Goal: Task Accomplishment & Management: Use online tool/utility

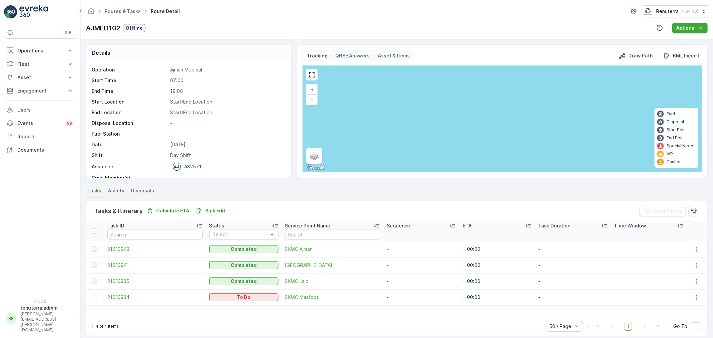
scroll to position [7, 0]
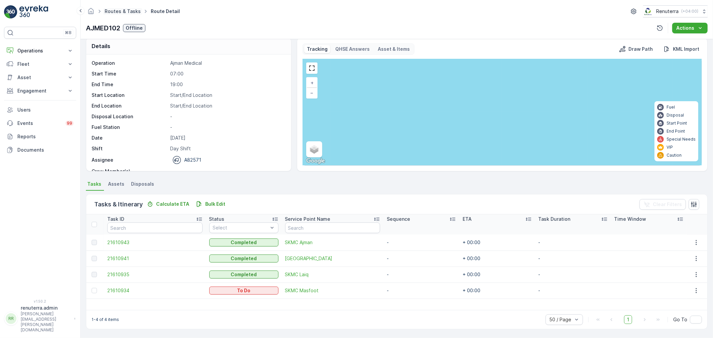
click at [125, 12] on link "Routes & Tasks" at bounding box center [123, 11] width 36 height 6
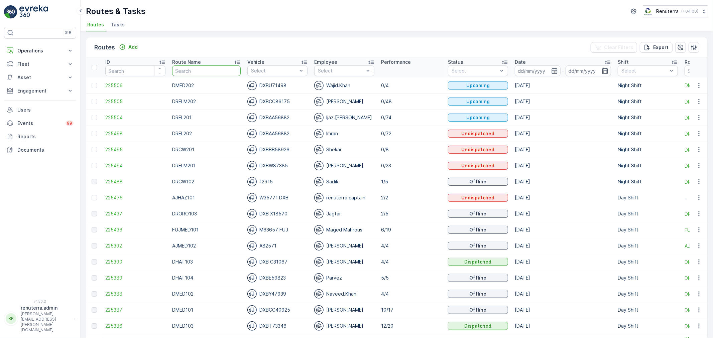
click at [197, 72] on input "text" at bounding box center [206, 71] width 69 height 11
type input "DREL"
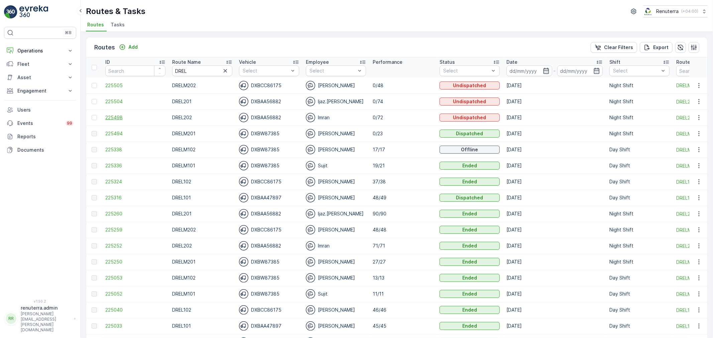
click at [138, 118] on span "225498" at bounding box center [135, 117] width 60 height 7
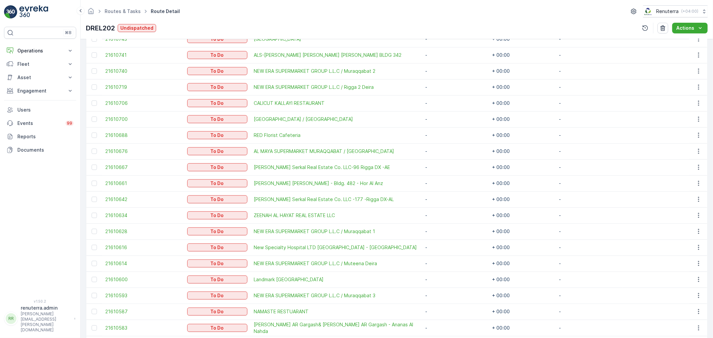
scroll to position [483, 0]
click at [135, 10] on link "Routes & Tasks" at bounding box center [123, 11] width 36 height 6
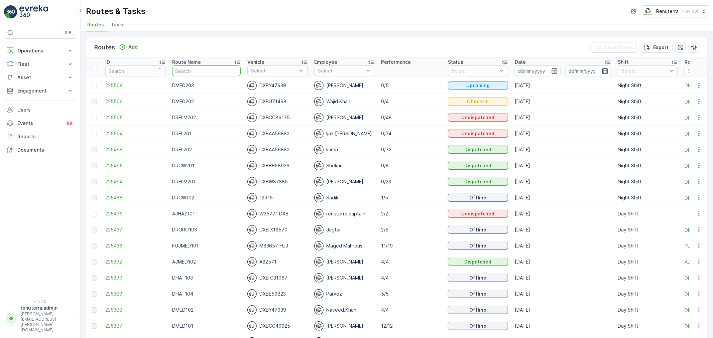
click at [179, 72] on input "text" at bounding box center [206, 71] width 69 height 11
type input "DRCW201"
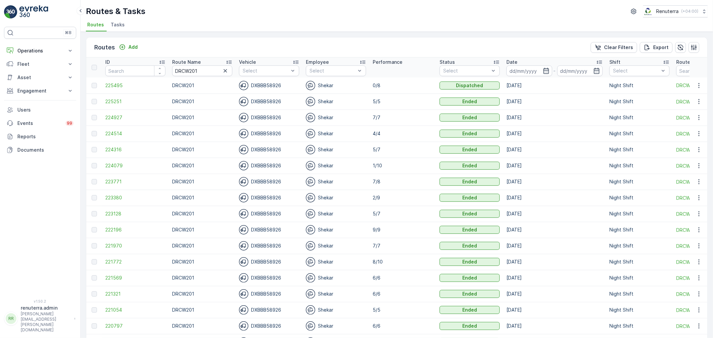
click at [175, 69] on input "DRCW201" at bounding box center [202, 71] width 60 height 11
click at [210, 72] on input "DRCW201" at bounding box center [202, 71] width 60 height 11
type input "DRCW101"
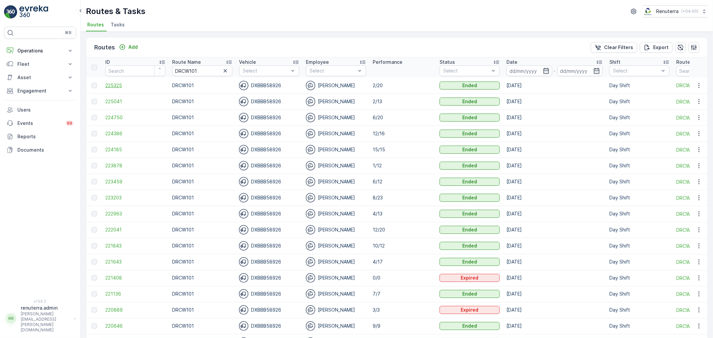
click at [123, 85] on span "225325" at bounding box center [135, 85] width 60 height 7
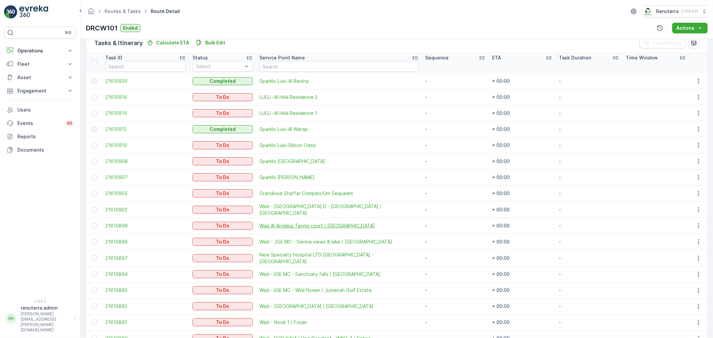
scroll to position [186, 0]
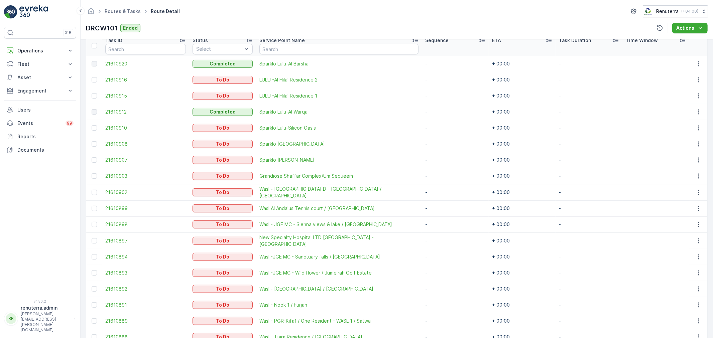
click at [98, 159] on div at bounding box center [95, 159] width 7 height 5
click at [92, 157] on input "checkbox" at bounding box center [92, 157] width 0 height 0
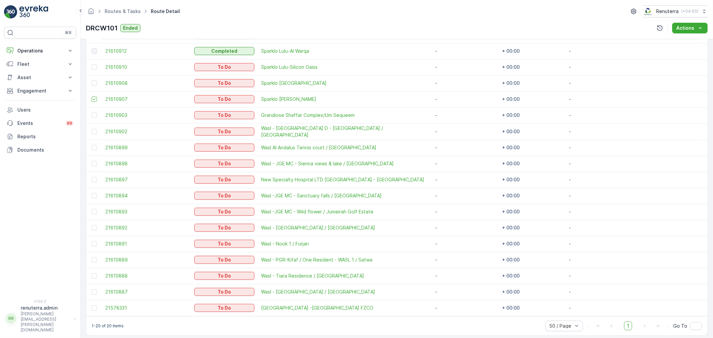
scroll to position [252, 0]
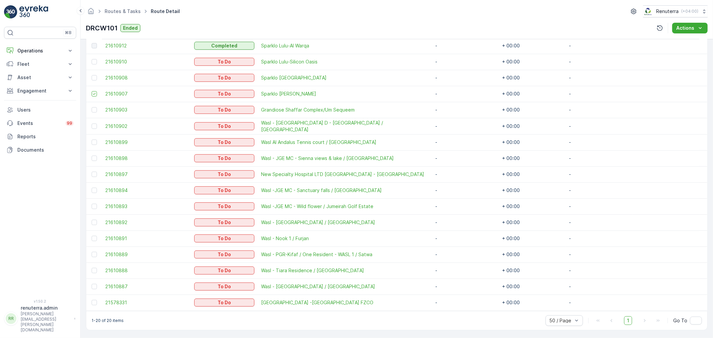
drag, startPoint x: 94, startPoint y: 300, endPoint x: 102, endPoint y: 299, distance: 8.5
click at [94, 300] on div at bounding box center [94, 302] width 5 height 5
click at [92, 300] on input "checkbox" at bounding box center [92, 300] width 0 height 0
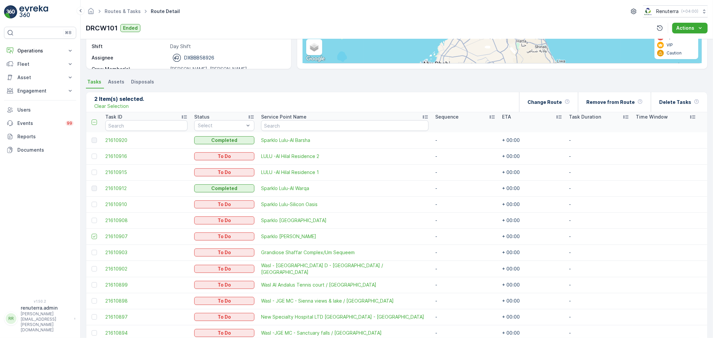
scroll to position [103, 0]
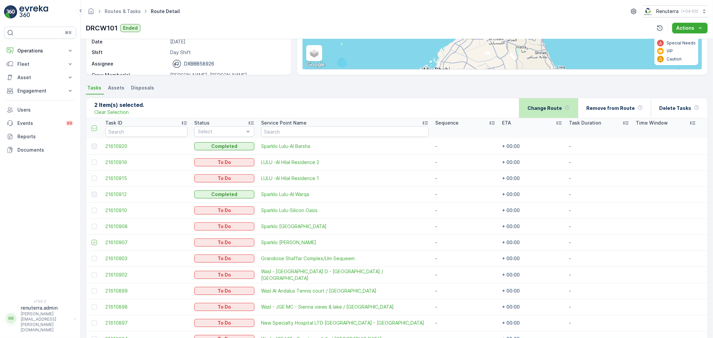
click at [557, 102] on div "Change Route" at bounding box center [549, 108] width 42 height 20
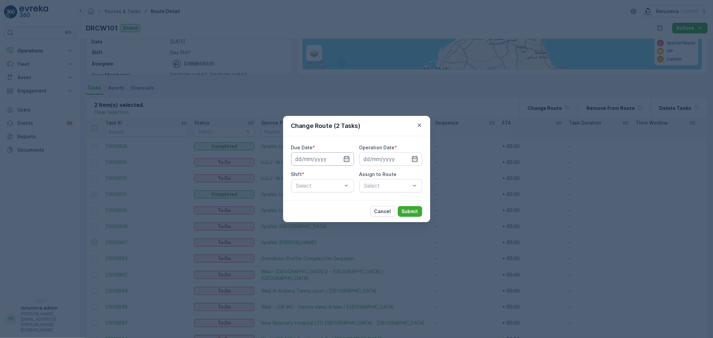
click at [343, 163] on input at bounding box center [322, 158] width 63 height 13
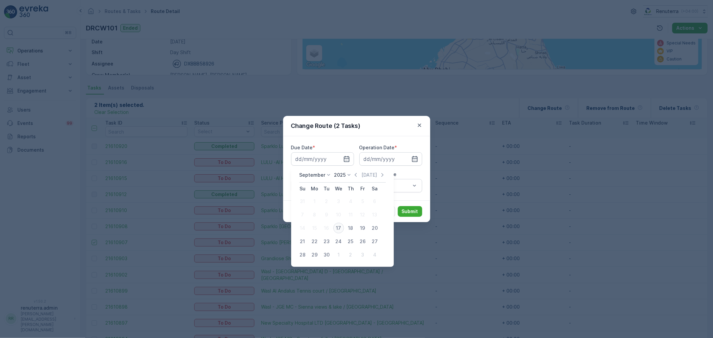
click at [335, 227] on div "17" at bounding box center [338, 228] width 11 height 11
type input "17.09.2025"
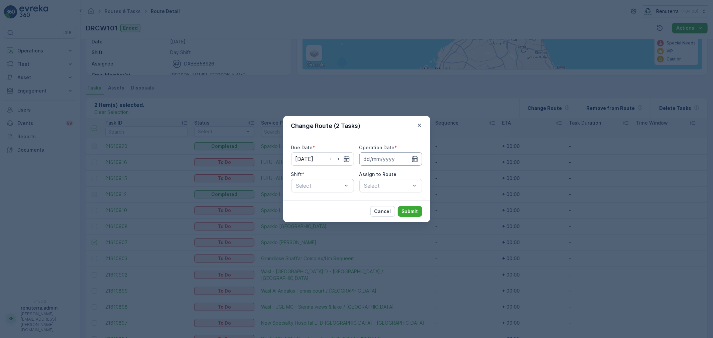
click at [373, 163] on input at bounding box center [390, 158] width 63 height 13
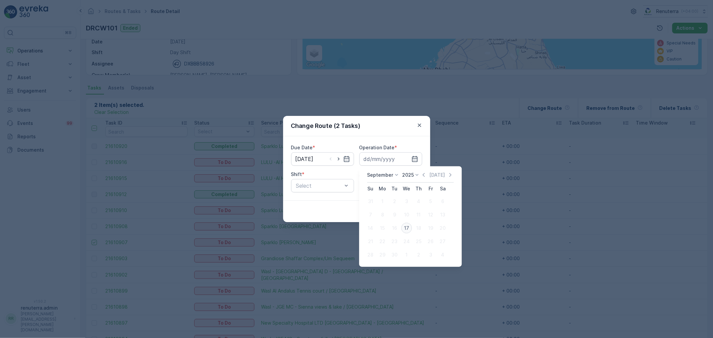
click at [410, 226] on div "17" at bounding box center [406, 228] width 11 height 11
type input "17.09.2025"
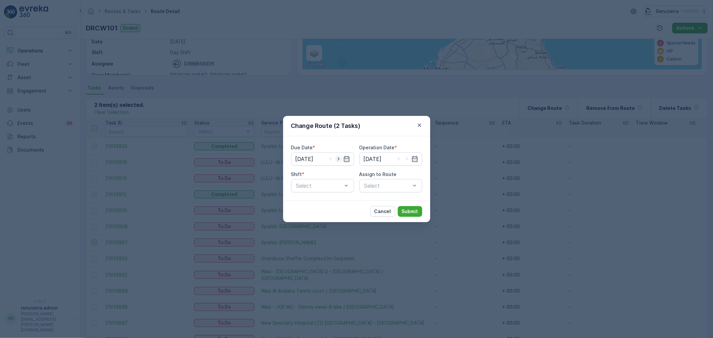
click at [339, 161] on icon "button" at bounding box center [338, 159] width 7 height 7
type input "18.09.2025"
click at [408, 161] on icon "button" at bounding box center [407, 159] width 7 height 7
type input "18.09.2025"
click at [328, 202] on div "Day Shift" at bounding box center [322, 202] width 55 height 6
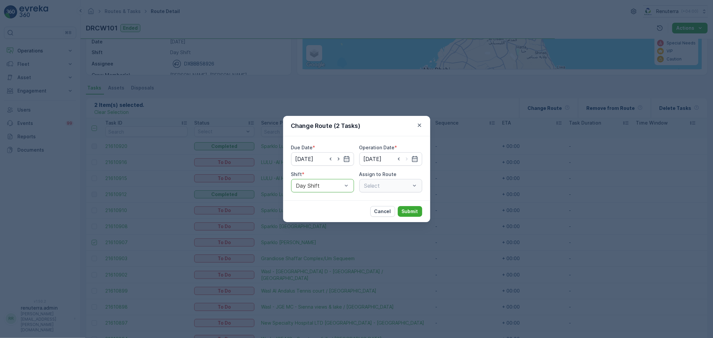
click at [390, 186] on div "Select" at bounding box center [390, 185] width 63 height 13
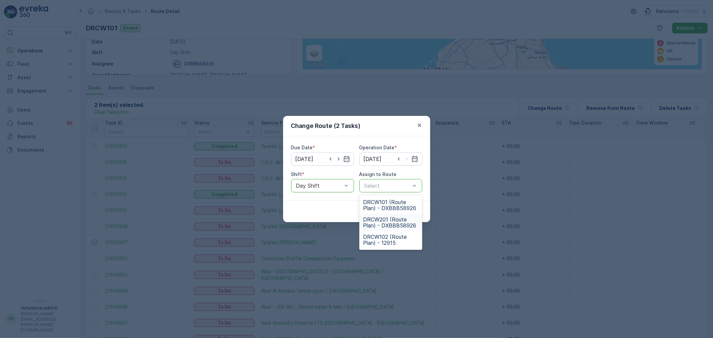
click at [383, 219] on span "DRCW201 (Route Plan) - DXBBB58926" at bounding box center [390, 223] width 55 height 12
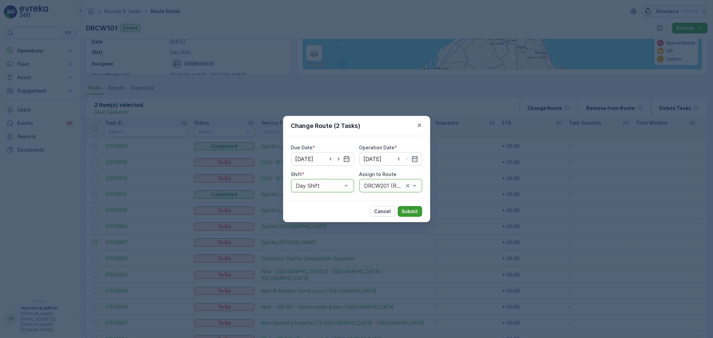
click at [400, 215] on button "Submit" at bounding box center [410, 211] width 24 height 11
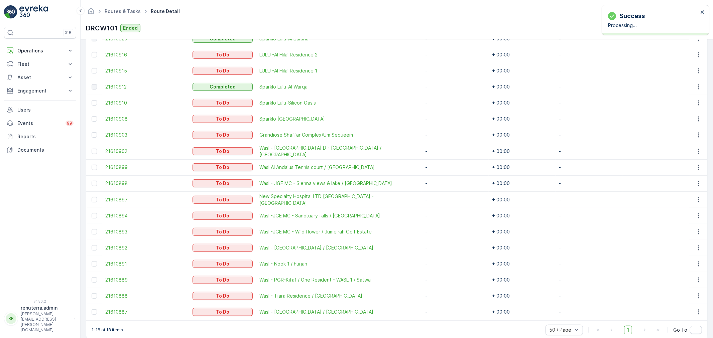
scroll to position [215, 0]
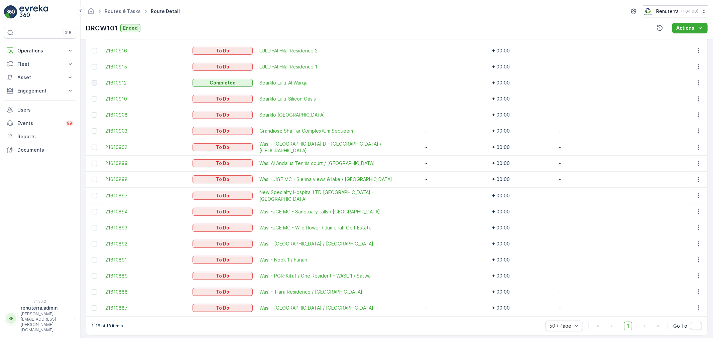
drag, startPoint x: 94, startPoint y: 194, endPoint x: 188, endPoint y: 198, distance: 94.0
click at [94, 194] on div at bounding box center [94, 195] width 5 height 5
click at [92, 193] on input "checkbox" at bounding box center [92, 193] width 0 height 0
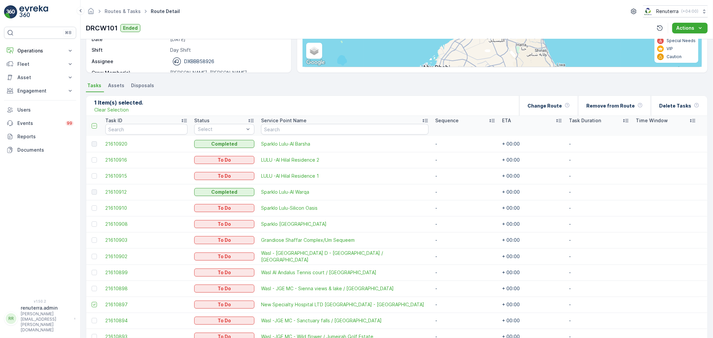
scroll to position [103, 0]
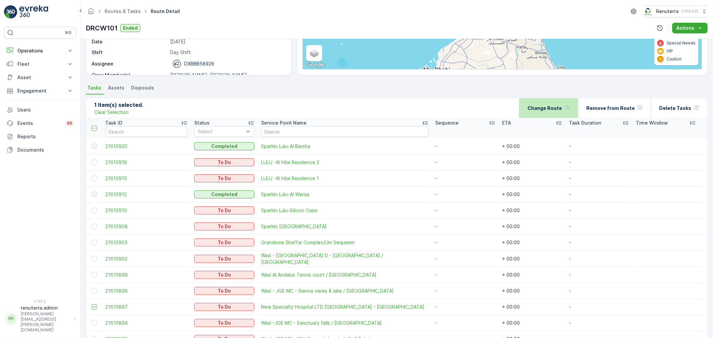
click at [552, 110] on p "Change Route" at bounding box center [545, 108] width 34 height 7
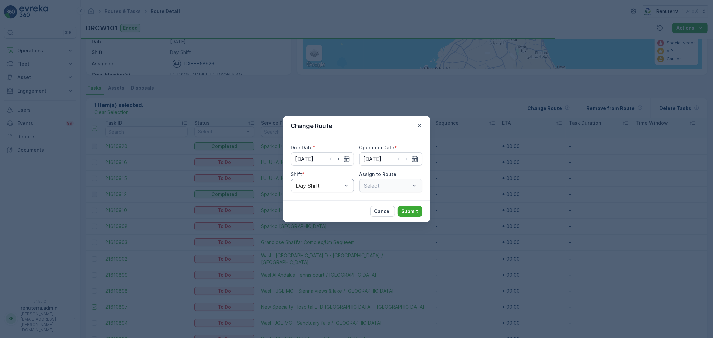
type input "17.09.2025"
click at [337, 158] on icon "button" at bounding box center [338, 159] width 7 height 7
type input "18.09.2025"
click at [407, 160] on icon "button" at bounding box center [407, 159] width 2 height 3
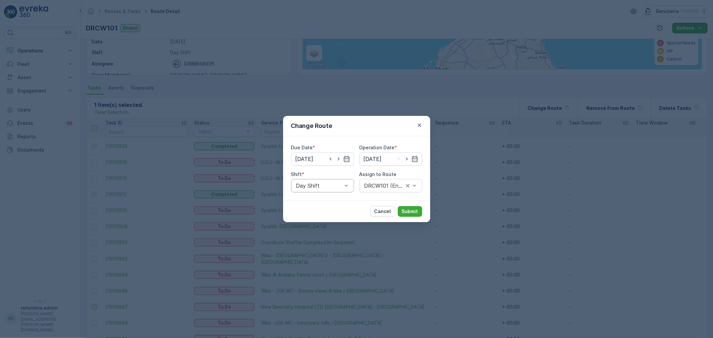
type input "[DATE]"
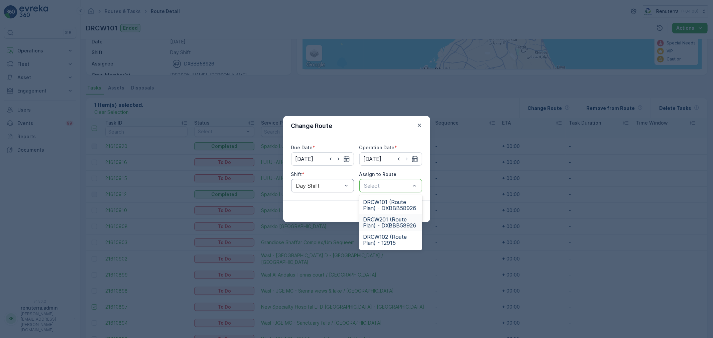
click at [390, 229] on div "DRCW201 (Route Plan) - DXBBB58926" at bounding box center [390, 222] width 63 height 17
click at [394, 189] on div "DRCW201 (Route Plan) - DXBBB58926" at bounding box center [390, 185] width 63 height 13
click at [393, 207] on span "DRCW101 (Route Plan) - DXBBB58926" at bounding box center [390, 205] width 55 height 12
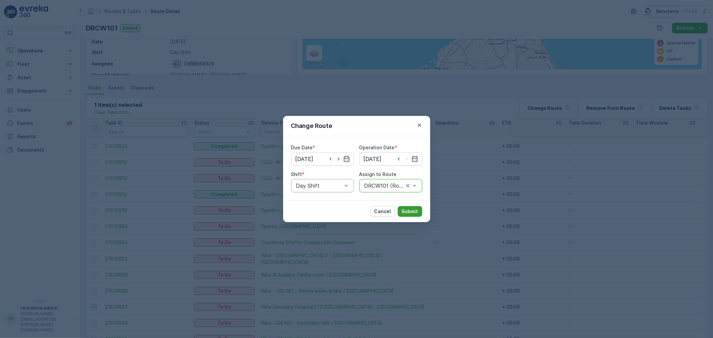
click at [408, 211] on p "Submit" at bounding box center [410, 211] width 16 height 7
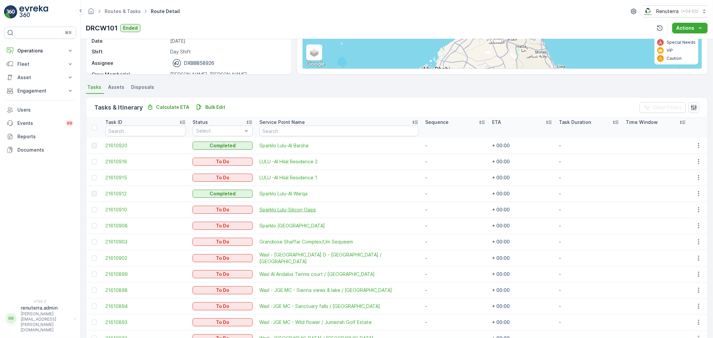
scroll to position [92, 0]
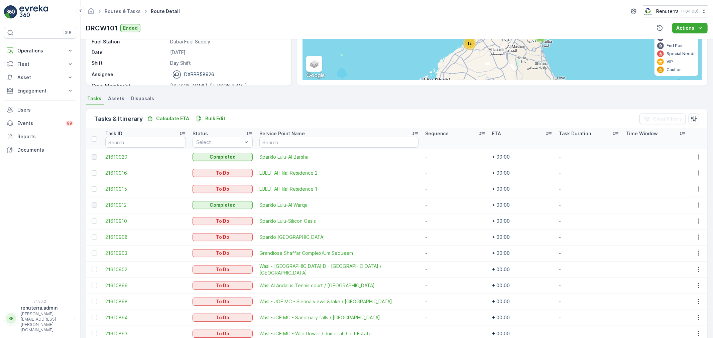
click at [97, 142] on th at bounding box center [94, 139] width 16 height 20
click at [94, 138] on div at bounding box center [94, 138] width 5 height 5
click at [95, 136] on input "checkbox" at bounding box center [95, 136] width 0 height 0
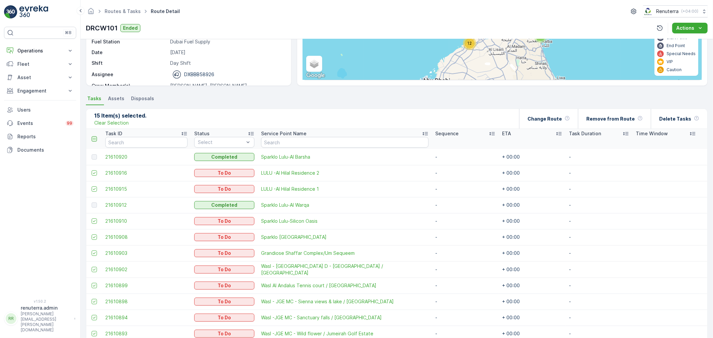
click at [94, 138] on icon at bounding box center [94, 139] width 5 height 5
click at [95, 136] on input "checkbox" at bounding box center [95, 136] width 0 height 0
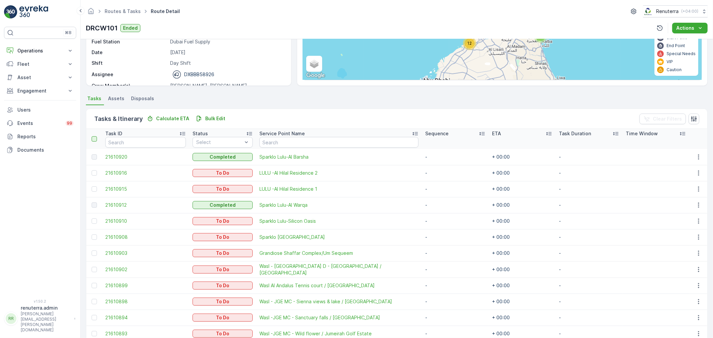
click at [94, 138] on div at bounding box center [94, 138] width 5 height 5
click at [95, 136] on input "checkbox" at bounding box center [95, 136] width 0 height 0
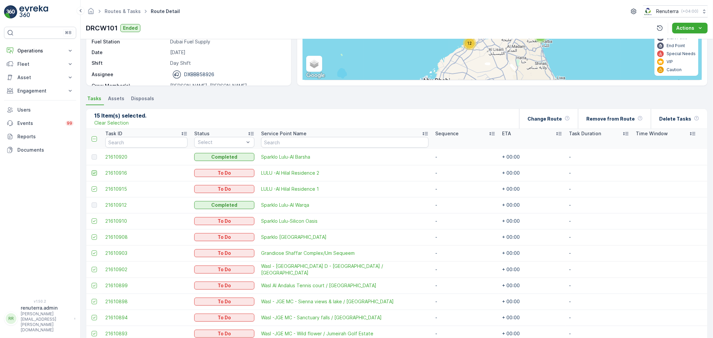
click at [95, 172] on icon at bounding box center [94, 173] width 5 height 5
click at [92, 171] on input "checkbox" at bounding box center [92, 171] width 0 height 0
click at [94, 187] on icon at bounding box center [94, 189] width 5 height 5
click at [92, 187] on input "checkbox" at bounding box center [92, 187] width 0 height 0
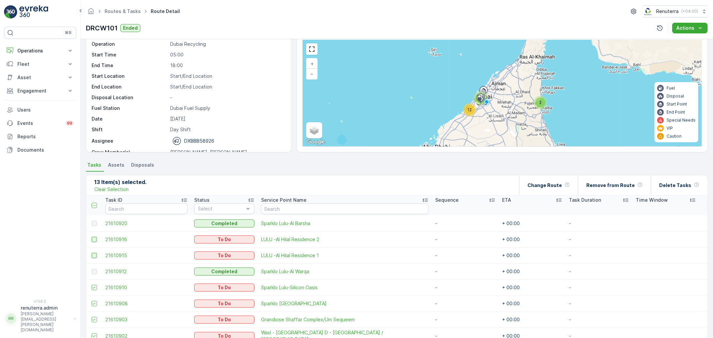
scroll to position [18, 0]
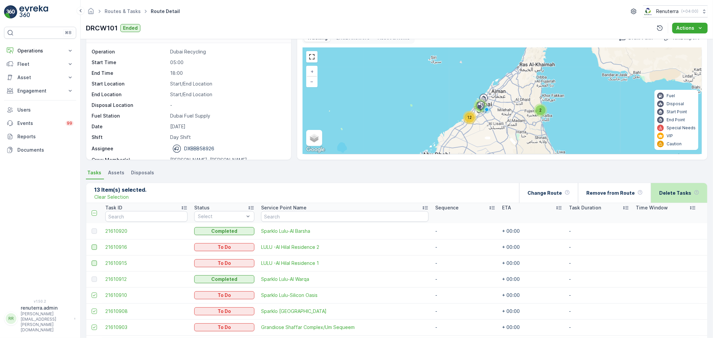
click at [676, 187] on div "Delete Tasks" at bounding box center [679, 193] width 40 height 20
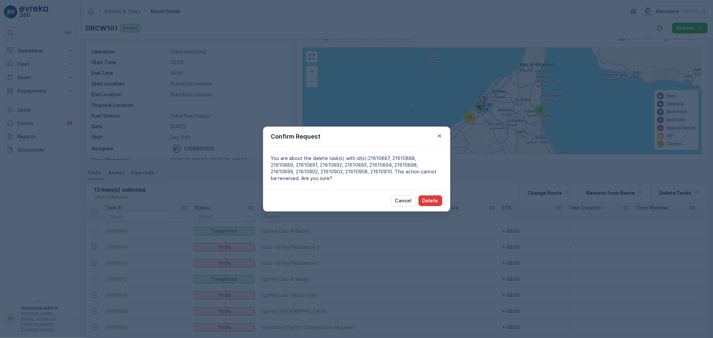
click at [430, 200] on p "Delete" at bounding box center [431, 201] width 16 height 7
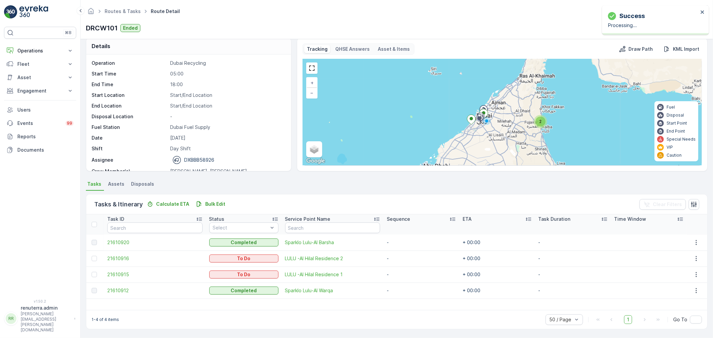
scroll to position [7, 0]
click at [119, 13] on link "Routes & Tasks" at bounding box center [123, 11] width 36 height 6
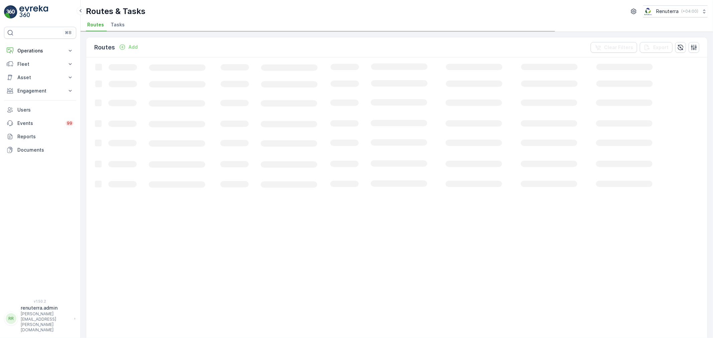
click at [122, 20] on li "Tasks" at bounding box center [118, 25] width 18 height 11
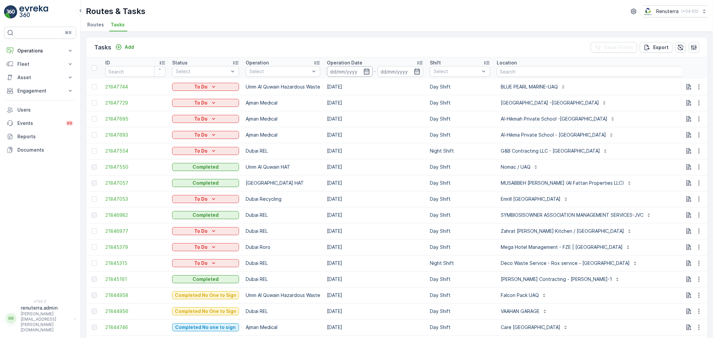
click at [357, 73] on input at bounding box center [350, 71] width 46 height 11
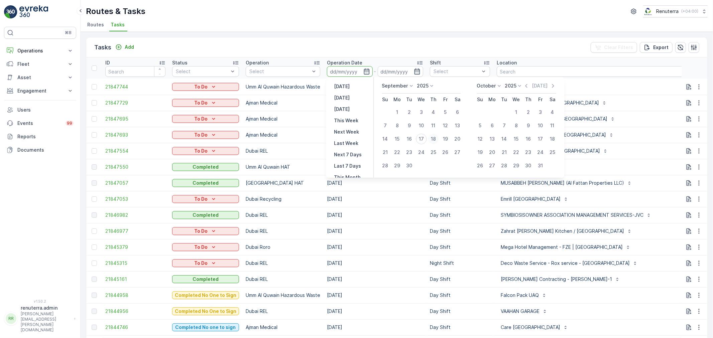
click at [433, 140] on div "18" at bounding box center [433, 139] width 11 height 11
type input "[DATE]"
click at [433, 140] on div "18" at bounding box center [433, 139] width 11 height 11
type input "[DATE]"
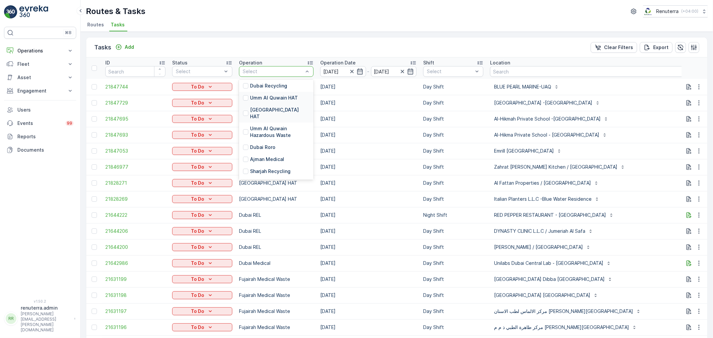
scroll to position [71, 0]
click at [277, 105] on p "Dubai Recycling" at bounding box center [268, 107] width 37 height 7
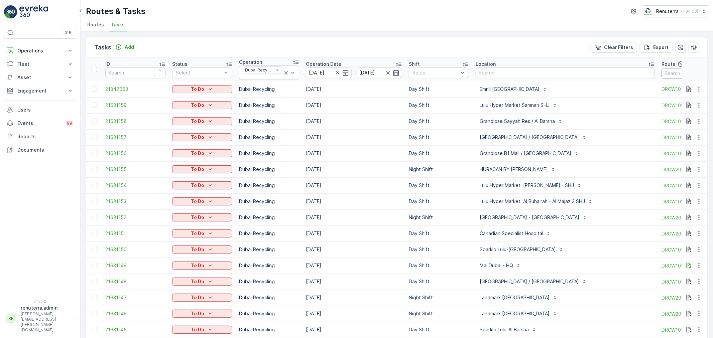
click at [662, 75] on input "text" at bounding box center [692, 73] width 60 height 11
type input "101"
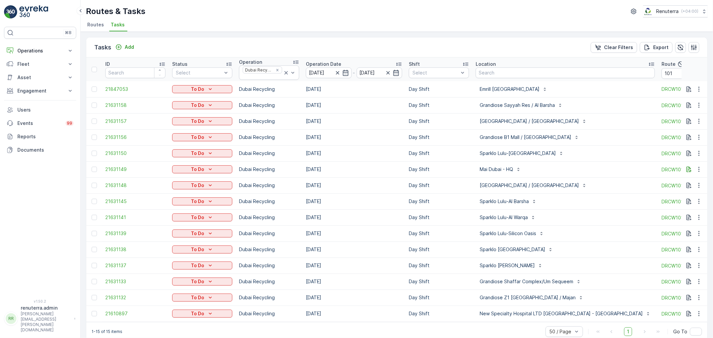
scroll to position [12, 0]
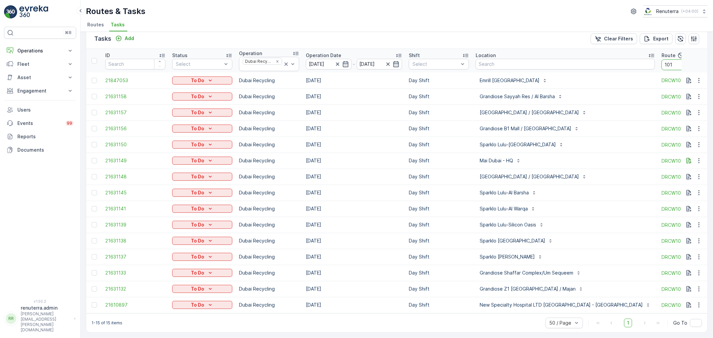
drag, startPoint x: 646, startPoint y: 62, endPoint x: 630, endPoint y: 61, distance: 16.1
click at [658, 60] on th "Route 101" at bounding box center [691, 61] width 67 height 24
type input "201"
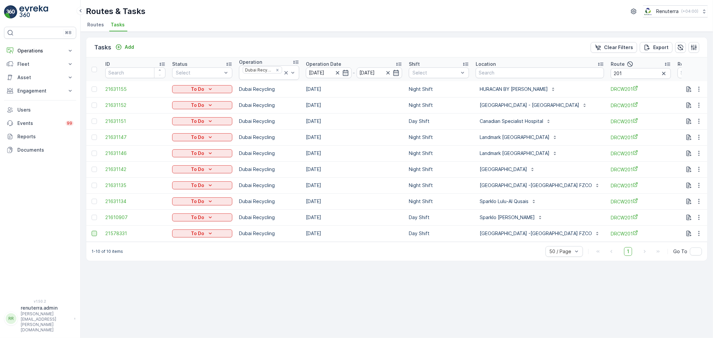
click at [93, 234] on div at bounding box center [94, 233] width 5 height 5
click at [92, 231] on input "checkbox" at bounding box center [92, 231] width 0 height 0
click at [98, 217] on div at bounding box center [95, 217] width 7 height 5
click at [92, 215] on input "checkbox" at bounding box center [92, 215] width 0 height 0
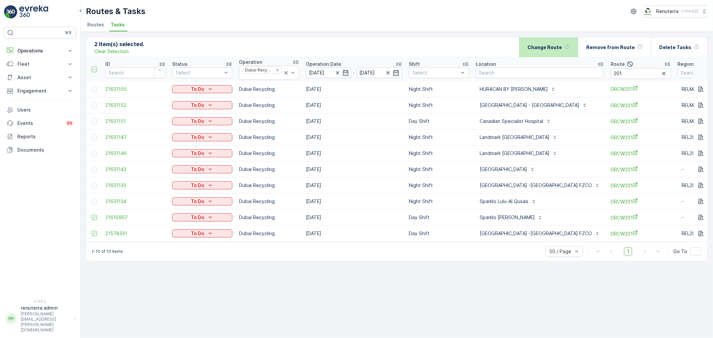
click at [570, 44] on div "Change Route" at bounding box center [549, 47] width 42 height 20
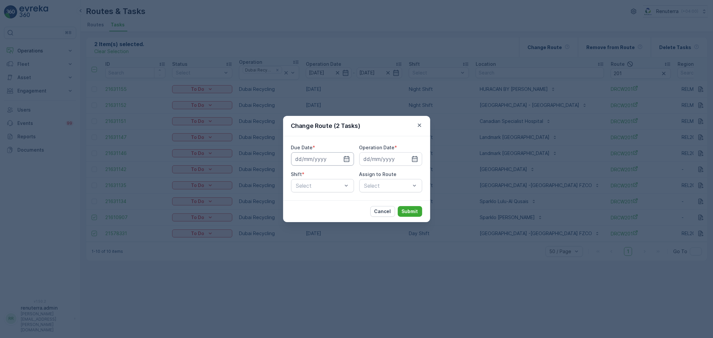
click at [338, 161] on input at bounding box center [322, 158] width 63 height 13
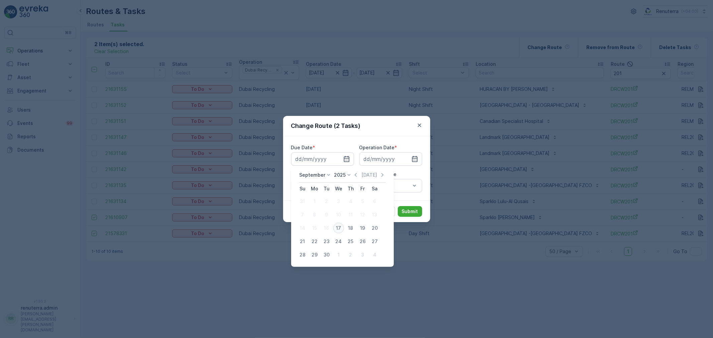
click at [334, 228] on div "17" at bounding box center [338, 228] width 11 height 11
type input "[DATE]"
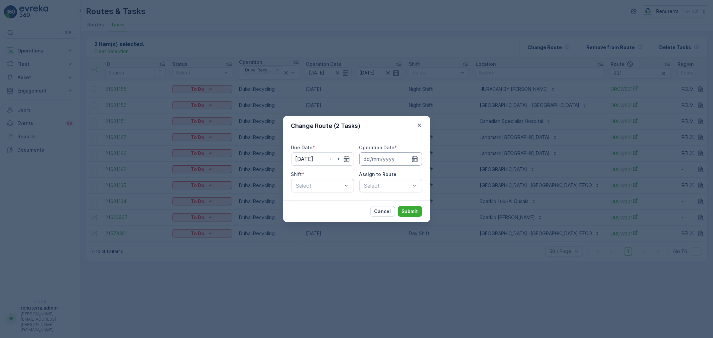
click at [372, 157] on input at bounding box center [390, 158] width 63 height 13
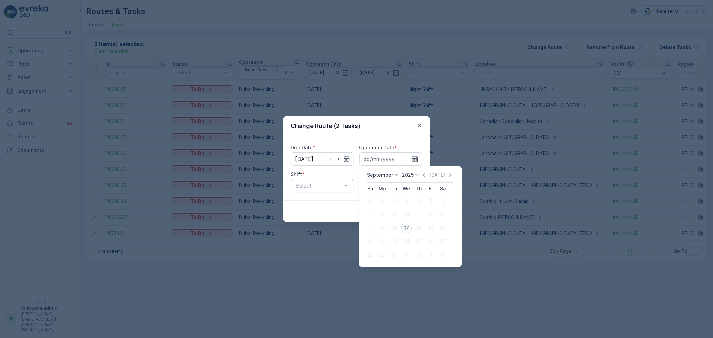
click at [409, 227] on div "17" at bounding box center [406, 228] width 11 height 11
type input "[DATE]"
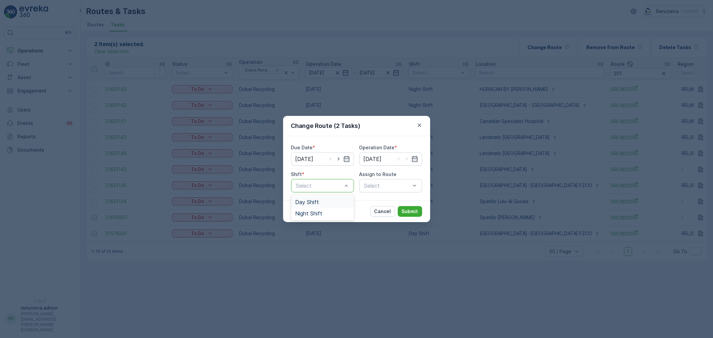
click at [341, 202] on div "Day Shift" at bounding box center [322, 202] width 55 height 6
click at [379, 181] on div "Select" at bounding box center [390, 185] width 63 height 13
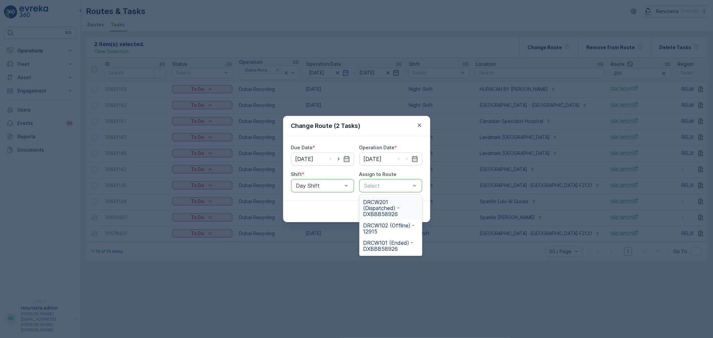
click at [382, 207] on span "DRCW201 (Dispatched) - DXBBB58926" at bounding box center [390, 208] width 55 height 18
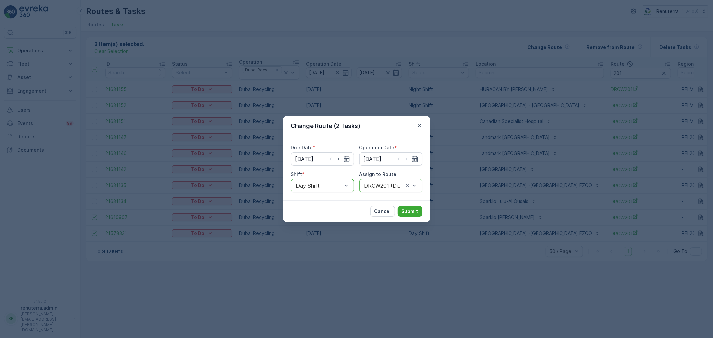
click at [408, 205] on div "Cancel Submit" at bounding box center [356, 212] width 147 height 22
click at [409, 208] on p "Submit" at bounding box center [410, 211] width 16 height 7
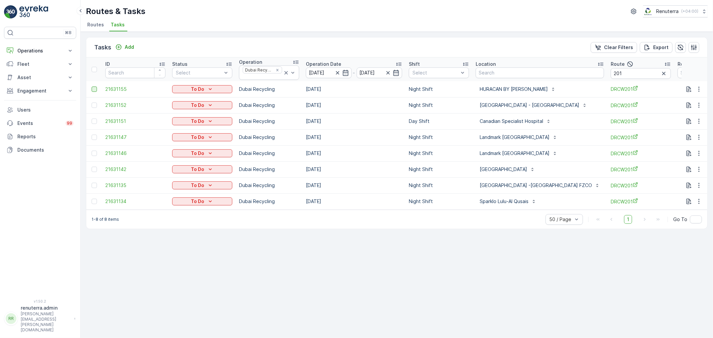
click at [96, 90] on div at bounding box center [94, 89] width 5 height 5
click at [92, 87] on input "checkbox" at bounding box center [92, 87] width 0 height 0
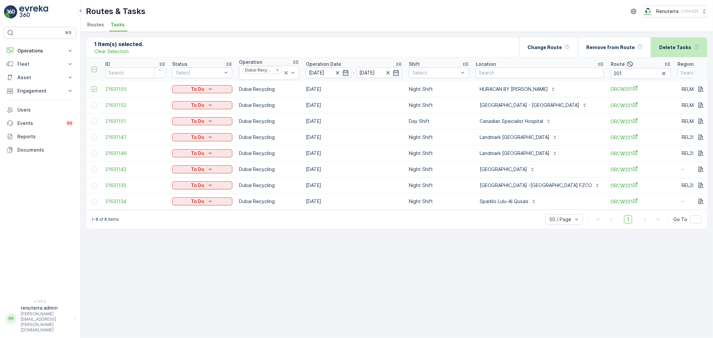
click at [670, 47] on p "Delete Tasks" at bounding box center [675, 47] width 32 height 7
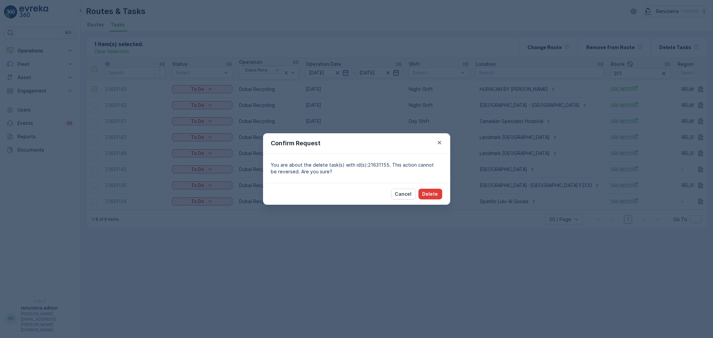
click at [438, 194] on p "Delete" at bounding box center [431, 194] width 16 height 7
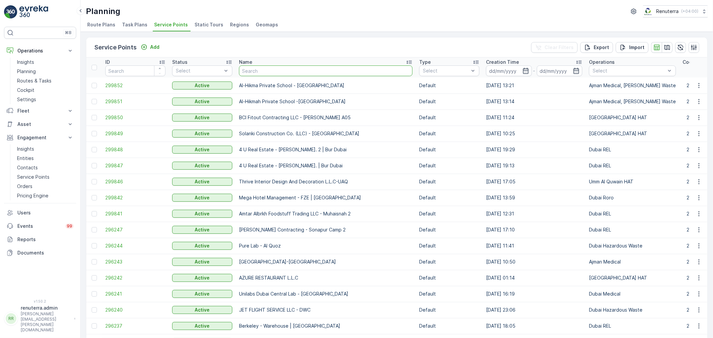
click at [284, 69] on input "text" at bounding box center [326, 71] width 174 height 11
type input "u"
type input "oyo"
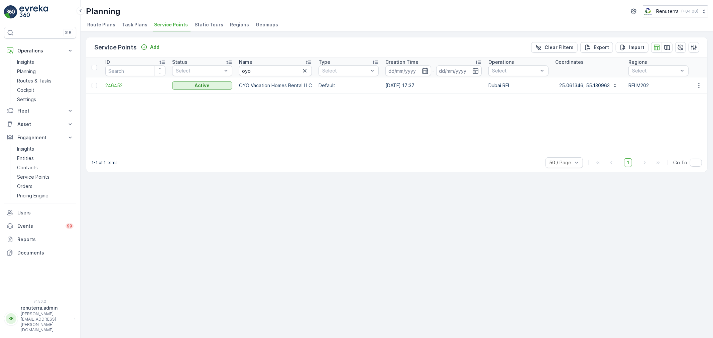
click at [121, 90] on td "246452" at bounding box center [135, 86] width 67 height 16
click at [119, 88] on span "246452" at bounding box center [135, 85] width 60 height 7
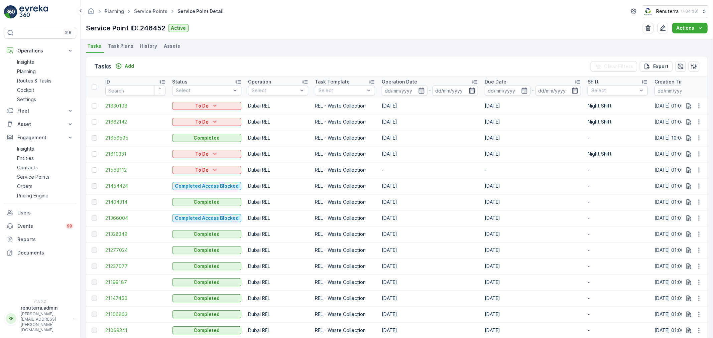
scroll to position [186, 0]
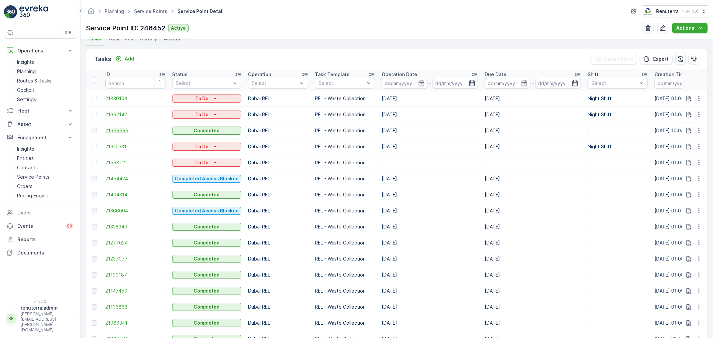
click at [115, 131] on span "21656595" at bounding box center [135, 130] width 60 height 7
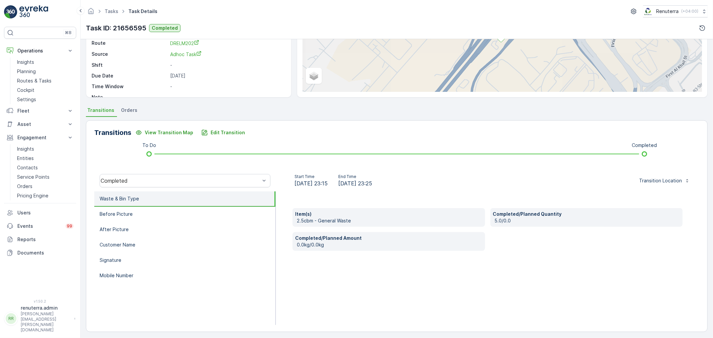
scroll to position [83, 0]
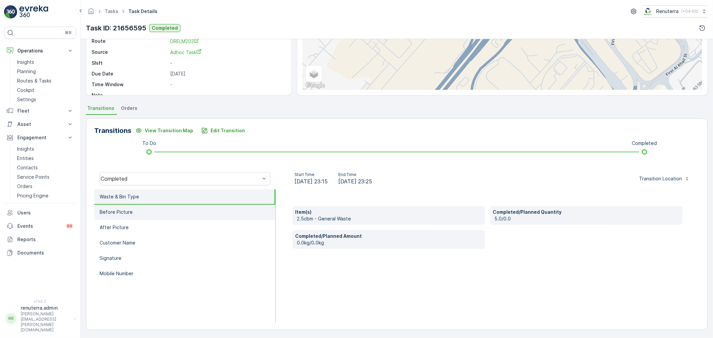
click at [177, 211] on li "Before Picture" at bounding box center [184, 212] width 181 height 15
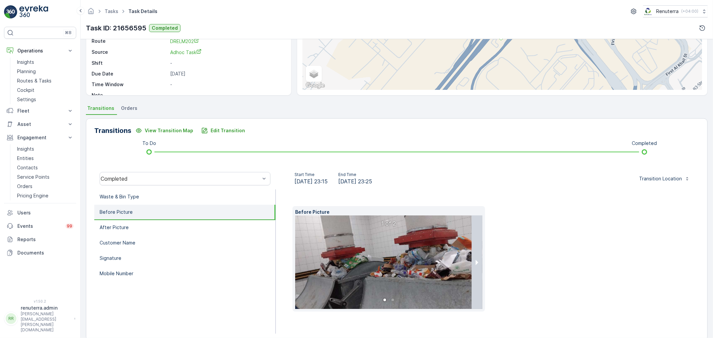
click at [555, 253] on div "Before Picture 1 of 2" at bounding box center [488, 259] width 390 height 106
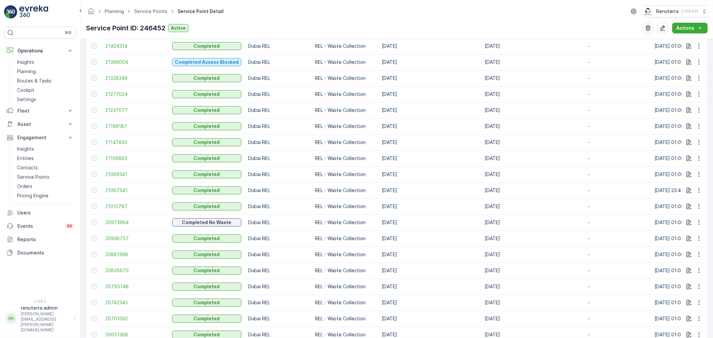
scroll to position [223, 0]
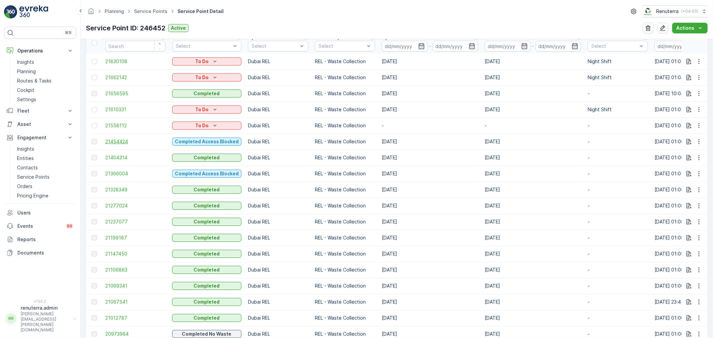
click at [121, 143] on span "21454424" at bounding box center [135, 141] width 60 height 7
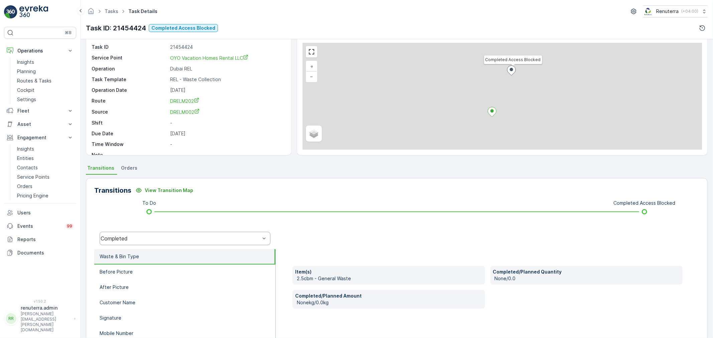
scroll to position [83, 0]
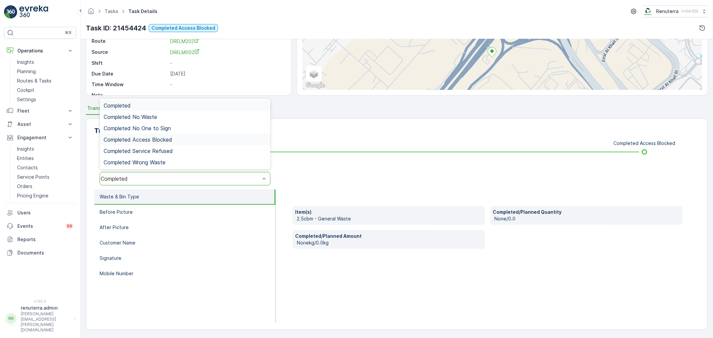
click at [162, 139] on span "Completed Access Blocked" at bounding box center [138, 140] width 69 height 6
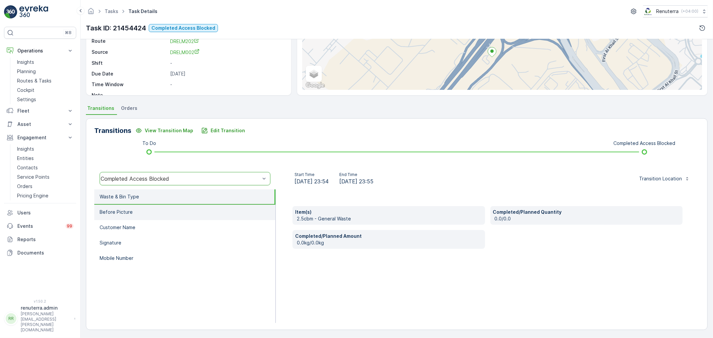
click at [161, 208] on li "Before Picture" at bounding box center [184, 212] width 181 height 15
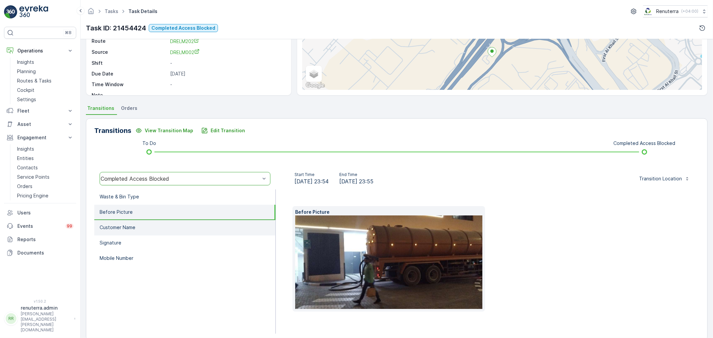
click at [145, 225] on li "Customer Name" at bounding box center [184, 227] width 181 height 15
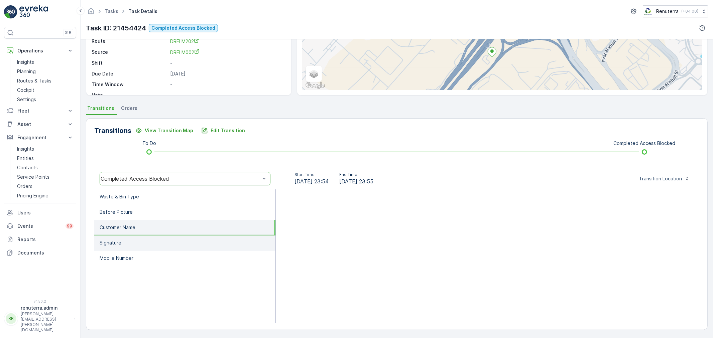
click at [155, 239] on li "Signature" at bounding box center [184, 243] width 181 height 15
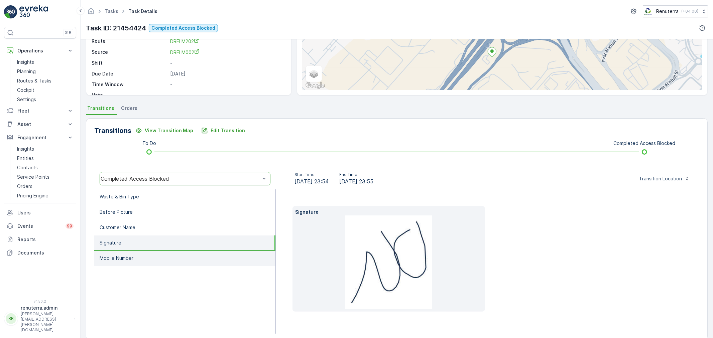
click at [161, 252] on li "Mobile Number" at bounding box center [184, 258] width 181 height 15
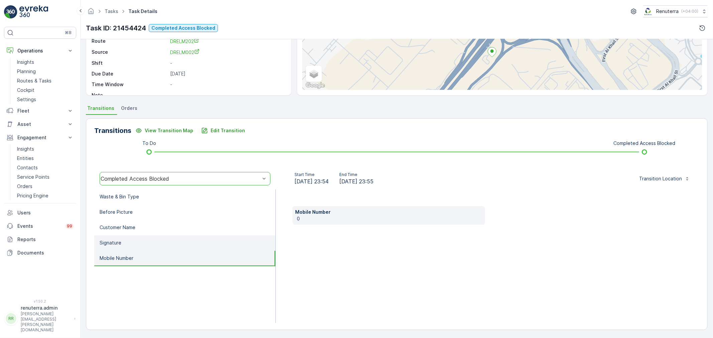
click at [154, 239] on li "Signature" at bounding box center [184, 243] width 181 height 15
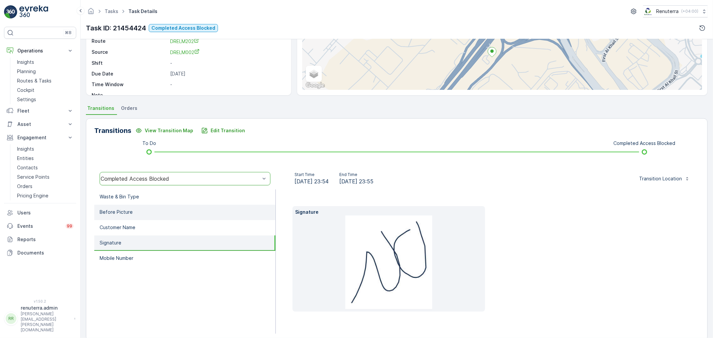
drag, startPoint x: 150, startPoint y: 231, endPoint x: 147, endPoint y: 217, distance: 15.0
click at [148, 229] on li "Customer Name" at bounding box center [184, 227] width 181 height 15
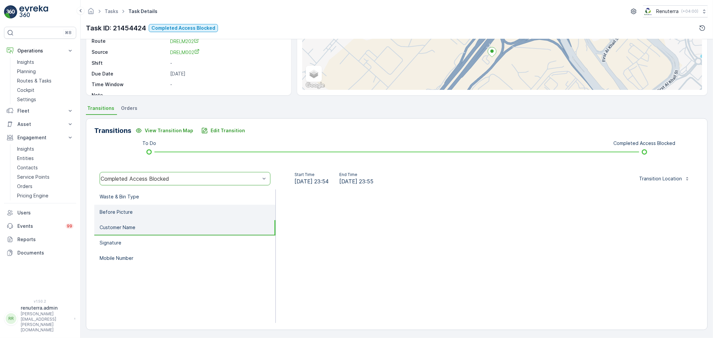
click at [147, 213] on li "Before Picture" at bounding box center [184, 212] width 181 height 15
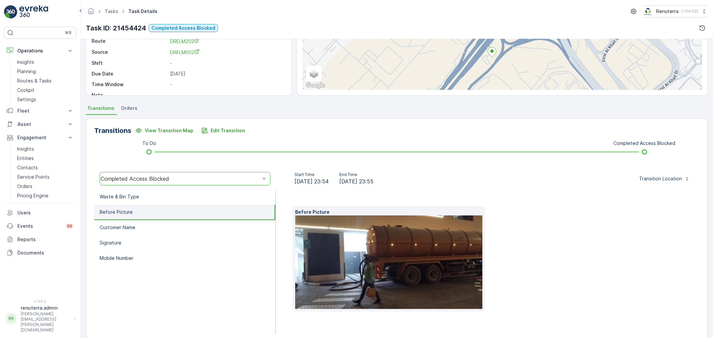
click at [385, 259] on img at bounding box center [399, 263] width 209 height 94
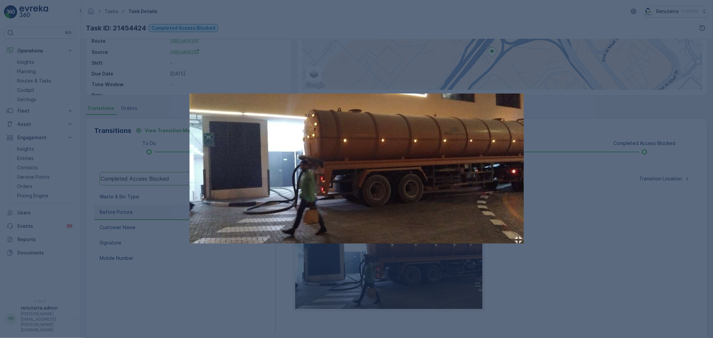
drag, startPoint x: 157, startPoint y: 73, endPoint x: 166, endPoint y: 101, distance: 29.7
click at [156, 73] on div at bounding box center [356, 169] width 713 height 338
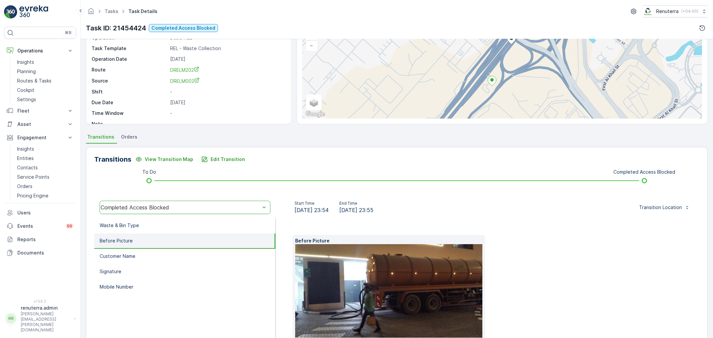
scroll to position [0, 0]
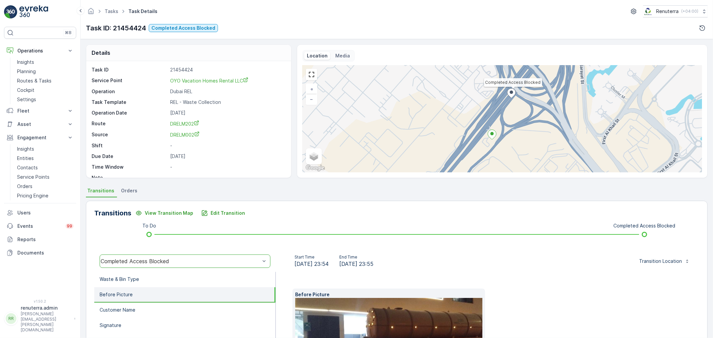
click at [116, 15] on ul "Tasks" at bounding box center [115, 12] width 24 height 10
click at [114, 14] on span "Tasks" at bounding box center [111, 11] width 16 height 7
click at [114, 14] on link "Tasks" at bounding box center [112, 11] width 14 height 6
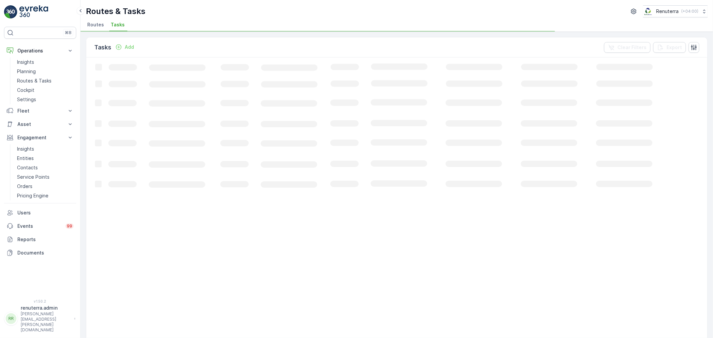
drag, startPoint x: 102, startPoint y: 22, endPoint x: 102, endPoint y: 28, distance: 5.4
click at [101, 23] on span "Routes" at bounding box center [95, 24] width 17 height 7
click at [36, 70] on link "Planning" at bounding box center [45, 71] width 62 height 9
click at [153, 29] on li "Service Points" at bounding box center [172, 25] width 38 height 11
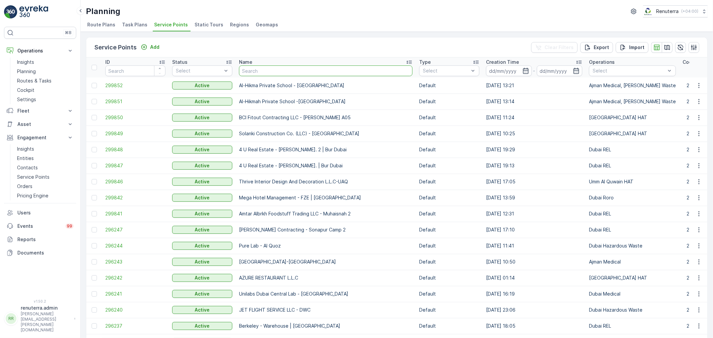
click at [257, 69] on input "text" at bounding box center [326, 71] width 174 height 11
type input "oyo"
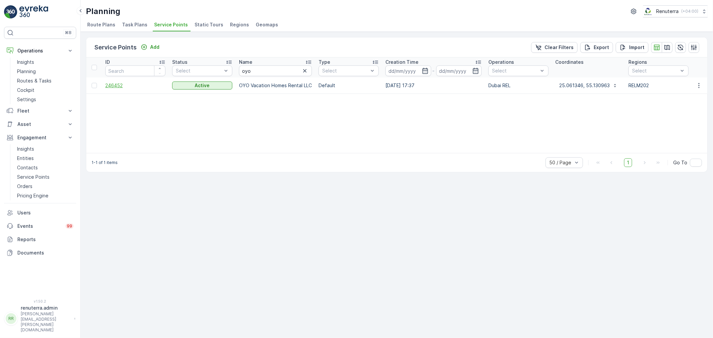
click at [115, 86] on span "246452" at bounding box center [135, 85] width 60 height 7
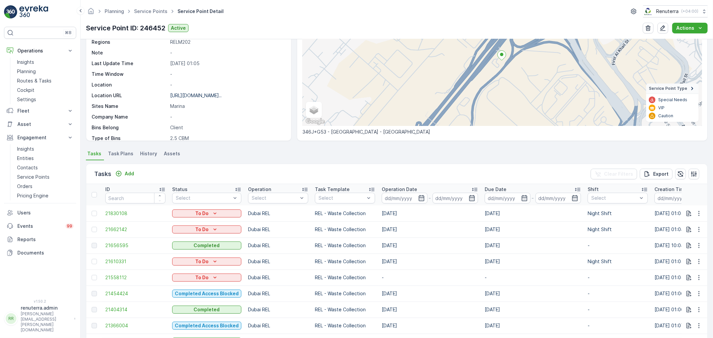
scroll to position [145, 0]
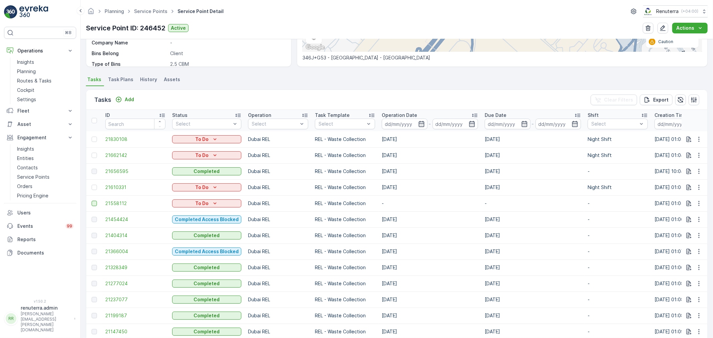
click at [95, 202] on div at bounding box center [94, 203] width 5 height 5
click at [92, 201] on input "checkbox" at bounding box center [92, 201] width 0 height 0
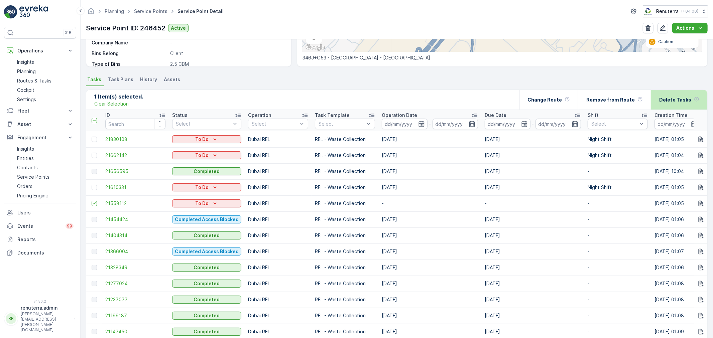
click at [673, 101] on p "Delete Tasks" at bounding box center [675, 100] width 32 height 7
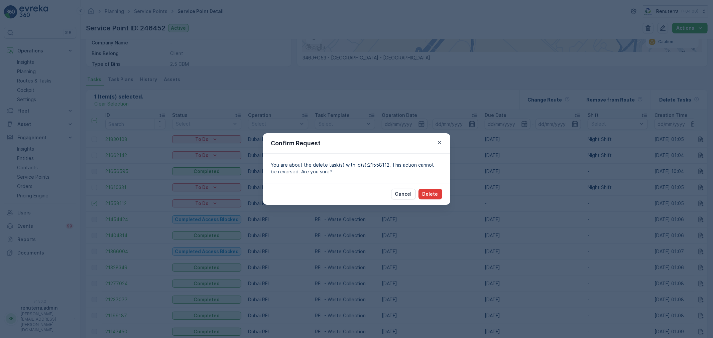
click at [428, 199] on button "Delete" at bounding box center [431, 194] width 24 height 11
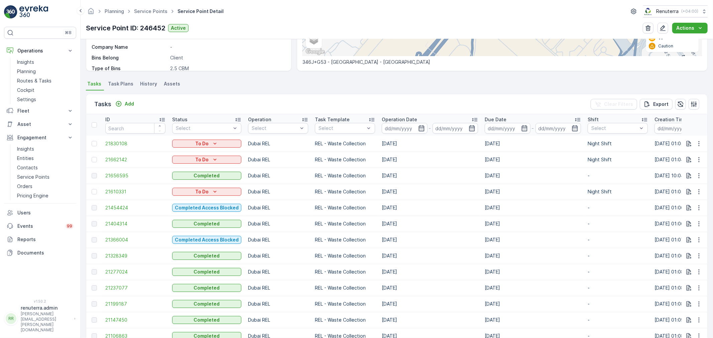
scroll to position [219, 0]
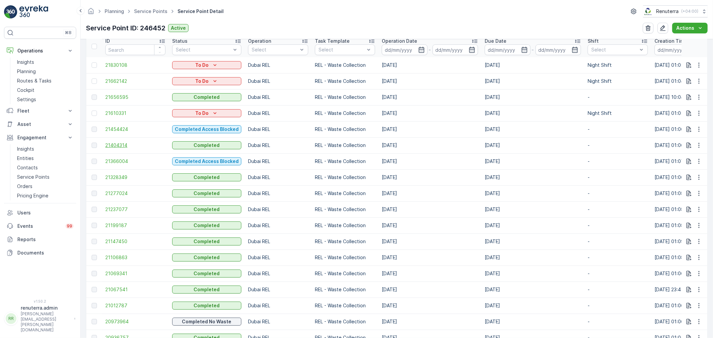
click at [116, 144] on span "21404314" at bounding box center [135, 145] width 60 height 7
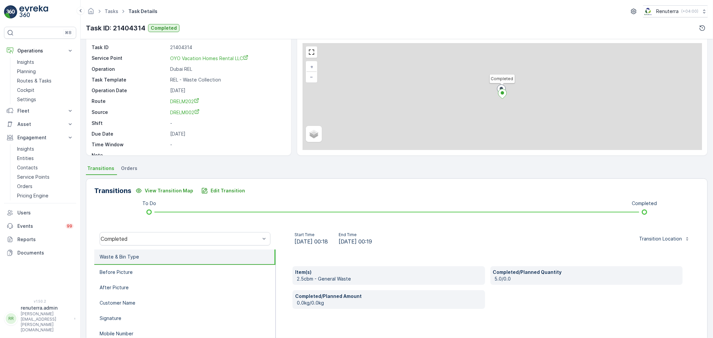
scroll to position [83, 0]
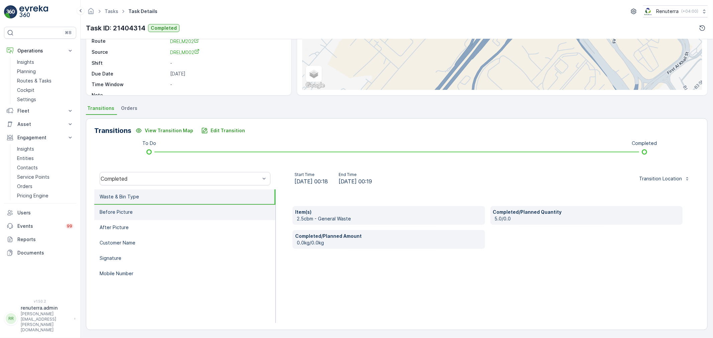
click at [179, 201] on li "Waste & Bin Type" at bounding box center [184, 197] width 181 height 15
click at [179, 208] on li "Before Picture" at bounding box center [184, 212] width 181 height 15
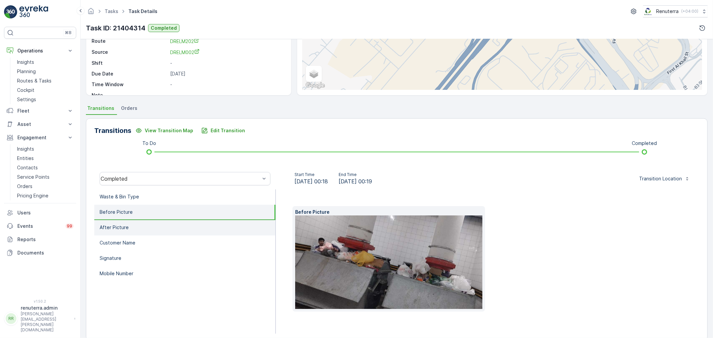
click at [188, 220] on li "After Picture" at bounding box center [184, 227] width 181 height 15
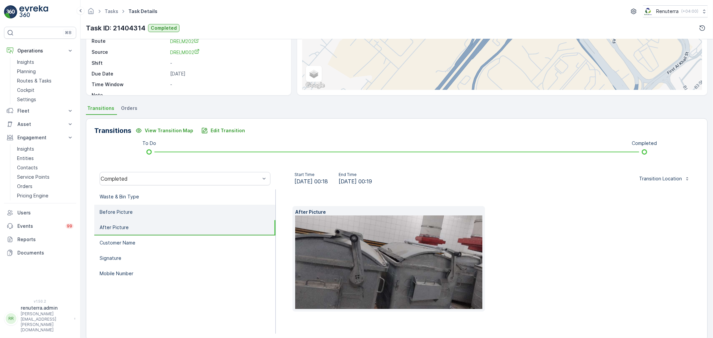
click at [169, 215] on li "Before Picture" at bounding box center [184, 212] width 181 height 15
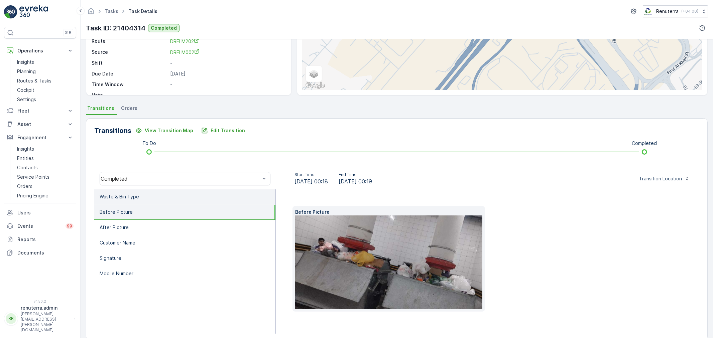
click at [167, 200] on li "Waste & Bin Type" at bounding box center [184, 197] width 181 height 15
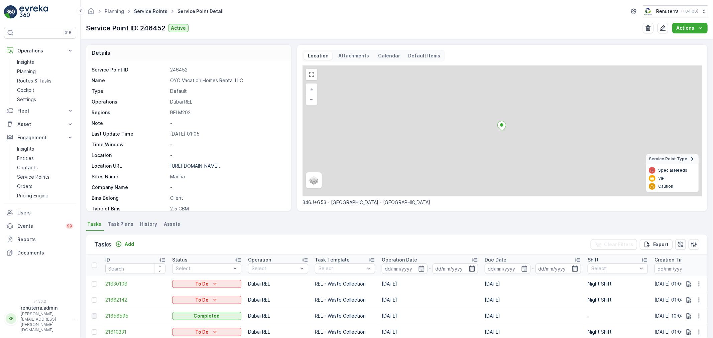
click at [158, 11] on link "Service Points" at bounding box center [150, 11] width 33 height 6
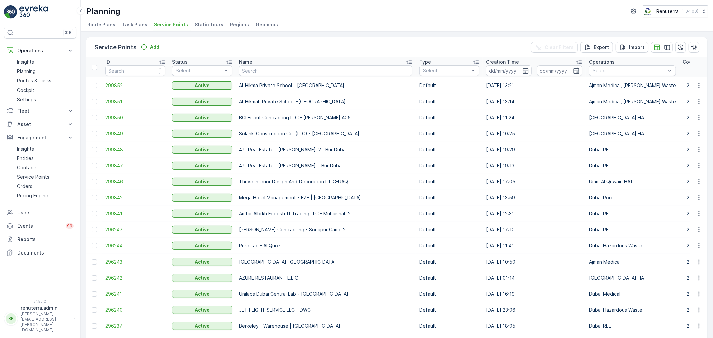
click at [434, 11] on div "Planning Renuterra ( +04:00 )" at bounding box center [397, 11] width 622 height 12
drag, startPoint x: 253, startPoint y: 71, endPoint x: 113, endPoint y: 106, distance: 144.4
click at [252, 70] on input "text" at bounding box center [326, 71] width 174 height 11
click at [114, 85] on span "299852" at bounding box center [135, 85] width 60 height 7
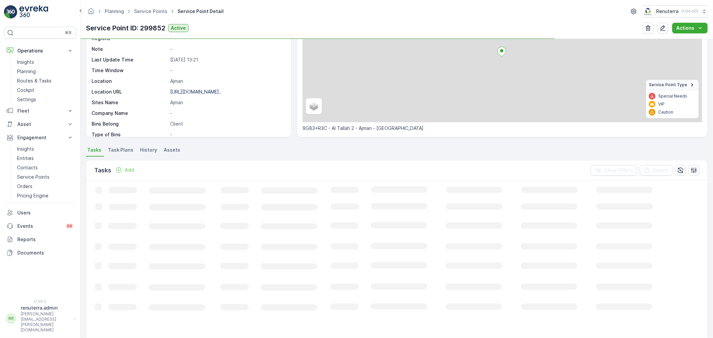
scroll to position [74, 0]
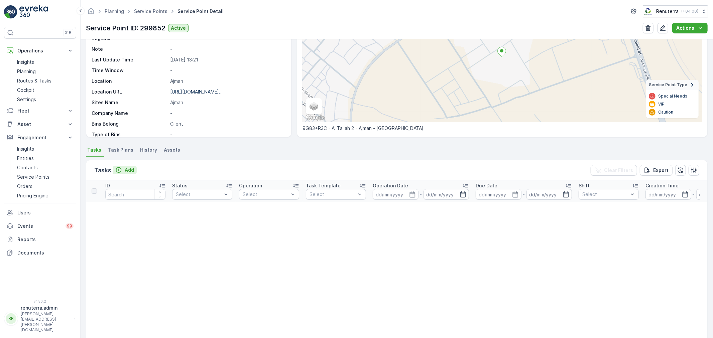
click at [129, 170] on p "Add" at bounding box center [129, 170] width 9 height 7
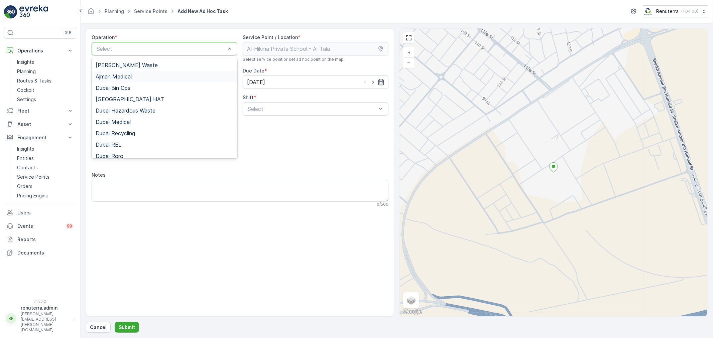
click at [126, 78] on span "Ajman Medical" at bounding box center [114, 77] width 36 height 6
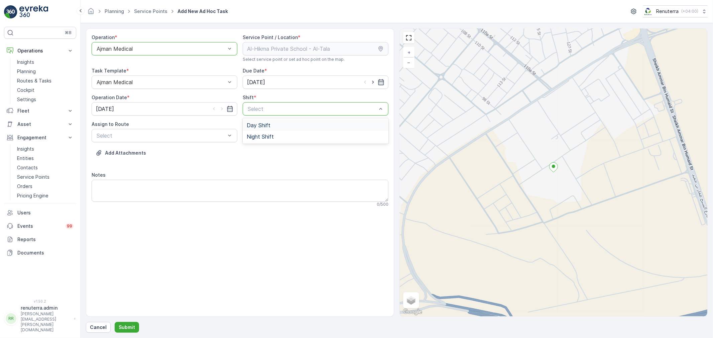
click at [253, 118] on div "Day Shift Night Shift" at bounding box center [316, 130] width 146 height 25
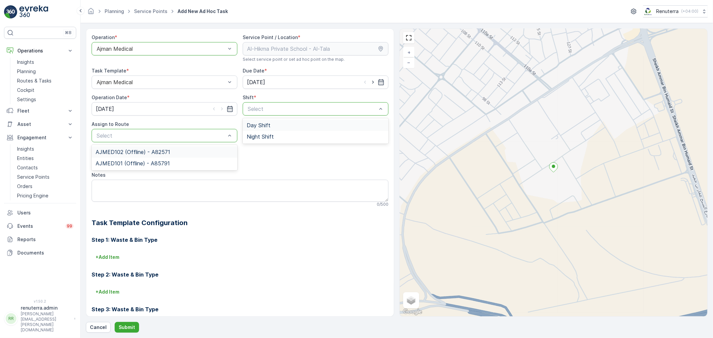
click at [213, 140] on div "Select" at bounding box center [165, 135] width 146 height 13
click at [248, 127] on span "Day Shift" at bounding box center [259, 125] width 24 height 6
click at [191, 154] on div "AJMED102 (Offline) - A82571" at bounding box center [165, 152] width 138 height 6
drag, startPoint x: 183, startPoint y: 144, endPoint x: 183, endPoint y: 139, distance: 4.4
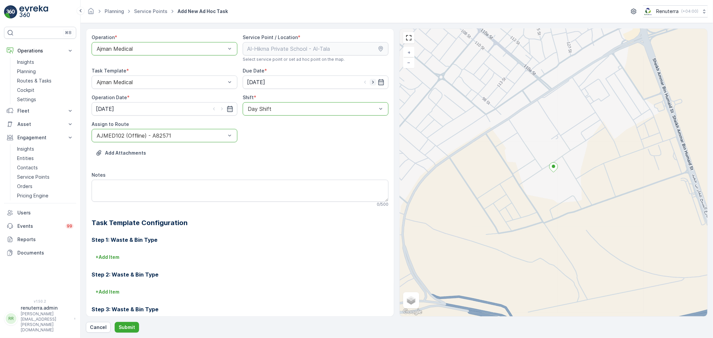
click at [370, 82] on icon "button" at bounding box center [373, 82] width 7 height 7
type input "[DATE]"
click at [219, 110] on icon "button" at bounding box center [222, 109] width 7 height 7
type input "[DATE]"
click at [206, 133] on div at bounding box center [161, 136] width 130 height 6
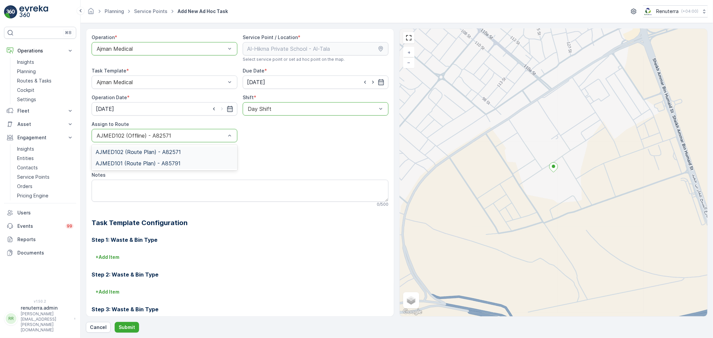
click at [166, 162] on span "AJMED101 (Route Plan) - A85791" at bounding box center [138, 164] width 85 height 6
click at [132, 327] on p "Submit" at bounding box center [127, 327] width 16 height 7
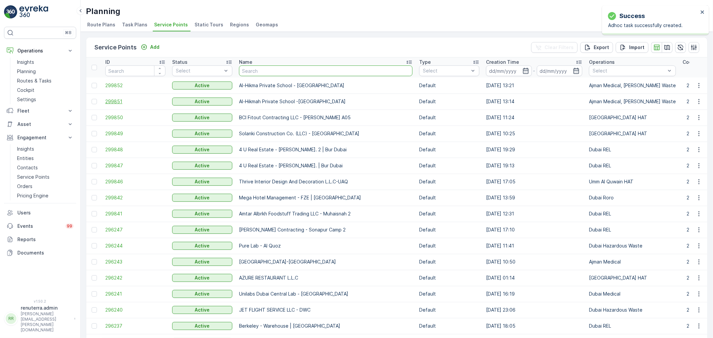
click at [119, 104] on span "299851" at bounding box center [135, 101] width 60 height 7
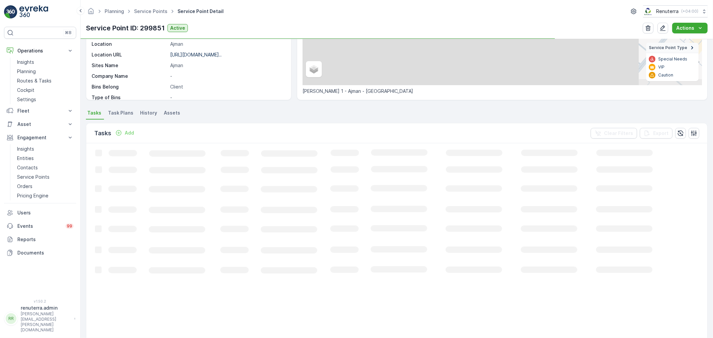
scroll to position [111, 0]
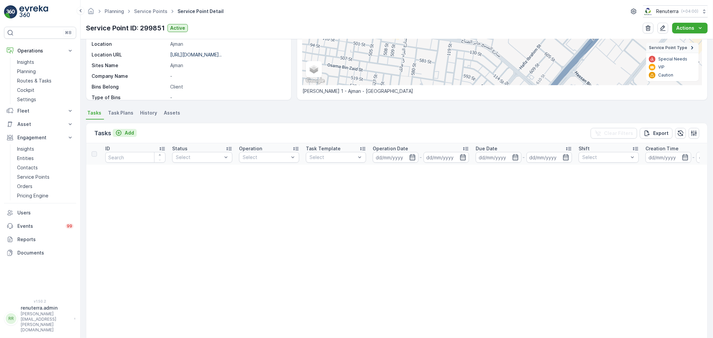
click at [127, 134] on p "Add" at bounding box center [129, 133] width 9 height 7
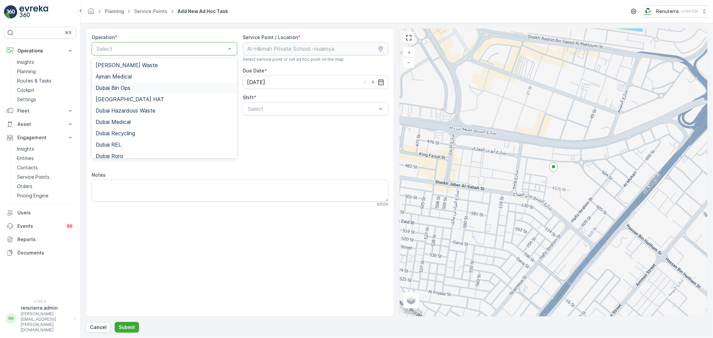
drag, startPoint x: 133, startPoint y: 78, endPoint x: 197, endPoint y: 95, distance: 66.4
click at [133, 78] on div "Ajman Medical" at bounding box center [165, 77] width 138 height 6
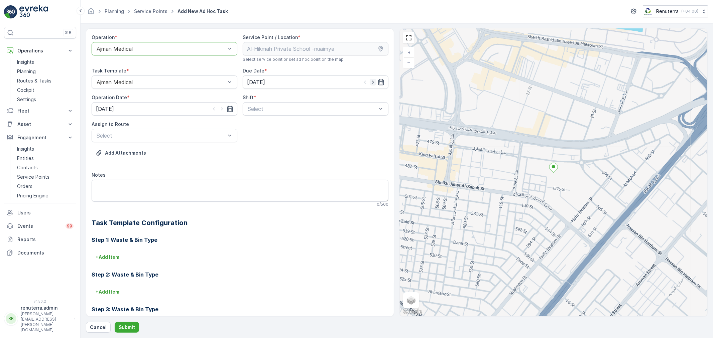
click at [370, 81] on icon "button" at bounding box center [373, 82] width 7 height 7
type input "[DATE]"
click at [223, 107] on icon "button" at bounding box center [222, 109] width 7 height 7
type input "[DATE]"
click at [263, 120] on div "Day Shift" at bounding box center [316, 125] width 146 height 11
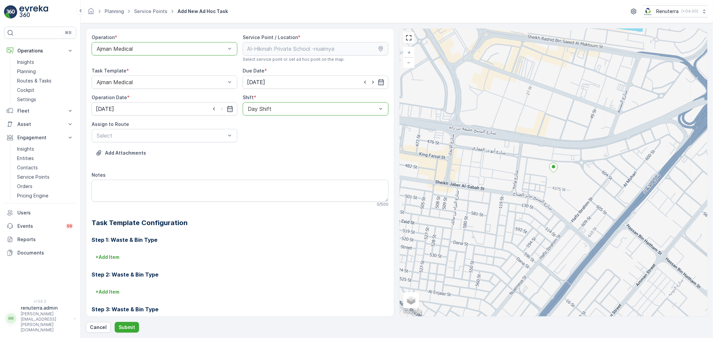
click at [159, 163] on span "AJMED101 (Route Plan) - A85791" at bounding box center [138, 164] width 85 height 6
drag, startPoint x: 131, startPoint y: 329, endPoint x: 130, endPoint y: 325, distance: 4.5
click at [130, 325] on p "Submit" at bounding box center [127, 327] width 16 height 7
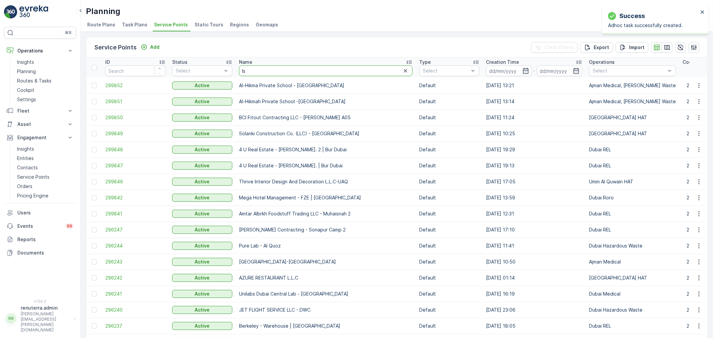
type input "Ish"
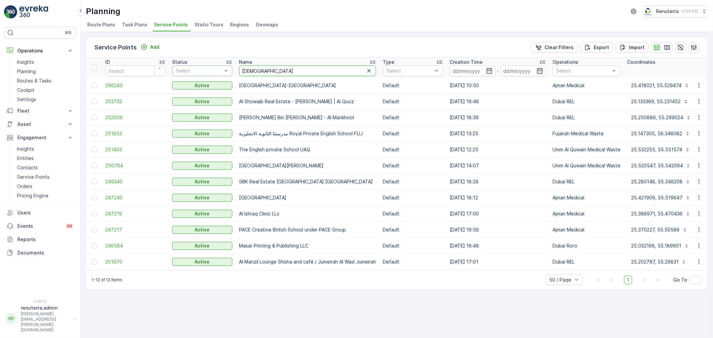
drag, startPoint x: 256, startPoint y: 71, endPoint x: 230, endPoint y: 72, distance: 26.1
type input "ishan"
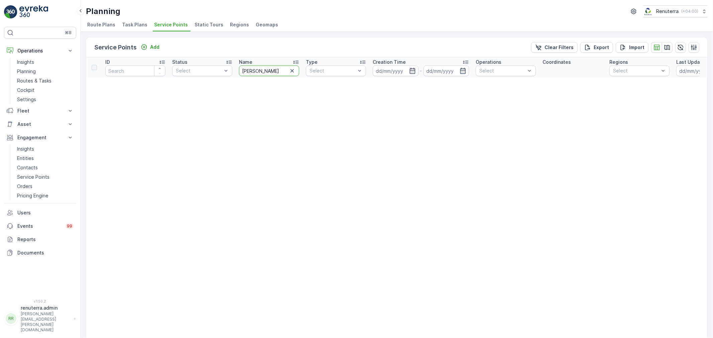
drag, startPoint x: 258, startPoint y: 72, endPoint x: 244, endPoint y: 71, distance: 14.4
click at [244, 71] on input "ishan" at bounding box center [269, 71] width 60 height 11
type input "i"
type input "Al"
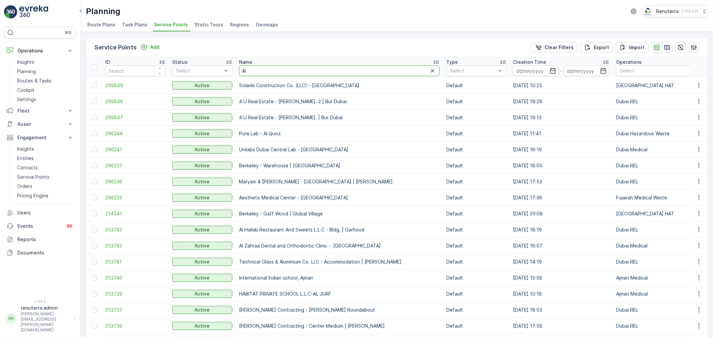
drag, startPoint x: 257, startPoint y: 98, endPoint x: 255, endPoint y: 71, distance: 27.1
click at [255, 71] on input "Al" at bounding box center [339, 71] width 201 height 11
type input "Al ish"
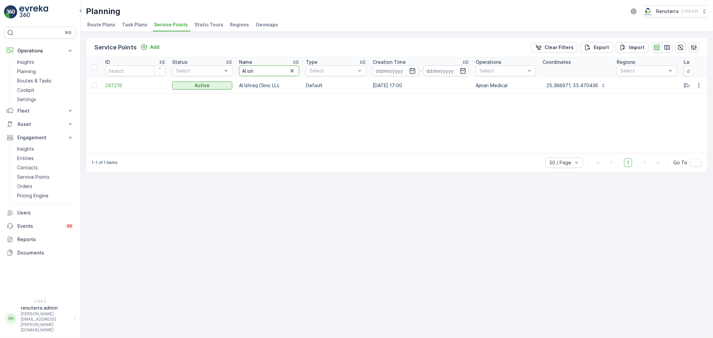
drag, startPoint x: 256, startPoint y: 68, endPoint x: 227, endPoint y: 59, distance: 30.0
type input "Alh"
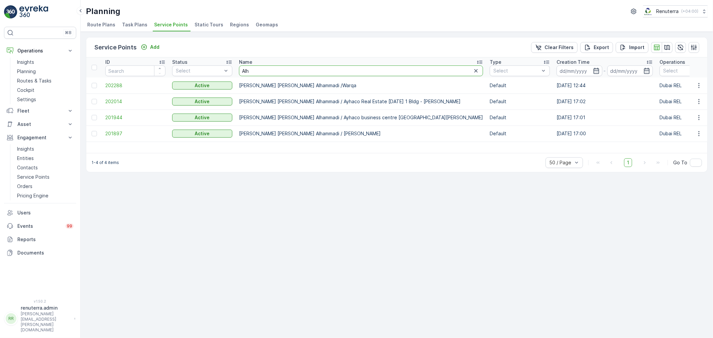
click at [256, 72] on input "Alh" at bounding box center [361, 71] width 244 height 11
type input "Alis"
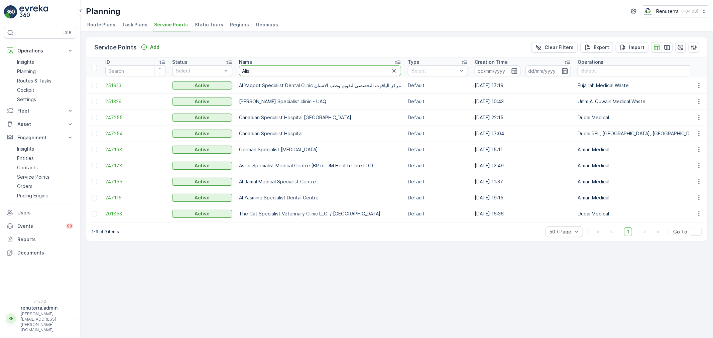
drag, startPoint x: 256, startPoint y: 72, endPoint x: 239, endPoint y: 71, distance: 17.4
click at [237, 72] on th "Name Alis" at bounding box center [320, 68] width 169 height 20
type input "Alish"
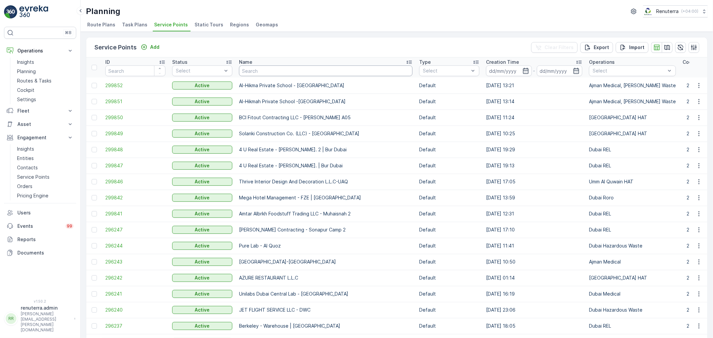
click at [265, 73] on input "text" at bounding box center [326, 71] width 174 height 11
type input "ishan"
click at [265, 73] on input "ishan" at bounding box center [326, 71] width 174 height 11
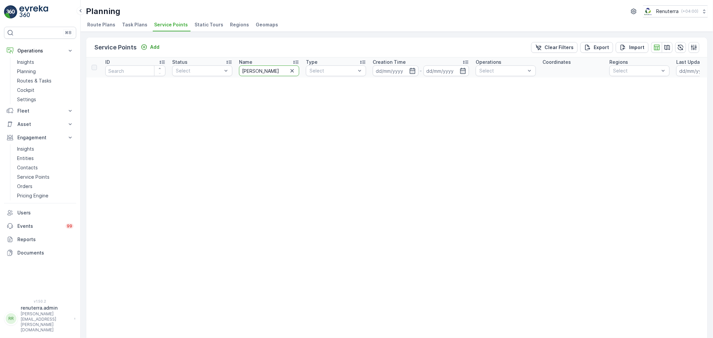
drag, startPoint x: 260, startPoint y: 72, endPoint x: 236, endPoint y: 68, distance: 24.1
click at [236, 68] on th "Name ishan" at bounding box center [269, 68] width 67 height 20
type input "isan"
drag, startPoint x: 237, startPoint y: 71, endPoint x: 219, endPoint y: 71, distance: 17.7
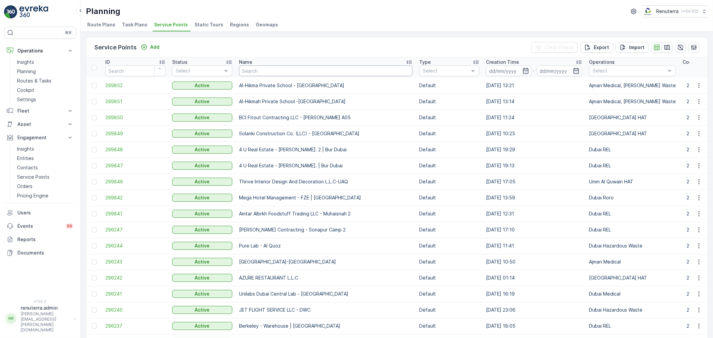
click at [258, 68] on input "text" at bounding box center [326, 71] width 174 height 11
type input "blue"
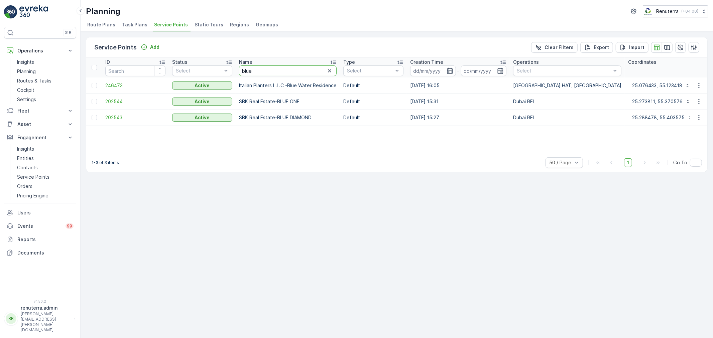
click at [253, 70] on input "blue" at bounding box center [288, 71] width 98 height 11
drag, startPoint x: 253, startPoint y: 71, endPoint x: 234, endPoint y: 69, distance: 19.1
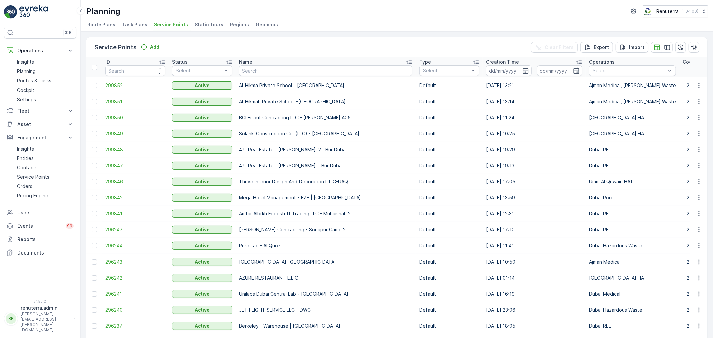
click at [254, 67] on input "text" at bounding box center [326, 71] width 174 height 11
type input "pearl"
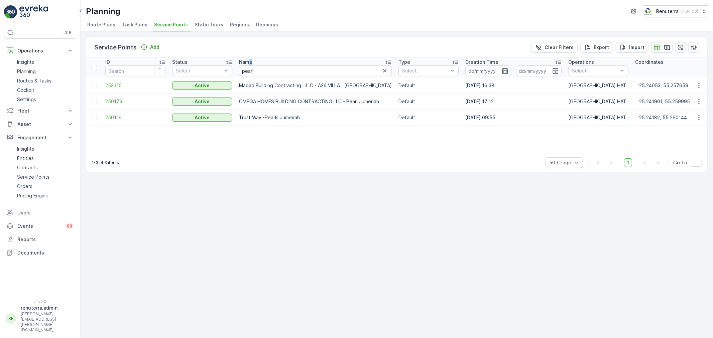
drag, startPoint x: 255, startPoint y: 64, endPoint x: 266, endPoint y: 66, distance: 10.7
click at [250, 64] on div "Name" at bounding box center [315, 62] width 153 height 7
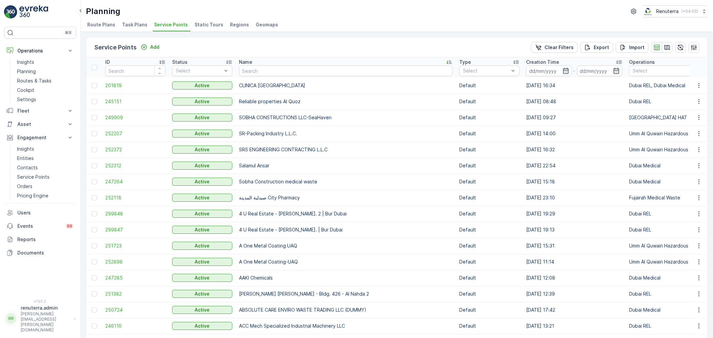
click at [258, 74] on input "text" at bounding box center [346, 71] width 214 height 11
type input "marine"
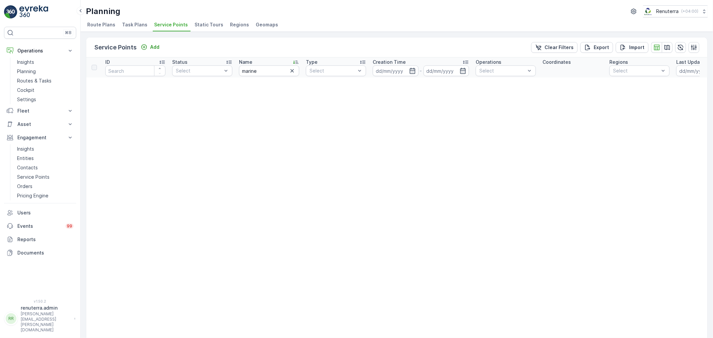
click at [152, 41] on div "Service Points Add Clear Filters Export Import" at bounding box center [396, 47] width 621 height 20
click at [152, 44] on p "Add" at bounding box center [154, 47] width 9 height 7
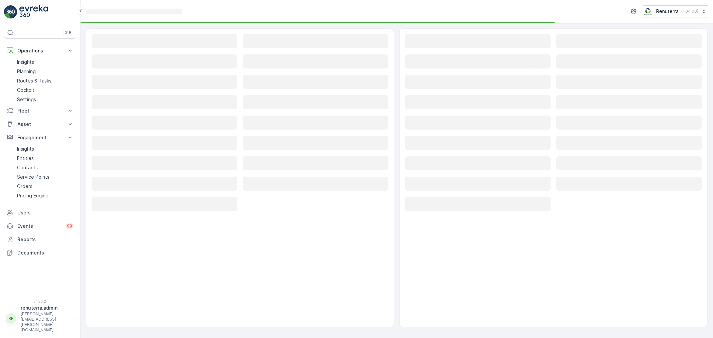
click at [138, 47] on rect at bounding box center [165, 41] width 146 height 14
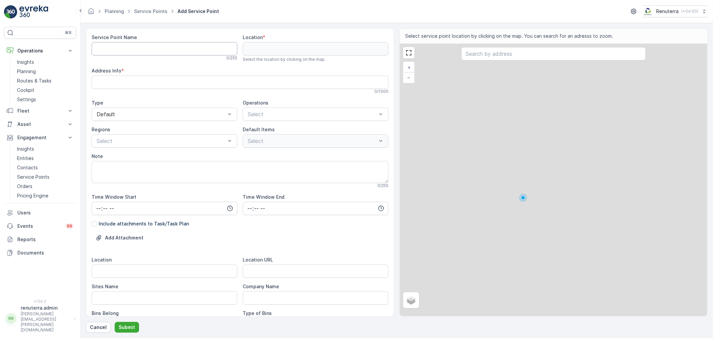
click at [155, 47] on Name "Service Point Name" at bounding box center [165, 48] width 146 height 13
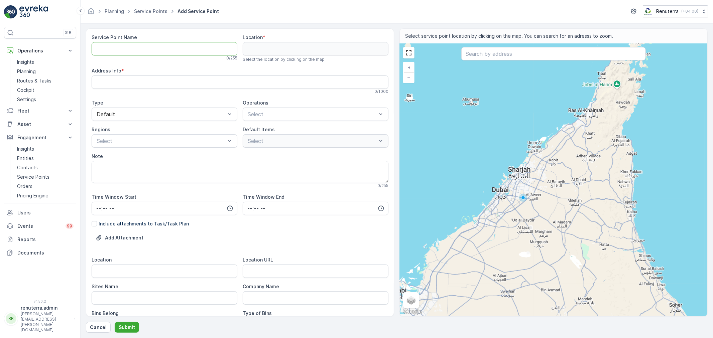
click at [174, 48] on Name "Service Point Name" at bounding box center [165, 48] width 146 height 13
paste Name "Al ihsan"
type Name "Al ihsan"
click at [490, 52] on input "text" at bounding box center [553, 53] width 185 height 13
paste input "Charity Medical Complex"
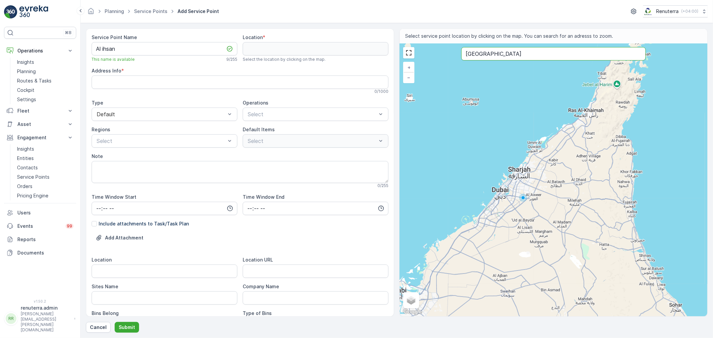
type input "Charity Medical Complex"
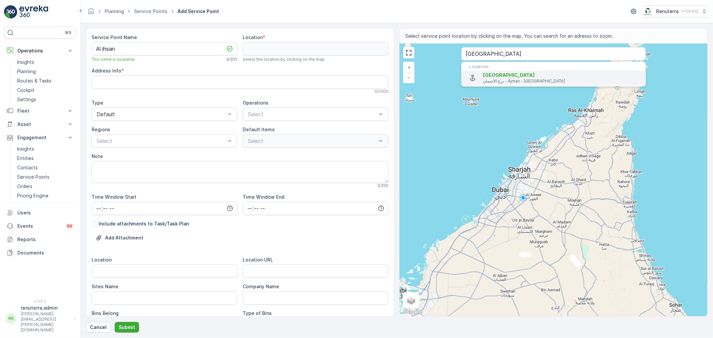
click at [495, 76] on span "Charity Medical Complex" at bounding box center [509, 75] width 52 height 6
type input "25.4065853,55.4374668"
type Info "CC4P+FWR برج الاحسان - Al Nakhil - Al Rumailah 1 - Ajman - United Arab Emirates"
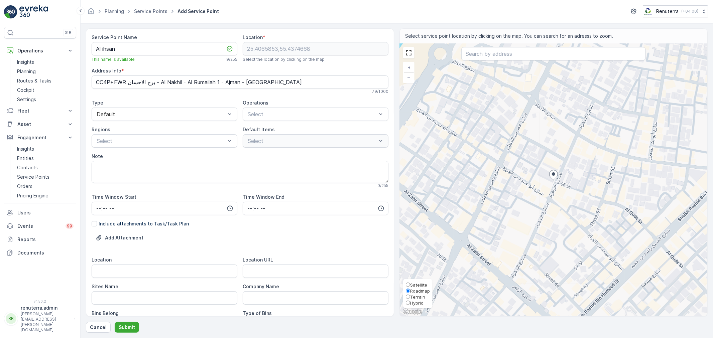
click at [419, 285] on span "Satellite" at bounding box center [418, 285] width 17 height 5
click at [410, 285] on input "Satellite" at bounding box center [408, 285] width 4 height 4
radio input "true"
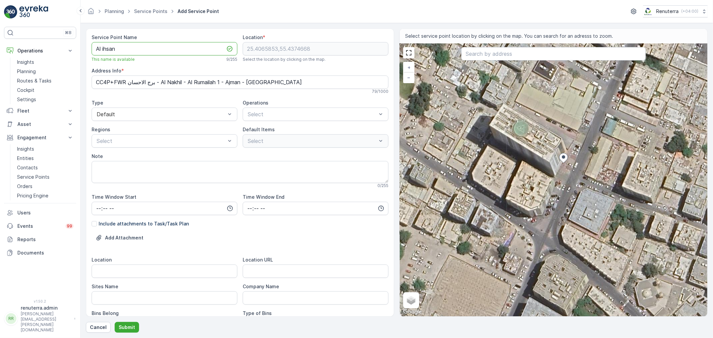
click at [138, 52] on Name "Al ihsan" at bounding box center [165, 48] width 146 height 13
drag, startPoint x: 103, startPoint y: 45, endPoint x: 109, endPoint y: 54, distance: 10.9
click at [104, 46] on Name "Al ihsan" at bounding box center [165, 48] width 146 height 13
click at [118, 45] on Name "Al Ihsan" at bounding box center [165, 48] width 146 height 13
drag, startPoint x: 127, startPoint y: 45, endPoint x: 81, endPoint y: 34, distance: 47.4
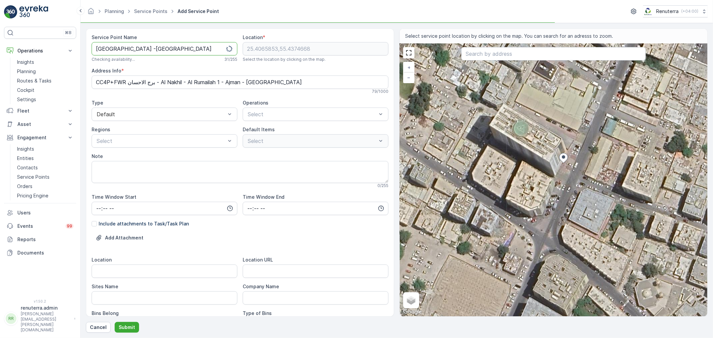
click at [81, 34] on form "Service Point Name Al Ihsan Medical Center -Ajman Checking availability... 31 /…" at bounding box center [397, 180] width 633 height 315
type Name "[GEOGRAPHIC_DATA] -[GEOGRAPHIC_DATA]"
type input "ajman"
click at [288, 128] on div "Ajman Medical" at bounding box center [316, 131] width 138 height 6
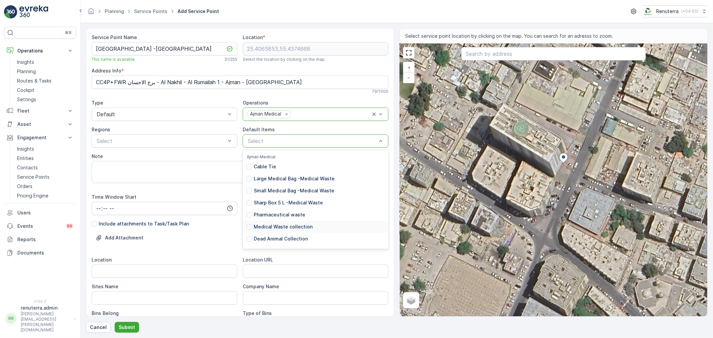
click at [277, 224] on p "Medical Waste collection" at bounding box center [283, 227] width 59 height 7
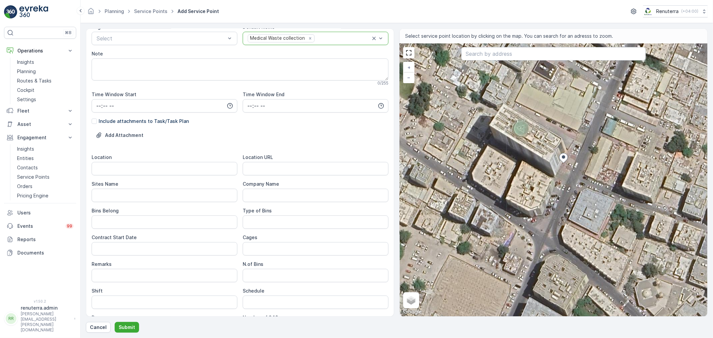
scroll to position [111, 0]
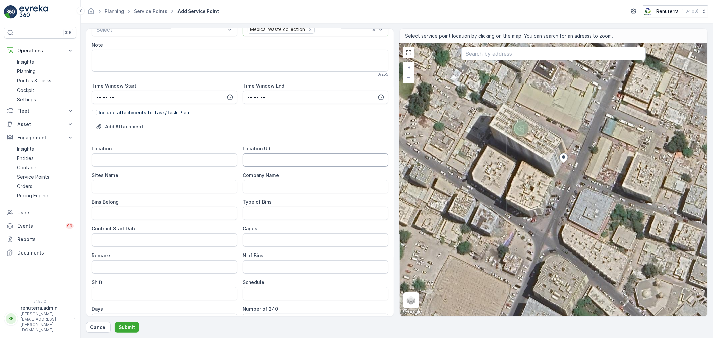
drag, startPoint x: 293, startPoint y: 154, endPoint x: 293, endPoint y: 158, distance: 3.7
click at [293, 154] on URL "Location URL" at bounding box center [316, 159] width 146 height 13
paste URL "[URL][DOMAIN_NAME]"
type URL "[URL][DOMAIN_NAME]"
click at [174, 165] on input "Location" at bounding box center [165, 159] width 146 height 13
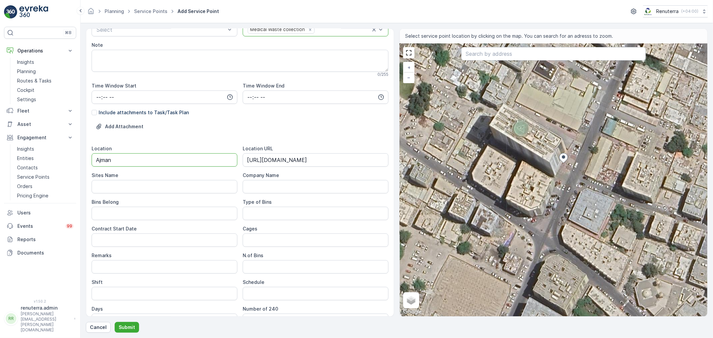
type input "Ajman"
type Name "Ajman"
type Belong "Client"
type Date "[DATE]"
type Bins "1"
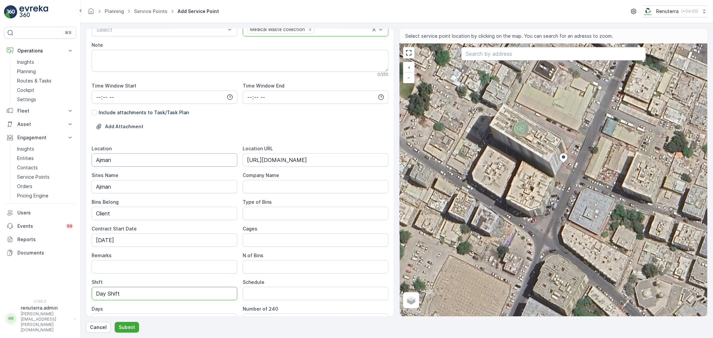
type input "Day Shift"
type input "On call Basis"
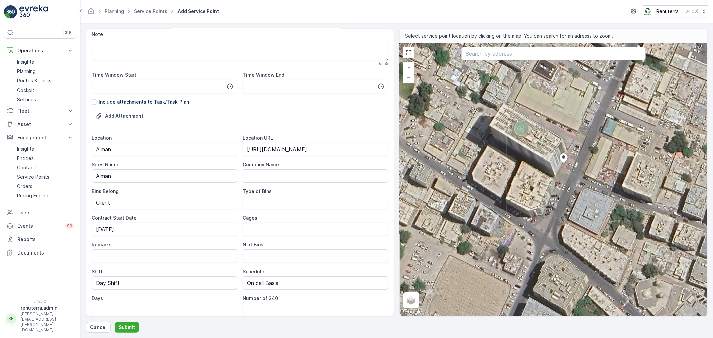
click at [325, 219] on div "Cages" at bounding box center [316, 218] width 146 height 7
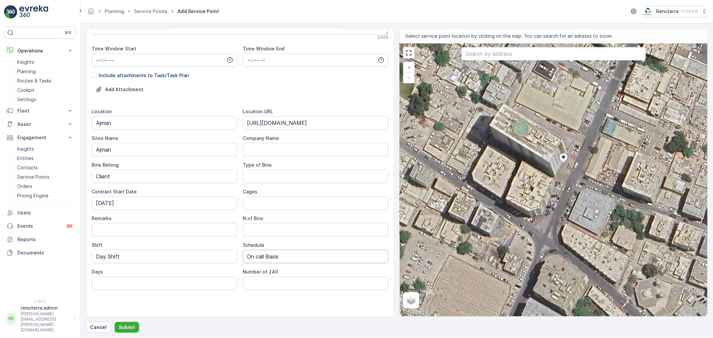
scroll to position [149, 0]
click at [134, 324] on button "Submit" at bounding box center [127, 327] width 24 height 11
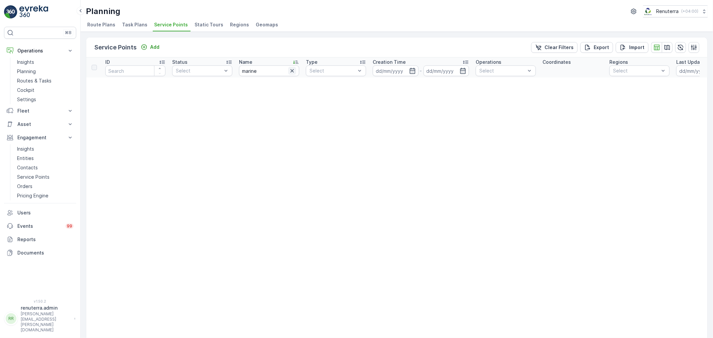
click at [289, 72] on icon "button" at bounding box center [292, 71] width 7 height 7
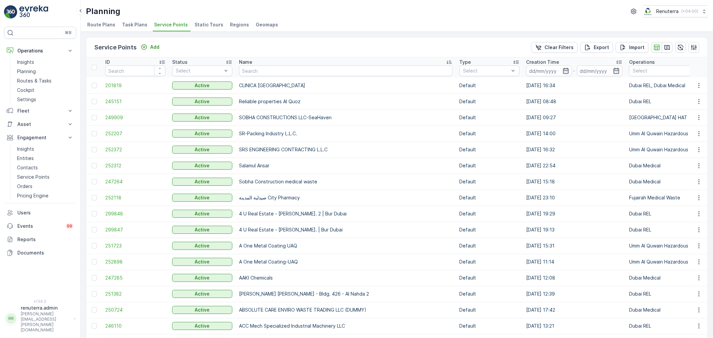
click at [407, 62] on div "Name" at bounding box center [346, 62] width 214 height 7
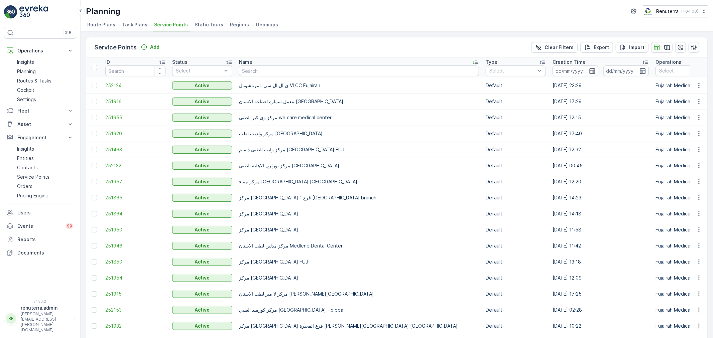
click at [445, 62] on div "Name" at bounding box center [359, 62] width 240 height 7
click at [447, 63] on div "Name" at bounding box center [359, 62] width 240 height 7
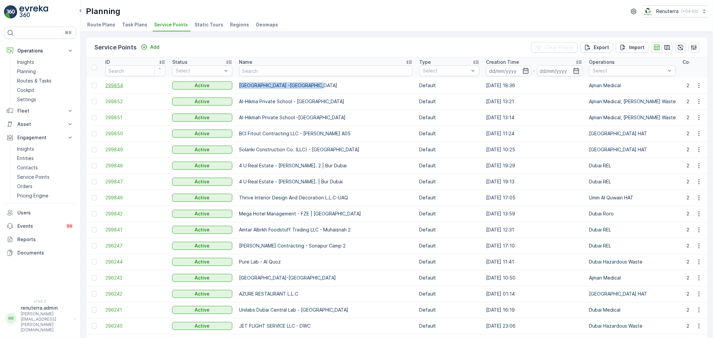
click at [135, 83] on span "299854" at bounding box center [135, 85] width 60 height 7
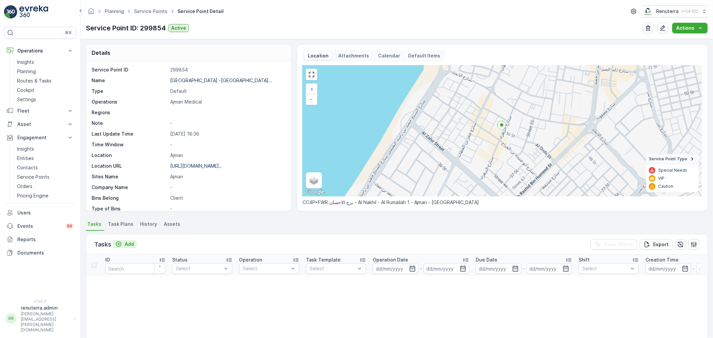
click at [132, 245] on p "Add" at bounding box center [129, 244] width 9 height 7
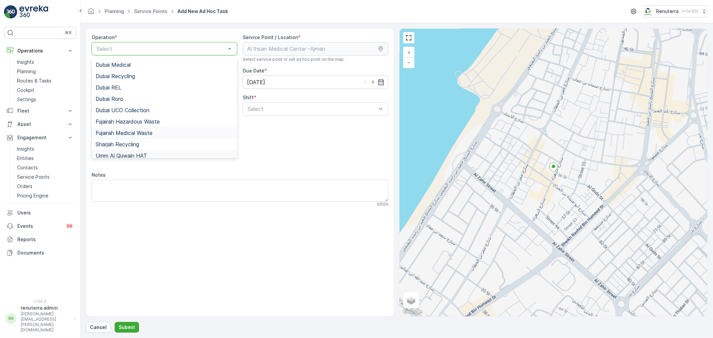
scroll to position [74, 0]
click at [131, 68] on div "Dubai REL" at bounding box center [165, 71] width 138 height 6
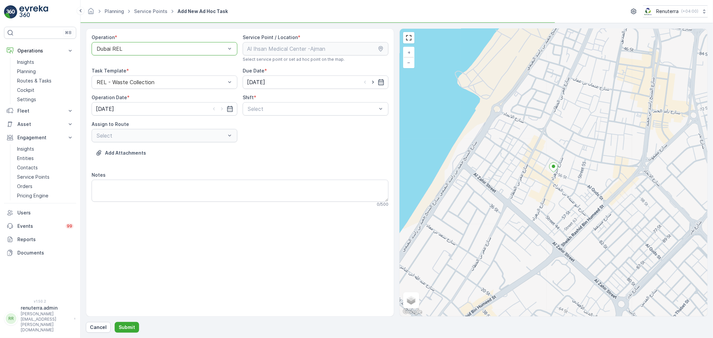
click at [171, 50] on div at bounding box center [161, 49] width 130 height 6
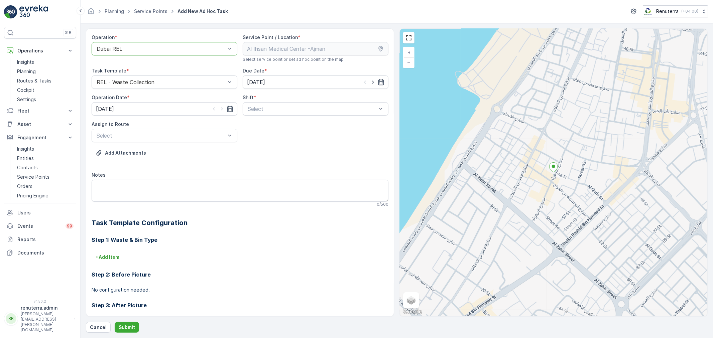
click at [150, 45] on div "Dubai REL" at bounding box center [165, 48] width 146 height 13
click at [150, 47] on div at bounding box center [161, 49] width 130 height 6
type input "ajman"
click at [129, 70] on div "[PERSON_NAME] Waste" at bounding box center [165, 65] width 146 height 11
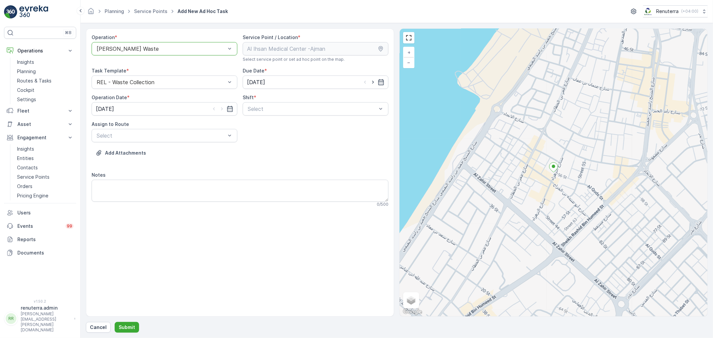
click at [137, 48] on div at bounding box center [161, 49] width 130 height 6
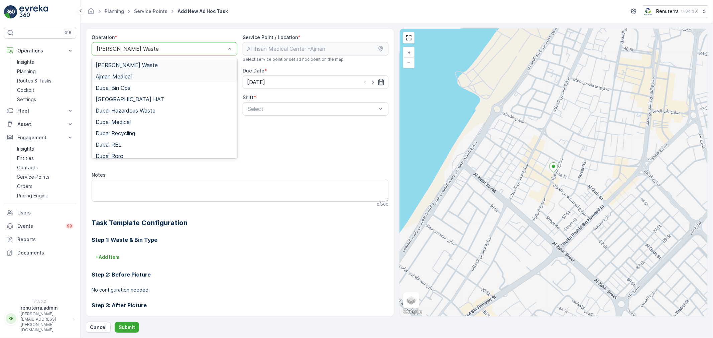
drag, startPoint x: 112, startPoint y: 77, endPoint x: 231, endPoint y: 96, distance: 120.8
click at [112, 77] on span "Ajman Medical" at bounding box center [114, 77] width 36 height 6
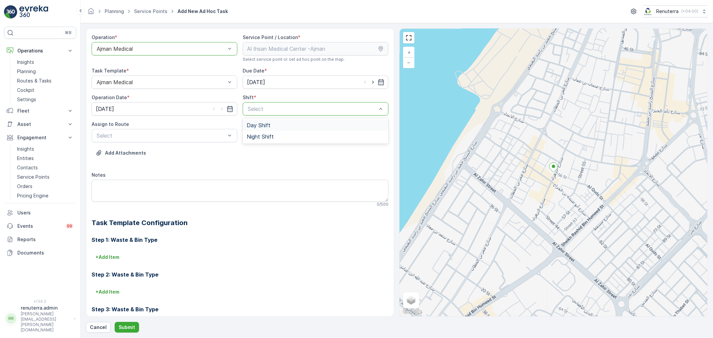
click at [263, 120] on div "Day Shift" at bounding box center [316, 125] width 146 height 11
click at [370, 84] on icon "button" at bounding box center [373, 82] width 7 height 7
type input "[DATE]"
click at [222, 108] on icon "button" at bounding box center [222, 109] width 7 height 7
type input "[DATE]"
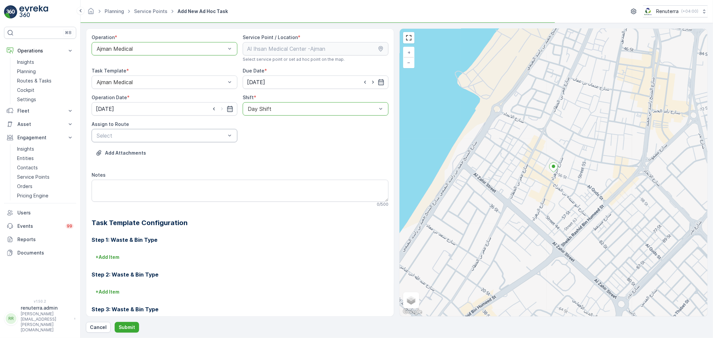
click at [222, 140] on div "Select" at bounding box center [165, 135] width 146 height 13
click at [169, 161] on span "AJMED101 (Route Plan) - A85791" at bounding box center [138, 164] width 85 height 6
click at [123, 328] on p "Submit" at bounding box center [127, 327] width 16 height 7
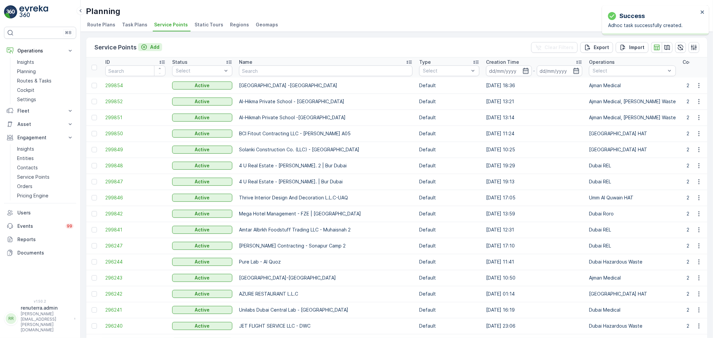
click at [148, 50] on button "Add" at bounding box center [150, 47] width 24 height 8
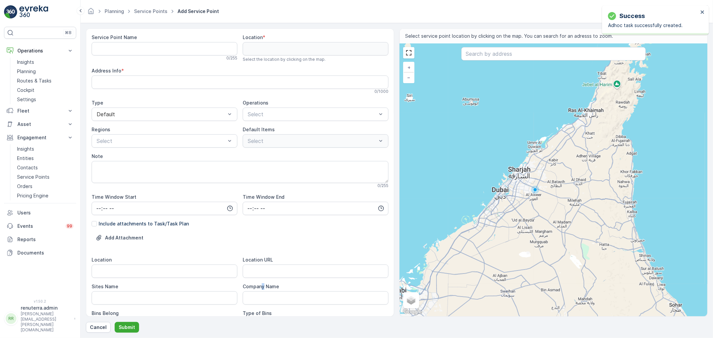
click at [262, 285] on label "Company Name" at bounding box center [261, 287] width 36 height 6
click at [262, 268] on URL "Location URL" at bounding box center [316, 271] width 146 height 13
paste URL "[URL][DOMAIN_NAME]"
type URL "[URL][DOMAIN_NAME]"
click at [192, 268] on input "Location" at bounding box center [165, 271] width 146 height 13
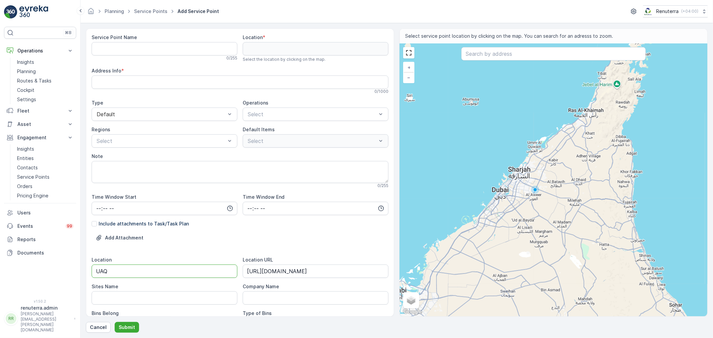
drag, startPoint x: 159, startPoint y: 268, endPoint x: 112, endPoint y: 273, distance: 46.7
click at [113, 273] on input "UAQ" at bounding box center [165, 271] width 146 height 13
drag, startPoint x: 105, startPoint y: 272, endPoint x: 101, endPoint y: 274, distance: 4.5
click at [89, 271] on div "Service Point Name 0 / 255 Location * Select the location by clicking on the ma…" at bounding box center [240, 172] width 308 height 289
type input "UAQ"
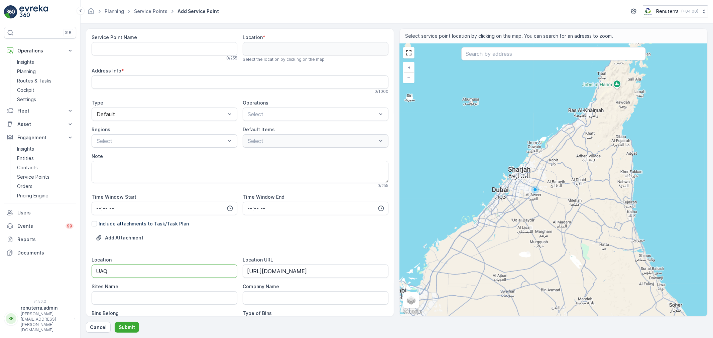
click at [104, 296] on Name "Sites Name" at bounding box center [165, 298] width 146 height 13
paste Name "UAQ"
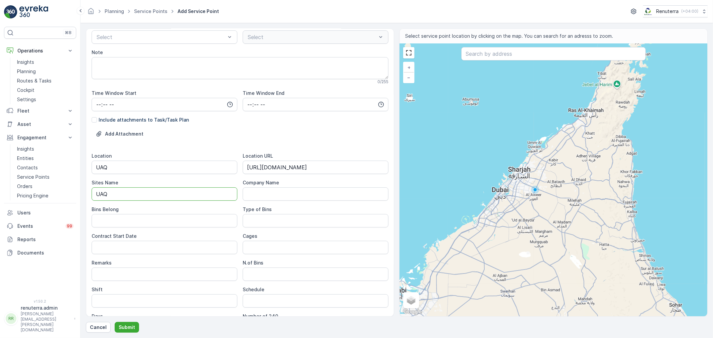
scroll to position [111, 0]
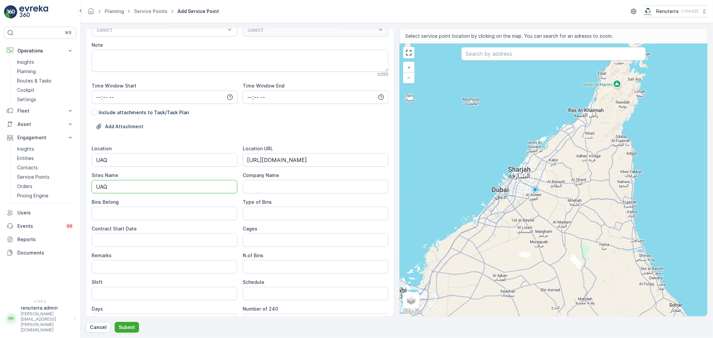
type Name "UAQ"
drag, startPoint x: 115, startPoint y: 227, endPoint x: 120, endPoint y: 240, distance: 14.3
click at [115, 227] on label "Contract Start Date" at bounding box center [114, 229] width 45 height 6
click at [115, 234] on Date "Contract Start Date" at bounding box center [165, 240] width 146 height 13
click at [120, 240] on Date "Contract Start Date" at bounding box center [165, 240] width 146 height 13
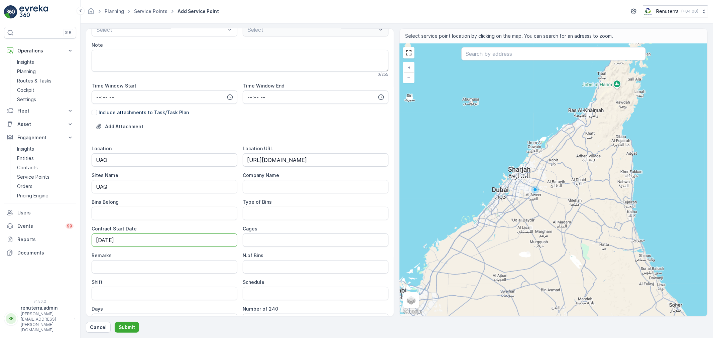
type Date "[DATE]"
click at [262, 221] on div "Location UAQ Location URL https://maps.app.goo.gl/QUQpD4niUb8yYdoQ6 Sites Name …" at bounding box center [240, 236] width 297 height 182
click at [256, 248] on div "Location UAQ Location URL https://maps.app.goo.gl/QUQpD4niUb8yYdoQ6 Sites Name …" at bounding box center [240, 236] width 297 height 182
drag, startPoint x: 213, startPoint y: 272, endPoint x: 204, endPoint y: 274, distance: 9.0
click at [211, 270] on input "Remarks" at bounding box center [165, 266] width 146 height 13
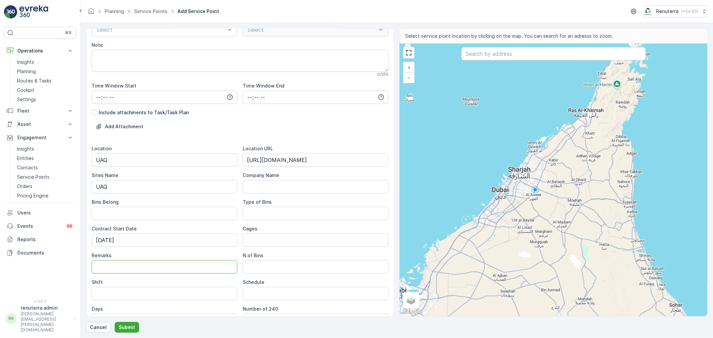
click at [185, 291] on input "Shift" at bounding box center [165, 293] width 146 height 13
type input "Day Shift"
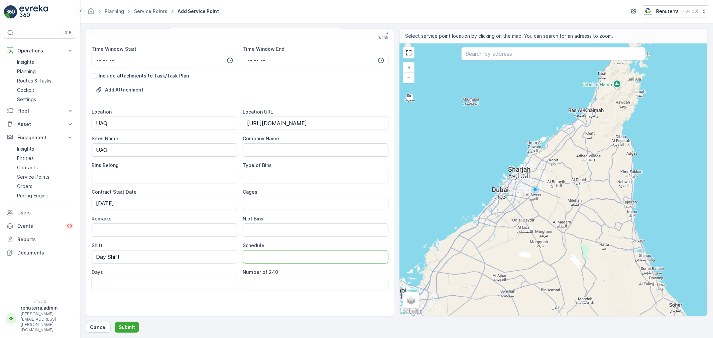
scroll to position [149, 0]
click at [223, 269] on div "Days" at bounding box center [165, 272] width 146 height 7
click at [273, 256] on input "Schedule" at bounding box center [316, 256] width 146 height 13
type input "On Call Basis"
click at [283, 227] on Bins "N.of Bins" at bounding box center [316, 229] width 146 height 13
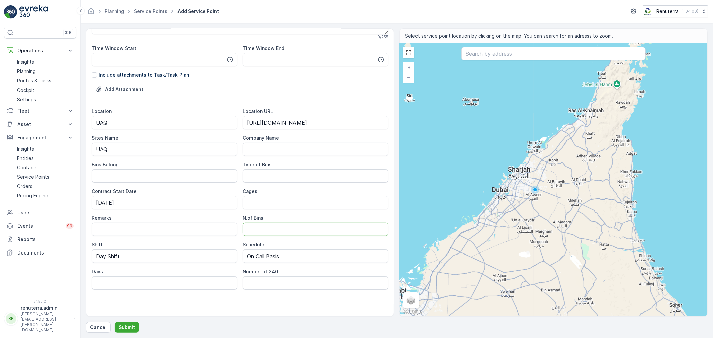
click at [229, 237] on div "Location UAQ Location URL https://maps.app.goo.gl/QUQpD4niUb8yYdoQ6 Sites Name …" at bounding box center [240, 199] width 297 height 182
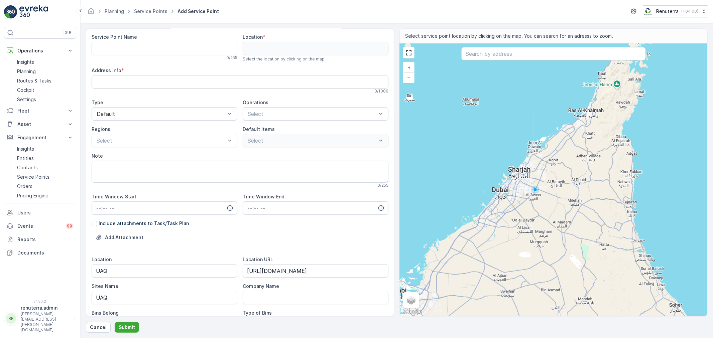
scroll to position [0, 0]
click at [486, 55] on input "text" at bounding box center [553, 53] width 185 height 13
paste input "Ecogrind recycled plastic materials manufacturing L.L.C"
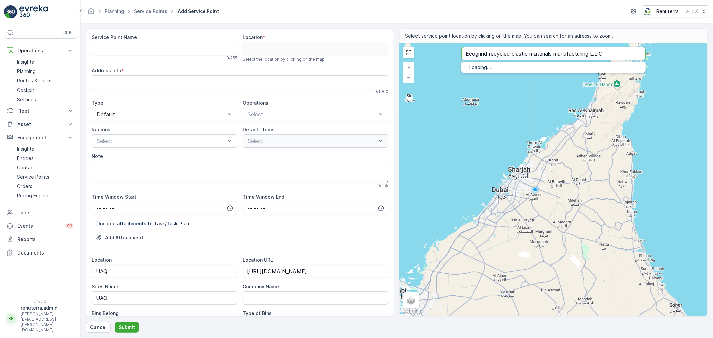
type input "Ecogrind recycled plastic materials manufacturing L.L.C"
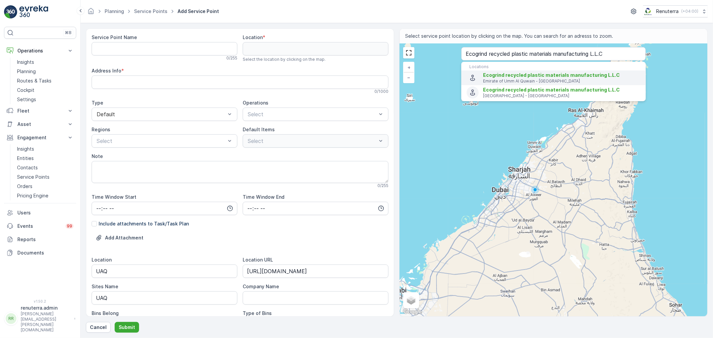
click at [505, 79] on p "Emirate of Umm Al Quwain - United Arab Emirates" at bounding box center [561, 81] width 157 height 5
type input "25.5460206,55.6868371"
type Info "Shed 2 - New Industrial area - Emirate of Umm Al Quwain - United Arab Emirates"
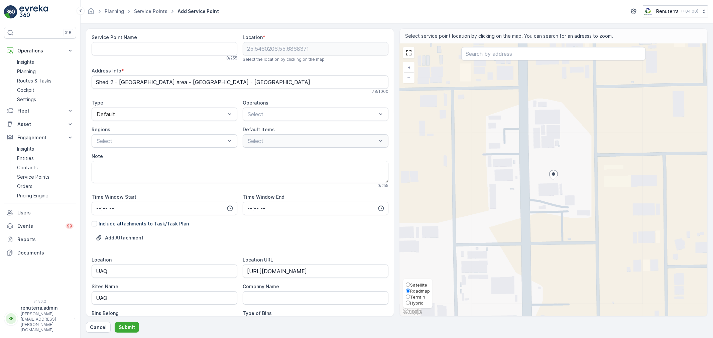
click at [407, 283] on input "Satellite" at bounding box center [408, 285] width 4 height 4
radio input "true"
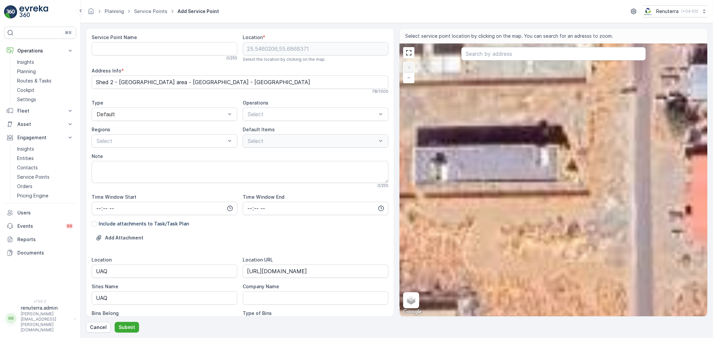
click at [550, 168] on div "+ − Satellite Roadmap Terrain Hybrid Leaflet Keyboard shortcuts Map Data Imager…" at bounding box center [554, 180] width 308 height 273
type input "25.546056184810066,55.68783279430071"
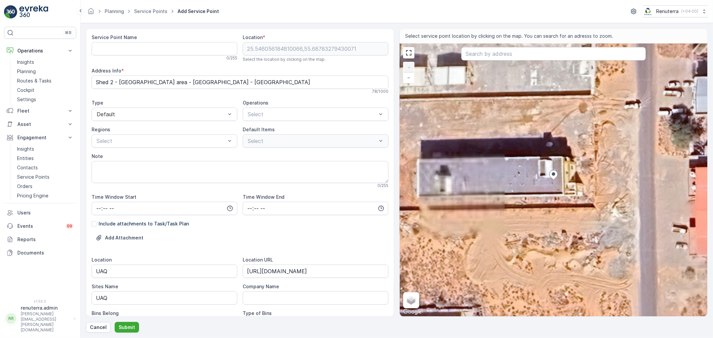
type Info "GMWQ+H99 - Umm Al Thuoob - Emirate of Umm Al Quwain - United Arab Emirates"
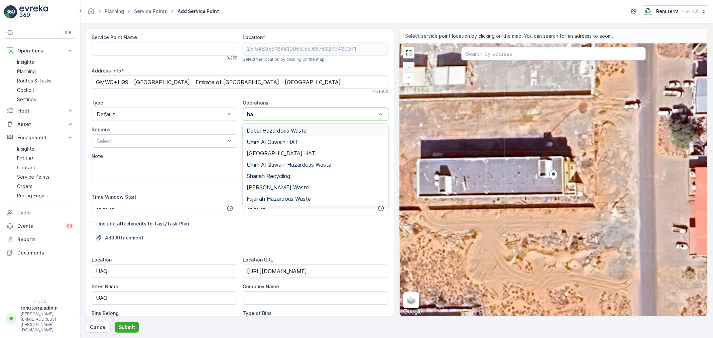
type input "haz"
click at [301, 142] on span "Umm Al Quwain Hazardous Waste" at bounding box center [289, 142] width 85 height 6
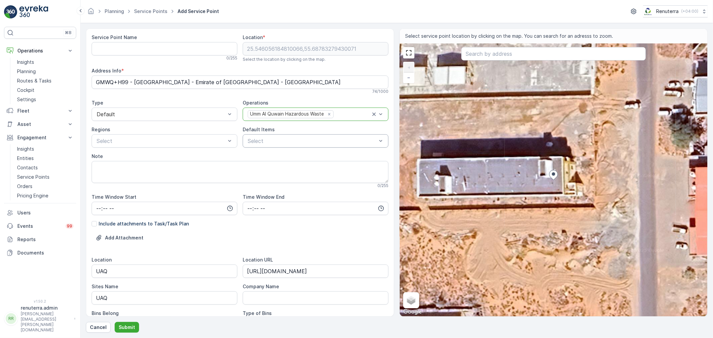
click at [290, 146] on div "Select" at bounding box center [316, 140] width 146 height 13
click at [271, 181] on p "Chemical waste" at bounding box center [272, 179] width 37 height 7
click at [150, 54] on Name "Service Point Name" at bounding box center [165, 48] width 146 height 13
paste Name "BLUE PEARL MARINE"
drag, startPoint x: 196, startPoint y: 47, endPoint x: 95, endPoint y: 37, distance: 101.5
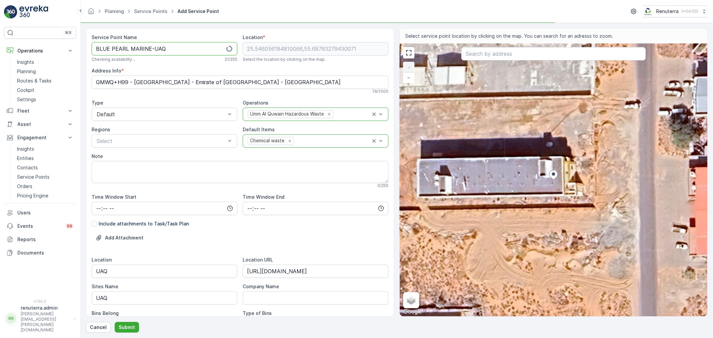
click at [66, 38] on div "⌘B Operations Insights Planning Routes & Tasks Cockpit Settings Fleet Live Trac…" at bounding box center [356, 169] width 713 height 338
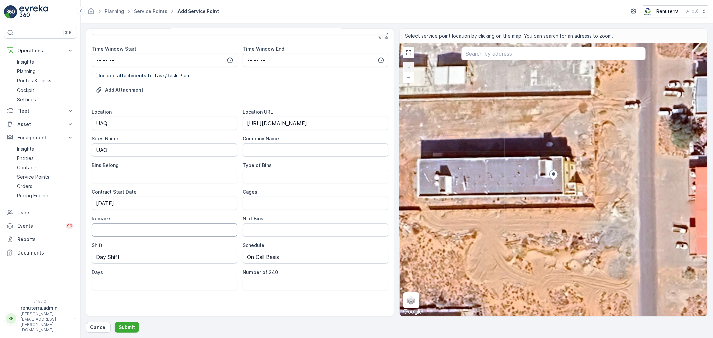
scroll to position [149, 0]
type Name "BLUE PEARL MARINE-UAQ"
click at [121, 325] on p "Submit" at bounding box center [127, 327] width 16 height 7
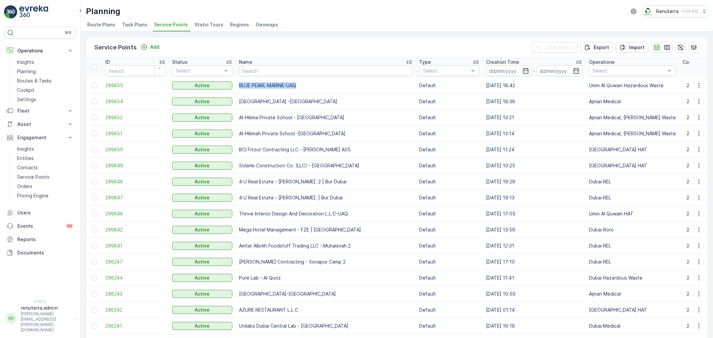
drag, startPoint x: 237, startPoint y: 83, endPoint x: 325, endPoint y: 83, distance: 87.3
click at [325, 83] on td "BLUE PEARL MARINE-UAQ" at bounding box center [326, 86] width 180 height 16
copy p "BLUE PEARL MARINE-UAQ"
click at [114, 84] on span "299855" at bounding box center [135, 85] width 60 height 7
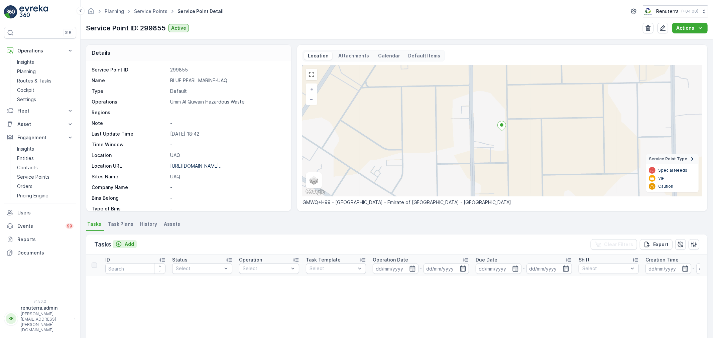
click at [117, 242] on icon "Add" at bounding box center [119, 245] width 6 height 6
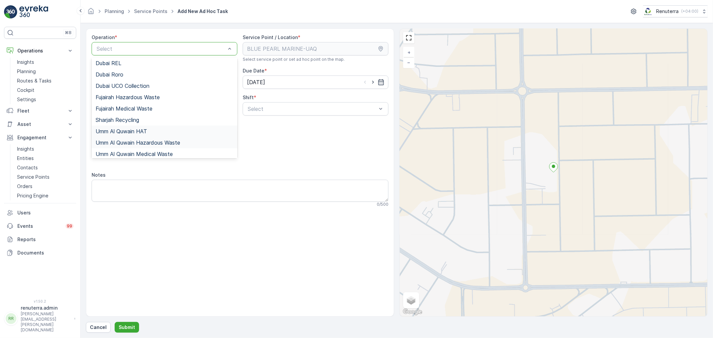
scroll to position [84, 0]
click at [139, 141] on span "Umm Al Quwain Hazardous Waste" at bounding box center [138, 140] width 85 height 6
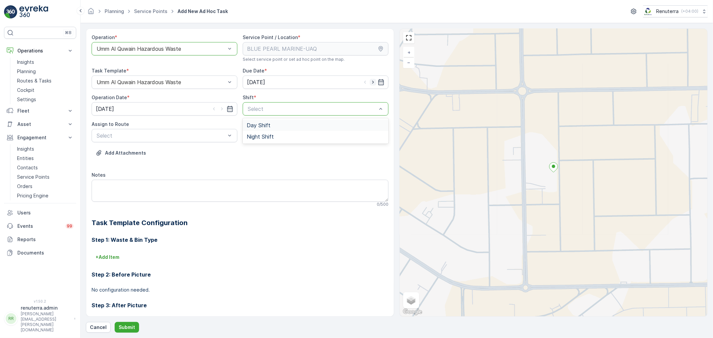
click at [370, 85] on icon "button" at bounding box center [373, 82] width 7 height 7
type input "[DATE]"
drag, startPoint x: 218, startPoint y: 111, endPoint x: 236, endPoint y: 119, distance: 19.2
click at [219, 111] on icon "button" at bounding box center [222, 109] width 7 height 7
type input "[DATE]"
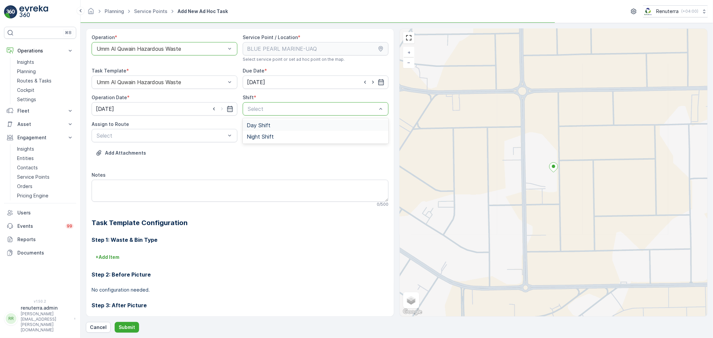
click at [254, 123] on span "Day Shift" at bounding box center [259, 125] width 24 height 6
click at [201, 151] on div "UHAZ101 (Route Plan) - A92059 UAQ" at bounding box center [165, 152] width 138 height 6
click at [129, 323] on button "Submit" at bounding box center [127, 327] width 24 height 11
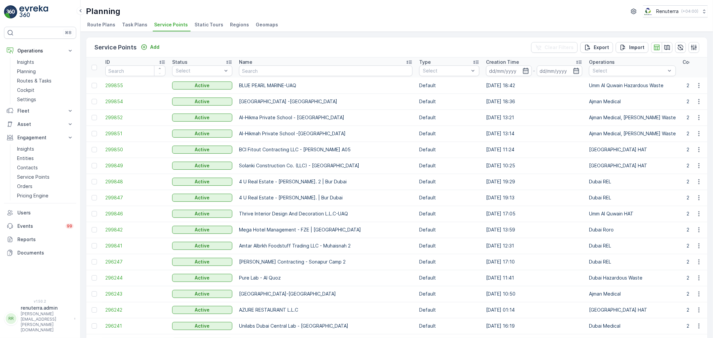
click at [263, 64] on div "Name" at bounding box center [326, 62] width 174 height 7
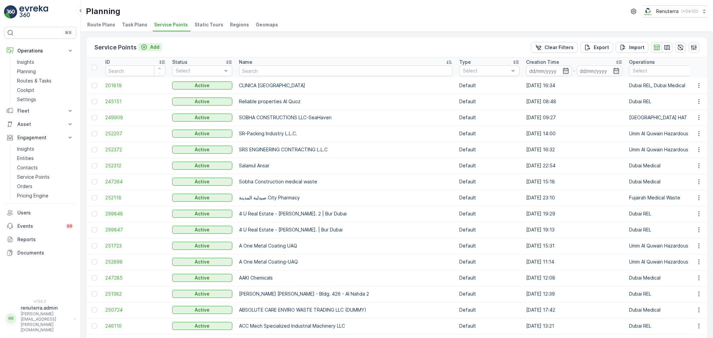
click at [160, 44] on button "Add" at bounding box center [150, 47] width 24 height 8
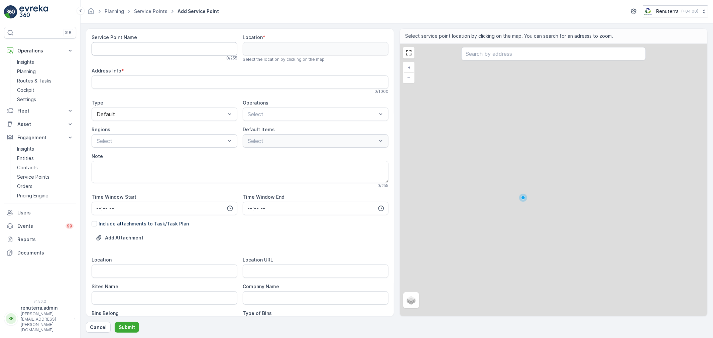
click at [175, 55] on Name "Service Point Name" at bounding box center [165, 48] width 146 height 13
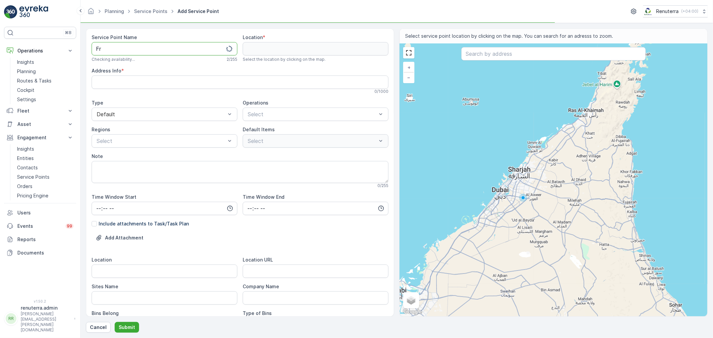
type Name "F"
drag, startPoint x: 105, startPoint y: 50, endPoint x: 110, endPoint y: 63, distance: 13.0
click at [105, 50] on Name "Mahoud" at bounding box center [165, 48] width 146 height 13
click at [137, 46] on Name "Mahmoud" at bounding box center [165, 48] width 146 height 13
click at [134, 48] on Name "Mahmoud Ghonim" at bounding box center [165, 48] width 146 height 13
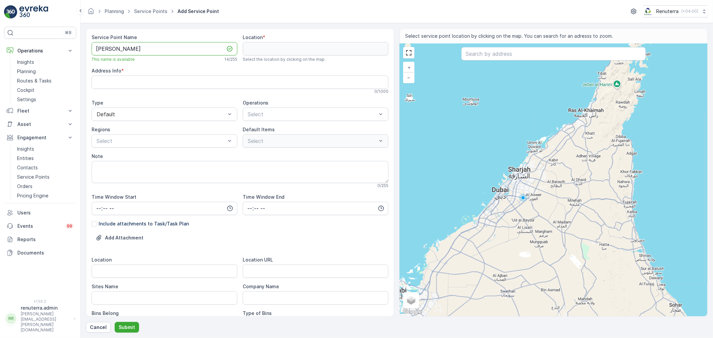
click at [136, 48] on Name "Mahmoud Ghonim" at bounding box center [165, 48] width 146 height 13
click at [165, 49] on Name "Mahmoud Ghonaim" at bounding box center [165, 48] width 146 height 13
drag, startPoint x: 189, startPoint y: 47, endPoint x: 77, endPoint y: 38, distance: 112.0
click at [77, 38] on div "⌘B Operations Insights Planning Routes & Tasks Cockpit Settings Fleet Live Trac…" at bounding box center [356, 169] width 713 height 338
click at [146, 49] on Name "[PERSON_NAME] Health -Ajman" at bounding box center [165, 48] width 146 height 13
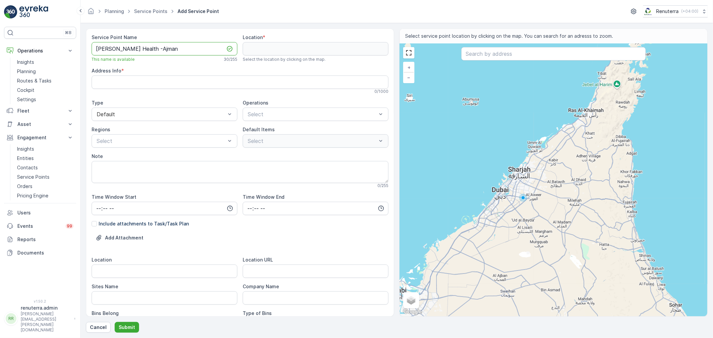
drag, startPoint x: 197, startPoint y: 47, endPoint x: 99, endPoint y: 44, distance: 98.0
click at [99, 44] on Name "[PERSON_NAME] Health -Ajman" at bounding box center [165, 48] width 146 height 13
type Name "[PERSON_NAME] Health -Ajman"
click at [298, 118] on div "Select" at bounding box center [316, 114] width 146 height 13
type input "ajma"
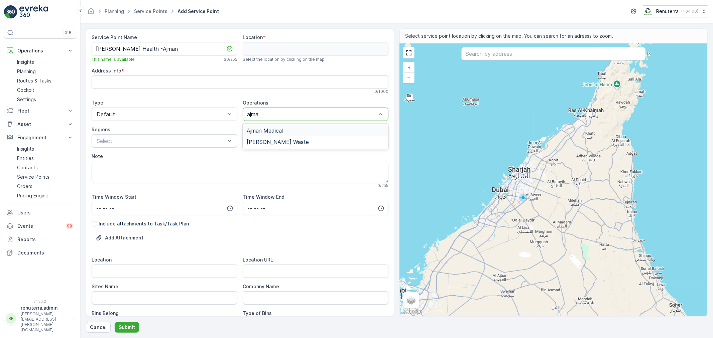
click at [269, 130] on span "Ajman Medical" at bounding box center [265, 131] width 36 height 6
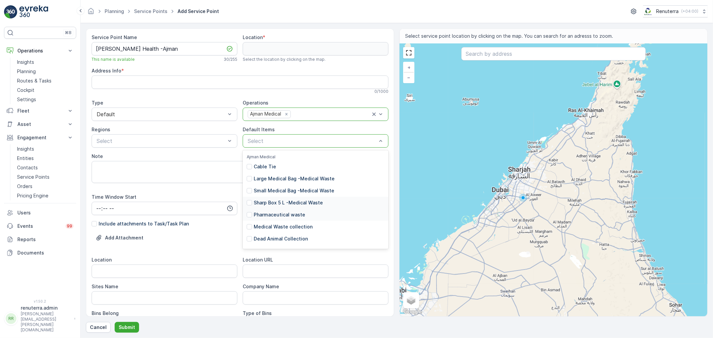
click at [271, 211] on div "Pharmaceutical waste" at bounding box center [316, 215] width 146 height 12
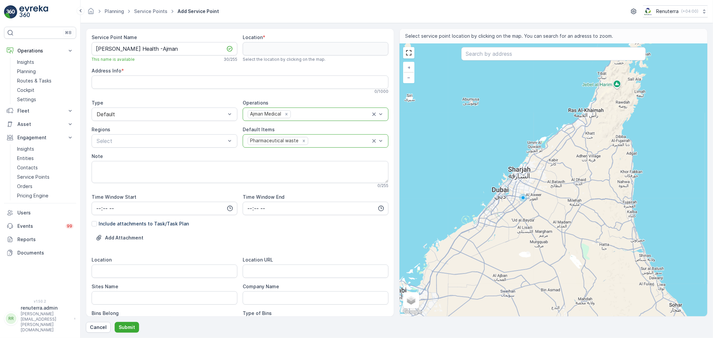
click at [504, 51] on input "text" at bounding box center [553, 53] width 185 height 13
paste input "Massey Ferguson Tractors - MF 290 - MF 385 - Tractor Implements - Top Quality T…"
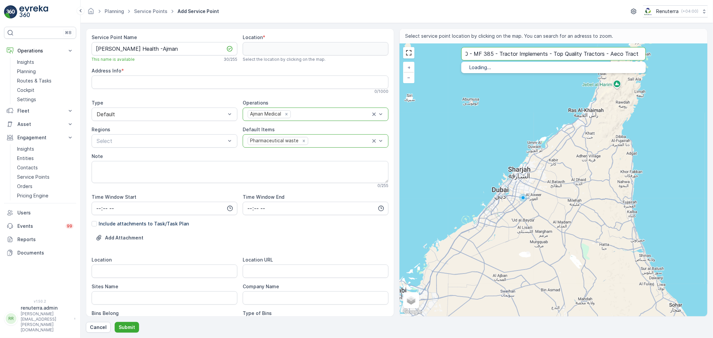
type input "Massey Ferguson Tractors - MF 290 - MF 385 - Tractor Implements - Top Quality T…"
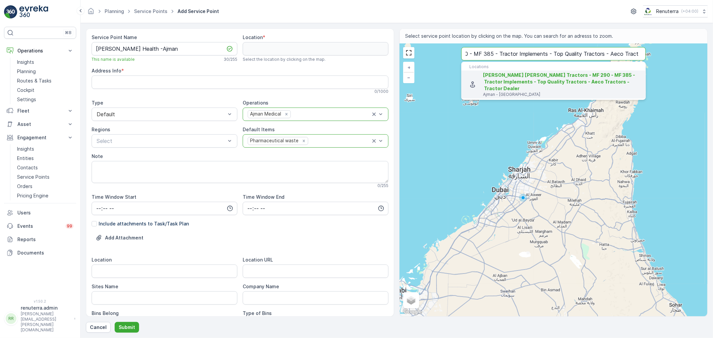
scroll to position [0, 0]
click at [534, 82] on span "Massey Ferguson Tractors - MF 290 - MF 385 - Tractor Implements - Top Quality T…" at bounding box center [559, 81] width 152 height 19
type input "25.4066249,55.4534913"
type Info "Warehouse D1 - 12 - Free Zone - Ajman - United Arab Emirates"
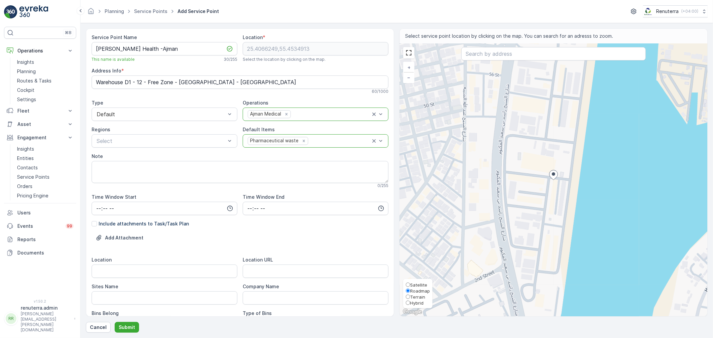
click at [417, 285] on span "Satellite" at bounding box center [418, 285] width 17 height 5
click at [410, 285] on input "Satellite" at bounding box center [408, 285] width 4 height 4
radio input "true"
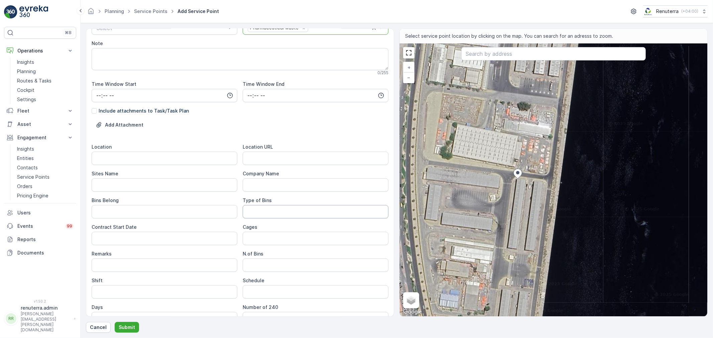
scroll to position [149, 0]
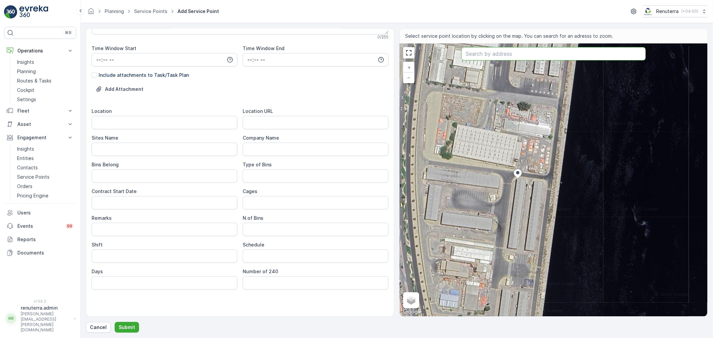
click at [497, 56] on input "text" at bounding box center [553, 53] width 185 height 13
paste input "UAE Cash Loans - Compare and get the best Personal Loan offers from trusted Ban…"
type input "UAE Cash Loans - Compare and get the best Personal Loan offers from trusted Ban…"
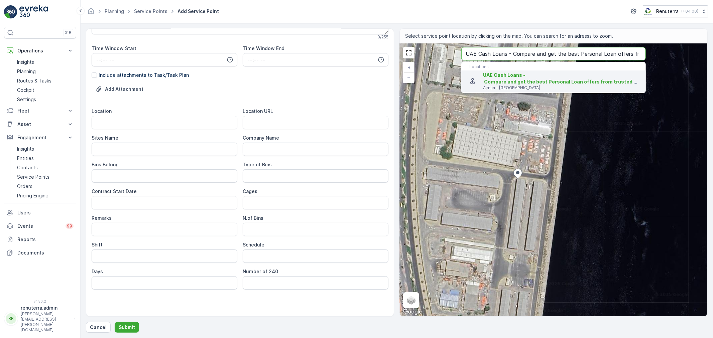
scroll to position [0, 0]
click at [499, 82] on span "UAE Cash Loans - Compare and get the best Personal Loan offers from trusted Ban…" at bounding box center [622, 78] width 278 height 12
type input "25.4067145,55.4533491"
type Info "A-0024-354 - Flamingo Villas Ajman Media City - Free Zone - Ajman - United Arab…"
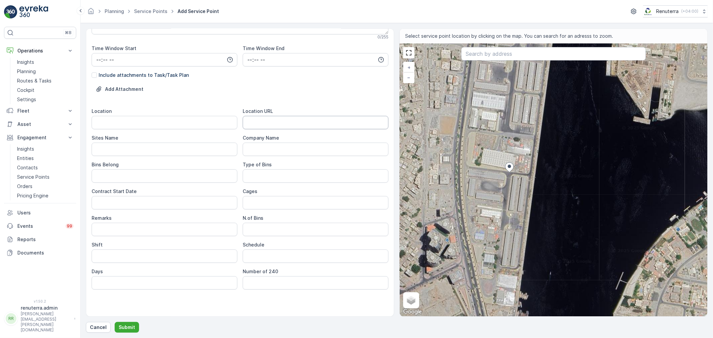
click at [257, 118] on URL "Location URL" at bounding box center [316, 122] width 146 height 13
paste URL "[URL][DOMAIN_NAME]"
type URL "[URL][DOMAIN_NAME]"
click at [191, 118] on input "Location" at bounding box center [165, 122] width 146 height 13
drag, startPoint x: 149, startPoint y: 122, endPoint x: 48, endPoint y: 108, distance: 102.3
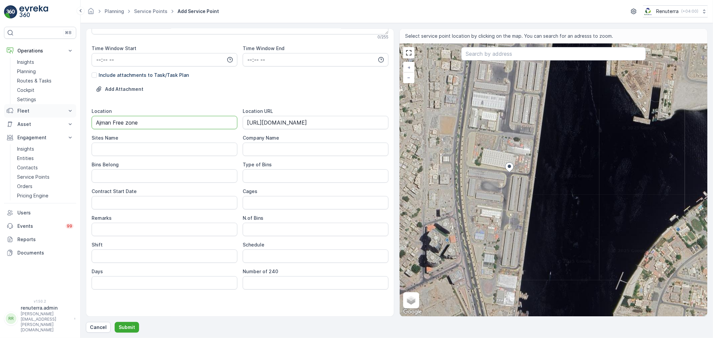
click at [45, 106] on div "⌘B Operations Insights Planning Routes & Tasks Cockpit Settings Fleet Live Trac…" at bounding box center [356, 169] width 713 height 338
type input "Ajman Free zone"
click at [101, 155] on Name "Sites Name" at bounding box center [165, 149] width 146 height 13
paste Name "Ajman Free zone"
type Name "Ajman Free zone"
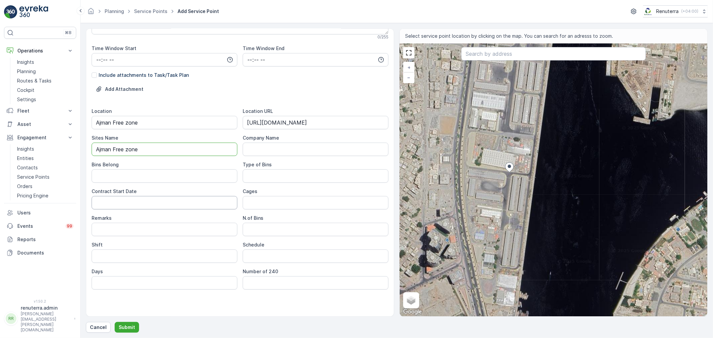
click at [115, 206] on Date "Contract Start Date" at bounding box center [165, 202] width 146 height 13
type Date "[DATE]"
type input "Day Shift"
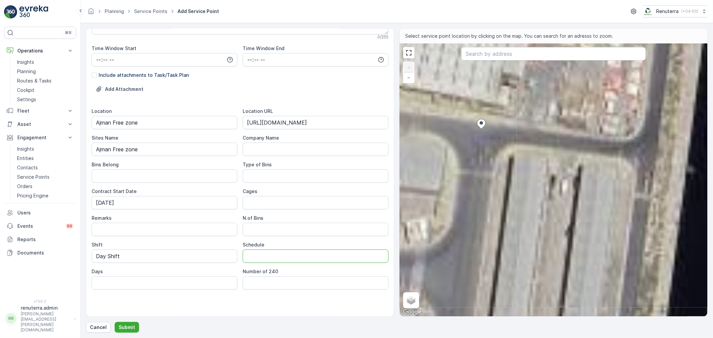
click at [484, 152] on div "+ − Satellite Roadmap Terrain Hybrid Leaflet Keyboard shortcuts Map Data Imager…" at bounding box center [554, 180] width 308 height 273
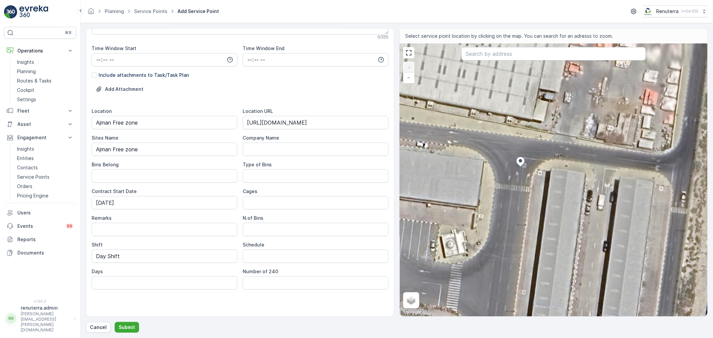
type input "25.406630897843087,55.453358095576334"
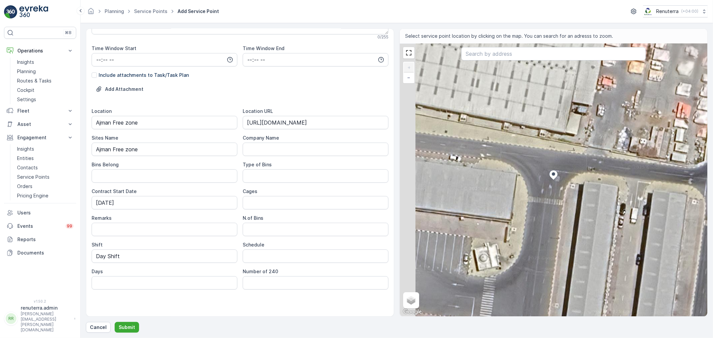
type Info "CF43+M8 Ajman - United Arab Emirates"
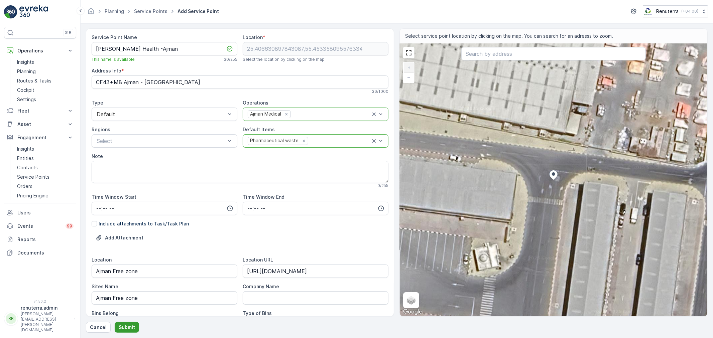
click at [132, 326] on p "Submit" at bounding box center [127, 327] width 16 height 7
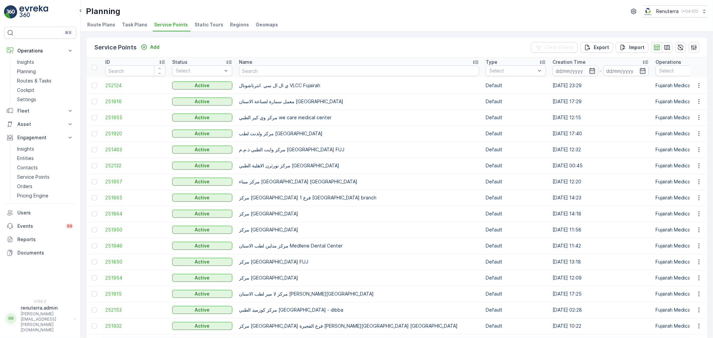
click at [472, 62] on icon at bounding box center [475, 62] width 7 height 7
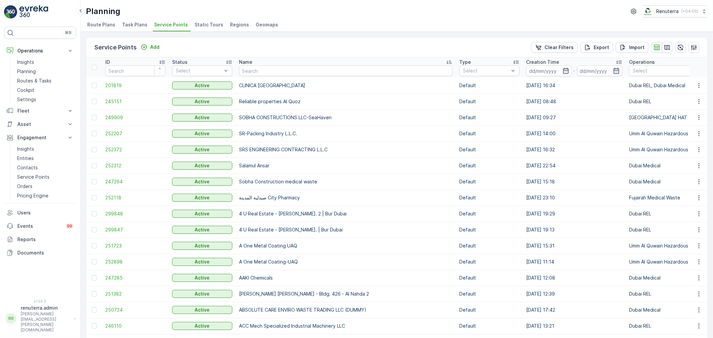
click at [447, 63] on icon at bounding box center [448, 62] width 2 height 3
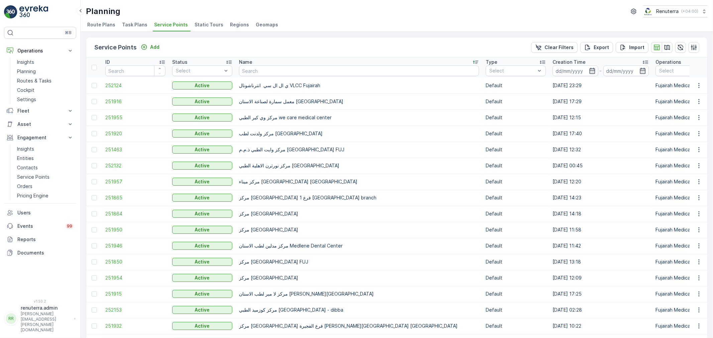
click at [473, 64] on icon at bounding box center [475, 62] width 5 height 3
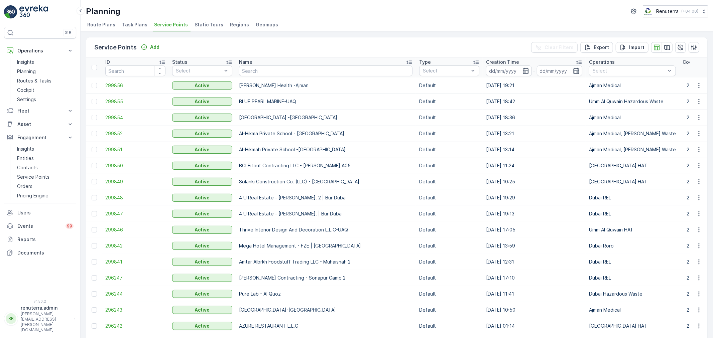
click at [320, 80] on td "[PERSON_NAME] Health -Ajman" at bounding box center [326, 86] width 180 height 16
click at [255, 70] on input "text" at bounding box center [326, 71] width 174 height 11
type input "Murjooj"
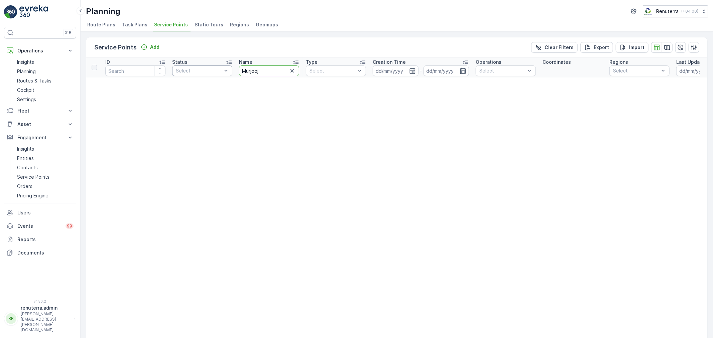
drag, startPoint x: 266, startPoint y: 72, endPoint x: 226, endPoint y: 73, distance: 40.1
type input "ital"
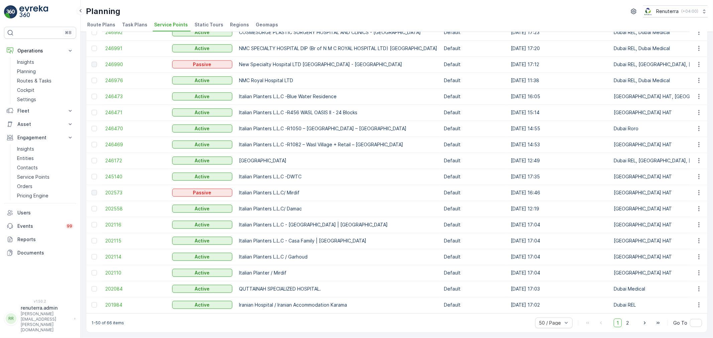
scroll to position [569, 0]
click at [630, 325] on span "2" at bounding box center [627, 323] width 9 height 9
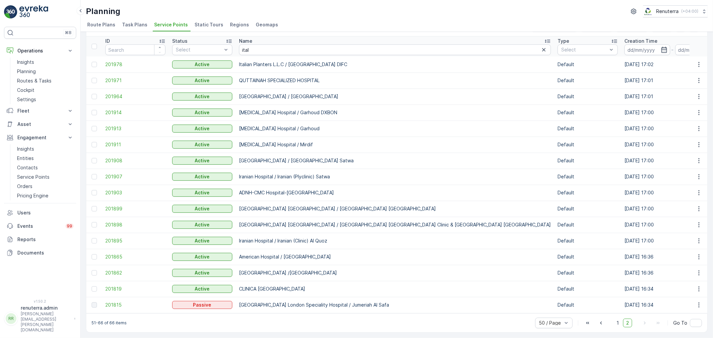
scroll to position [24, 0]
click at [109, 62] on span "201978" at bounding box center [135, 64] width 60 height 7
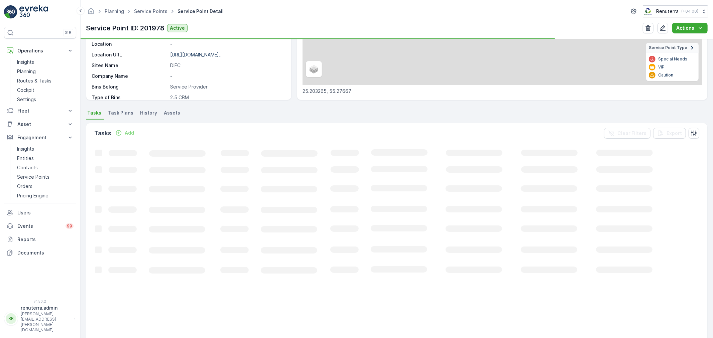
scroll to position [111, 0]
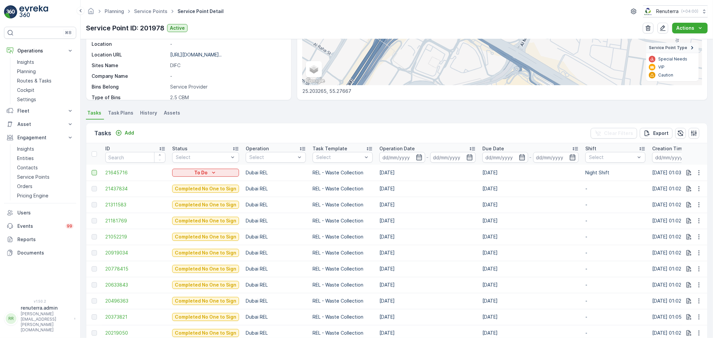
click at [96, 172] on div at bounding box center [94, 172] width 5 height 5
click at [92, 170] on input "checkbox" at bounding box center [92, 170] width 0 height 0
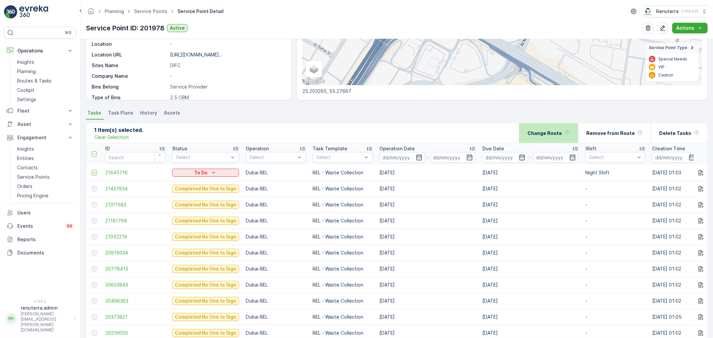
click at [570, 136] on div "Change Route" at bounding box center [549, 133] width 42 height 20
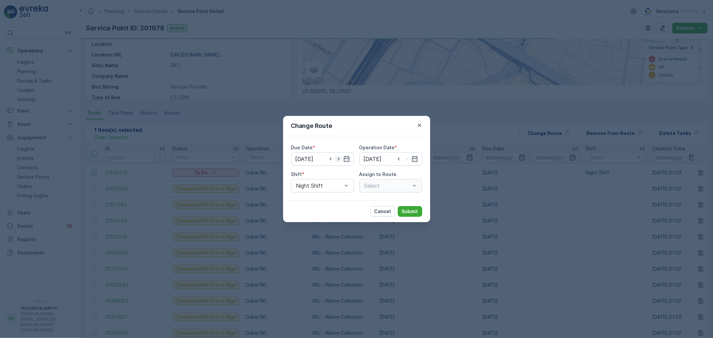
type input "[DATE]"
click at [340, 161] on icon "button" at bounding box center [338, 159] width 7 height 7
click at [333, 160] on icon "button" at bounding box center [330, 159] width 7 height 7
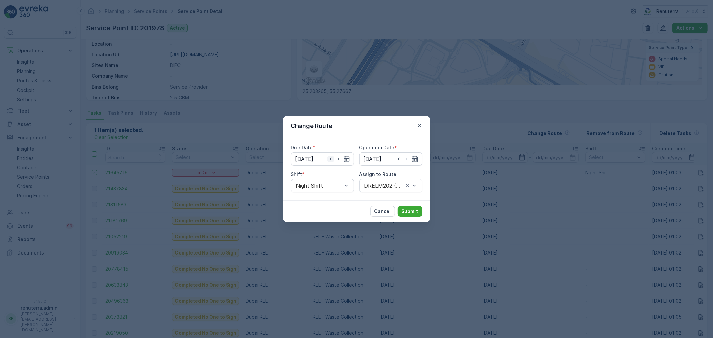
type input "[DATE]"
click at [333, 160] on icon "button" at bounding box center [330, 159] width 7 height 7
type input "[DATE]"
click at [389, 162] on input at bounding box center [390, 158] width 63 height 13
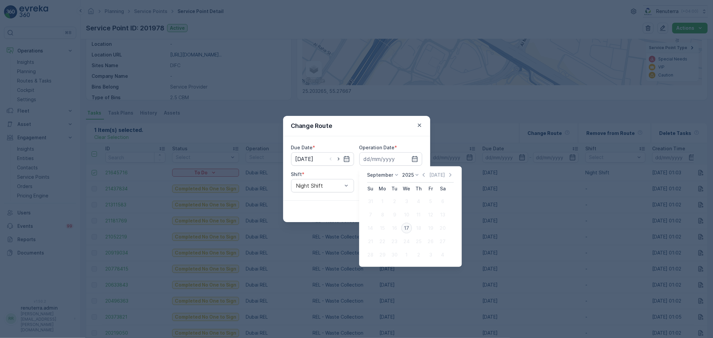
click at [408, 228] on div "17" at bounding box center [406, 228] width 11 height 11
type input "[DATE]"
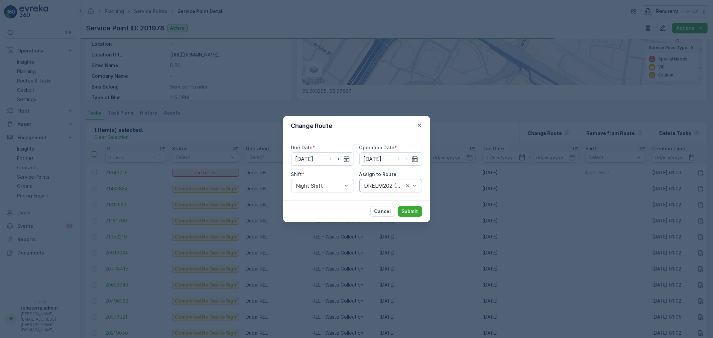
drag, startPoint x: 377, startPoint y: 194, endPoint x: 376, endPoint y: 188, distance: 5.7
click at [376, 188] on div "Due Date * 17.09.2025 Operation Date * 17.09.2025 Shift * Night Shift Assign to…" at bounding box center [356, 168] width 147 height 64
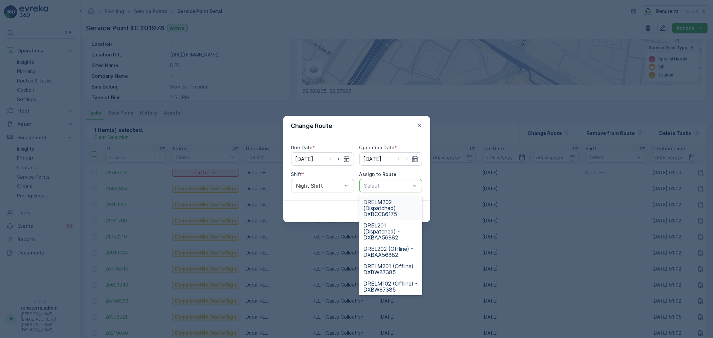
click at [385, 211] on span "DRELM202 (Dispatched) - DXBCC86175" at bounding box center [390, 208] width 55 height 18
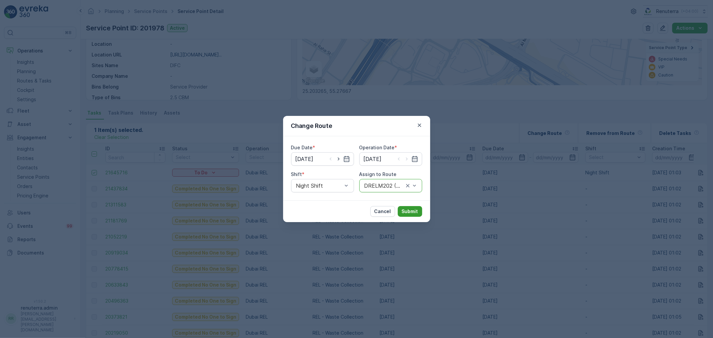
click at [404, 210] on p "Submit" at bounding box center [410, 211] width 16 height 7
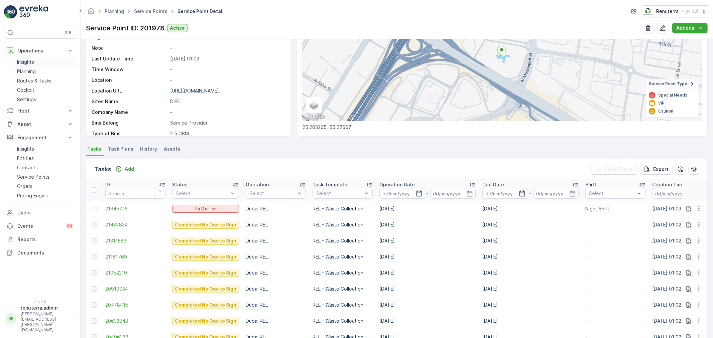
scroll to position [74, 0]
click at [37, 58] on link "Insights" at bounding box center [45, 62] width 62 height 9
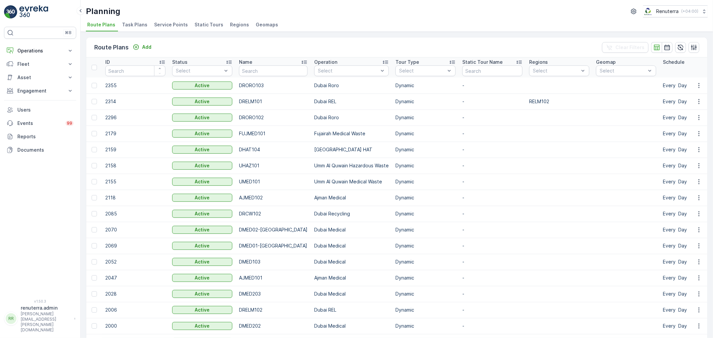
click at [169, 26] on span "Service Points" at bounding box center [171, 24] width 34 height 7
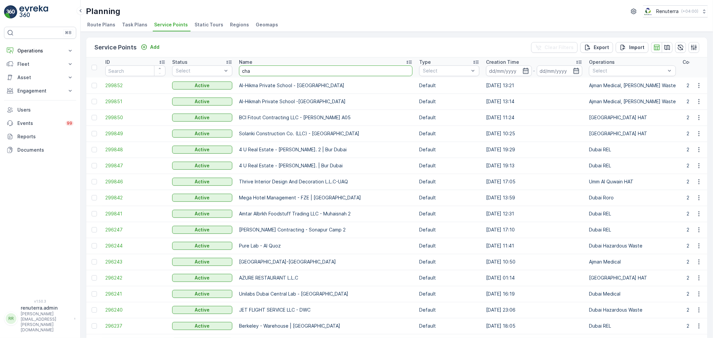
type input "char"
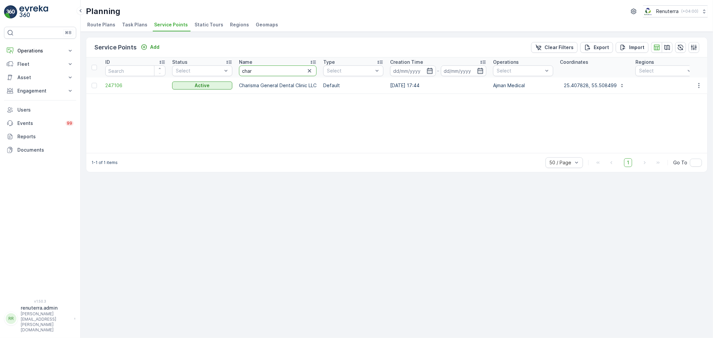
click at [248, 71] on input "char" at bounding box center [278, 71] width 78 height 11
type input "c"
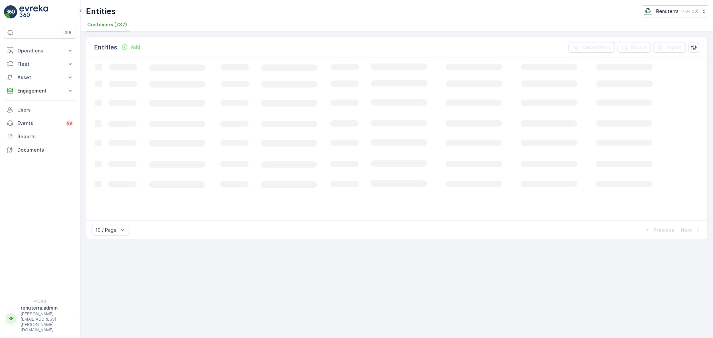
click at [137, 48] on p "Add" at bounding box center [135, 47] width 9 height 7
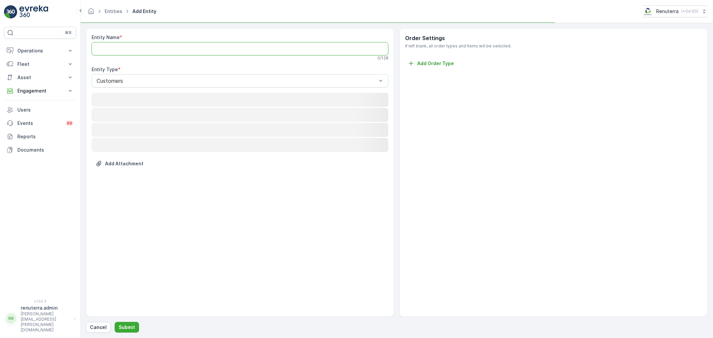
click at [135, 48] on Name "Entity Name" at bounding box center [240, 48] width 297 height 13
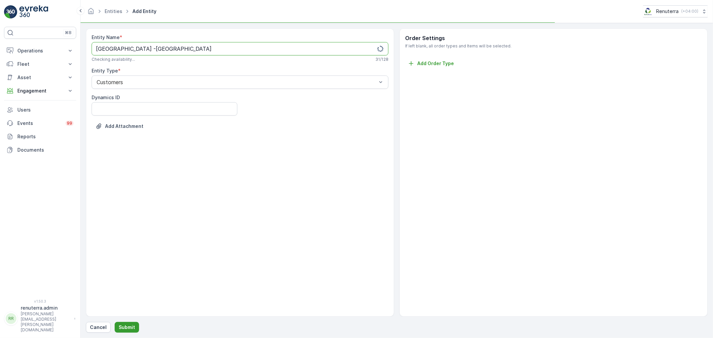
type Name "[GEOGRAPHIC_DATA] -[GEOGRAPHIC_DATA]"
click at [124, 324] on button "Submit" at bounding box center [127, 327] width 24 height 11
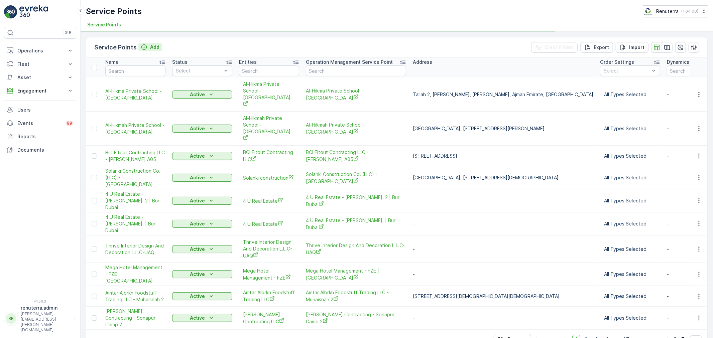
click at [158, 47] on p "Add" at bounding box center [154, 47] width 9 height 7
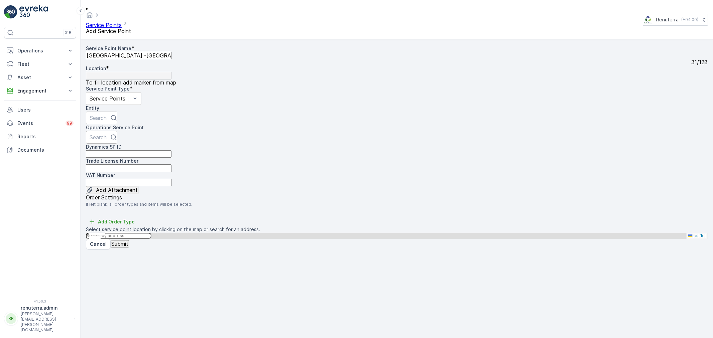
type Name "[GEOGRAPHIC_DATA] -[GEOGRAPHIC_DATA]"
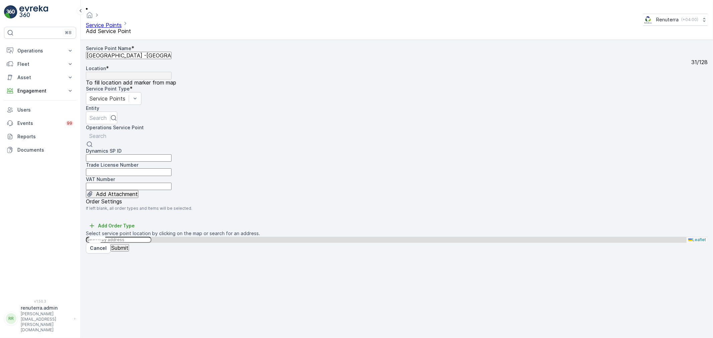
click at [110, 131] on div "Search" at bounding box center [98, 139] width 24 height 17
paste input "[GEOGRAPHIC_DATA] -[GEOGRAPHIC_DATA]"
type input "[GEOGRAPHIC_DATA] -[GEOGRAPHIC_DATA]"
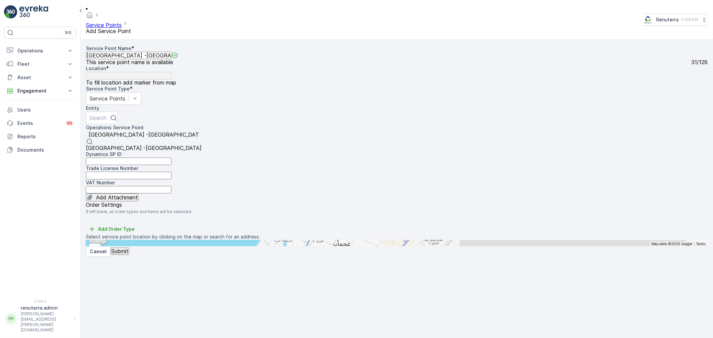
click at [136, 145] on span "[GEOGRAPHIC_DATA] -[GEOGRAPHIC_DATA]" at bounding box center [144, 148] width 116 height 7
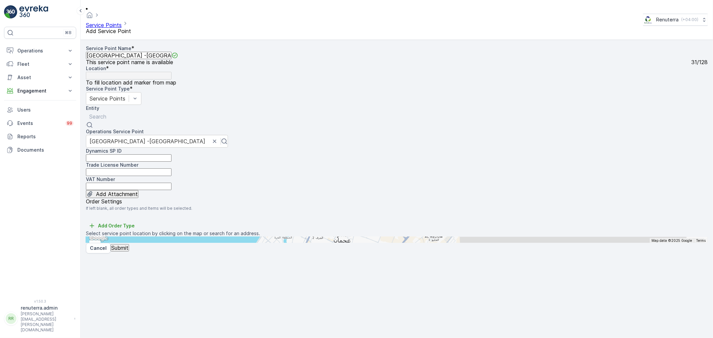
click at [106, 113] on div at bounding box center [97, 116] width 17 height 7
paste input "[GEOGRAPHIC_DATA] -[GEOGRAPHIC_DATA]"
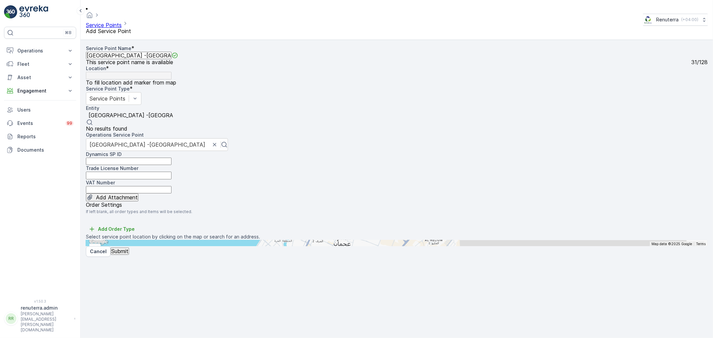
click at [176, 126] on p "No results found" at bounding box center [131, 129] width 90 height 6
type input "[GEOGRAPHIC_DATA] -[GEOGRAPHIC_DATA]"
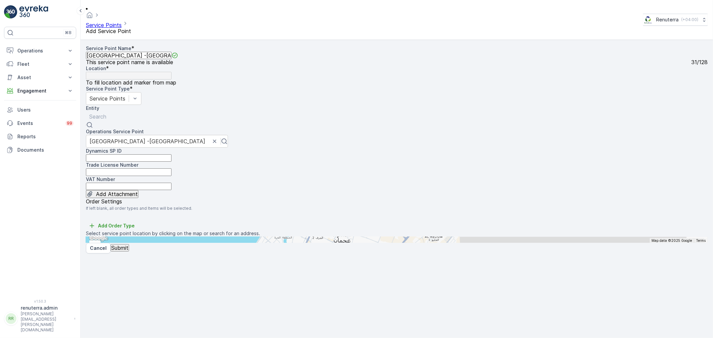
click at [106, 113] on p "Search" at bounding box center [97, 117] width 17 height 8
paste input "[GEOGRAPHIC_DATA] -[GEOGRAPHIC_DATA]"
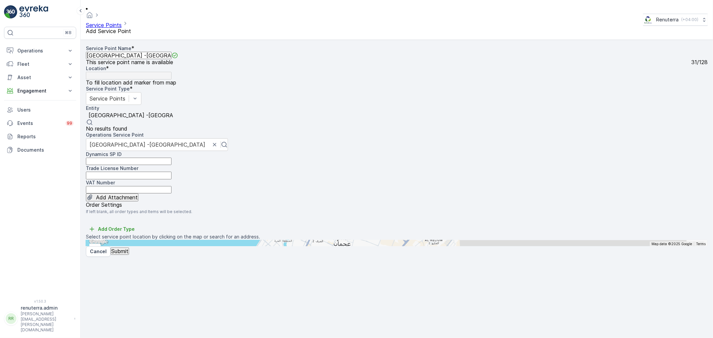
type input "[GEOGRAPHIC_DATA] -[GEOGRAPHIC_DATA]"
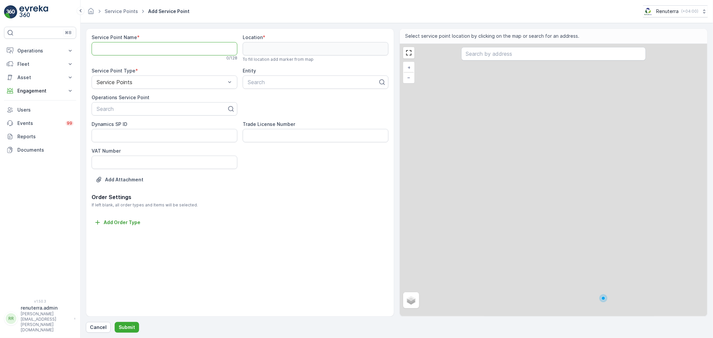
click at [135, 47] on Name "Service Point Name" at bounding box center [165, 48] width 146 height 13
paste Name "[GEOGRAPHIC_DATA] -[GEOGRAPHIC_DATA]"
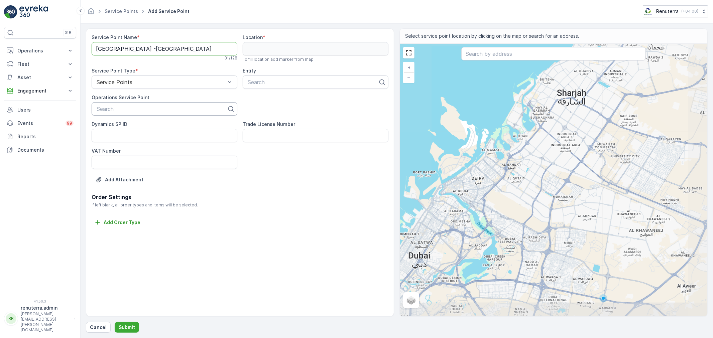
type Name "[GEOGRAPHIC_DATA] -[GEOGRAPHIC_DATA]"
click at [119, 109] on div at bounding box center [162, 109] width 132 height 6
paste input "[GEOGRAPHIC_DATA] -[GEOGRAPHIC_DATA]"
type input "[GEOGRAPHIC_DATA] -[GEOGRAPHIC_DATA]"
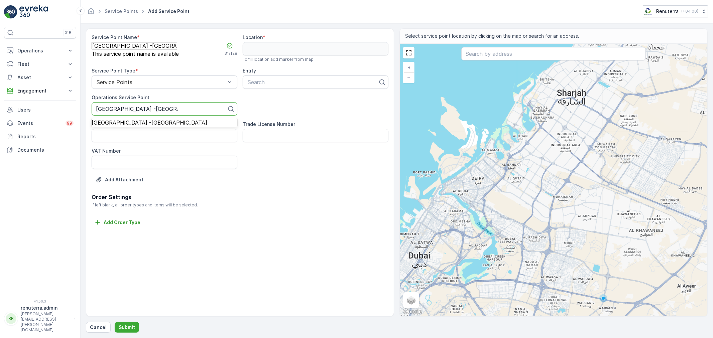
click at [144, 126] on span "[GEOGRAPHIC_DATA] -[GEOGRAPHIC_DATA]" at bounding box center [150, 122] width 116 height 7
click at [276, 91] on div "Service Point Name * [GEOGRAPHIC_DATA] -[GEOGRAPHIC_DATA] This service point na…" at bounding box center [240, 113] width 297 height 159
paste input "[GEOGRAPHIC_DATA] -[GEOGRAPHIC_DATA]"
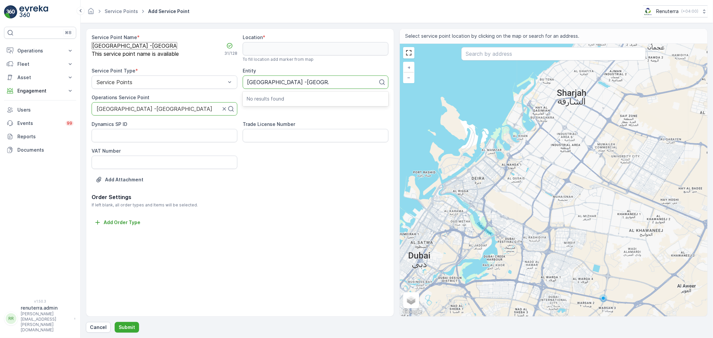
click at [283, 103] on div "No results found" at bounding box center [316, 99] width 146 height 12
type input "[GEOGRAPHIC_DATA] -[GEOGRAPHIC_DATA]"
click at [293, 99] on span "[GEOGRAPHIC_DATA] -[GEOGRAPHIC_DATA]" at bounding box center [301, 96] width 116 height 7
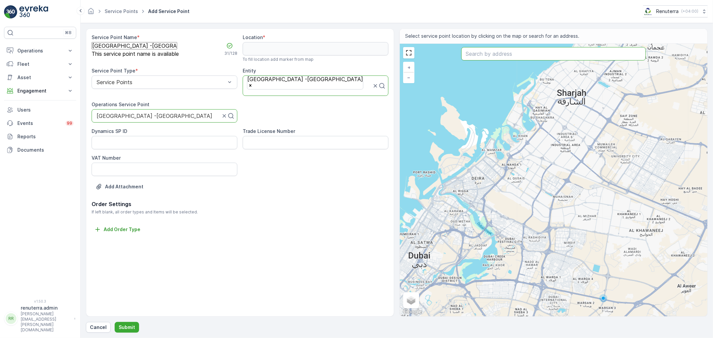
click at [494, 59] on input "text" at bounding box center [553, 53] width 185 height 13
paste input "[GEOGRAPHIC_DATA] -[GEOGRAPHIC_DATA]"
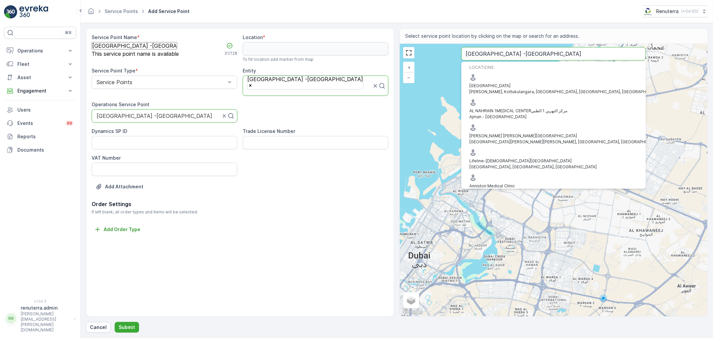
drag, startPoint x: 554, startPoint y: 55, endPoint x: 450, endPoint y: 32, distance: 106.3
click at [453, 32] on div "Select service point location by clicking on the map or search for an address. …" at bounding box center [554, 172] width 308 height 289
paste input "Charity Medical Complex"
type input "Charity Medical Complex"
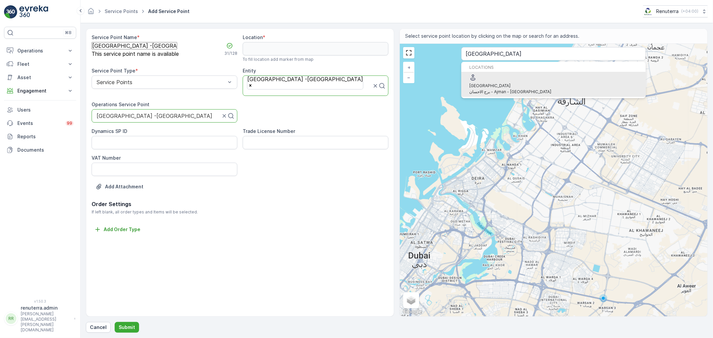
click at [530, 89] on p "برج الاحسان - Ajman - United Arab Emirates" at bounding box center [510, 92] width 82 height 6
type input "25.4065853,55.4374668"
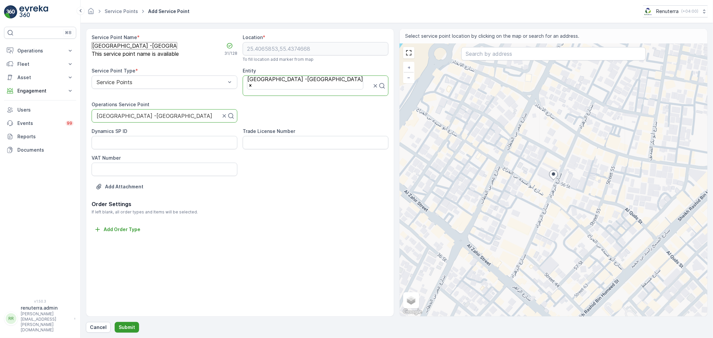
click at [129, 330] on p "Submit" at bounding box center [127, 327] width 16 height 7
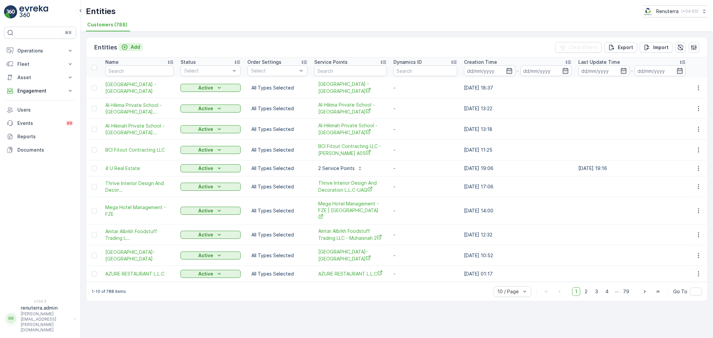
click at [131, 48] on p "Add" at bounding box center [135, 47] width 9 height 7
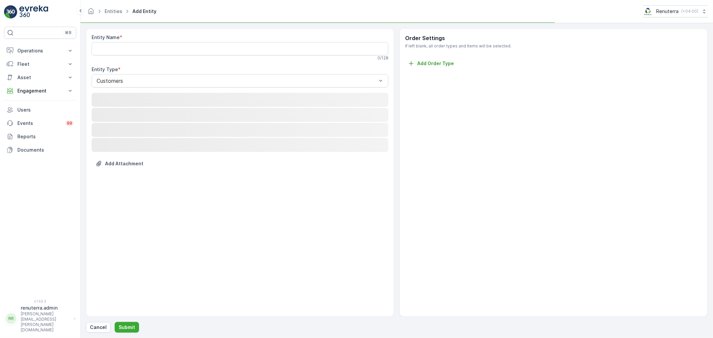
click at [132, 55] on Name "Entity Name" at bounding box center [240, 48] width 297 height 13
paste Name "BLUE PEARL MARINE-UAQ"
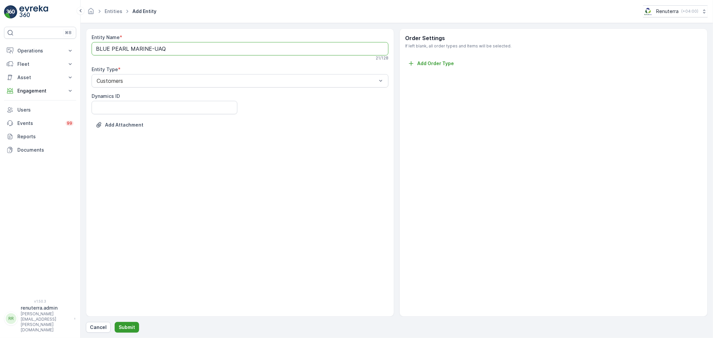
type Name "BLUE PEARL MARINE-UAQ"
click at [126, 328] on p "Submit" at bounding box center [127, 327] width 16 height 7
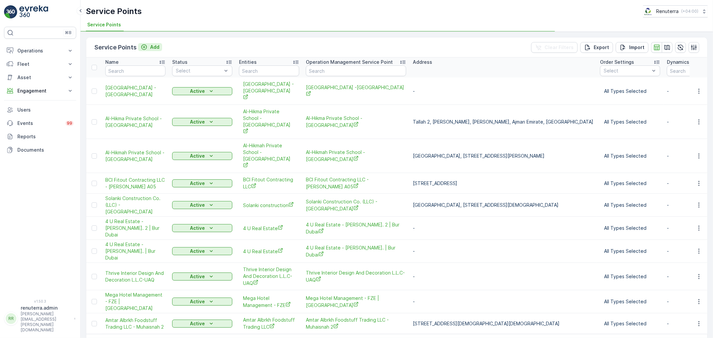
click at [157, 44] on p "Add" at bounding box center [154, 47] width 9 height 7
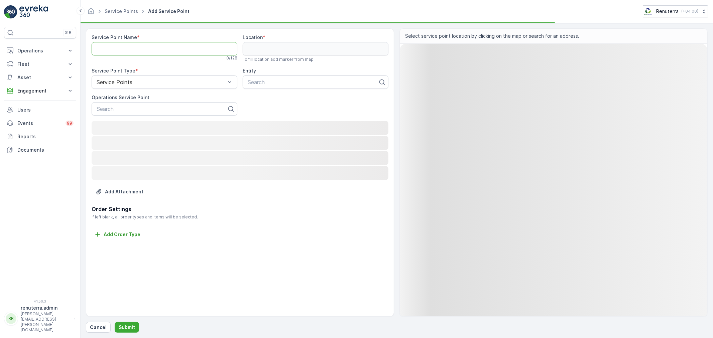
click at [156, 48] on Name "Service Point Name" at bounding box center [165, 48] width 146 height 13
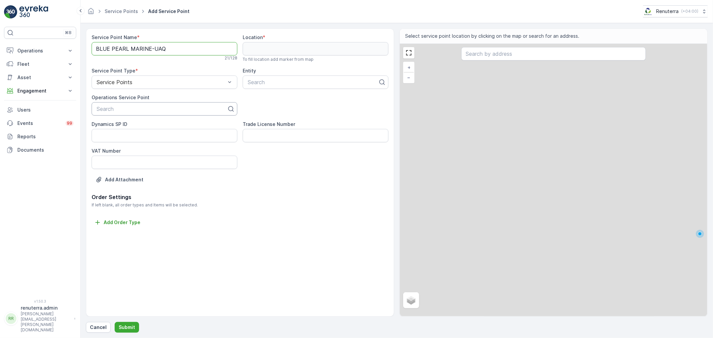
type Name "BLUE PEARL MARINE-UAQ"
click at [132, 114] on div "Search" at bounding box center [165, 108] width 146 height 13
paste input "BLUE PEARL MARINE-UAQ"
type input "BLUE PEARL MARINE-UAQ"
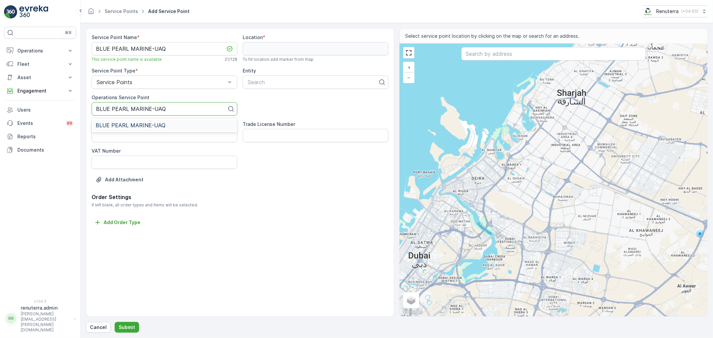
click at [132, 128] on span "BLUE PEARL MARINE-UAQ" at bounding box center [131, 125] width 70 height 6
click at [276, 84] on div at bounding box center [313, 82] width 132 height 6
paste input "BLUE PEARL MARINE-UAQ"
type input "BLUE PEARL MARINE-UAQ"
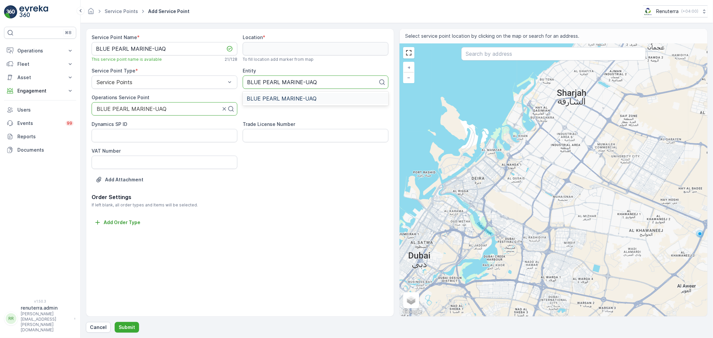
drag, startPoint x: 283, startPoint y: 99, endPoint x: 277, endPoint y: 94, distance: 7.2
click at [277, 94] on div "BLUE PEARL MARINE-UAQ" at bounding box center [316, 98] width 146 height 11
click at [494, 54] on input "text" at bounding box center [553, 53] width 185 height 13
click at [469, 55] on input "text" at bounding box center [553, 53] width 185 height 13
paste input "Ecogrind recycled plastic materials manufacturing L.L.C"
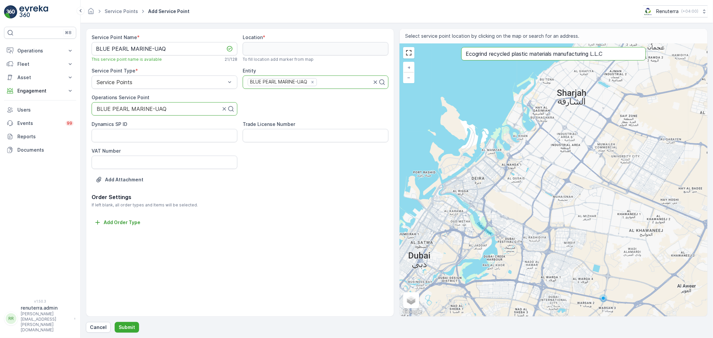
type input "Ecogrind recycled plastic materials manufacturing L.L.C"
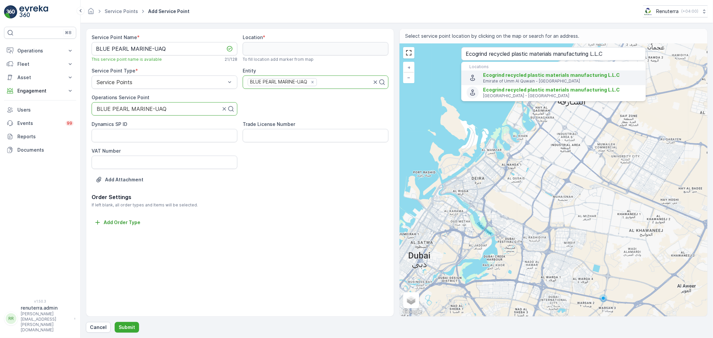
click at [526, 74] on span "Ecogrind recycled plastic materials manufacturing L.L.C" at bounding box center [551, 75] width 137 height 6
type input "25.5460206,55.6868371"
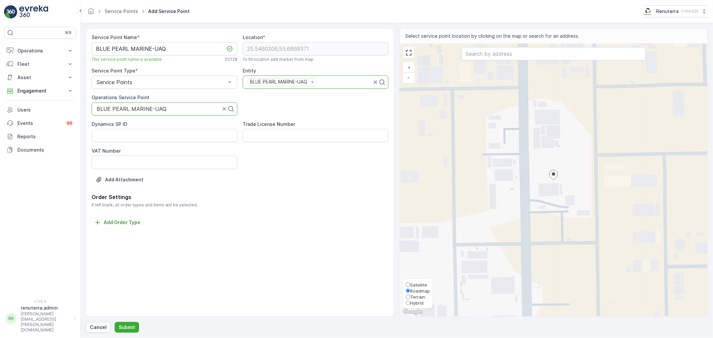
click at [414, 283] on span "Satellite" at bounding box center [418, 285] width 17 height 5
click at [410, 283] on input "Satellite" at bounding box center [408, 285] width 4 height 4
radio input "true"
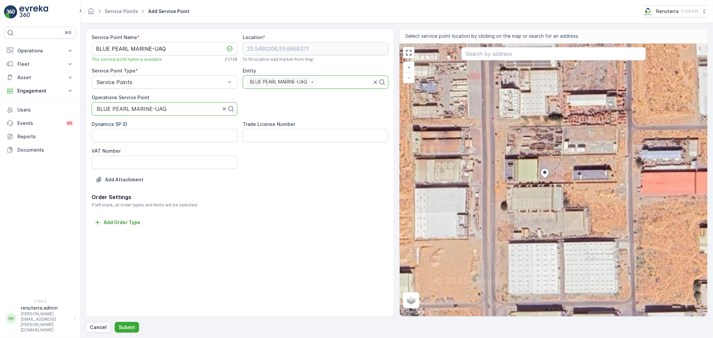
click at [601, 178] on div "+ − Satellite Roadmap Terrain Hybrid Leaflet Keyboard shortcuts Map Data Imager…" at bounding box center [554, 180] width 308 height 273
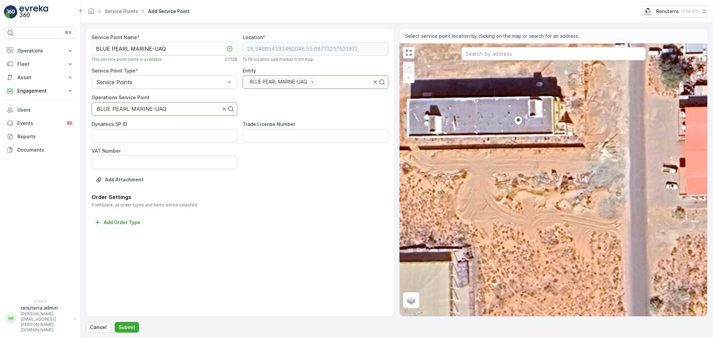
click at [535, 114] on div "+ − Satellite Roadmap Terrain Hybrid Leaflet Keyboard shortcuts Map Data Imager…" at bounding box center [554, 180] width 308 height 273
type input "25.546078050159714,55.687799264514894"
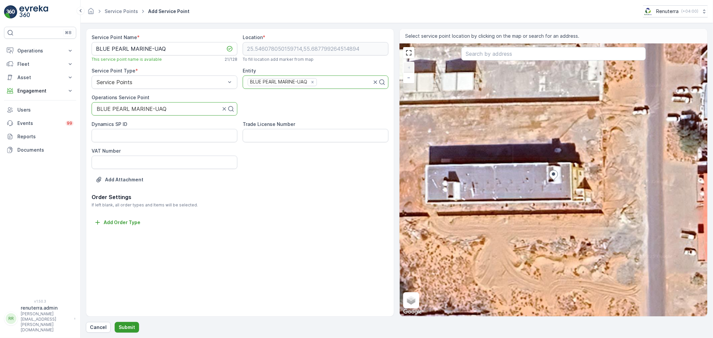
click at [123, 330] on p "Submit" at bounding box center [127, 327] width 16 height 7
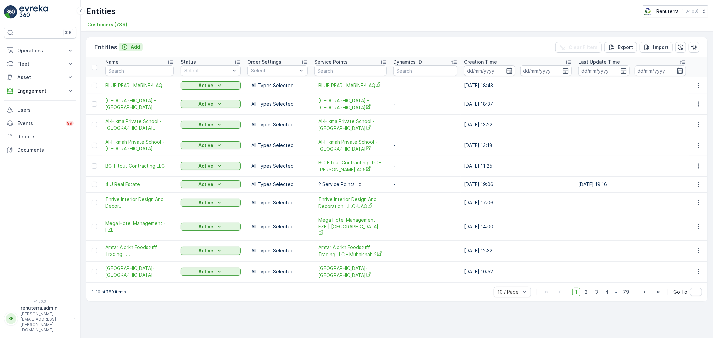
click at [125, 44] on icon "Add" at bounding box center [124, 47] width 7 height 7
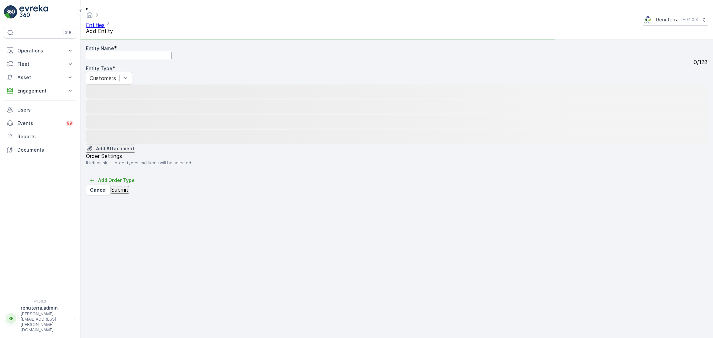
click at [122, 52] on Name "Entity Name" at bounding box center [129, 55] width 86 height 7
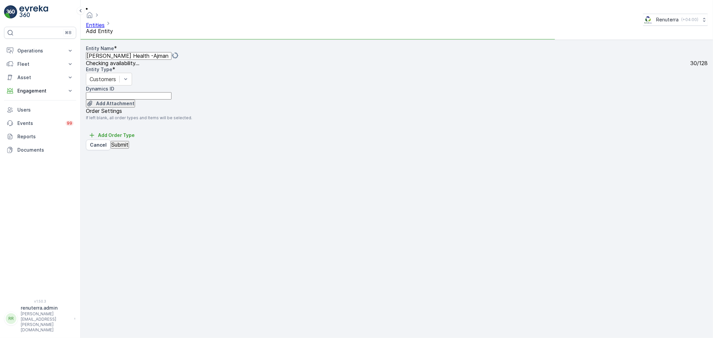
type Name "[PERSON_NAME] Health -Ajman"
click at [122, 148] on p "Submit" at bounding box center [119, 145] width 17 height 6
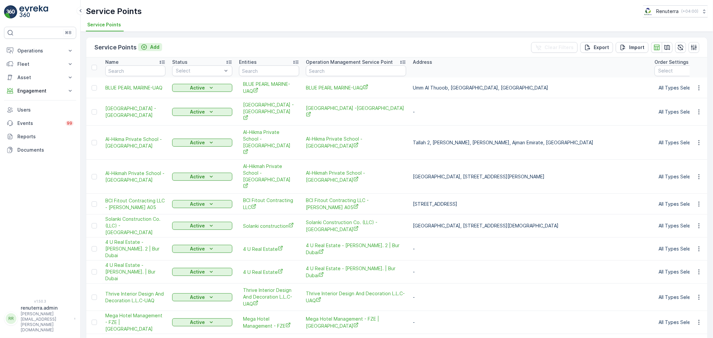
click at [147, 49] on div "Add" at bounding box center [150, 47] width 19 height 7
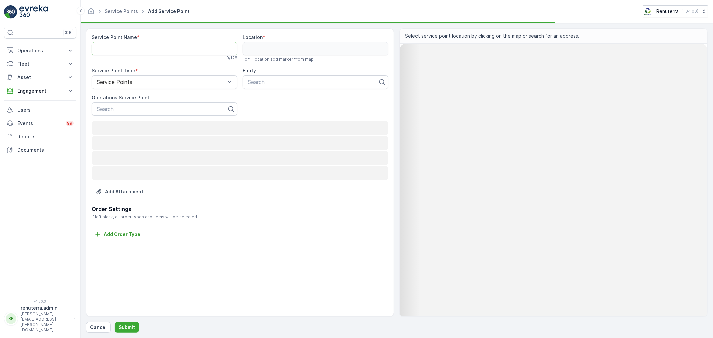
click at [134, 50] on Name "Service Point Name" at bounding box center [165, 48] width 146 height 13
paste Name "Mahmoud Ghonaim Health -Ajman"
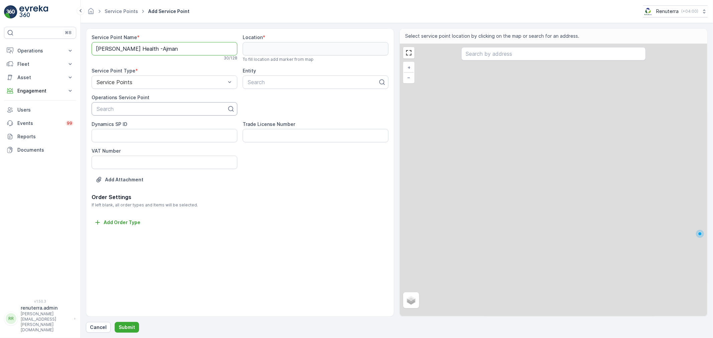
type Name "Mahmoud Ghonaim Health -Ajman"
paste input "[PERSON_NAME] Health -Ajman"
type input "[PERSON_NAME] Health -Ajman"
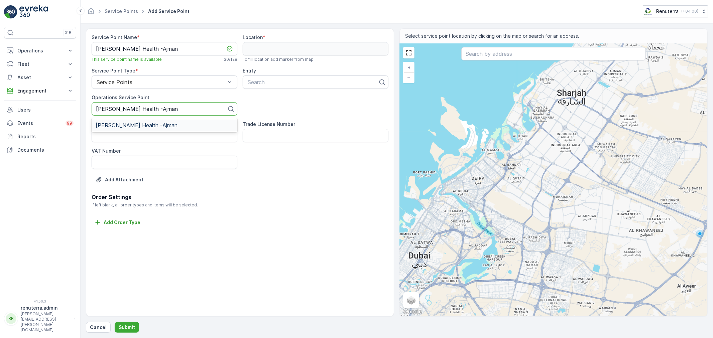
click at [132, 118] on div "[PERSON_NAME] Health -Ajman" at bounding box center [165, 125] width 146 height 14
click at [135, 121] on div "[PERSON_NAME] Health -Ajman" at bounding box center [165, 125] width 146 height 11
click at [249, 81] on div at bounding box center [313, 82] width 132 height 6
paste input "[PERSON_NAME] Health -Ajman"
click at [266, 99] on p "No results found" at bounding box center [316, 99] width 138 height 7
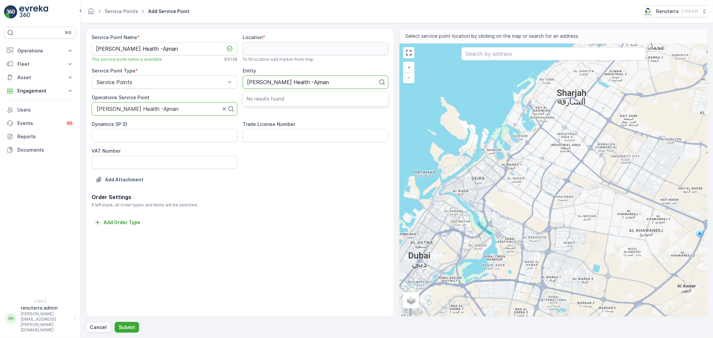
type input "[PERSON_NAME] Health -Ajman"
click at [266, 99] on span "[PERSON_NAME] Health -Ajman" at bounding box center [288, 99] width 82 height 6
click at [475, 52] on input "text" at bounding box center [553, 53] width 185 height 13
paste input "UAE Cash Loans - Compare and get the best Personal Loan offers from trusted Ban…"
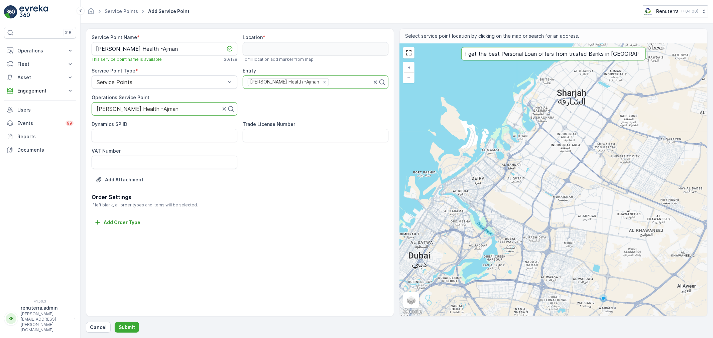
type input "UAE Cash Loans - Compare and get the best Personal Loan offers from trusted Ban…"
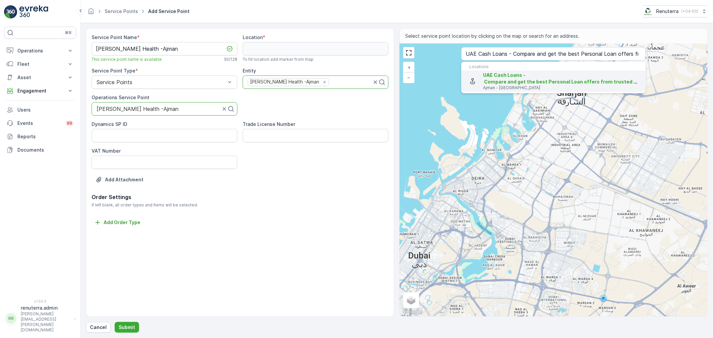
click at [507, 78] on span "UAE Cash Loans - Compare and get the best Personal Loan offers from trusted Ban…" at bounding box center [561, 78] width 157 height 13
type input "25.4067145,55.4533491"
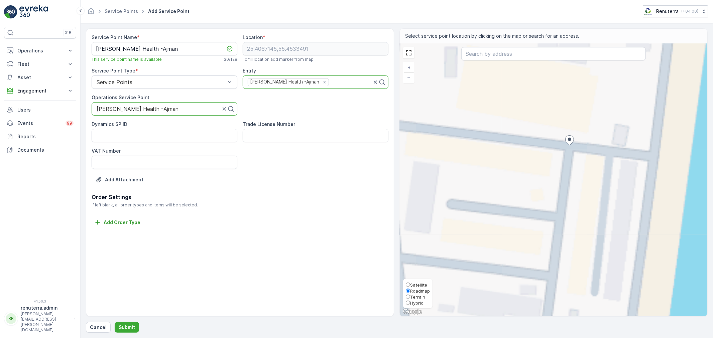
click at [414, 285] on span "Satellite" at bounding box center [418, 285] width 17 height 5
click at [410, 285] on input "Satellite" at bounding box center [408, 285] width 4 height 4
radio input "true"
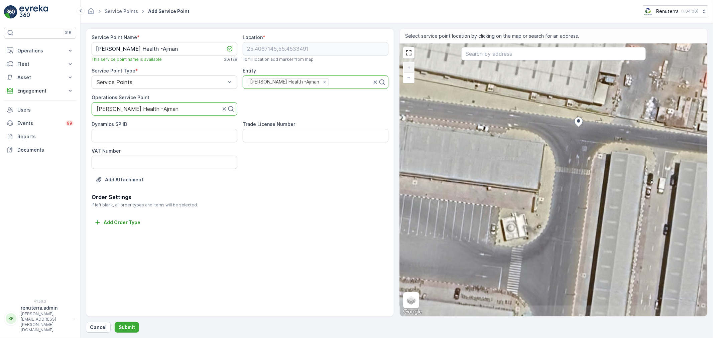
click at [584, 147] on div "+ − Satellite Roadmap Terrain Hybrid Leaflet Keyboard shortcuts Map Data Imager…" at bounding box center [554, 180] width 308 height 273
type input "25.40664059648198,55.45337018067833"
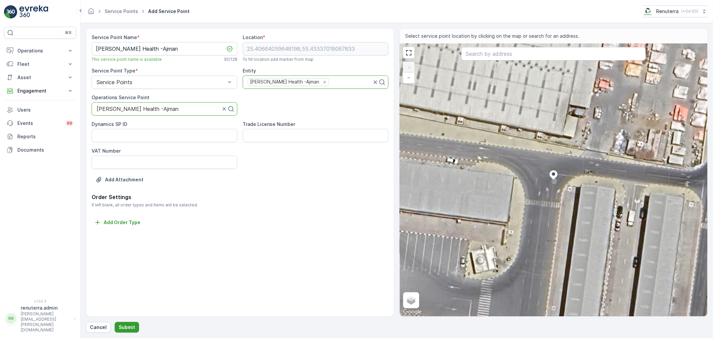
click at [123, 328] on p "Submit" at bounding box center [127, 327] width 16 height 7
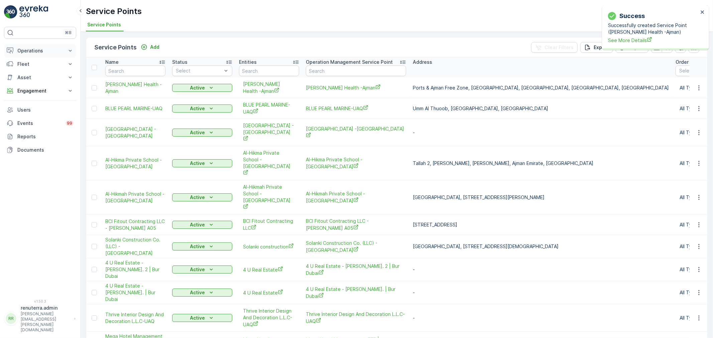
click at [40, 48] on p "Operations" at bounding box center [39, 50] width 45 height 7
click at [35, 81] on p "Routes & Tasks" at bounding box center [34, 81] width 34 height 7
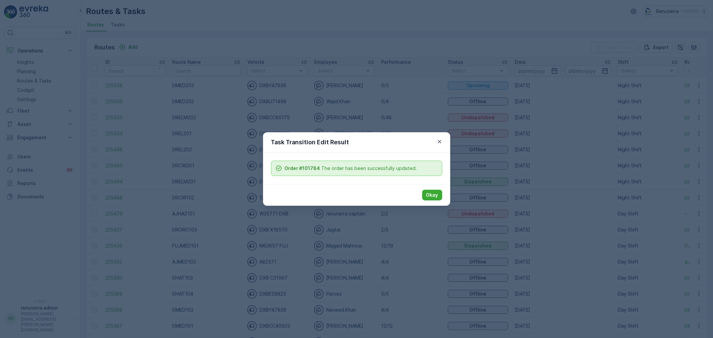
click at [439, 195] on button "Okay" at bounding box center [432, 195] width 20 height 11
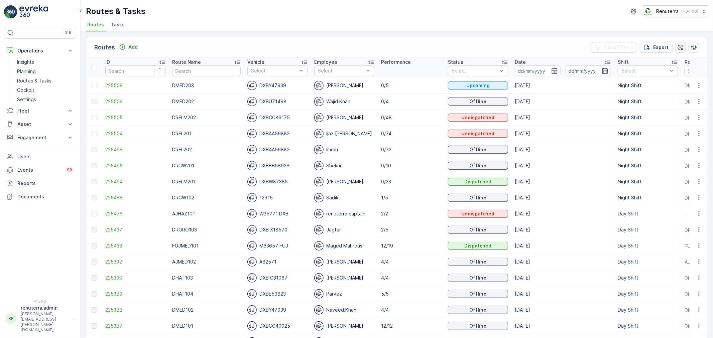
click at [551, 68] on icon "button" at bounding box center [554, 71] width 7 height 7
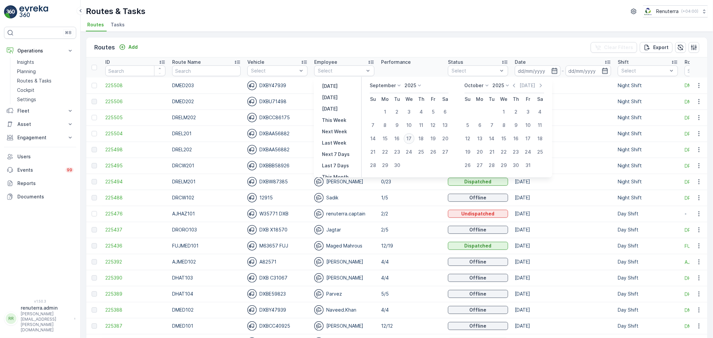
click at [411, 140] on div "17" at bounding box center [409, 138] width 11 height 11
type input "[DATE]"
click at [411, 140] on div "17" at bounding box center [409, 138] width 11 height 11
type input "[DATE]"
click at [363, 25] on ul "Routes Tasks" at bounding box center [394, 25] width 617 height 11
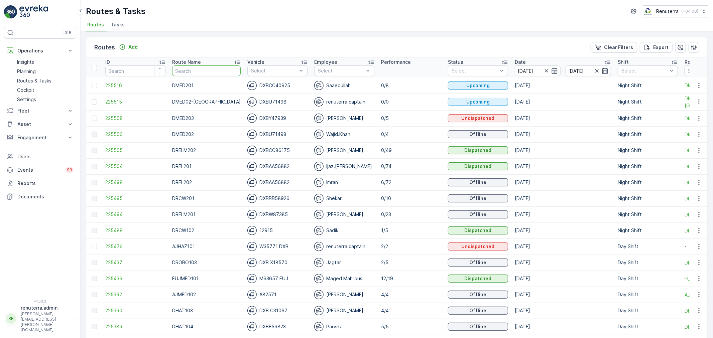
click at [204, 70] on input "text" at bounding box center [206, 71] width 69 height 11
type input "hat"
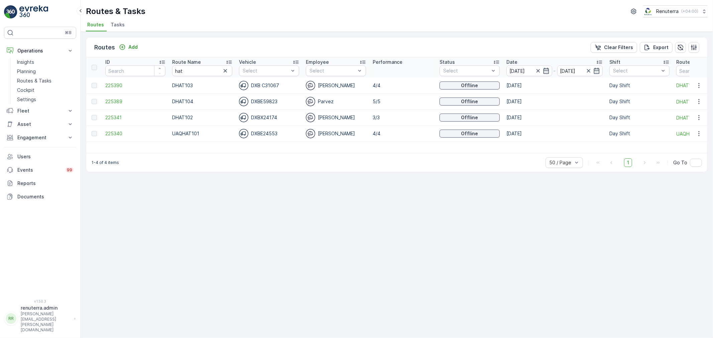
click at [111, 24] on span "Tasks" at bounding box center [118, 24] width 14 height 7
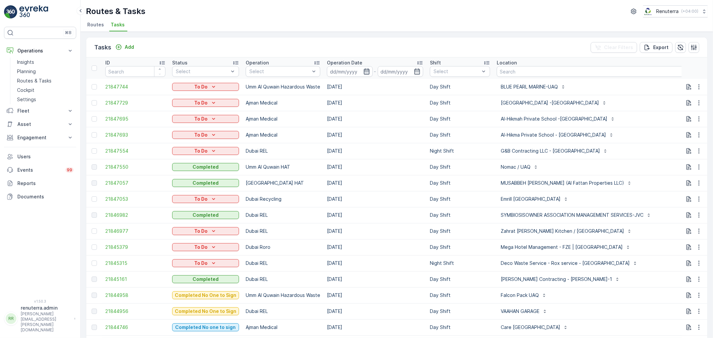
click at [363, 68] on icon "button" at bounding box center [366, 71] width 7 height 7
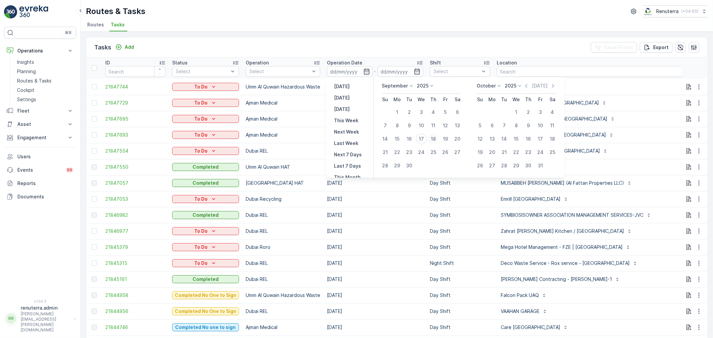
click at [430, 137] on div "18" at bounding box center [433, 139] width 11 height 11
type input "[DATE]"
click at [430, 137] on div "18" at bounding box center [433, 139] width 11 height 11
type input "[DATE]"
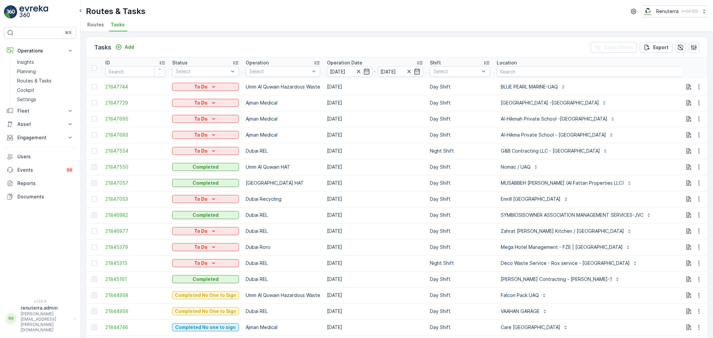
click at [379, 22] on ul "Routes Tasks" at bounding box center [394, 25] width 617 height 11
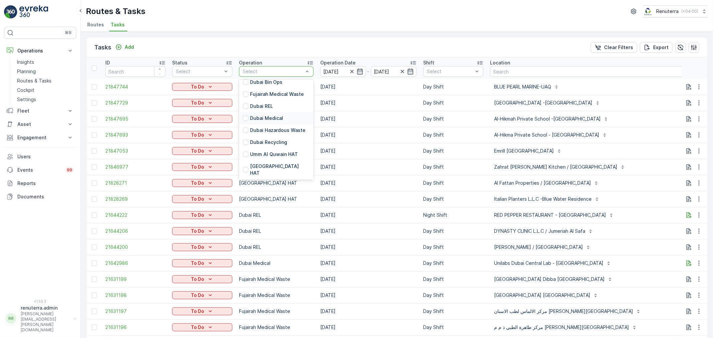
scroll to position [37, 0]
click at [266, 162] on p "Dubai HAT" at bounding box center [280, 168] width 60 height 13
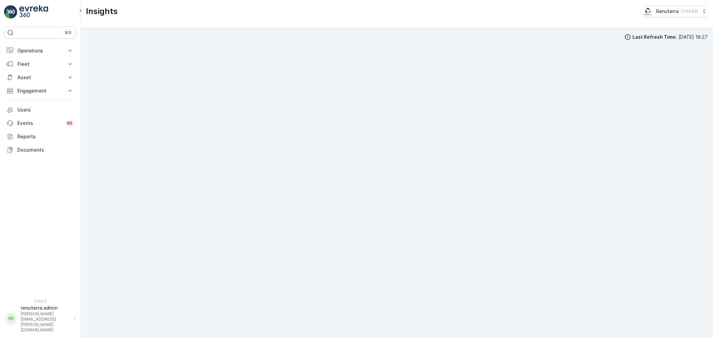
drag, startPoint x: 56, startPoint y: 50, endPoint x: 51, endPoint y: 68, distance: 18.3
click at [55, 49] on p "Operations" at bounding box center [39, 50] width 45 height 7
click at [38, 71] on link "Planning" at bounding box center [45, 71] width 62 height 9
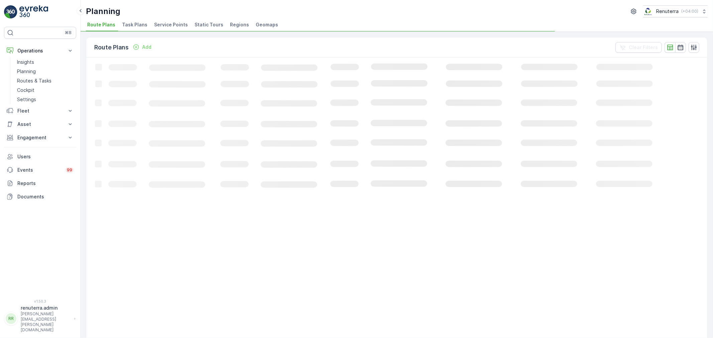
click at [168, 24] on span "Service Points" at bounding box center [171, 24] width 34 height 7
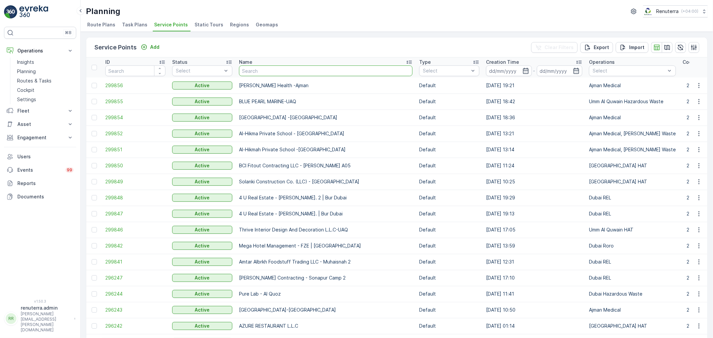
click at [258, 71] on input "text" at bounding box center [326, 71] width 174 height 11
type input "Lulu"
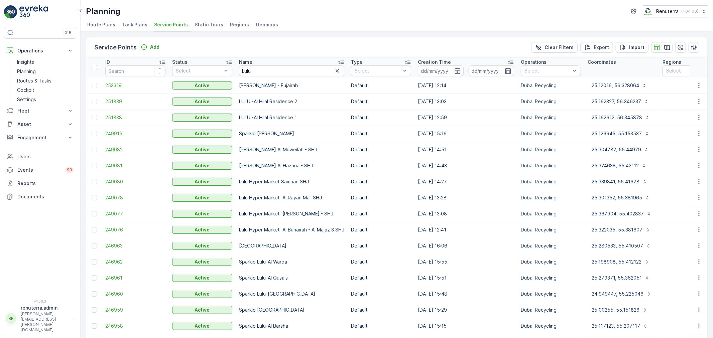
click at [116, 152] on span "249082" at bounding box center [135, 149] width 60 height 7
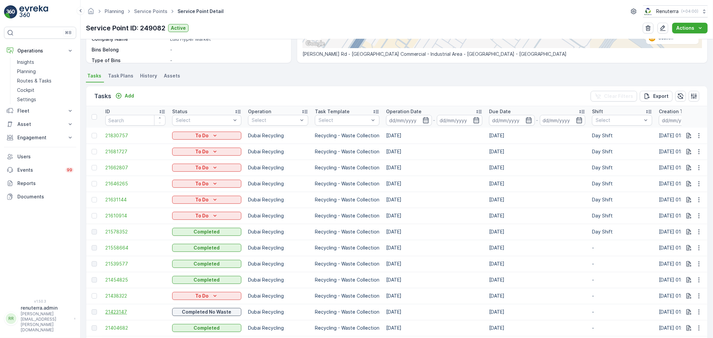
scroll to position [260, 0]
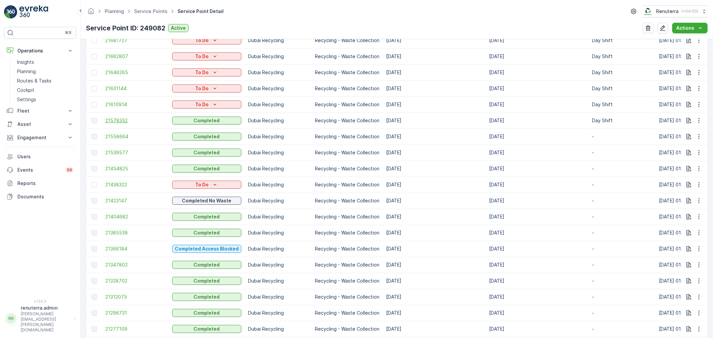
click at [114, 122] on span "21578352" at bounding box center [135, 120] width 60 height 7
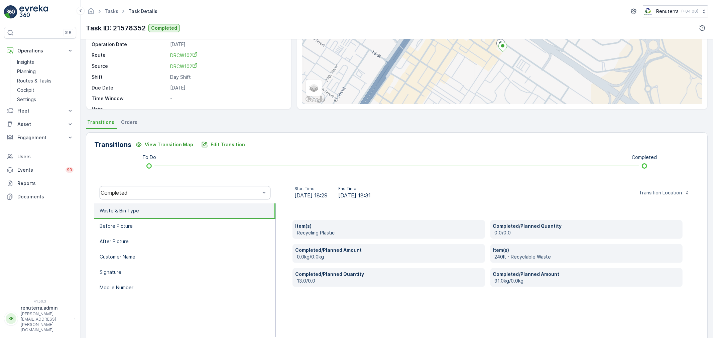
scroll to position [83, 0]
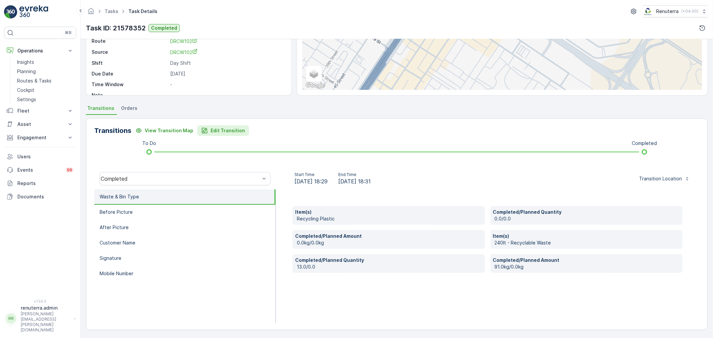
click at [229, 131] on p "Edit Transition" at bounding box center [228, 130] width 34 height 7
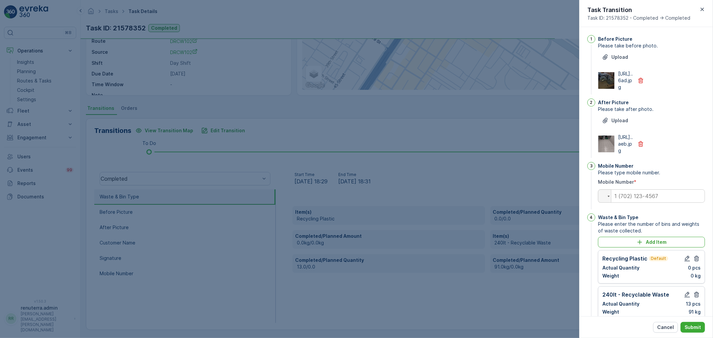
scroll to position [167, 0]
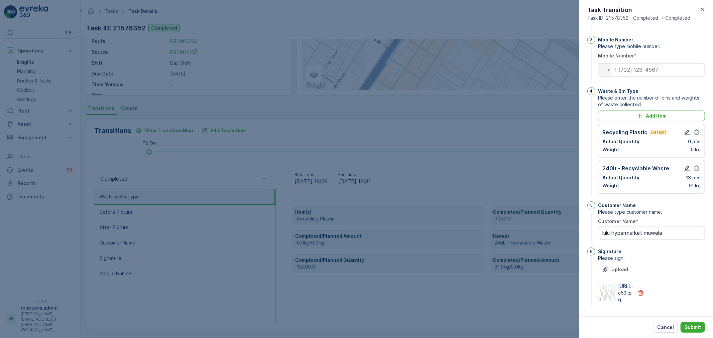
click at [697, 130] on icon "button" at bounding box center [697, 133] width 5 height 6
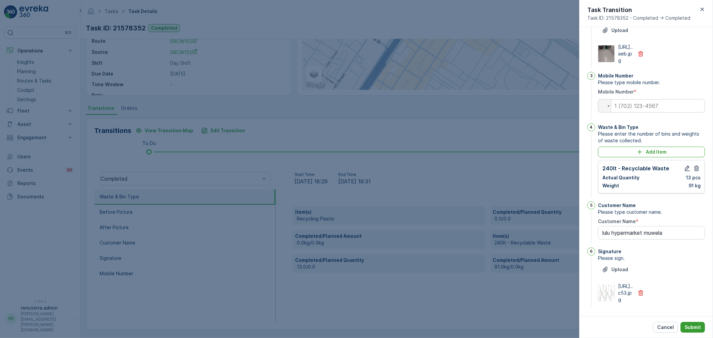
click at [693, 329] on p "Submit" at bounding box center [693, 327] width 16 height 7
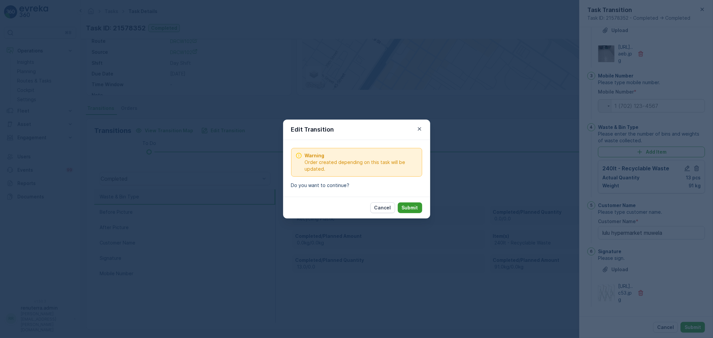
click at [409, 206] on p "Submit" at bounding box center [410, 208] width 16 height 7
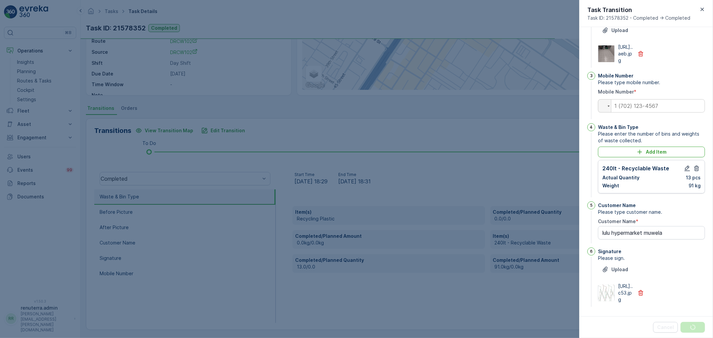
type Name "lulu hypermarket muwela"
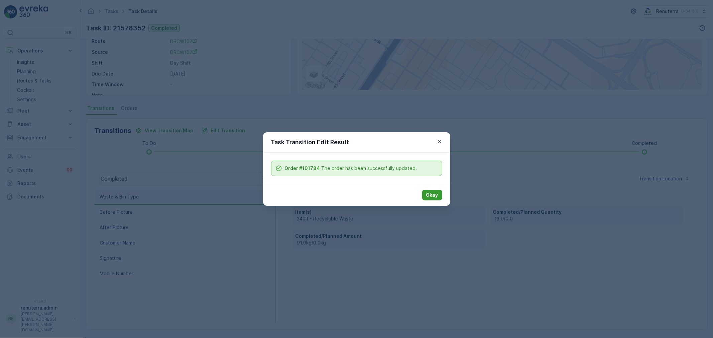
click at [434, 198] on p "Okay" at bounding box center [432, 195] width 12 height 7
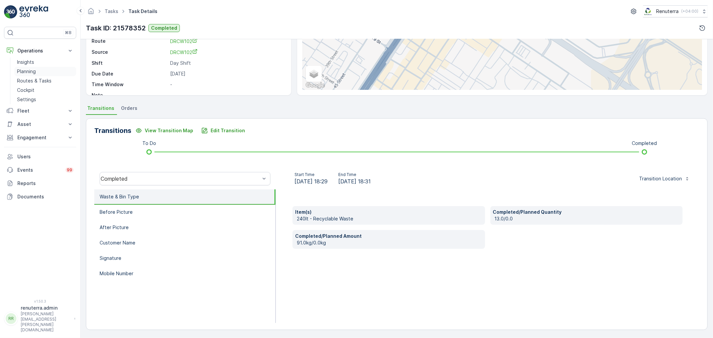
click at [31, 69] on p "Planning" at bounding box center [26, 71] width 19 height 7
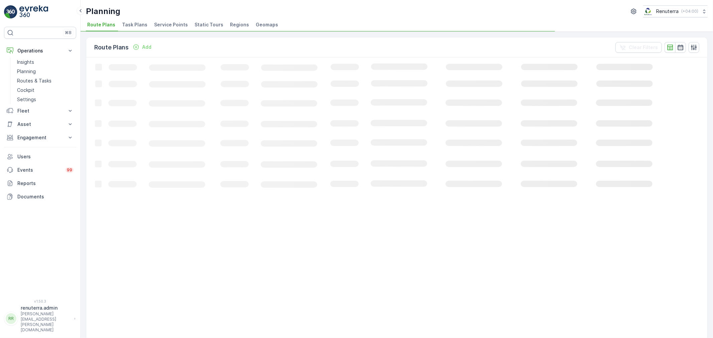
click at [168, 26] on span "Service Points" at bounding box center [171, 24] width 34 height 7
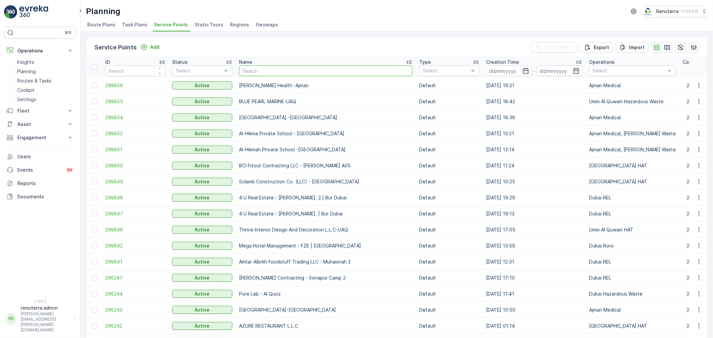
click at [254, 70] on input "text" at bounding box center [326, 71] width 174 height 11
type input "mega"
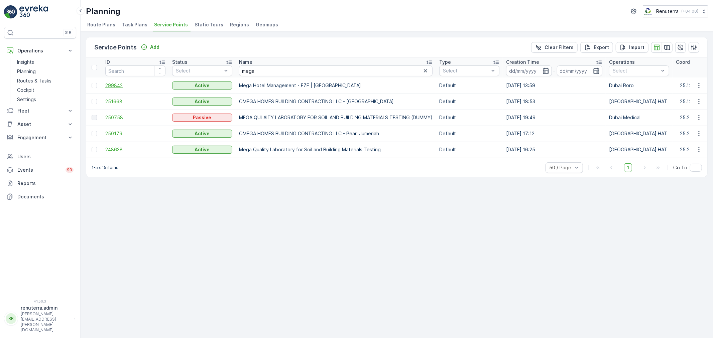
click at [122, 84] on span "299842" at bounding box center [135, 85] width 60 height 7
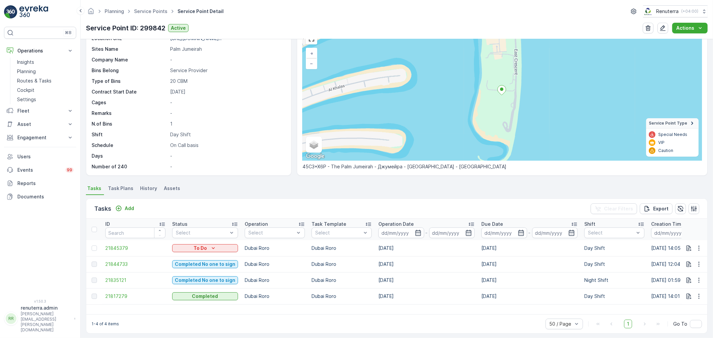
scroll to position [37, 0]
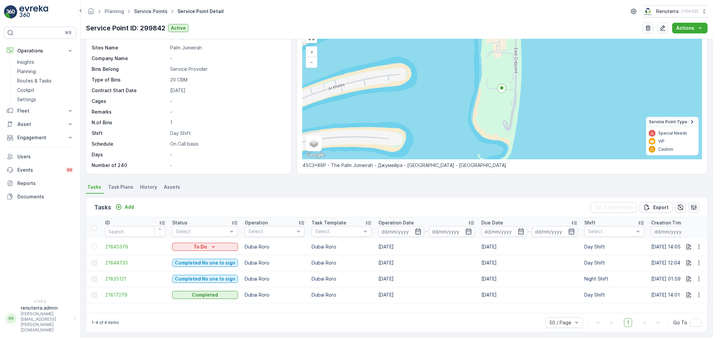
click at [143, 11] on link "Service Points" at bounding box center [150, 11] width 33 height 6
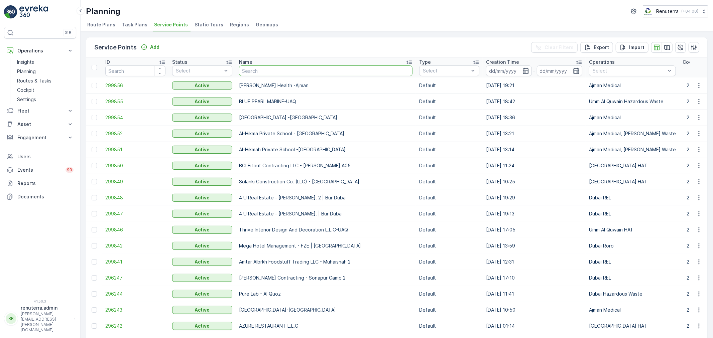
click at [264, 70] on input "text" at bounding box center [326, 71] width 174 height 11
type input "Al Fattan Properties / Khawaneej"
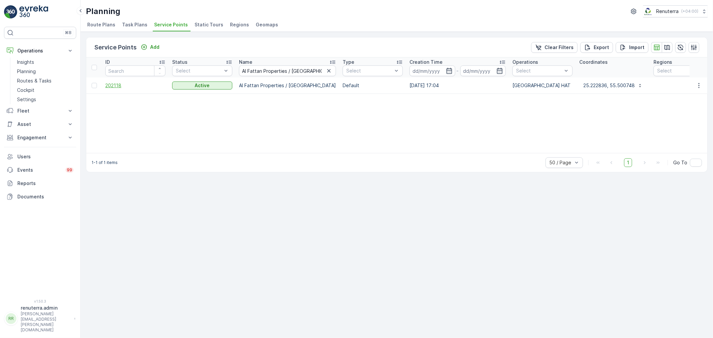
click at [116, 86] on span "202118" at bounding box center [135, 85] width 60 height 7
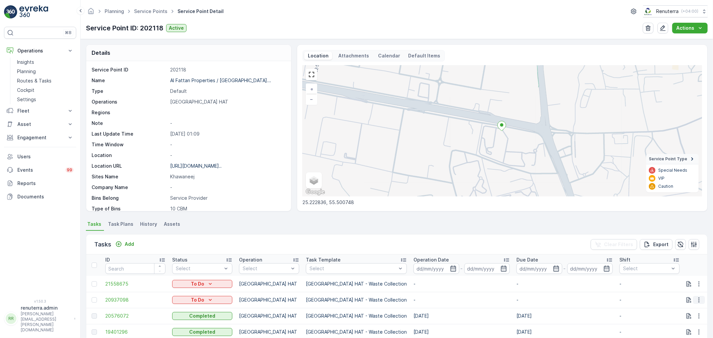
click at [696, 302] on icon "button" at bounding box center [699, 300] width 7 height 7
click at [679, 269] on span "Change Route" at bounding box center [682, 268] width 32 height 7
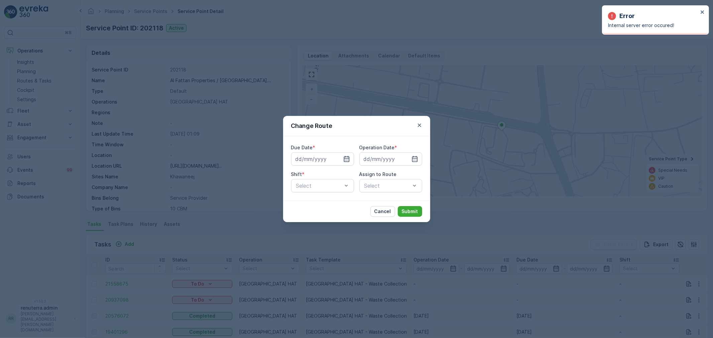
click at [346, 159] on icon "button" at bounding box center [346, 159] width 7 height 7
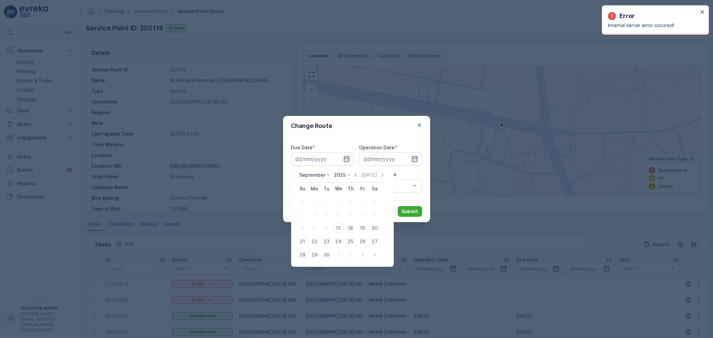
click at [349, 225] on div "18" at bounding box center [350, 228] width 11 height 11
type input "[DATE]"
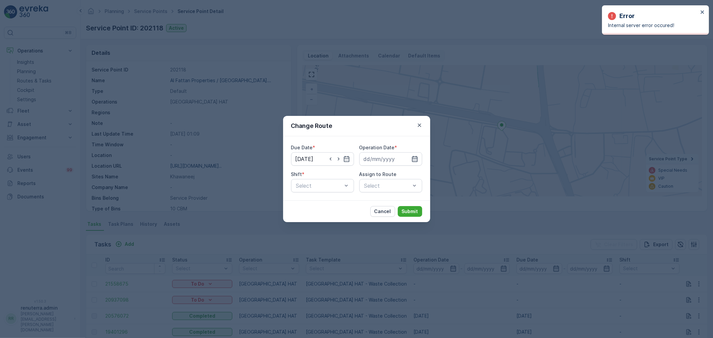
click at [413, 157] on icon "button" at bounding box center [415, 159] width 6 height 6
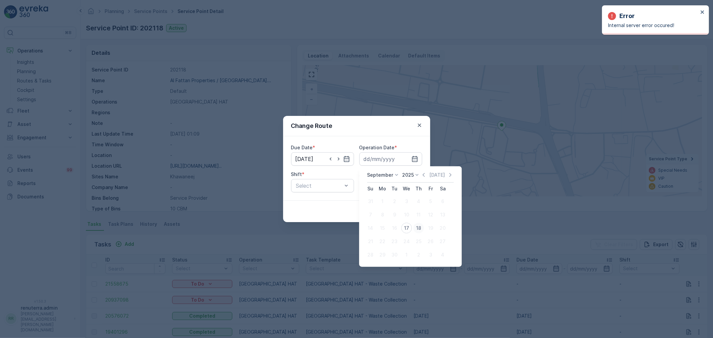
click at [418, 228] on div "18" at bounding box center [418, 228] width 11 height 11
type input "[DATE]"
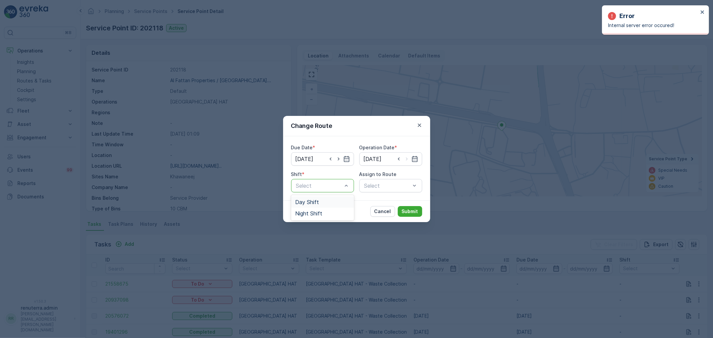
drag, startPoint x: 315, startPoint y: 202, endPoint x: 346, endPoint y: 198, distance: 31.0
click at [315, 202] on span "Day Shift" at bounding box center [307, 202] width 24 height 6
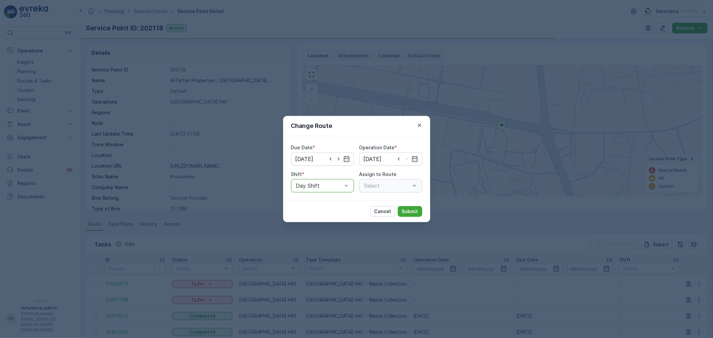
click at [383, 184] on div "Select" at bounding box center [390, 185] width 63 height 13
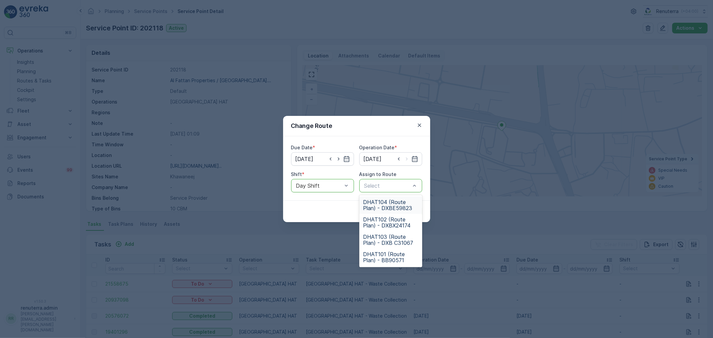
click at [379, 205] on span "DHAT104 (Route Plan) - DXBE59823" at bounding box center [390, 205] width 55 height 12
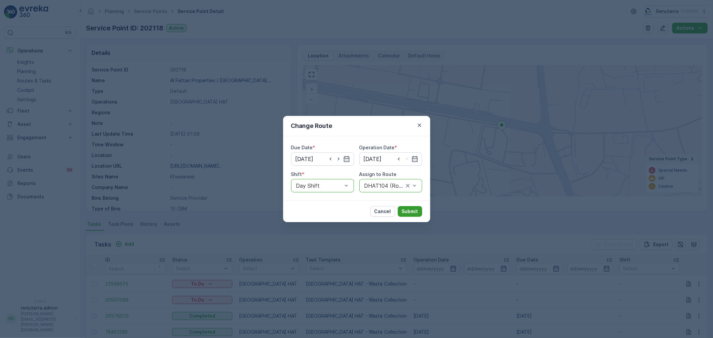
click at [414, 212] on p "Submit" at bounding box center [410, 211] width 16 height 7
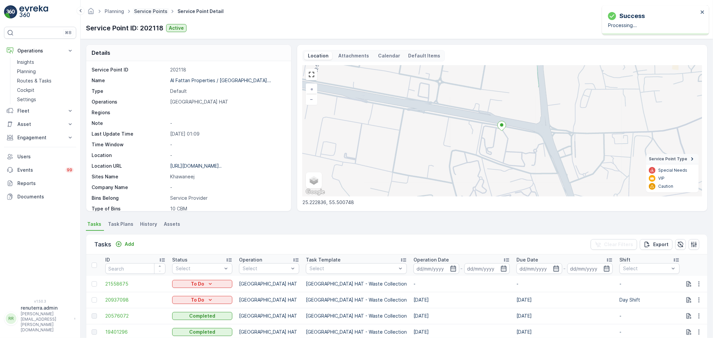
click at [152, 11] on link "Service Points" at bounding box center [150, 11] width 33 height 6
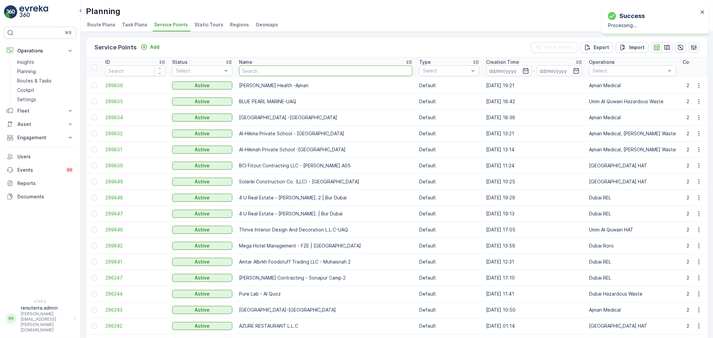
click at [259, 71] on input "text" at bounding box center [326, 71] width 174 height 11
type input "Besix Construct LLC- BAA"
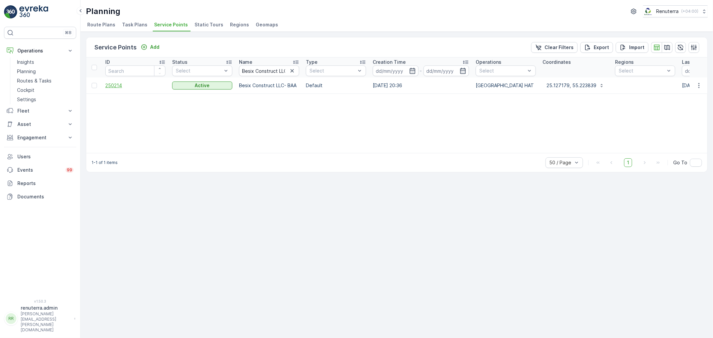
click at [112, 85] on span "250214" at bounding box center [135, 85] width 60 height 7
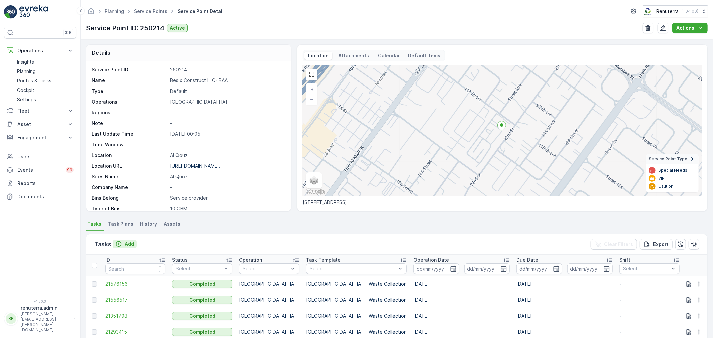
click at [128, 241] on p "Add" at bounding box center [129, 244] width 9 height 7
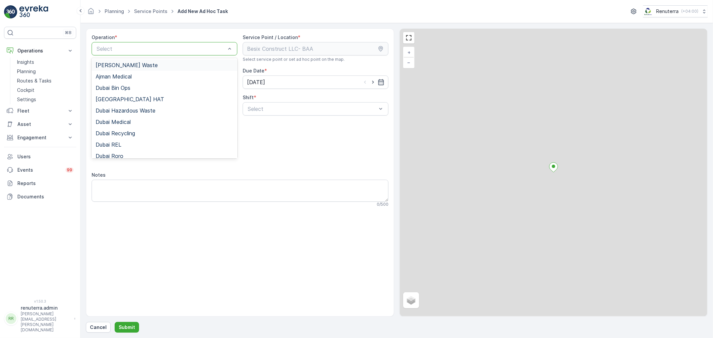
drag, startPoint x: 140, startPoint y: 49, endPoint x: 138, endPoint y: 57, distance: 8.3
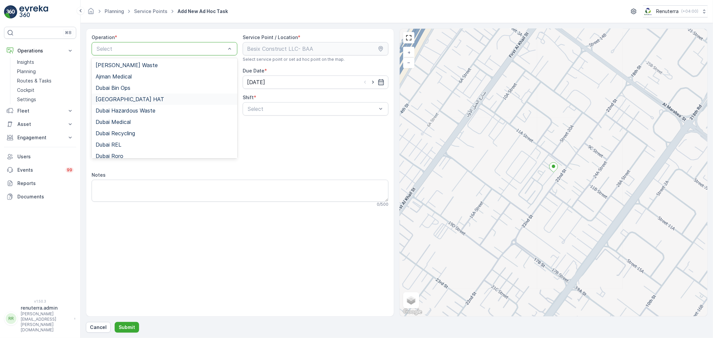
click at [116, 100] on span "Dubai HAT" at bounding box center [130, 99] width 69 height 6
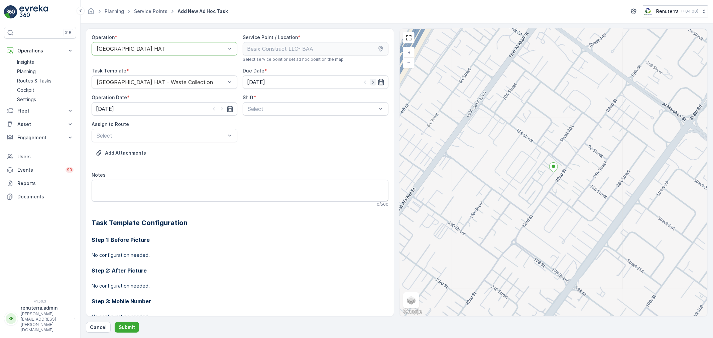
click at [373, 81] on icon "button" at bounding box center [373, 82] width 7 height 7
type input "18.09.2025"
click at [221, 108] on icon "button" at bounding box center [222, 109] width 2 height 3
type input "18.09.2025"
click at [253, 126] on span "Day Shift" at bounding box center [259, 125] width 24 height 6
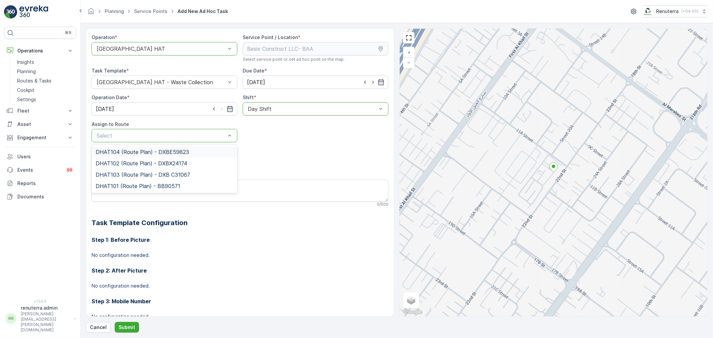
click at [120, 148] on div "DHAT104 (Route Plan) - DXBE59823" at bounding box center [165, 151] width 146 height 11
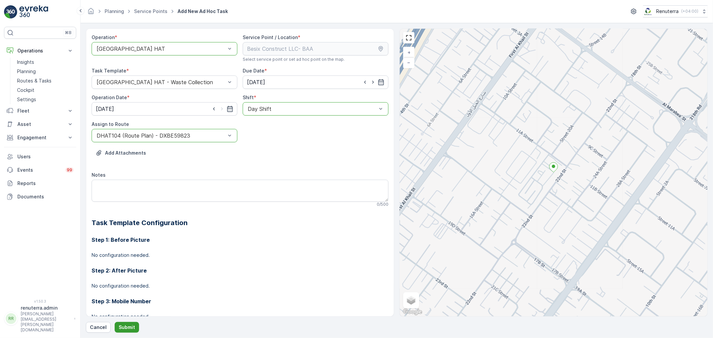
click at [127, 323] on button "Submit" at bounding box center [127, 327] width 24 height 11
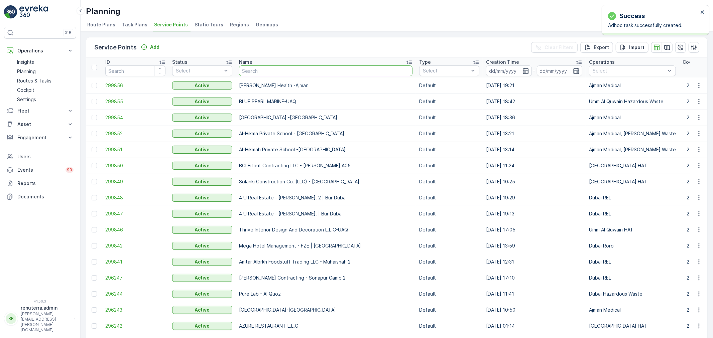
type input "Arifco Building Contracting - 115 Debris Lifting | Barari"
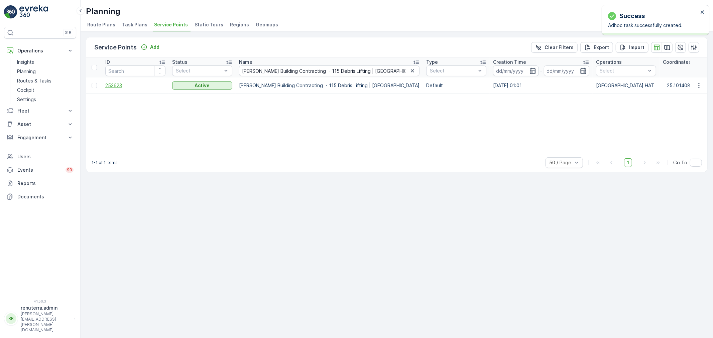
click at [113, 84] on span "253623" at bounding box center [135, 85] width 60 height 7
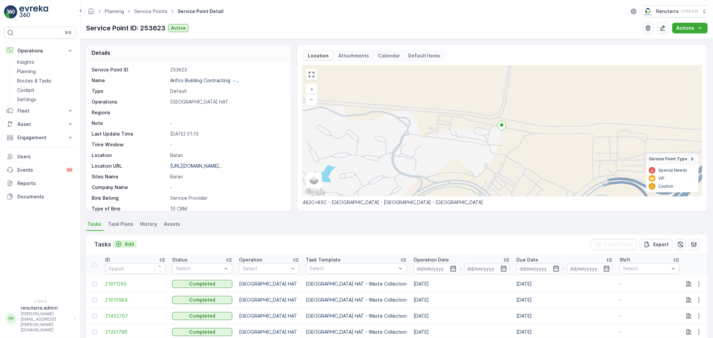
click at [126, 242] on p "Add" at bounding box center [129, 244] width 9 height 7
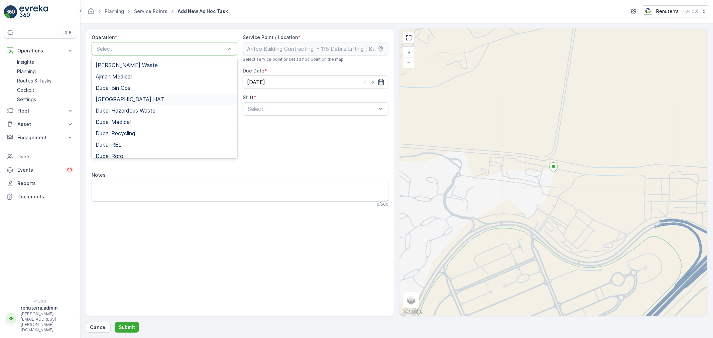
drag, startPoint x: 120, startPoint y: 98, endPoint x: 129, endPoint y: 104, distance: 11.2
click at [119, 98] on span "Dubai HAT" at bounding box center [130, 99] width 69 height 6
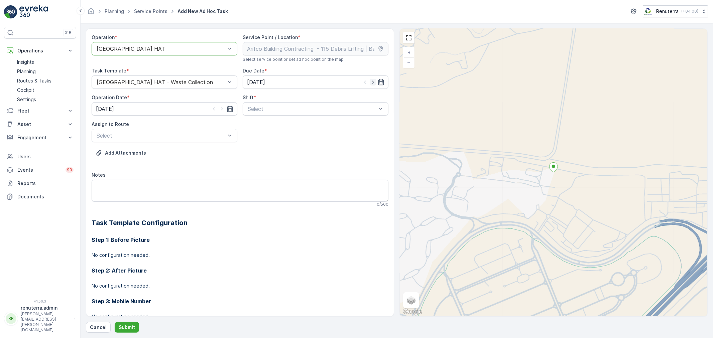
click at [372, 80] on icon "button" at bounding box center [373, 82] width 7 height 7
type input "18.09.2025"
click at [220, 109] on icon "button" at bounding box center [222, 109] width 7 height 7
type input "18.09.2025"
click at [265, 113] on div "Select" at bounding box center [316, 108] width 146 height 13
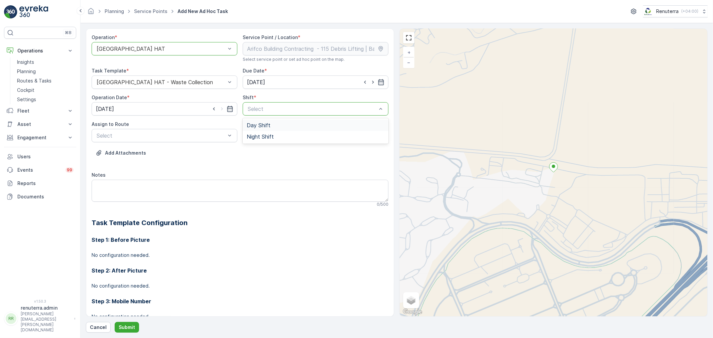
drag, startPoint x: 261, startPoint y: 123, endPoint x: 242, endPoint y: 130, distance: 20.7
click at [261, 123] on span "Day Shift" at bounding box center [259, 125] width 24 height 6
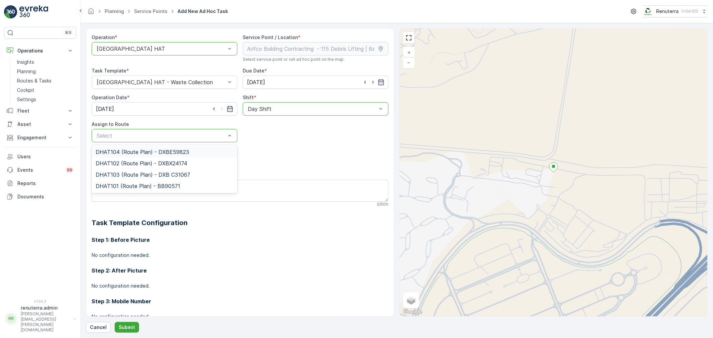
drag, startPoint x: 124, startPoint y: 153, endPoint x: 124, endPoint y: 186, distance: 32.8
click at [124, 152] on span "DHAT104 (Route Plan) - DXBE59823" at bounding box center [143, 152] width 94 height 6
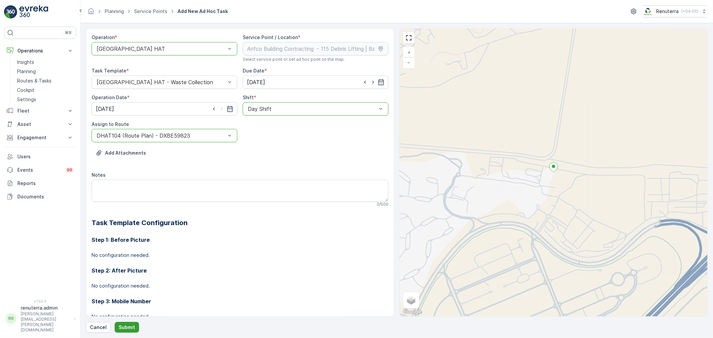
click at [129, 328] on p "Submit" at bounding box center [127, 327] width 16 height 7
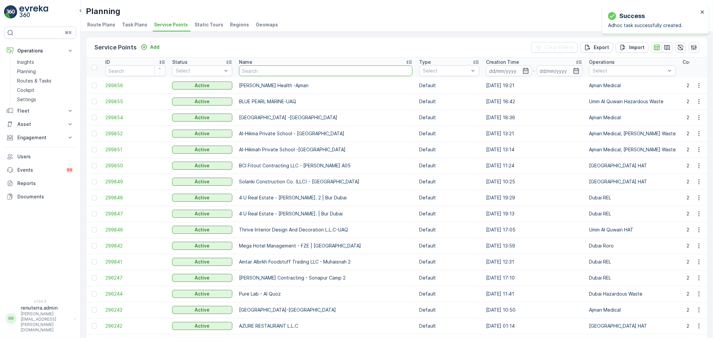
type input "Italian Planters L.L.C - Al Muntazah Complex | Furjan"
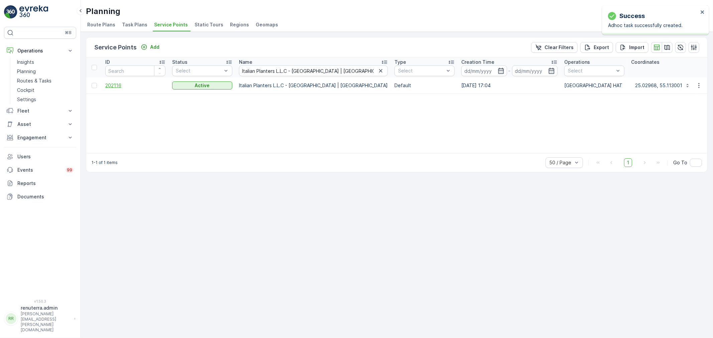
drag, startPoint x: 122, startPoint y: 88, endPoint x: 119, endPoint y: 85, distance: 4.3
click at [119, 85] on span "202116" at bounding box center [135, 85] width 60 height 7
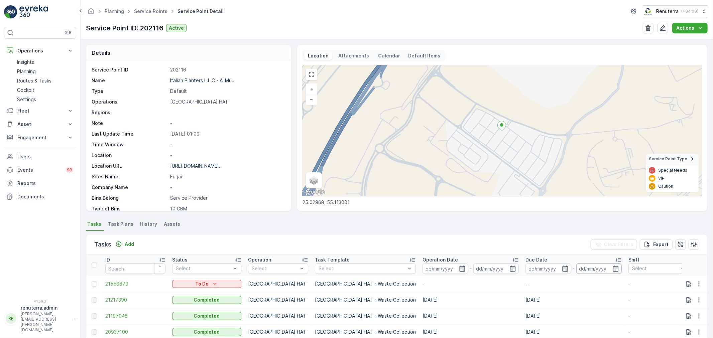
drag, startPoint x: 125, startPoint y: 244, endPoint x: 547, endPoint y: 263, distance: 422.4
click at [693, 281] on button "button" at bounding box center [699, 284] width 12 height 8
click at [674, 251] on span "Change Route" at bounding box center [682, 252] width 32 height 7
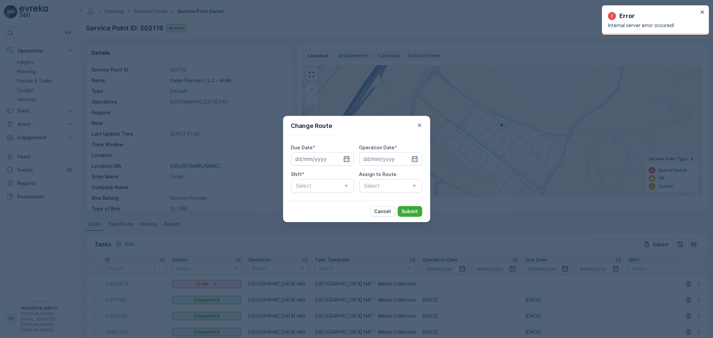
drag, startPoint x: 342, startPoint y: 158, endPoint x: 339, endPoint y: 166, distance: 8.3
click at [342, 158] on input at bounding box center [322, 158] width 63 height 13
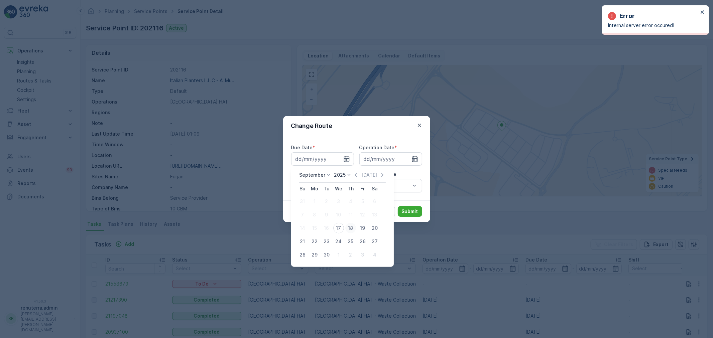
click at [350, 225] on div "18" at bounding box center [350, 228] width 11 height 11
type input "18.09.2025"
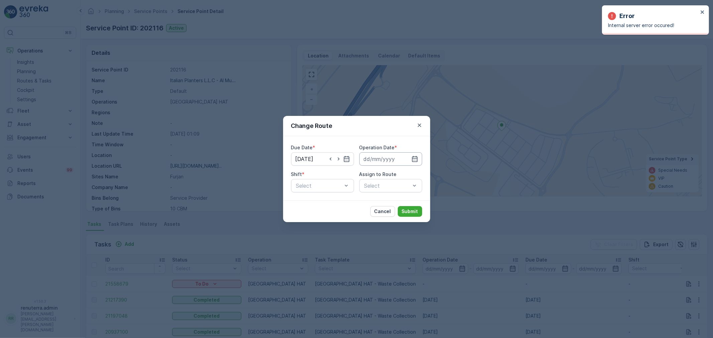
click at [375, 161] on input at bounding box center [390, 158] width 63 height 13
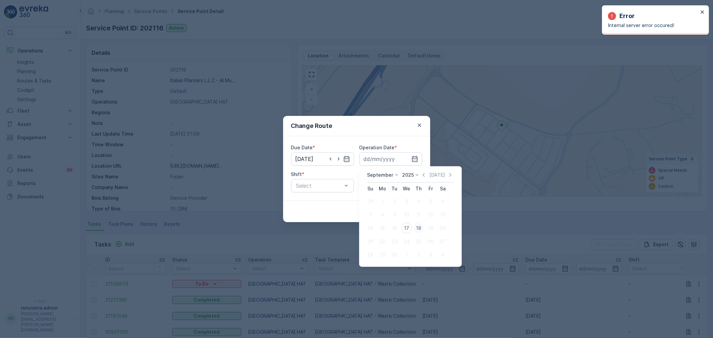
click at [419, 227] on div "18" at bounding box center [418, 228] width 11 height 11
type input "18.09.2025"
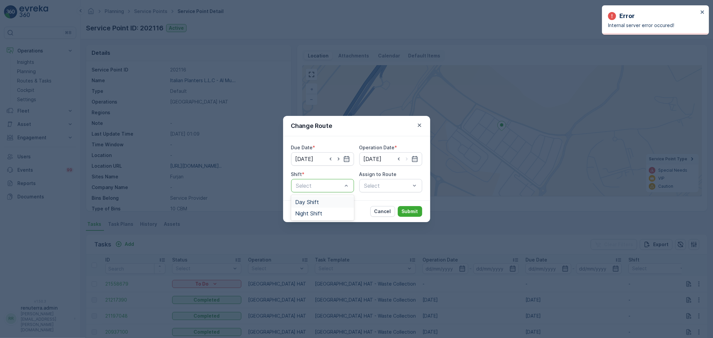
drag, startPoint x: 310, startPoint y: 201, endPoint x: 340, endPoint y: 198, distance: 29.9
click at [310, 200] on span "Day Shift" at bounding box center [307, 202] width 24 height 6
click at [370, 188] on div "Select" at bounding box center [390, 185] width 63 height 13
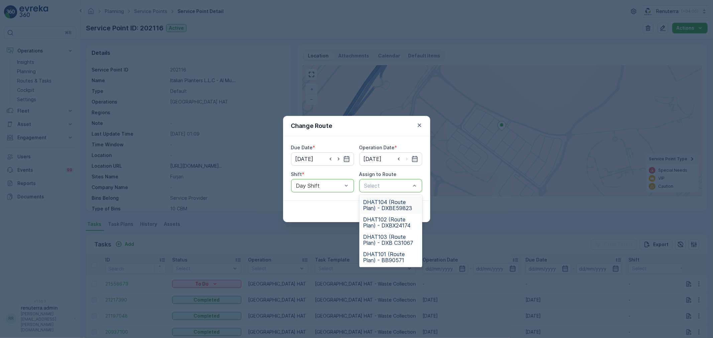
click at [386, 203] on span "DHAT104 (Route Plan) - DXBE59823" at bounding box center [390, 205] width 55 height 12
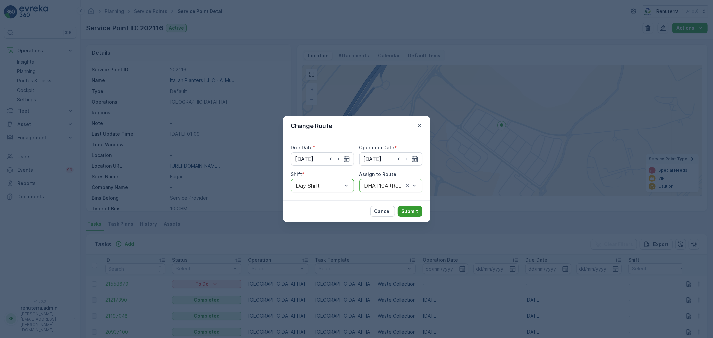
click at [411, 209] on p "Submit" at bounding box center [410, 211] width 16 height 7
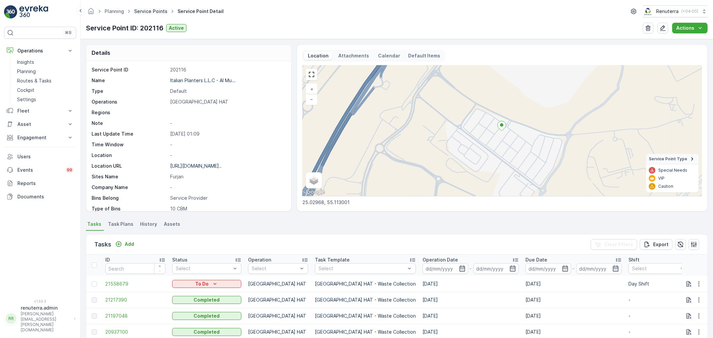
click at [150, 11] on link "Service Points" at bounding box center [150, 11] width 33 height 6
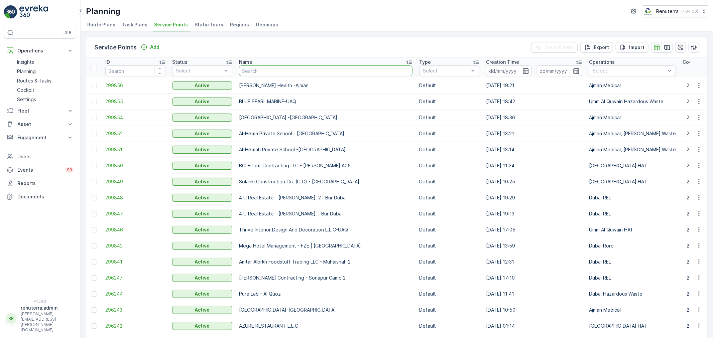
click at [258, 72] on input "text" at bounding box center [326, 71] width 174 height 11
type input "OTTO BUILDING CONTRACTING L.L.C"
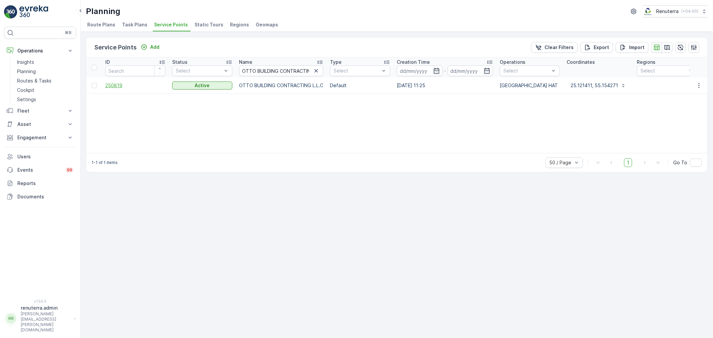
click at [118, 85] on span "250819" at bounding box center [135, 85] width 60 height 7
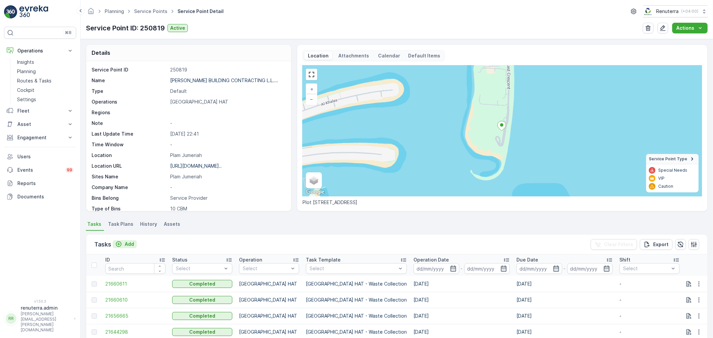
click at [127, 243] on p "Add" at bounding box center [129, 244] width 9 height 7
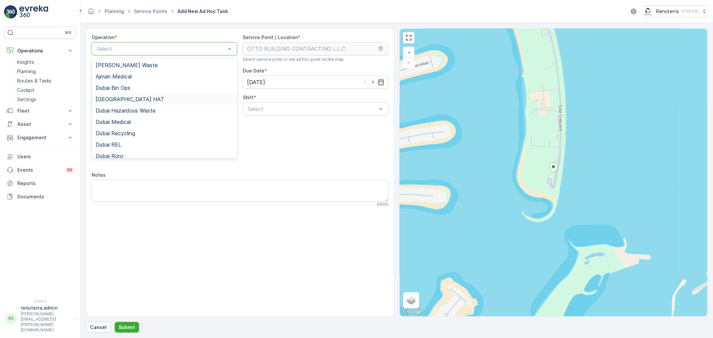
click at [116, 100] on span "Dubai HAT" at bounding box center [130, 99] width 69 height 6
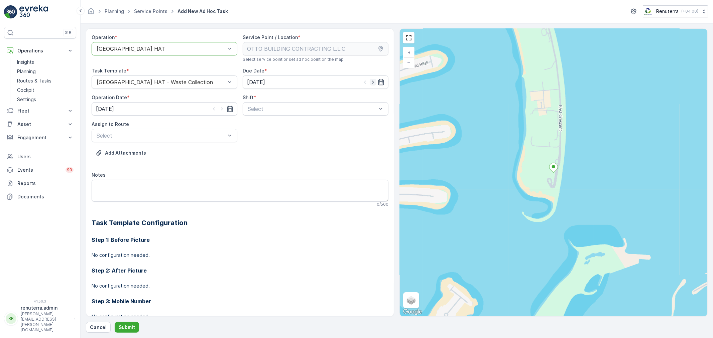
click at [370, 81] on icon "button" at bounding box center [373, 82] width 7 height 7
type input "18.09.2025"
click at [221, 108] on icon "button" at bounding box center [222, 109] width 7 height 7
type input "18.09.2025"
click at [258, 125] on span "Day Shift" at bounding box center [259, 125] width 24 height 6
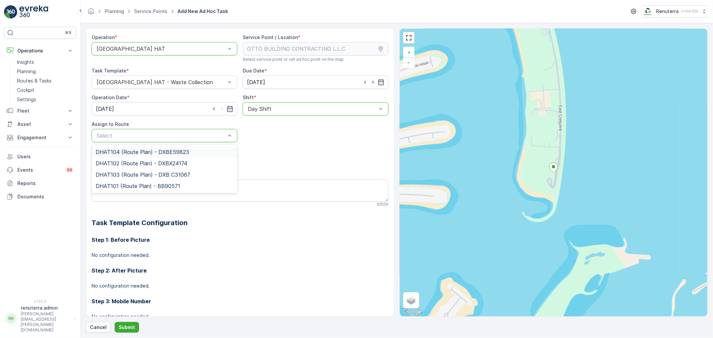
click at [190, 142] on div "Select" at bounding box center [165, 135] width 146 height 13
click at [117, 155] on div "DHAT104 (Route Plan) - DXBE59823" at bounding box center [165, 151] width 146 height 11
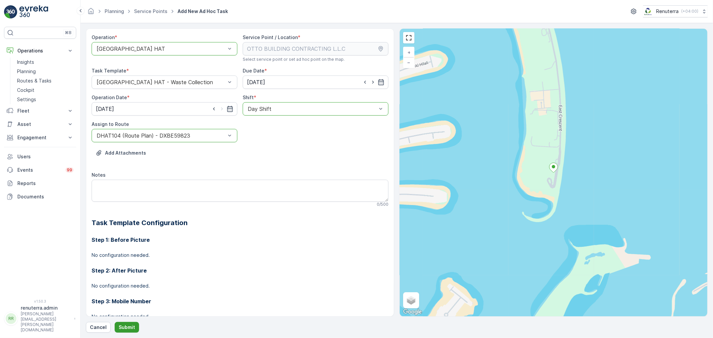
click at [134, 327] on p "Submit" at bounding box center [127, 327] width 16 height 7
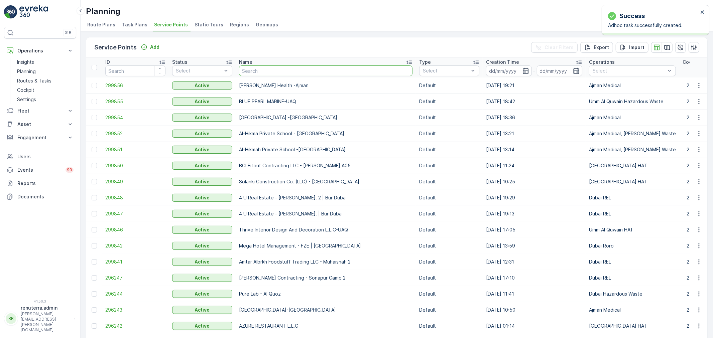
type input "Opal Landscaping L.L.C | Palm Jumeirah"
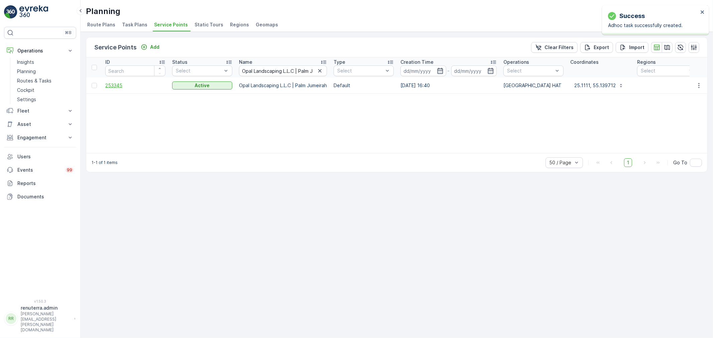
click at [115, 85] on span "253345" at bounding box center [135, 85] width 60 height 7
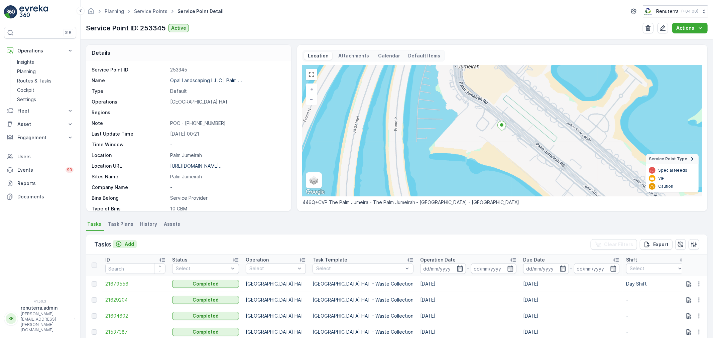
click at [128, 244] on p "Add" at bounding box center [129, 244] width 9 height 7
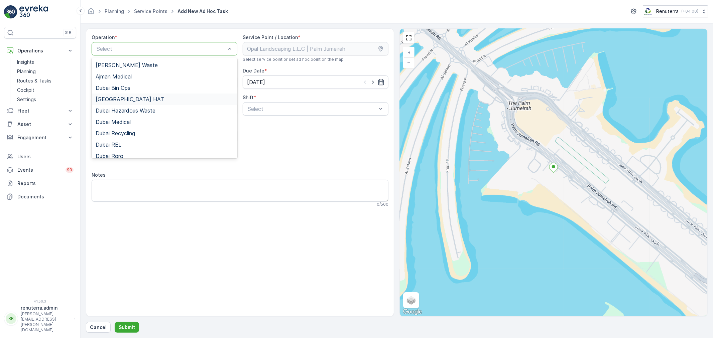
click at [118, 98] on span "Dubai HAT" at bounding box center [130, 99] width 69 height 6
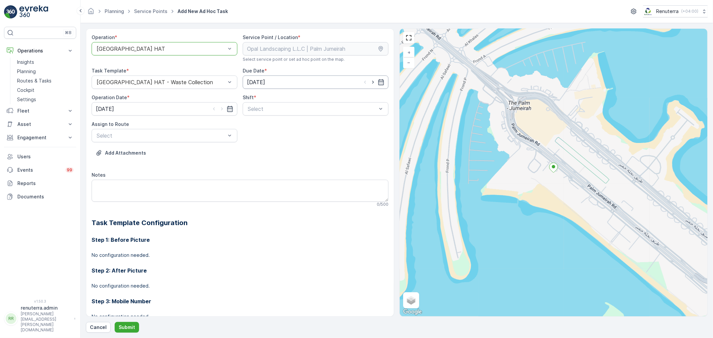
click at [371, 78] on input "[DATE]" at bounding box center [316, 82] width 146 height 13
click at [298, 149] on div "18" at bounding box center [301, 151] width 11 height 11
type input "18.09.2025"
click at [221, 109] on icon "button" at bounding box center [222, 109] width 2 height 3
type input "18.09.2025"
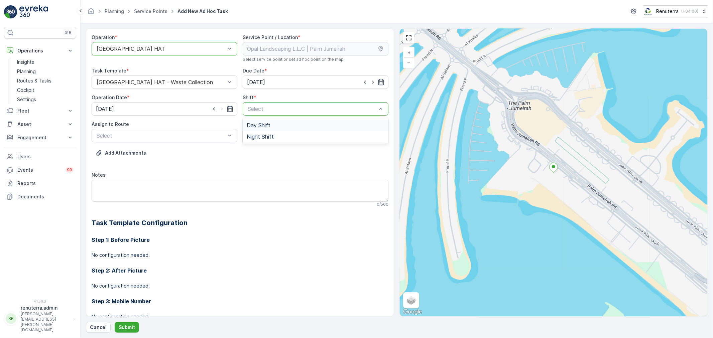
drag, startPoint x: 297, startPoint y: 110, endPoint x: 283, endPoint y: 121, distance: 16.9
click at [259, 123] on span "Day Shift" at bounding box center [259, 125] width 24 height 6
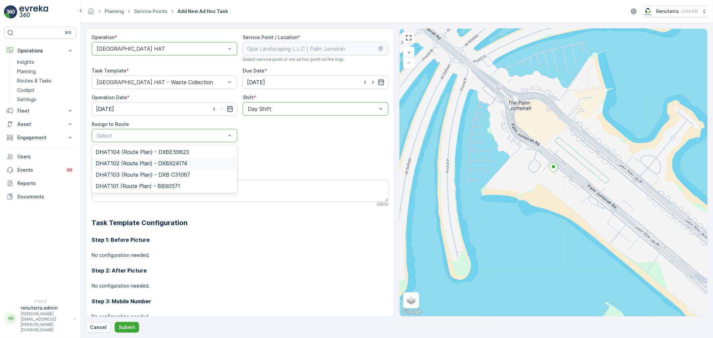
drag, startPoint x: 118, startPoint y: 147, endPoint x: 125, endPoint y: 164, distance: 18.0
click at [125, 164] on div "DHAT104 (Route Plan) - DXBE59823 DHAT102 (Route Plan) - DXBX24174 DHAT103 (Rout…" at bounding box center [165, 169] width 146 height 48
click at [125, 164] on span "DHAT102 (Route Plan) - DXBX24174" at bounding box center [142, 164] width 92 height 6
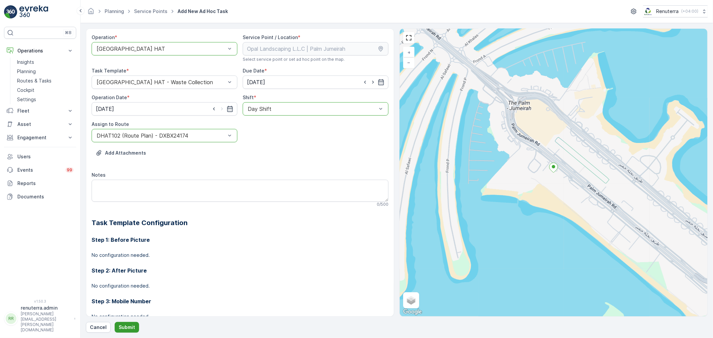
click at [132, 327] on p "Submit" at bounding box center [127, 327] width 16 height 7
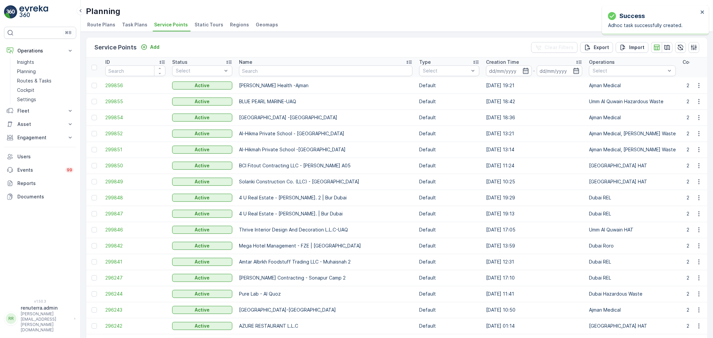
drag, startPoint x: 213, startPoint y: 219, endPoint x: 256, endPoint y: 71, distance: 154.4
click at [256, 71] on input "text" at bounding box center [326, 71] width 174 height 11
paste input "ARABIAN CONSTRUCTION COMPANY L.L.C. - OMNIYAT | Business Bay"
type input "ARABIAN CONSTRUCTION COMPANY L.L.C. - OMNIYAT | Business Bay"
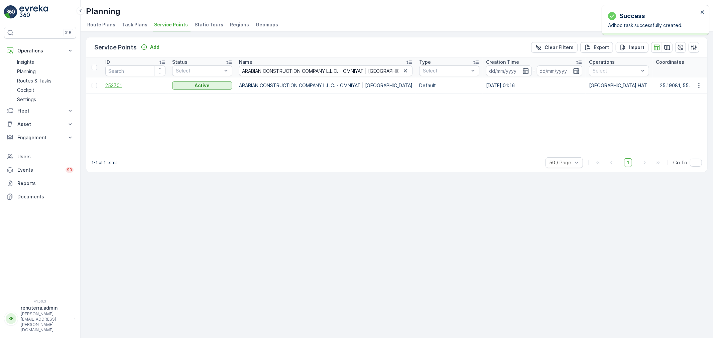
click at [121, 86] on span "253701" at bounding box center [135, 85] width 60 height 7
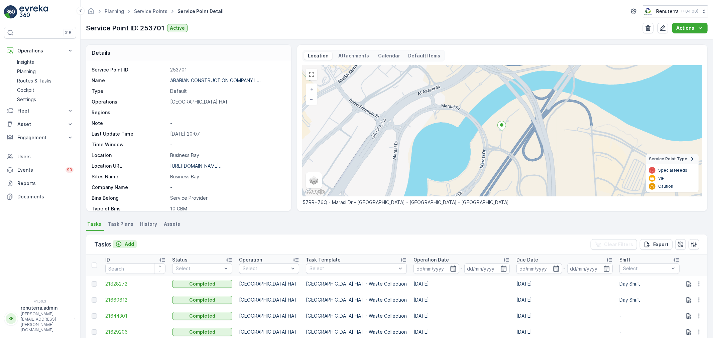
click at [129, 244] on p "Add" at bounding box center [129, 244] width 9 height 7
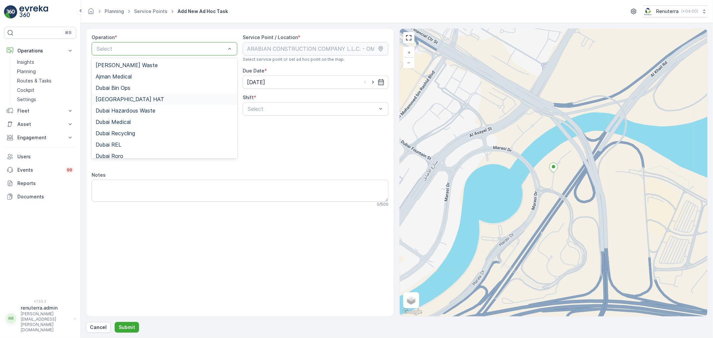
click at [119, 97] on span "Dubai HAT" at bounding box center [130, 99] width 69 height 6
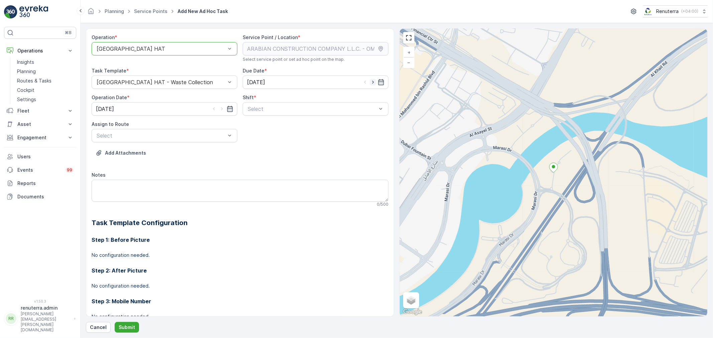
click at [370, 82] on icon "button" at bounding box center [373, 82] width 7 height 7
type input "18.09.2025"
click at [221, 108] on icon "button" at bounding box center [222, 109] width 7 height 7
type input "18.09.2025"
drag, startPoint x: 299, startPoint y: 110, endPoint x: 283, endPoint y: 119, distance: 18.3
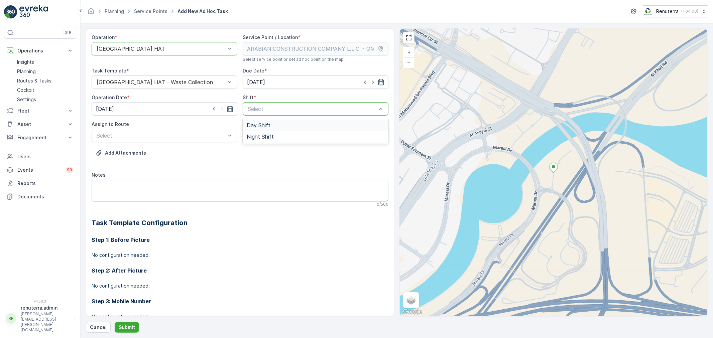
click at [263, 124] on span "Day Shift" at bounding box center [259, 125] width 24 height 6
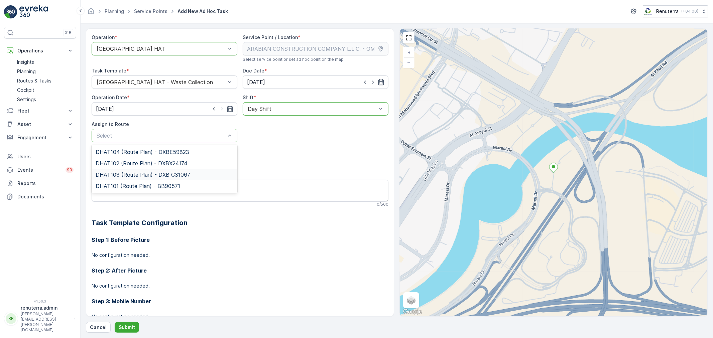
click at [123, 175] on span "DHAT103 (Route Plan) - DXB C31067" at bounding box center [143, 175] width 95 height 6
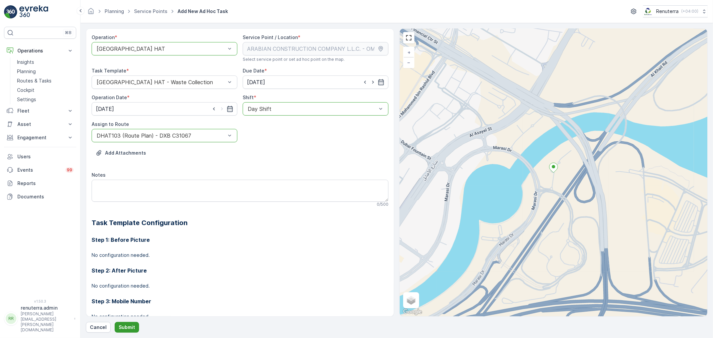
click at [129, 331] on button "Submit" at bounding box center [127, 327] width 24 height 11
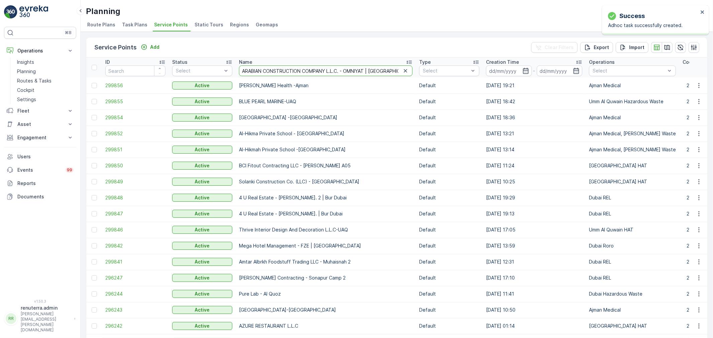
scroll to position [0, 6]
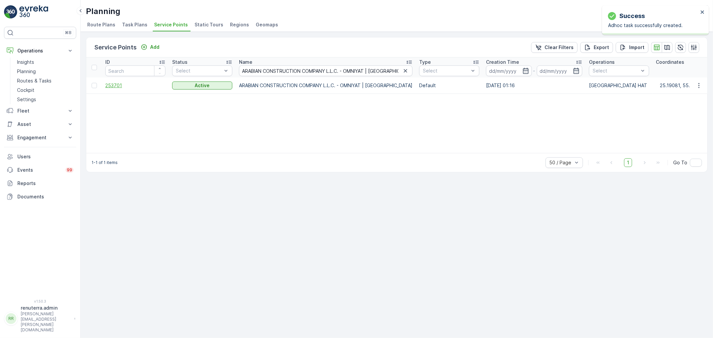
click at [115, 84] on span "253701" at bounding box center [135, 85] width 60 height 7
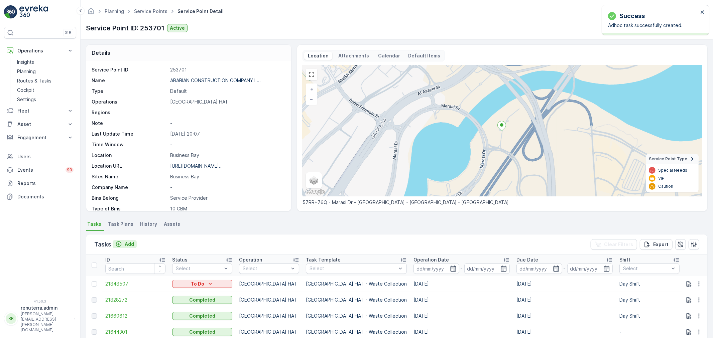
click at [128, 245] on p "Add" at bounding box center [129, 244] width 9 height 7
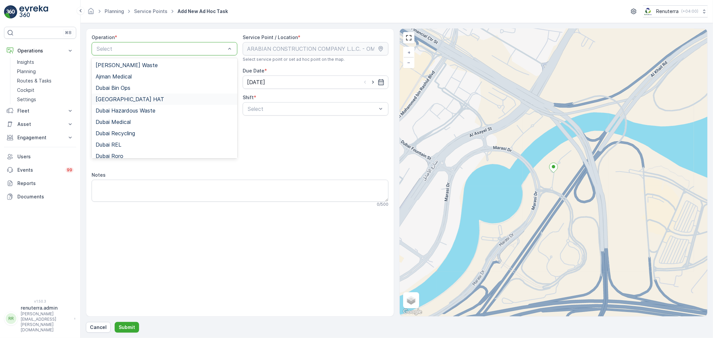
click at [112, 99] on span "Dubai HAT" at bounding box center [130, 99] width 69 height 6
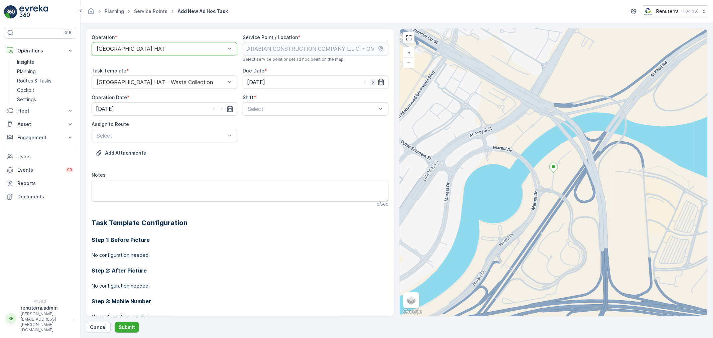
click at [373, 81] on icon "button" at bounding box center [373, 82] width 7 height 7
type input "18.09.2025"
click at [220, 110] on icon "button" at bounding box center [222, 109] width 7 height 7
type input "18.09.2025"
click at [276, 114] on div "Select" at bounding box center [316, 108] width 146 height 13
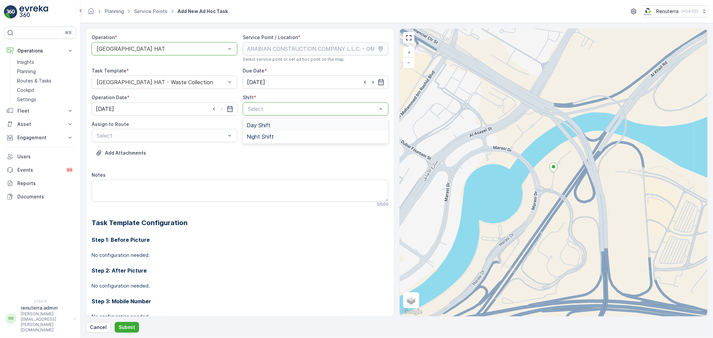
click at [259, 126] on span "Day Shift" at bounding box center [259, 125] width 24 height 6
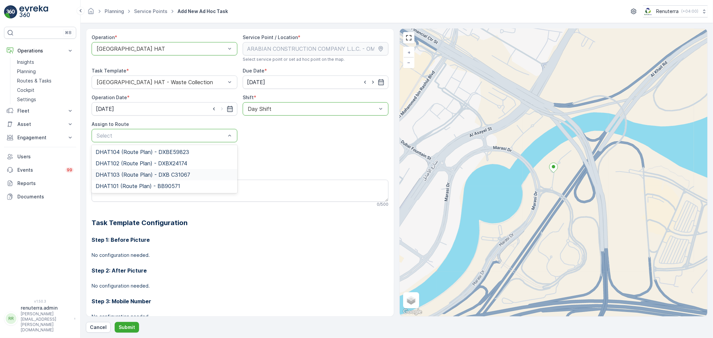
click at [125, 175] on span "DHAT103 (Route Plan) - DXB C31067" at bounding box center [143, 175] width 95 height 6
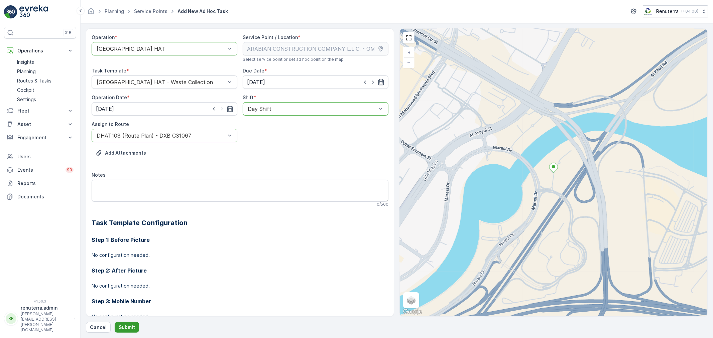
click at [133, 328] on p "Submit" at bounding box center [127, 327] width 16 height 7
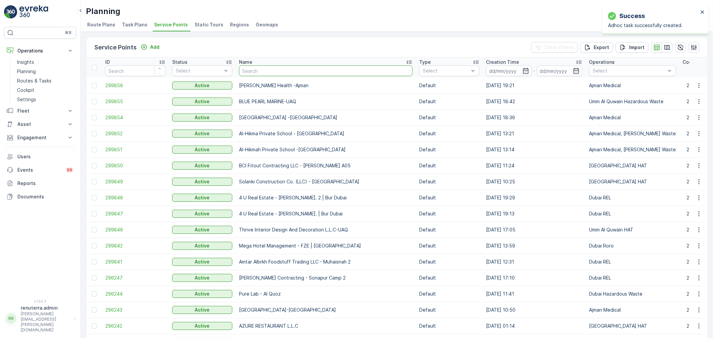
click at [258, 69] on input "text" at bounding box center [326, 71] width 174 height 11
paste input "NABC Building Contracting - DWC"
type input "NABC Building Contracting - DWC"
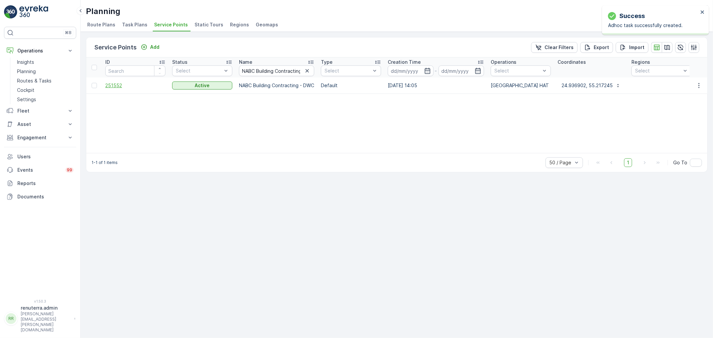
click at [117, 84] on span "251552" at bounding box center [135, 85] width 60 height 7
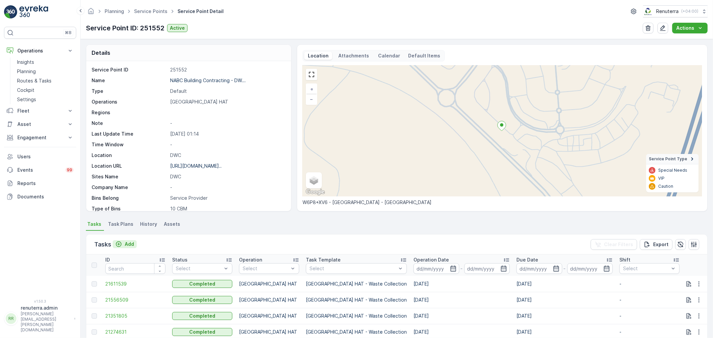
click at [125, 243] on p "Add" at bounding box center [129, 244] width 9 height 7
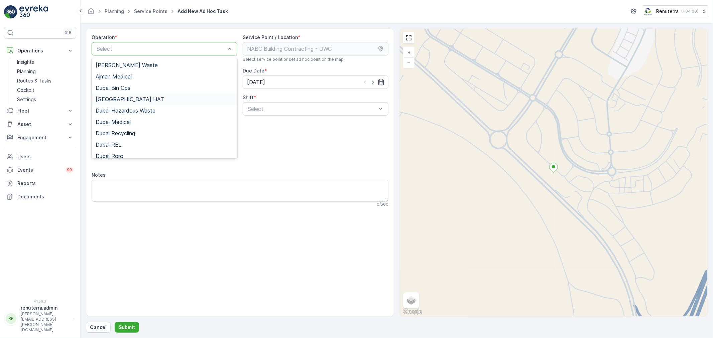
click at [117, 99] on span "Dubai HAT" at bounding box center [130, 99] width 69 height 6
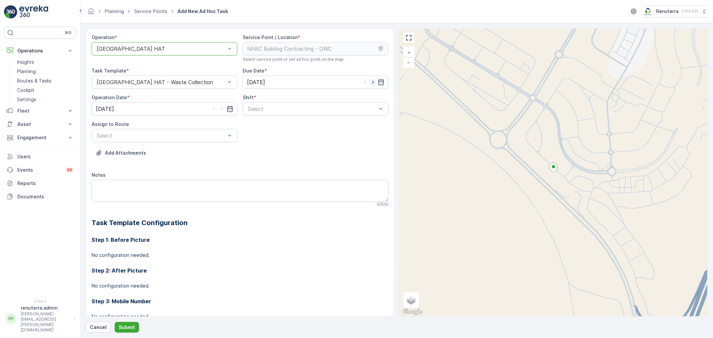
click at [370, 81] on icon "button" at bounding box center [373, 82] width 7 height 7
type input "18.09.2025"
click at [220, 109] on icon "button" at bounding box center [222, 109] width 7 height 7
type input "18.09.2025"
click at [251, 125] on span "Day Shift" at bounding box center [259, 125] width 24 height 6
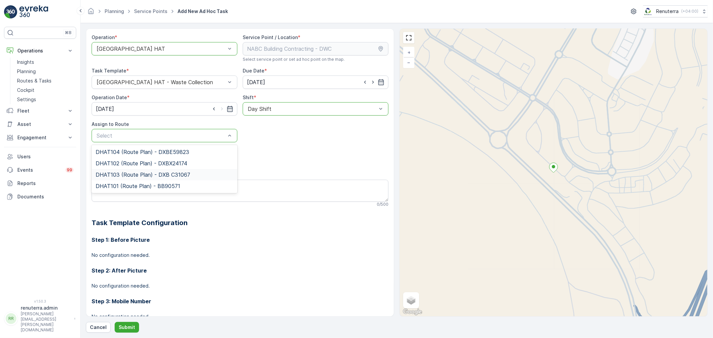
click at [129, 174] on span "DHAT103 (Route Plan) - DXB C31067" at bounding box center [143, 175] width 95 height 6
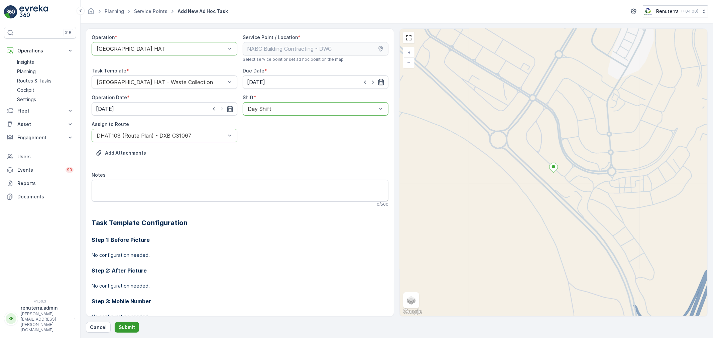
click at [130, 325] on p "Submit" at bounding box center [127, 327] width 16 height 7
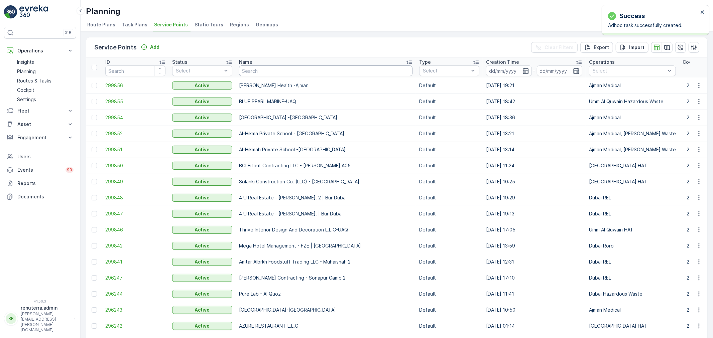
click at [254, 71] on input "text" at bounding box center [326, 71] width 174 height 11
paste input "Zabeel Contracting LLC - Al Sufuh"
type input "Zabeel Contracting LLC - Al Sufuh"
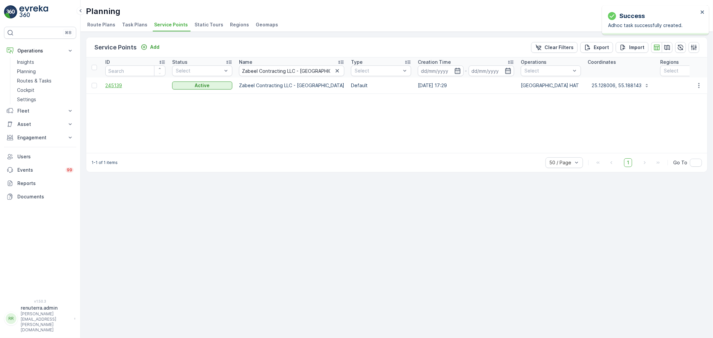
click at [118, 86] on span "245139" at bounding box center [135, 85] width 60 height 7
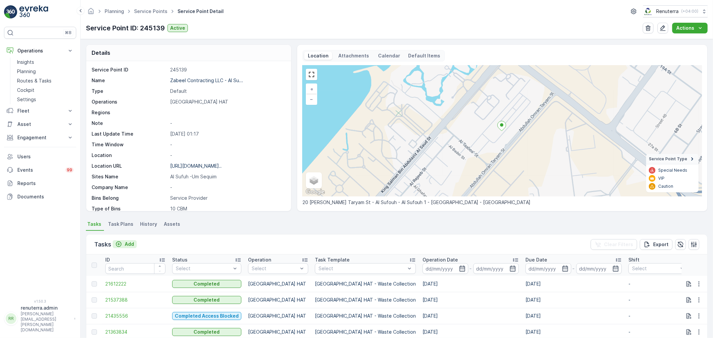
click at [126, 243] on p "Add" at bounding box center [129, 244] width 9 height 7
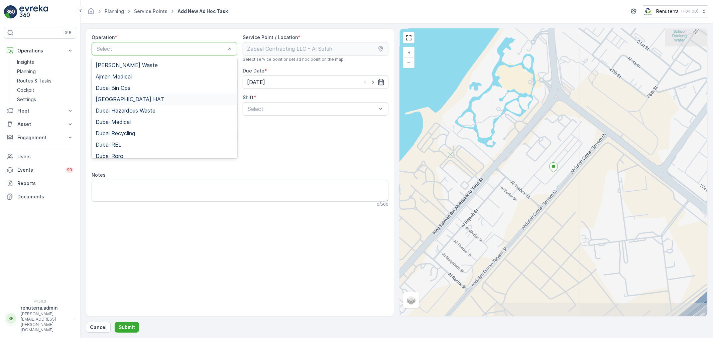
click at [120, 99] on span "Dubai HAT" at bounding box center [130, 99] width 69 height 6
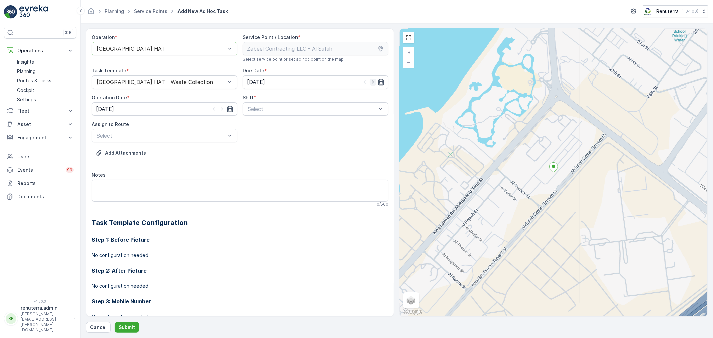
click at [372, 82] on icon "button" at bounding box center [373, 82] width 2 height 3
type input "18.09.2025"
click at [222, 111] on icon "button" at bounding box center [222, 109] width 7 height 7
type input "18.09.2025"
click at [252, 125] on span "Day Shift" at bounding box center [259, 125] width 24 height 6
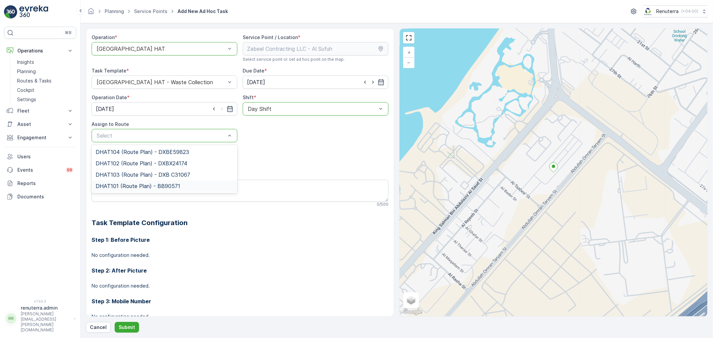
click at [134, 186] on span "DHAT101 (Route Plan) - BB90571" at bounding box center [138, 186] width 85 height 6
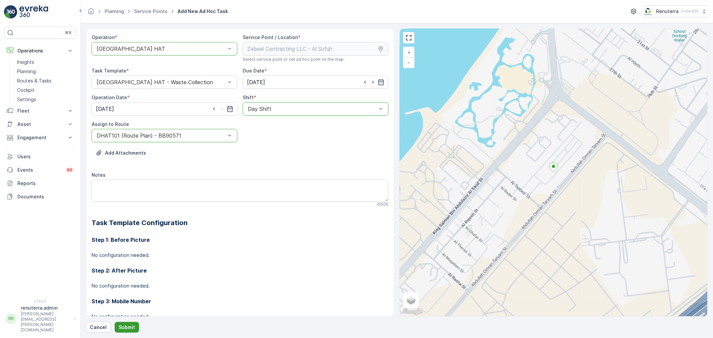
click at [129, 325] on p "Submit" at bounding box center [127, 327] width 16 height 7
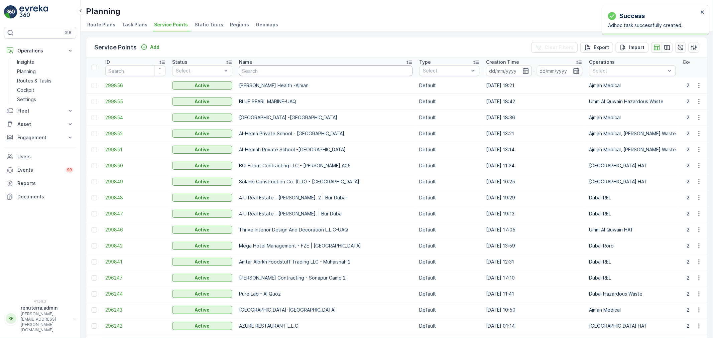
click at [264, 67] on input "text" at bounding box center [326, 71] width 174 height 11
paste input "BCI Fitout Contracting LLC - Lamer A05"
type input "BCI Fitout Contracting LLC - Lamer A05"
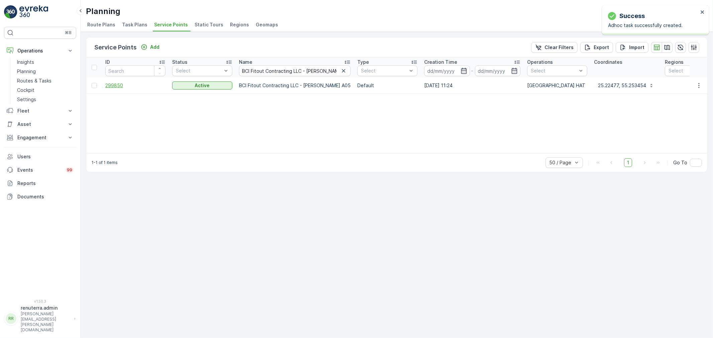
click at [114, 85] on span "299850" at bounding box center [135, 85] width 60 height 7
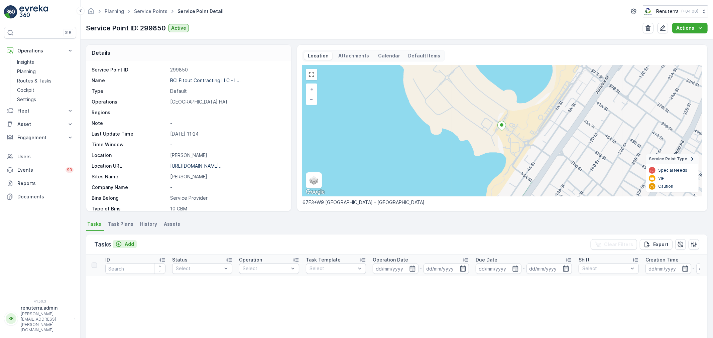
click at [131, 243] on p "Add" at bounding box center [129, 244] width 9 height 7
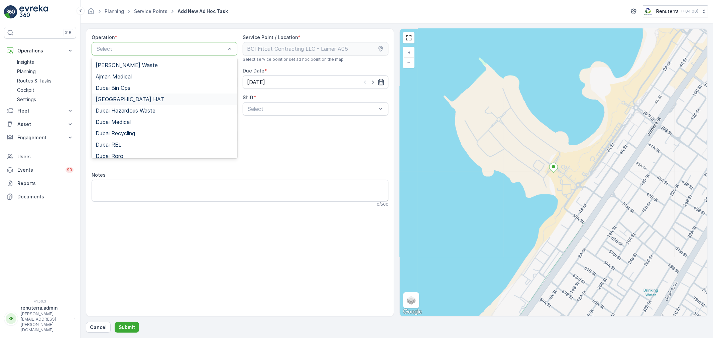
click at [119, 96] on span "Dubai HAT" at bounding box center [130, 99] width 69 height 6
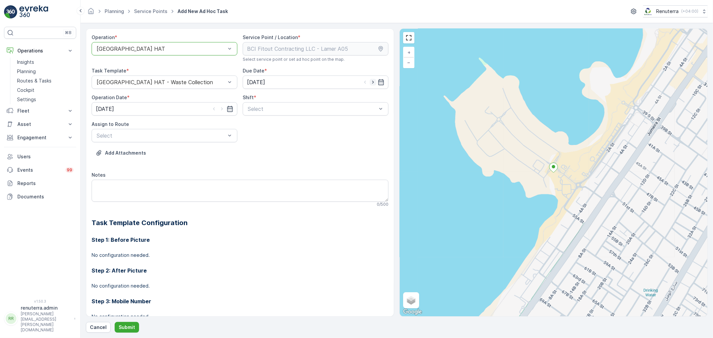
click at [373, 82] on icon "button" at bounding box center [373, 82] width 7 height 7
type input "18.09.2025"
click at [220, 111] on icon "button" at bounding box center [222, 109] width 7 height 7
type input "18.09.2025"
click at [258, 126] on span "Day Shift" at bounding box center [259, 125] width 24 height 6
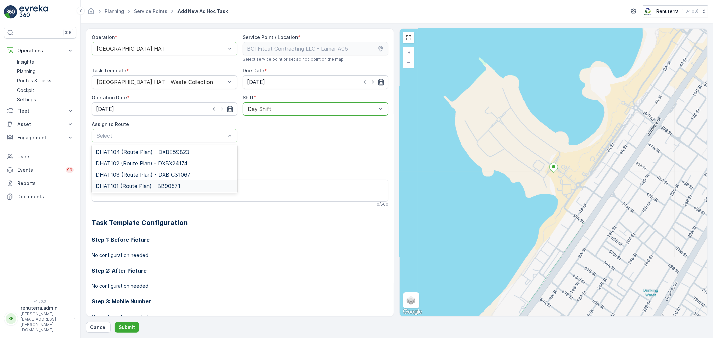
click at [121, 185] on span "DHAT101 (Route Plan) - BB90571" at bounding box center [138, 186] width 85 height 6
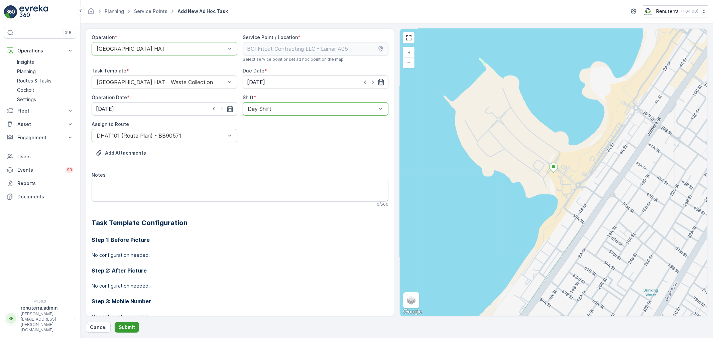
click at [132, 322] on button "Submit" at bounding box center [127, 327] width 24 height 11
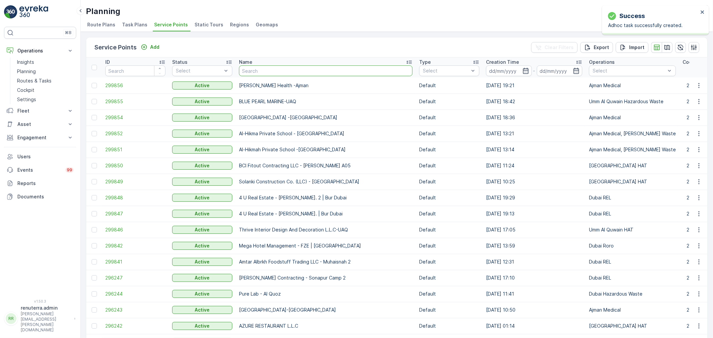
type input "Modern Building Contracting LLC"
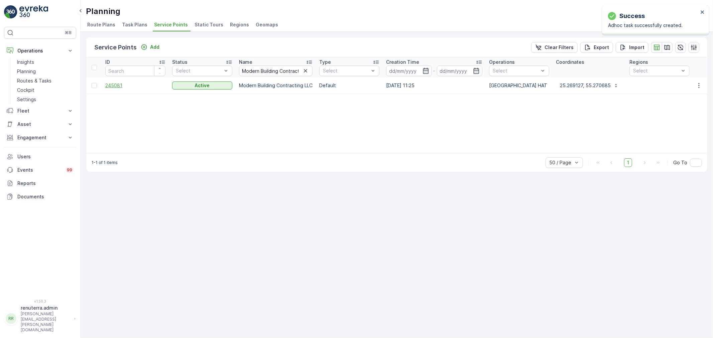
click at [119, 86] on span "245081" at bounding box center [135, 85] width 60 height 7
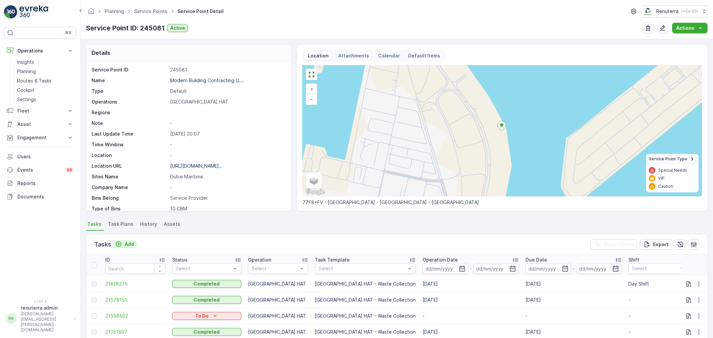
click at [128, 243] on p "Add" at bounding box center [129, 244] width 9 height 7
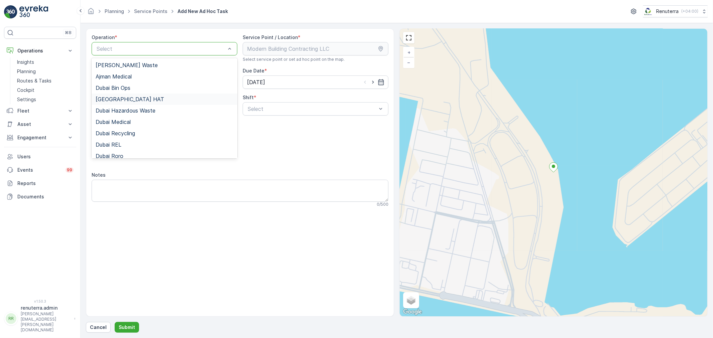
drag, startPoint x: 119, startPoint y: 99, endPoint x: 129, endPoint y: 102, distance: 11.1
click at [118, 99] on span "Dubai HAT" at bounding box center [130, 99] width 69 height 6
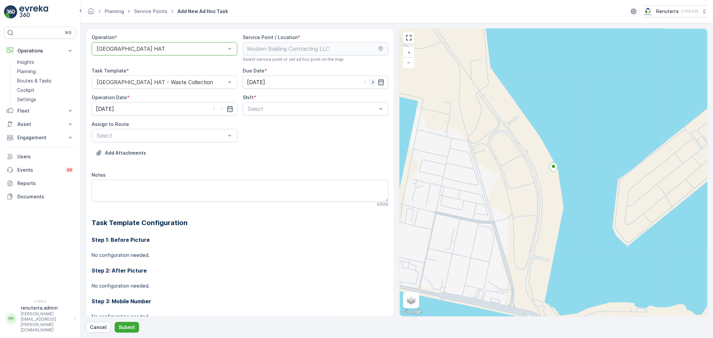
click at [372, 81] on icon "button" at bounding box center [373, 82] width 7 height 7
type input "18.09.2025"
drag, startPoint x: 220, startPoint y: 107, endPoint x: 233, endPoint y: 115, distance: 15.3
click at [220, 107] on icon "button" at bounding box center [222, 109] width 7 height 7
type input "18.09.2025"
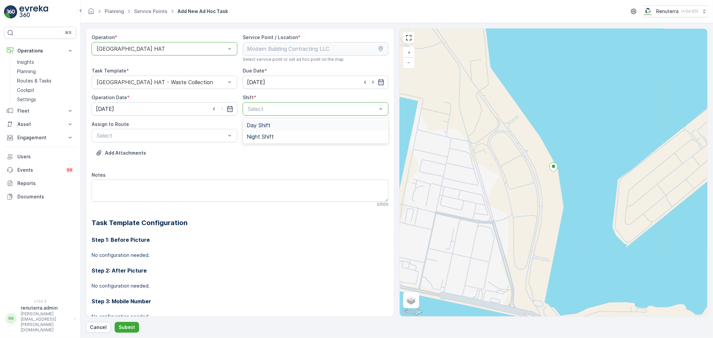
click at [252, 126] on span "Day Shift" at bounding box center [259, 125] width 24 height 6
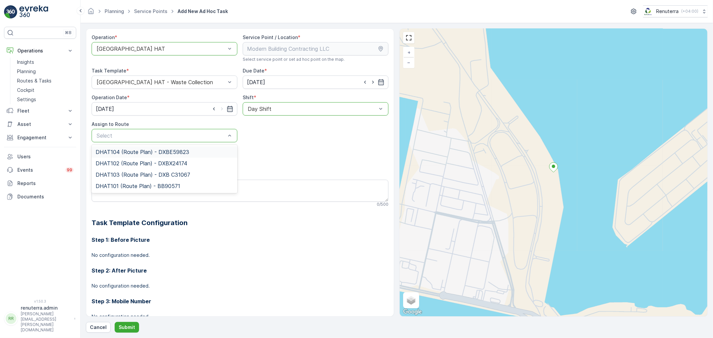
click at [186, 141] on div "Select" at bounding box center [165, 135] width 146 height 13
click at [132, 182] on div "DHAT101 (Route Plan) - BB90571" at bounding box center [165, 186] width 146 height 11
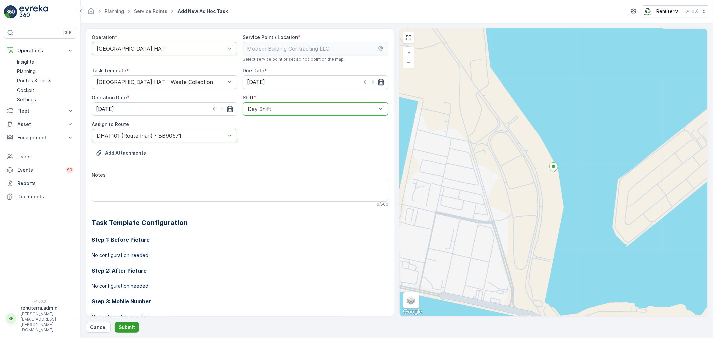
click at [128, 324] on button "Submit" at bounding box center [127, 327] width 24 height 11
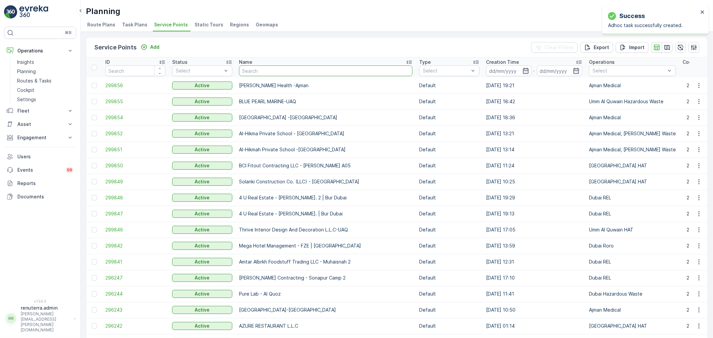
type input "Al Tayer Stocks (L.L.C.) - Dubai College | Al Sufouh"
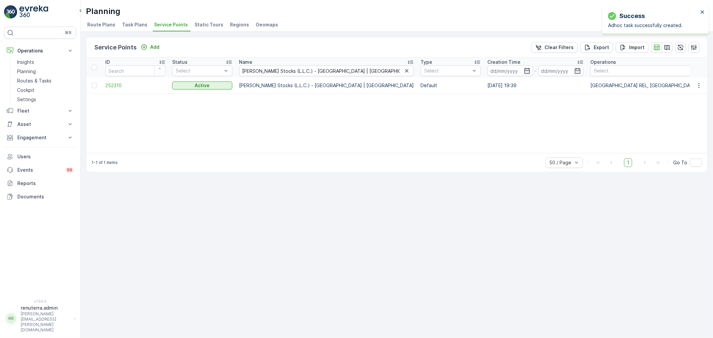
click at [105, 87] on td "252310" at bounding box center [135, 86] width 67 height 16
click at [114, 83] on span "252310" at bounding box center [135, 85] width 60 height 7
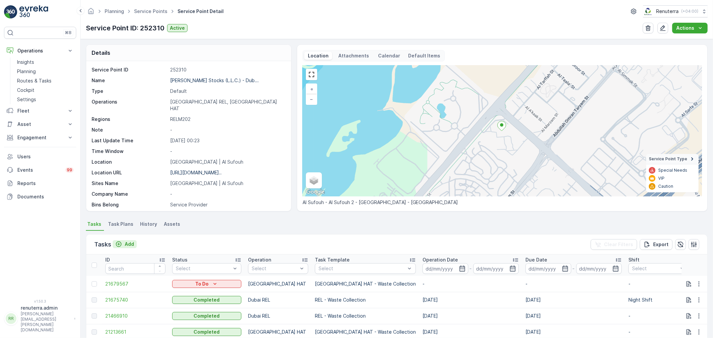
click at [128, 243] on p "Add" at bounding box center [129, 244] width 9 height 7
click at [698, 281] on icon "button" at bounding box center [699, 284] width 7 height 7
click at [681, 249] on span "Change Route" at bounding box center [682, 252] width 32 height 7
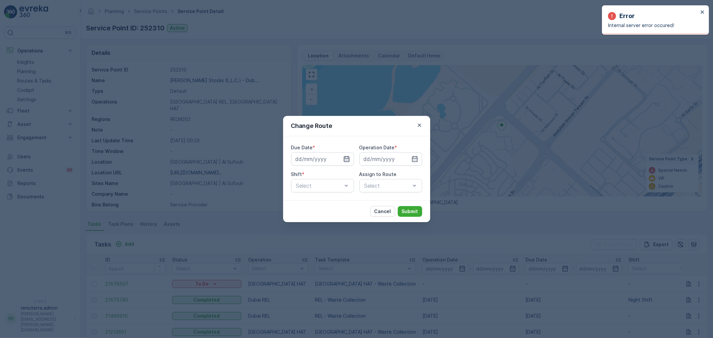
click at [348, 156] on icon "button" at bounding box center [347, 159] width 6 height 6
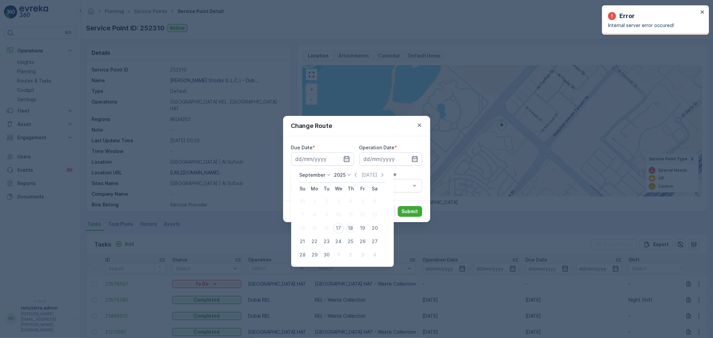
click at [350, 229] on div "18" at bounding box center [350, 228] width 11 height 11
type input "18.09.2025"
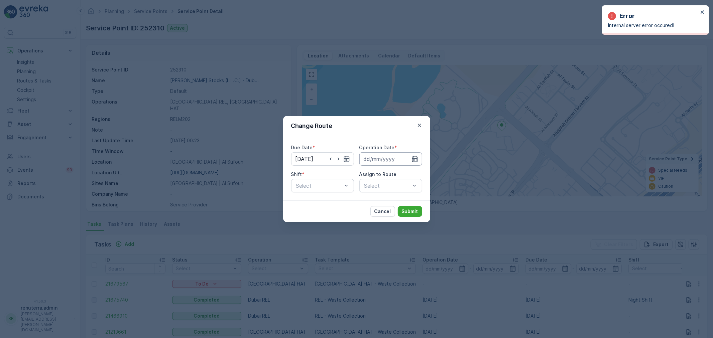
click at [375, 155] on input at bounding box center [390, 158] width 63 height 13
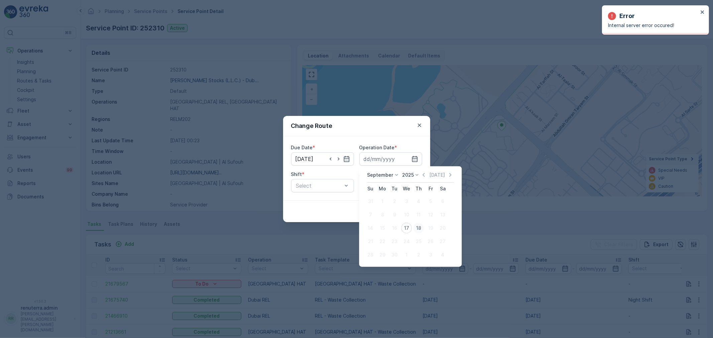
click at [417, 225] on div "18" at bounding box center [418, 228] width 11 height 11
type input "18.09.2025"
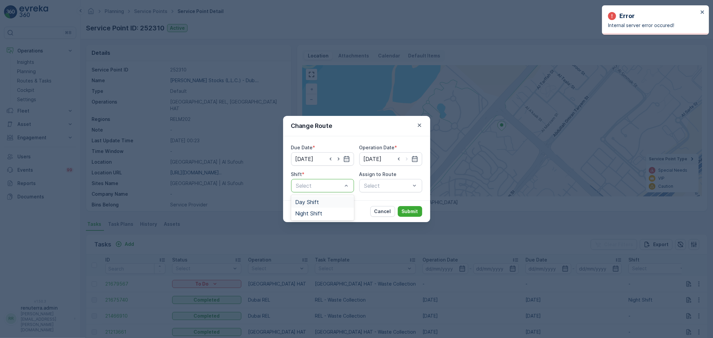
click at [308, 203] on span "Day Shift" at bounding box center [307, 202] width 24 height 6
click at [385, 189] on div "Select" at bounding box center [390, 185] width 63 height 13
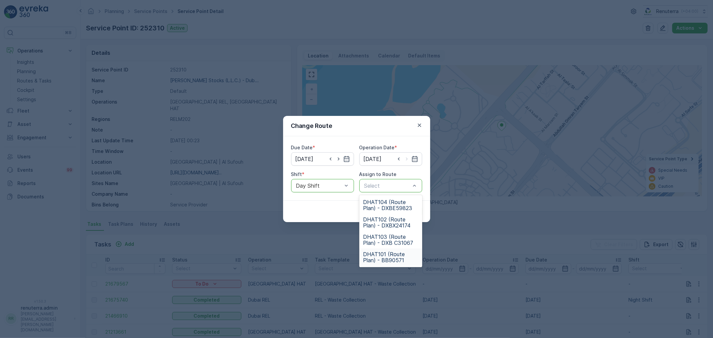
click at [379, 258] on span "DHAT101 (Route Plan) - BB90571" at bounding box center [390, 257] width 55 height 12
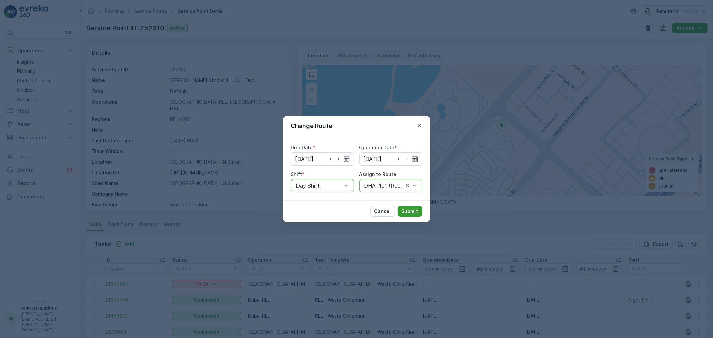
click at [411, 213] on p "Submit" at bounding box center [410, 211] width 16 height 7
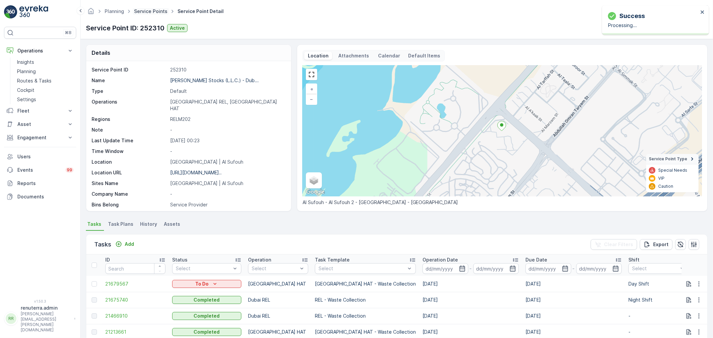
click at [150, 12] on link "Service Points" at bounding box center [150, 11] width 33 height 6
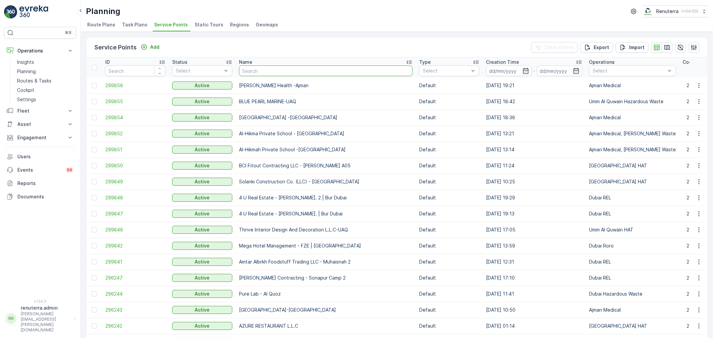
type input "Italian Planters L.L.C -R456 WASL OASIS II - 24 Blocks"
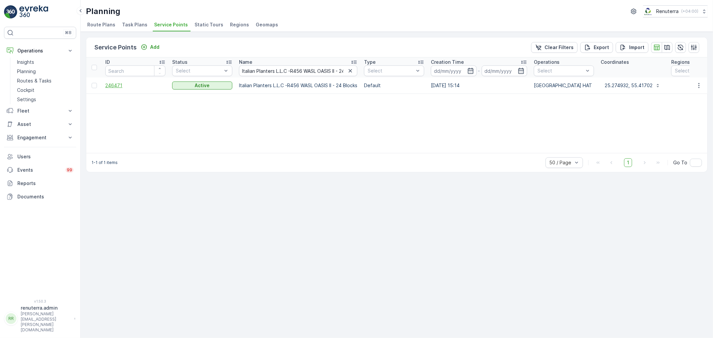
click at [121, 85] on span "246471" at bounding box center [135, 85] width 60 height 7
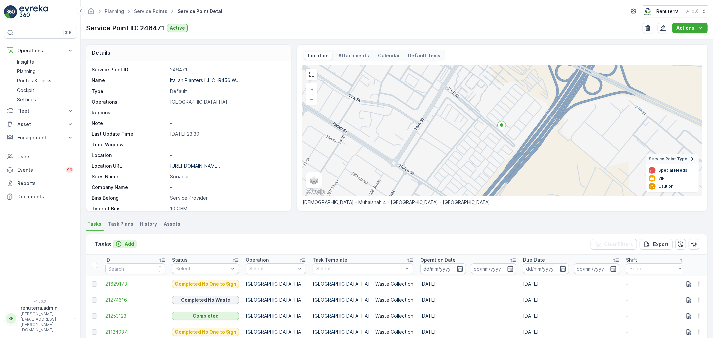
click at [128, 244] on p "Add" at bounding box center [129, 244] width 9 height 7
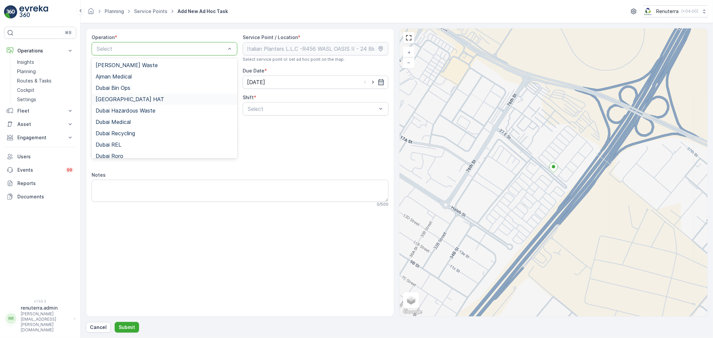
click at [122, 101] on span "Dubai HAT" at bounding box center [130, 99] width 69 height 6
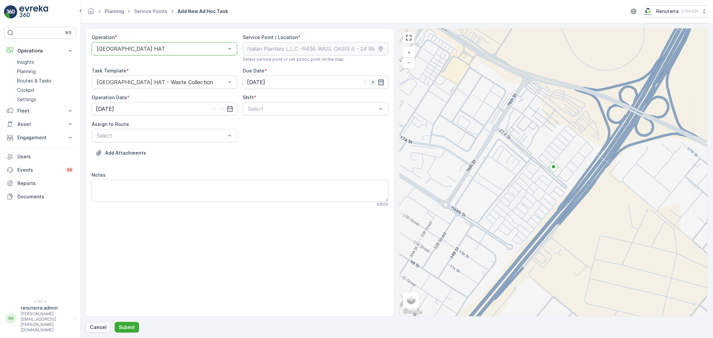
click at [371, 79] on icon "button" at bounding box center [373, 82] width 7 height 7
type input "18.09.2025"
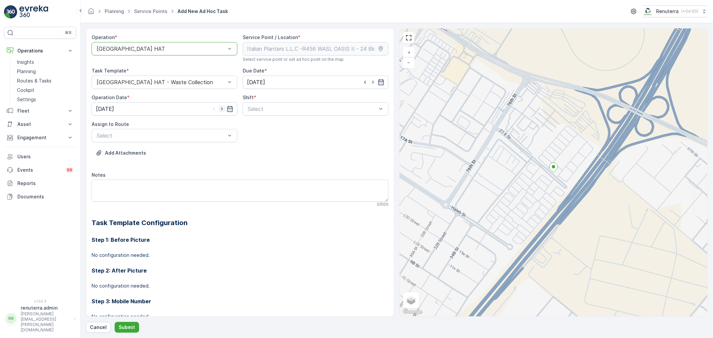
drag, startPoint x: 221, startPoint y: 105, endPoint x: 222, endPoint y: 109, distance: 4.7
click at [220, 105] on input "[DATE]" at bounding box center [165, 108] width 146 height 13
click at [148, 177] on div "18" at bounding box center [151, 178] width 11 height 11
type input "18.09.2025"
click at [252, 122] on span "Day Shift" at bounding box center [259, 125] width 24 height 6
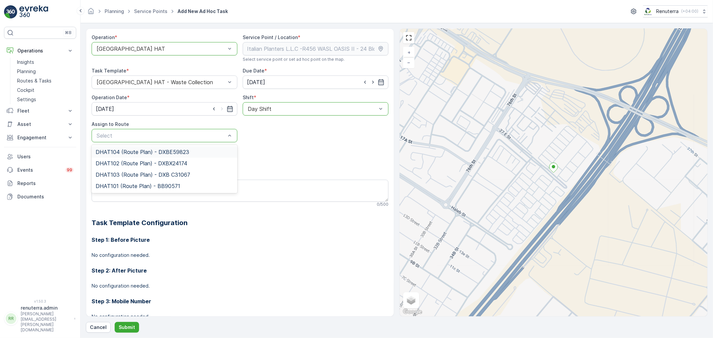
click at [121, 152] on span "DHAT104 (Route Plan) - DXBE59823" at bounding box center [143, 152] width 94 height 6
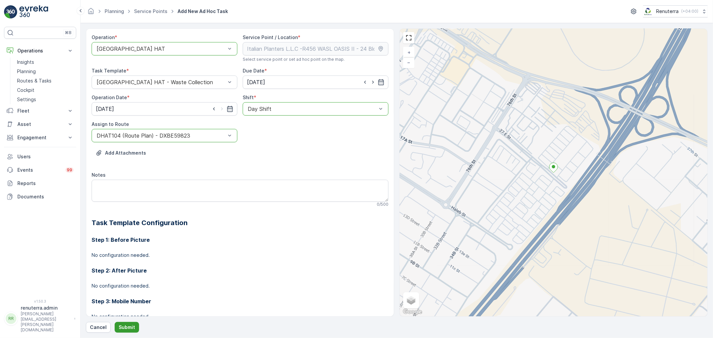
click at [124, 329] on p "Submit" at bounding box center [127, 327] width 16 height 7
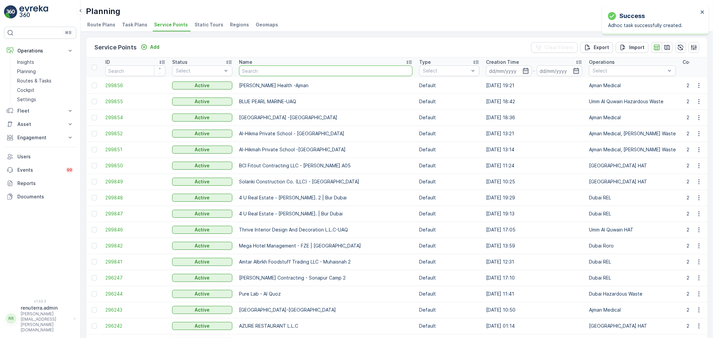
click at [255, 70] on input "text" at bounding box center [326, 71] width 174 height 11
type input "cost"
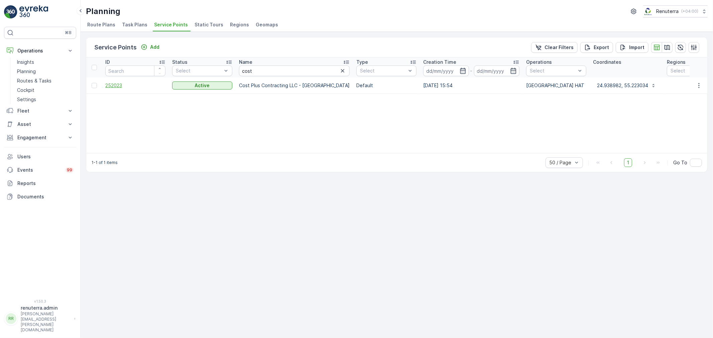
click at [111, 88] on span "252023" at bounding box center [135, 85] width 60 height 7
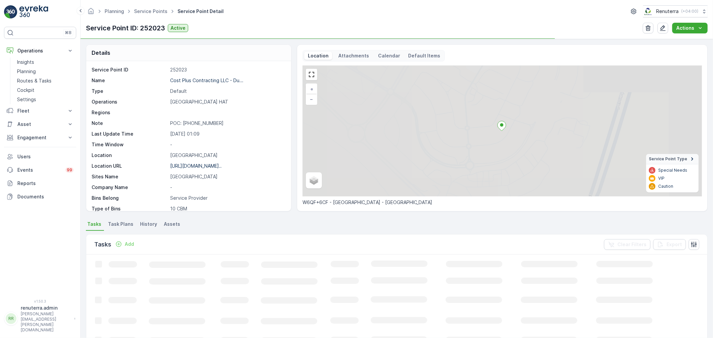
scroll to position [37, 0]
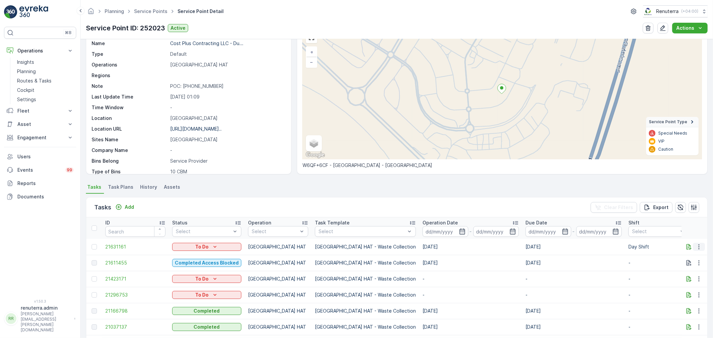
click at [700, 244] on icon "button" at bounding box center [699, 247] width 7 height 7
click at [680, 276] on span "Change Route" at bounding box center [682, 275] width 32 height 7
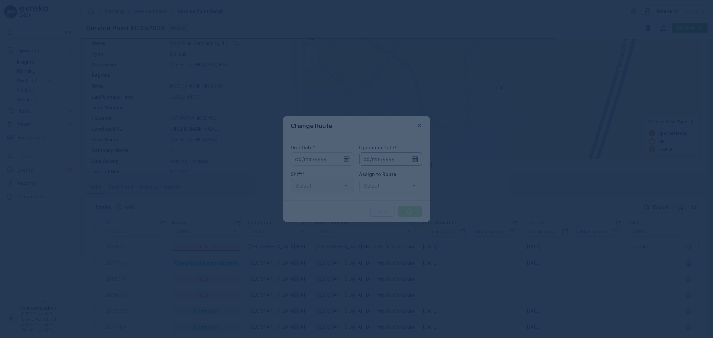
type input "18.09.2025"
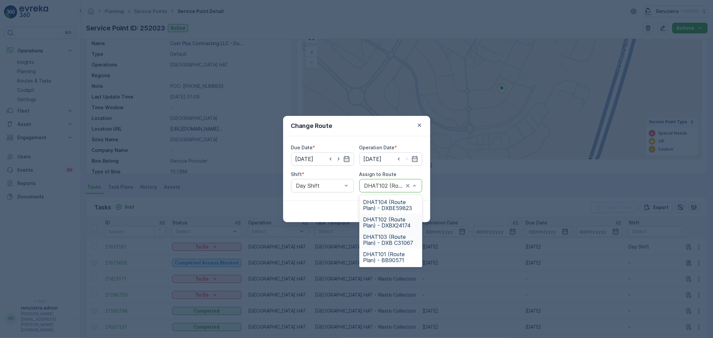
click at [393, 238] on span "DHAT103 (Route Plan) - DXB C31067" at bounding box center [390, 240] width 55 height 12
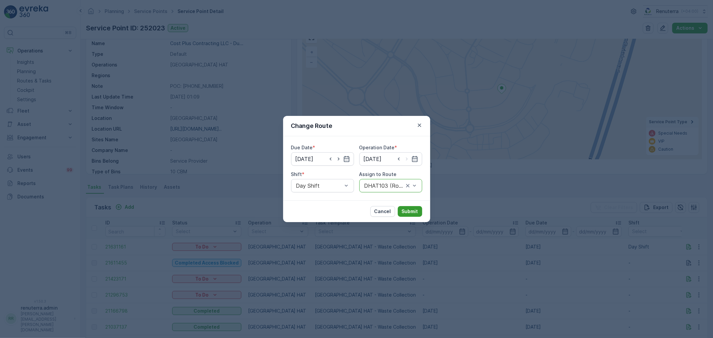
click at [407, 213] on p "Submit" at bounding box center [410, 211] width 16 height 7
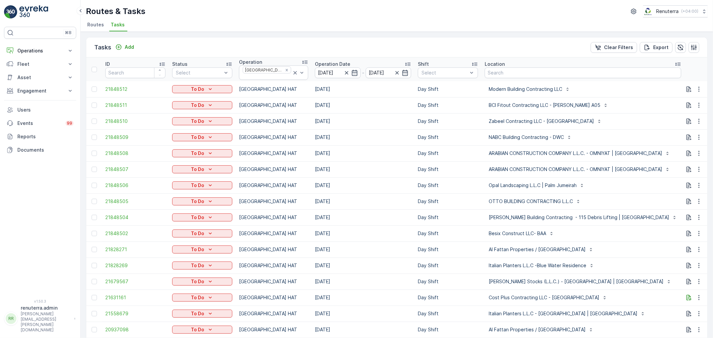
click at [688, 69] on input "text" at bounding box center [718, 73] width 60 height 11
type input "101"
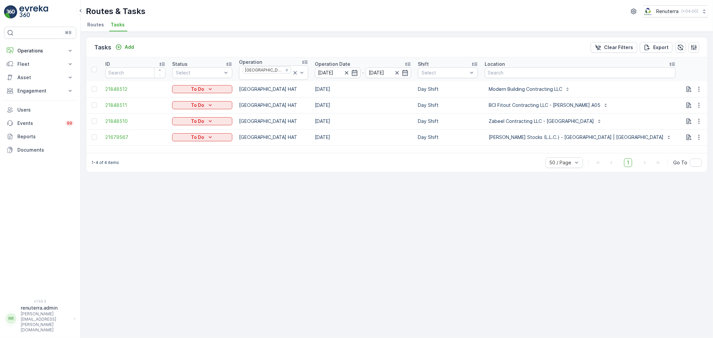
click at [682, 69] on input "101" at bounding box center [712, 73] width 60 height 11
type input "102"
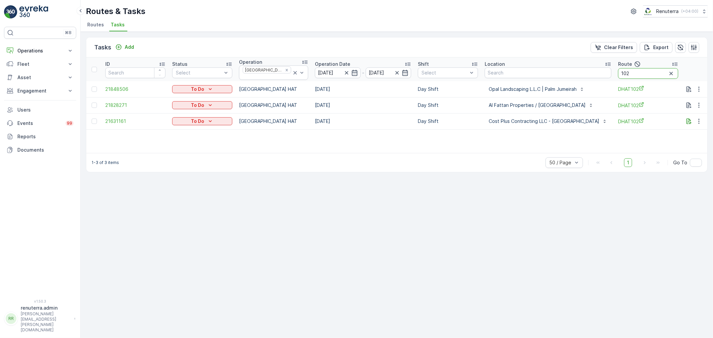
click at [618, 70] on input "102" at bounding box center [648, 73] width 60 height 11
type input "103"
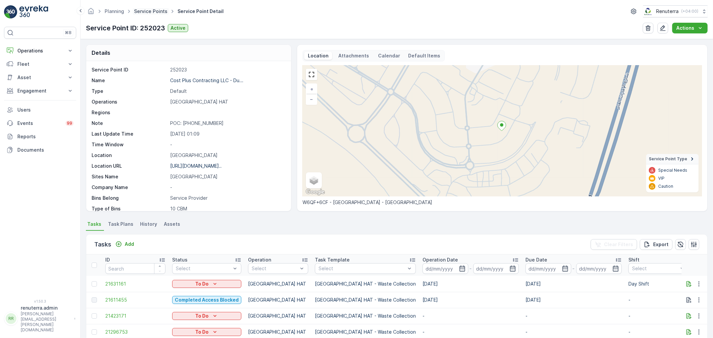
click at [146, 11] on link "Service Points" at bounding box center [150, 11] width 33 height 6
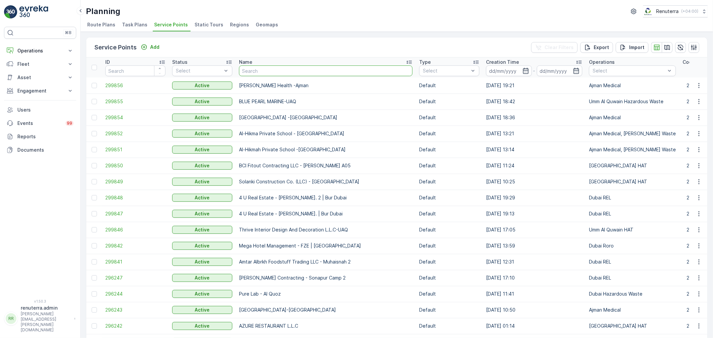
click at [268, 74] on input "text" at bounding box center [326, 71] width 174 height 11
type input "mega"
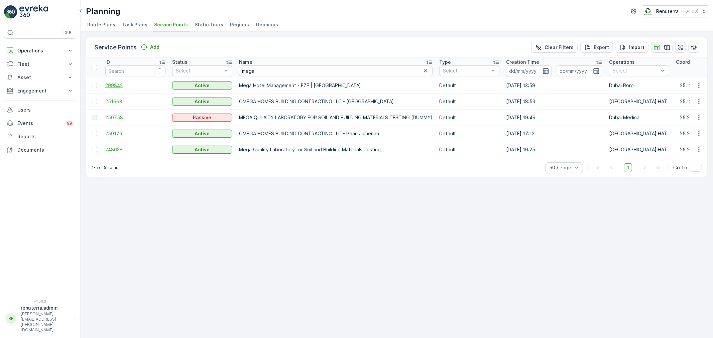
click at [108, 82] on span "299842" at bounding box center [135, 85] width 60 height 7
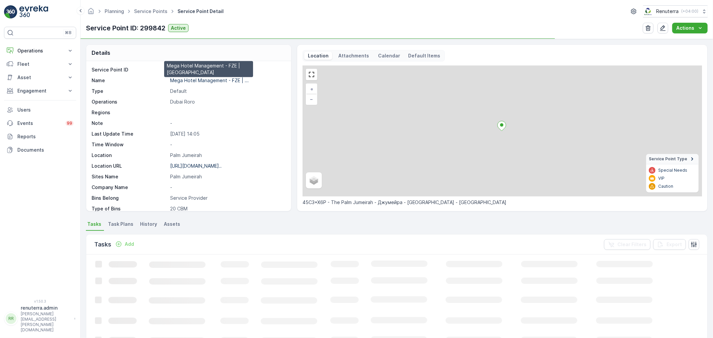
click at [201, 82] on p "Mega Hotel Management - FZE | ..." at bounding box center [209, 81] width 79 height 6
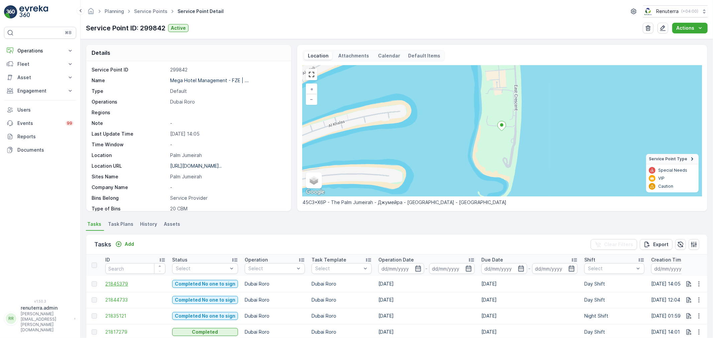
click at [127, 283] on span "21845379" at bounding box center [135, 284] width 60 height 7
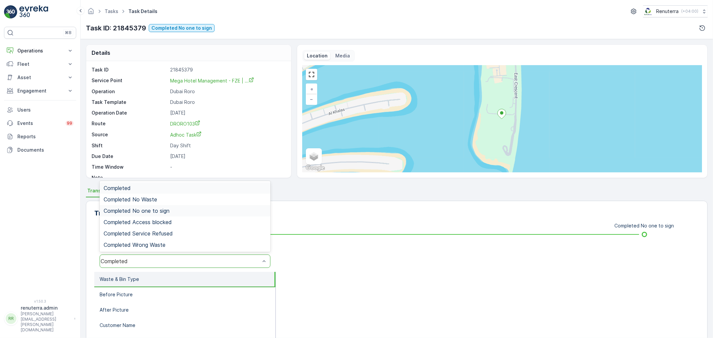
click at [149, 210] on span "Completed No one to sign" at bounding box center [137, 211] width 66 height 6
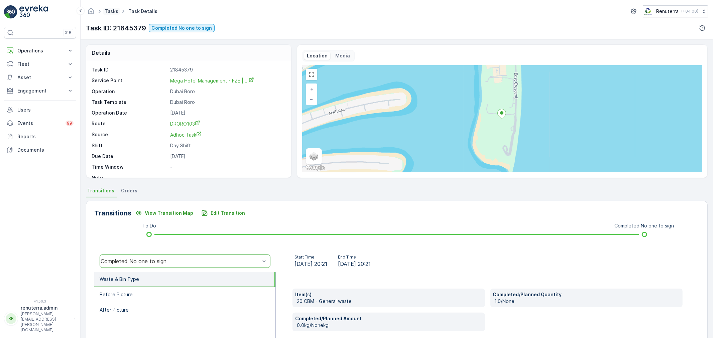
click at [109, 12] on link "Tasks" at bounding box center [112, 11] width 14 height 6
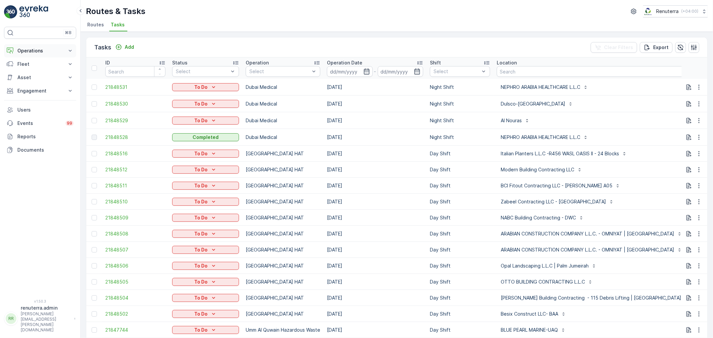
click at [39, 47] on button "Operations" at bounding box center [40, 50] width 72 height 13
click at [43, 69] on link "Planning" at bounding box center [45, 71] width 62 height 9
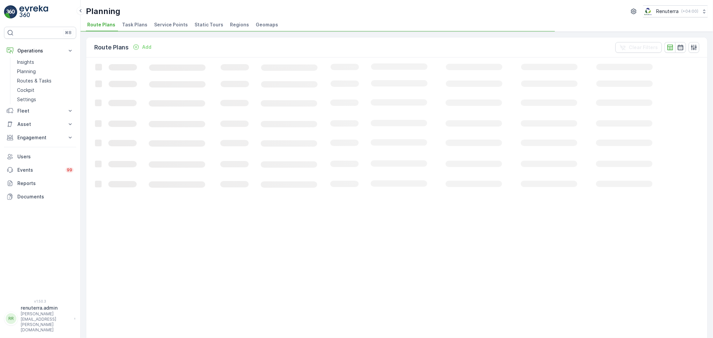
click at [165, 18] on div "Planning Renuterra ( +04:00 ) Route Plans Task Plans Service Points Static Tour…" at bounding box center [397, 16] width 633 height 32
click at [166, 24] on span "Service Points" at bounding box center [171, 24] width 34 height 7
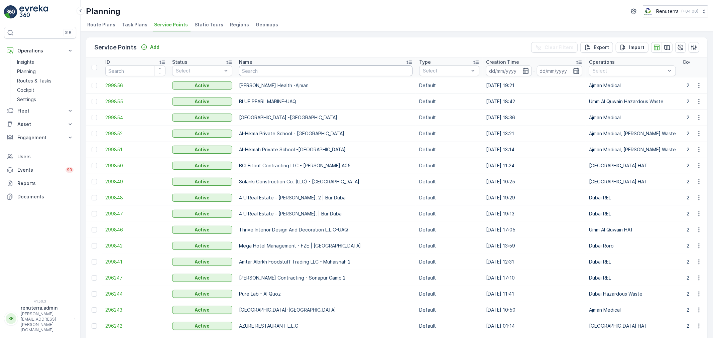
click at [262, 73] on input "text" at bounding box center [326, 71] width 174 height 11
click at [129, 101] on span "299855" at bounding box center [135, 101] width 60 height 7
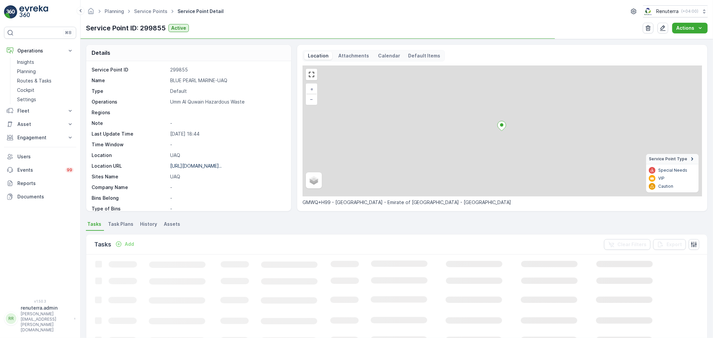
click at [219, 163] on div "Service Point ID 299855 Name BLUE PEARL MARINE-UAQ Type Default Operations [GEO…" at bounding box center [188, 182] width 193 height 231
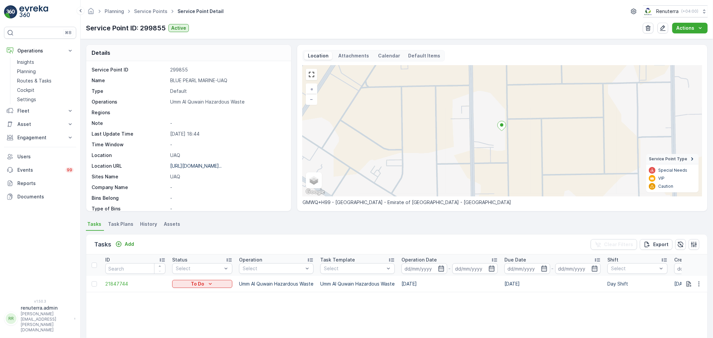
click at [215, 168] on p "[URL][DOMAIN_NAME].." at bounding box center [195, 166] width 51 height 6
click at [143, 12] on link "Service Points" at bounding box center [150, 11] width 33 height 6
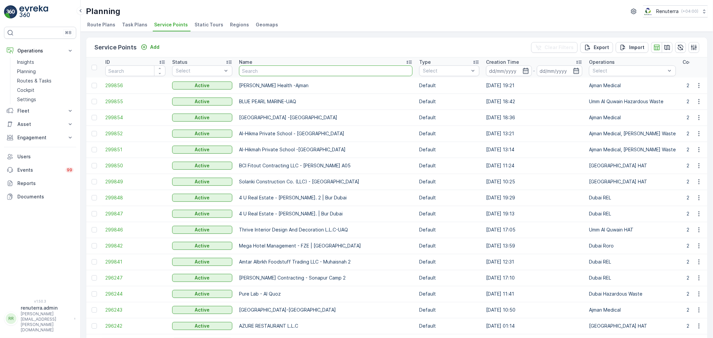
click at [254, 68] on input "text" at bounding box center [326, 71] width 174 height 11
type input "smoke"
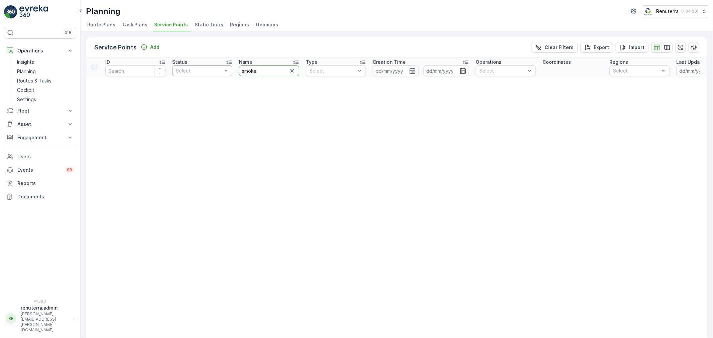
drag, startPoint x: 262, startPoint y: 69, endPoint x: 194, endPoint y: 68, distance: 68.2
type input "fire"
drag, startPoint x: 255, startPoint y: 71, endPoint x: 208, endPoint y: 73, distance: 47.9
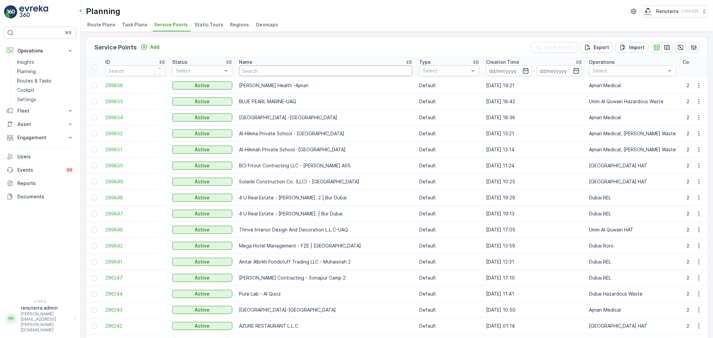
click at [286, 69] on input "text" at bounding box center [326, 71] width 174 height 11
type input "so"
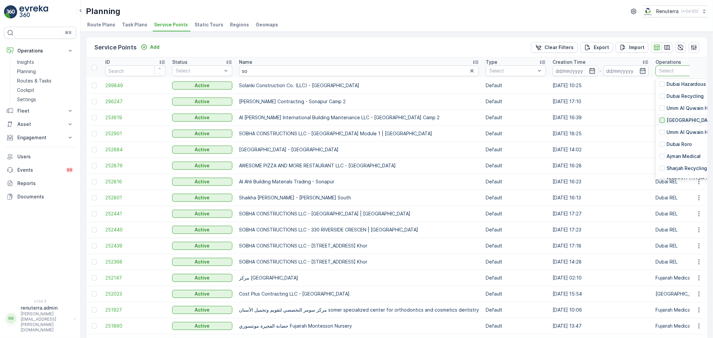
click at [661, 123] on div at bounding box center [662, 120] width 5 height 5
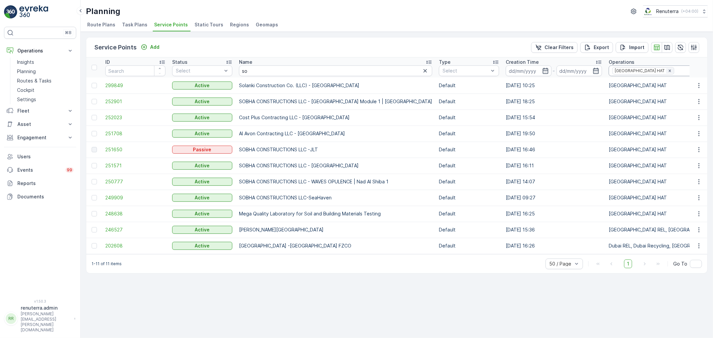
click at [668, 69] on icon "Remove Dubai HAT" at bounding box center [670, 71] width 5 height 5
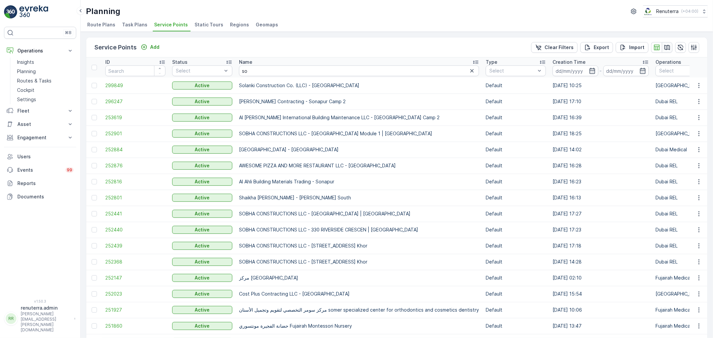
click at [664, 44] on icon "button" at bounding box center [667, 47] width 7 height 7
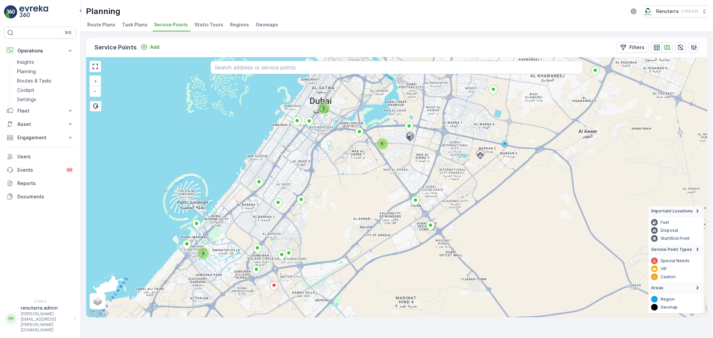
drag, startPoint x: 278, startPoint y: 200, endPoint x: 320, endPoint y: 178, distance: 46.7
click at [320, 178] on div "2 5 3 6 4 2 + − Satellite Roadmap Terrain Hybrid Leaflet Keyboard shortcuts Map…" at bounding box center [396, 188] width 621 height 260
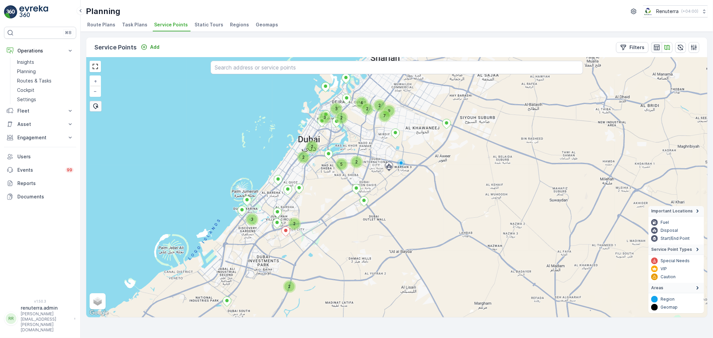
click at [658, 45] on icon "button" at bounding box center [657, 47] width 7 height 7
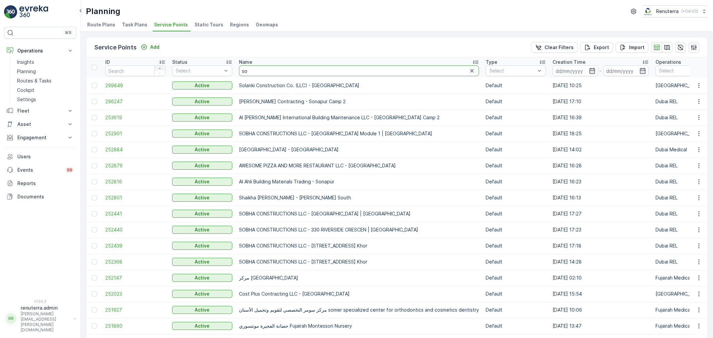
drag, startPoint x: 269, startPoint y: 72, endPoint x: 163, endPoint y: 69, distance: 106.4
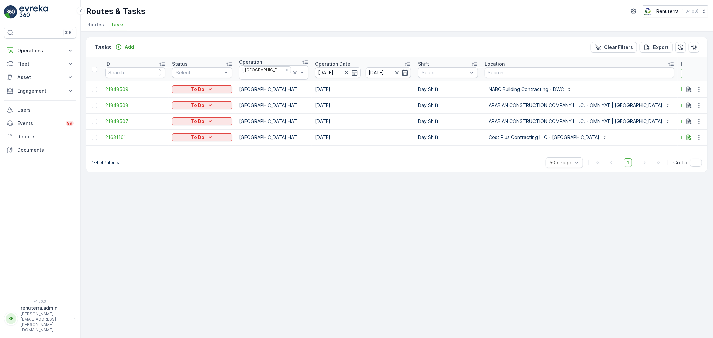
drag, startPoint x: 673, startPoint y: 75, endPoint x: 653, endPoint y: 72, distance: 20.2
click at [678, 72] on th "Route 103" at bounding box center [711, 70] width 67 height 24
type input "104"
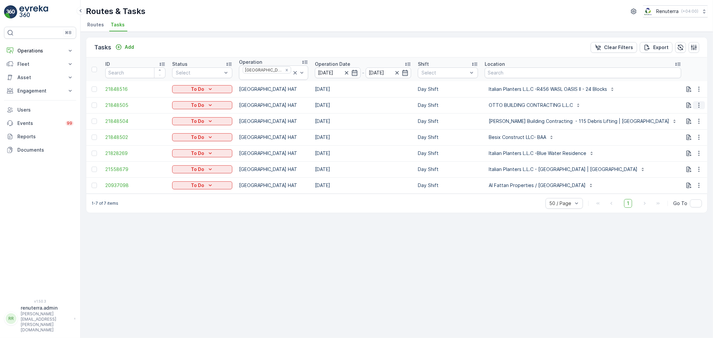
click at [697, 102] on icon "button" at bounding box center [699, 105] width 7 height 7
click at [676, 130] on span "Change Route" at bounding box center [682, 131] width 32 height 7
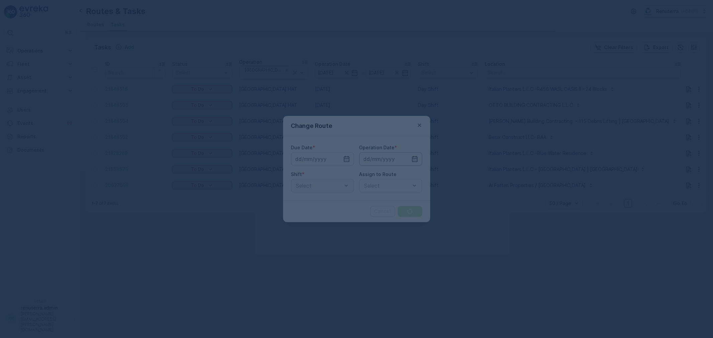
type input "[DATE]"
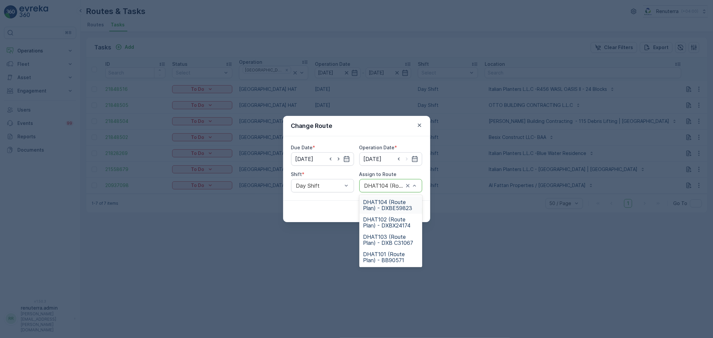
drag, startPoint x: 373, startPoint y: 182, endPoint x: 376, endPoint y: 189, distance: 7.6
click at [373, 183] on div "DHAT104 (Route Plan) - DXBE59823" at bounding box center [390, 185] width 63 height 13
click at [382, 217] on span "DHAT102 (Route Plan) - DXBX24174" at bounding box center [390, 223] width 55 height 12
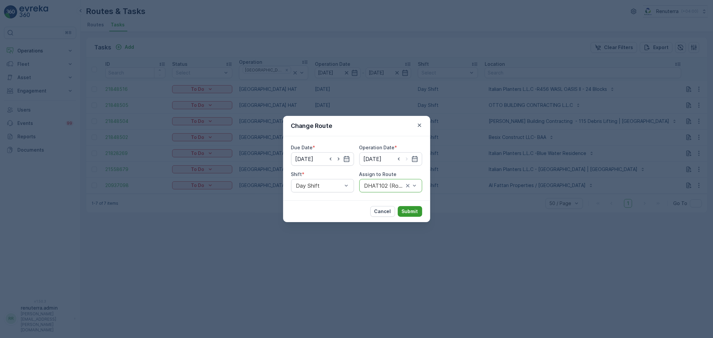
click at [412, 212] on p "Submit" at bounding box center [410, 211] width 16 height 7
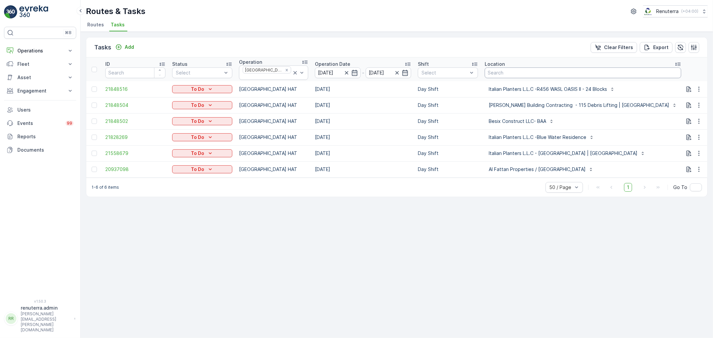
drag, startPoint x: 640, startPoint y: 69, endPoint x: 607, endPoint y: 68, distance: 33.1
click at [607, 68] on tr "ID Status Select Operation [GEOGRAPHIC_DATA] HAT Operation Date [DATE] - [DATE]…" at bounding box center [465, 70] width 758 height 24
type input "102"
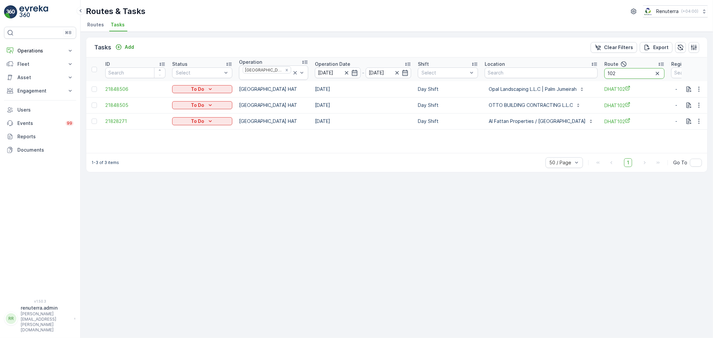
drag, startPoint x: 609, startPoint y: 71, endPoint x: 553, endPoint y: 61, distance: 57.2
click at [553, 61] on tr "ID Status Select Operation [GEOGRAPHIC_DATA] HAT Operation Date [DATE] - [DATE]…" at bounding box center [423, 70] width 675 height 24
type input "101"
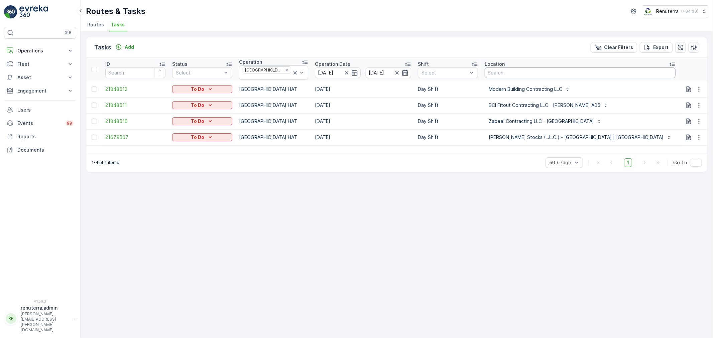
click at [593, 67] on tr "ID Status Select Operation Dubai HAT Operation Date [DATE] - [DATE] Shift Selec…" at bounding box center [462, 70] width 753 height 24
type input "102"
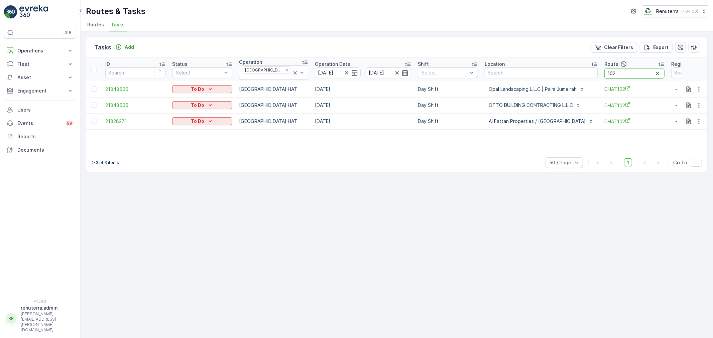
drag, startPoint x: 615, startPoint y: 69, endPoint x: 539, endPoint y: 80, distance: 76.6
click at [539, 80] on table "ID Status Select Operation [GEOGRAPHIC_DATA] HAT Operation Date [DATE] - [DATE]…" at bounding box center [423, 94] width 675 height 72
type input "103"
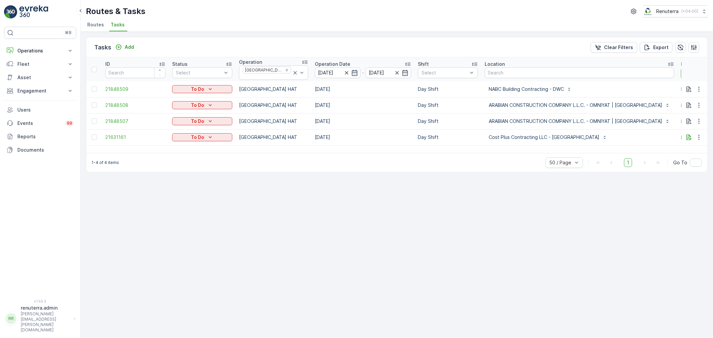
drag, startPoint x: 670, startPoint y: 74, endPoint x: 645, endPoint y: 73, distance: 24.4
click at [645, 73] on tr "ID Status Select Operation Dubai HAT Operation Date [DATE] - [DATE] Shift Selec…" at bounding box center [461, 70] width 751 height 24
type input "0101"
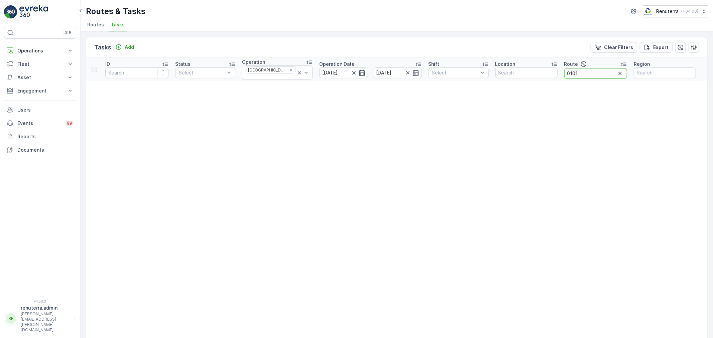
drag, startPoint x: 585, startPoint y: 69, endPoint x: 559, endPoint y: 69, distance: 25.4
click at [561, 69] on th "Route 0101" at bounding box center [596, 70] width 70 height 24
type input "104"
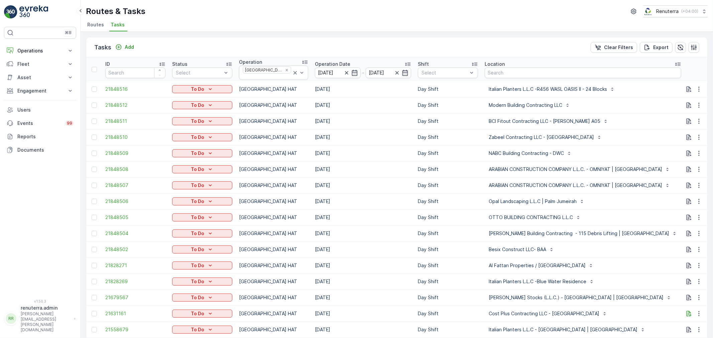
click at [343, 70] on div at bounding box center [350, 73] width 15 height 7
click at [343, 71] on icon "button" at bounding box center [346, 73] width 7 height 7
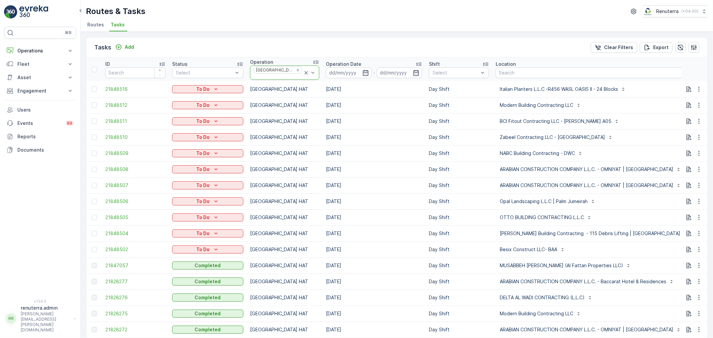
click at [303, 70] on icon at bounding box center [306, 73] width 7 height 7
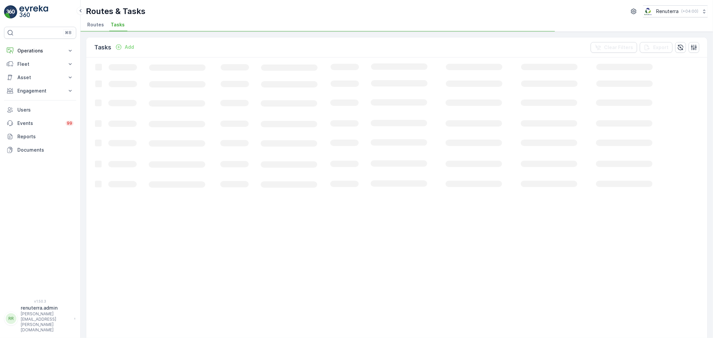
click at [100, 24] on span "Routes" at bounding box center [95, 24] width 17 height 7
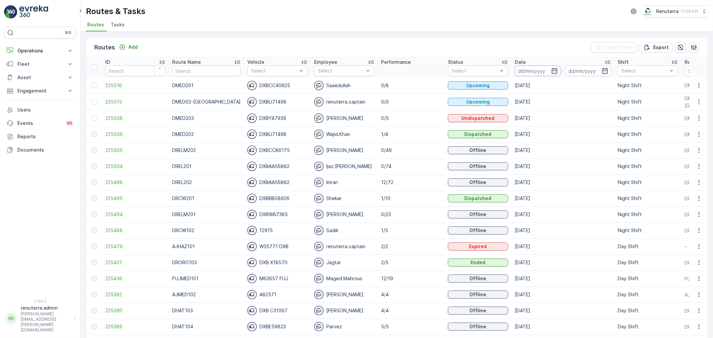
click at [522, 69] on input at bounding box center [538, 71] width 46 height 11
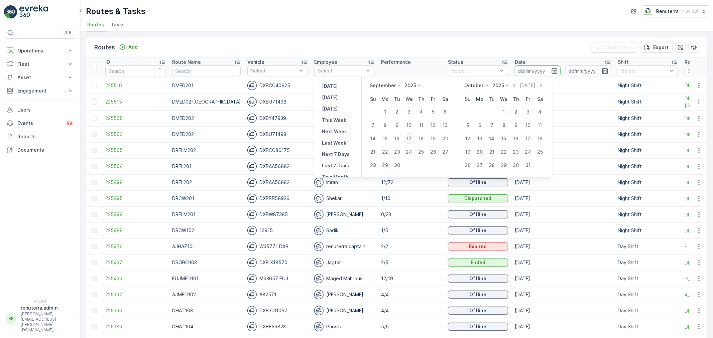
click at [410, 139] on div "17" at bounding box center [409, 138] width 11 height 11
type input "[DATE]"
click at [410, 139] on div "17" at bounding box center [409, 138] width 11 height 11
type input "[DATE]"
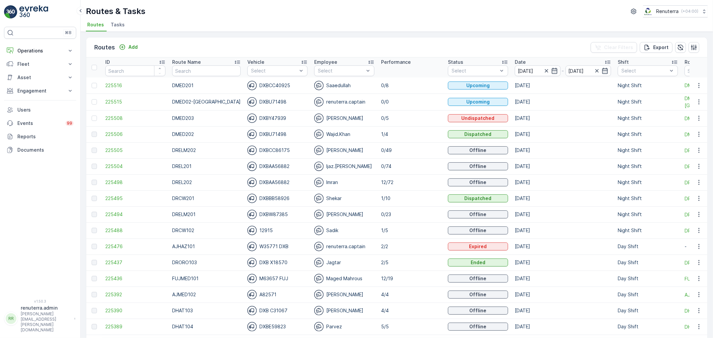
click at [395, 17] on div "Routes & Tasks Renuterra ( +04:00 )" at bounding box center [397, 11] width 622 height 12
click at [179, 69] on input "text" at bounding box center [206, 71] width 69 height 11
type input "roro"
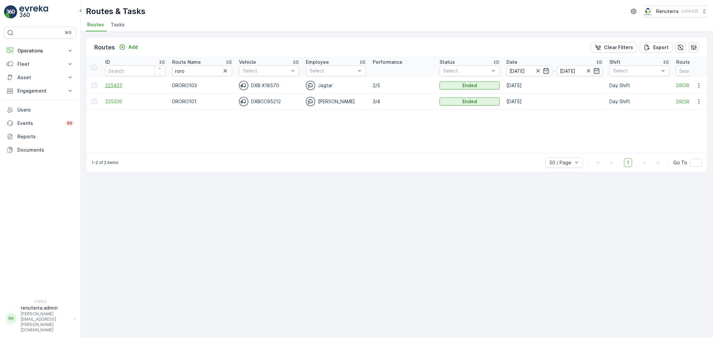
click at [118, 84] on span "225437" at bounding box center [135, 85] width 60 height 7
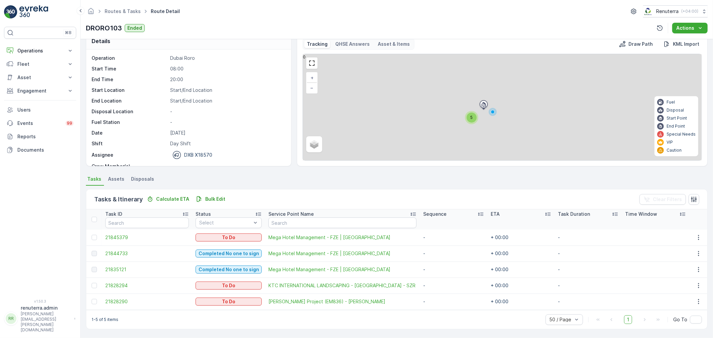
scroll to position [11, 0]
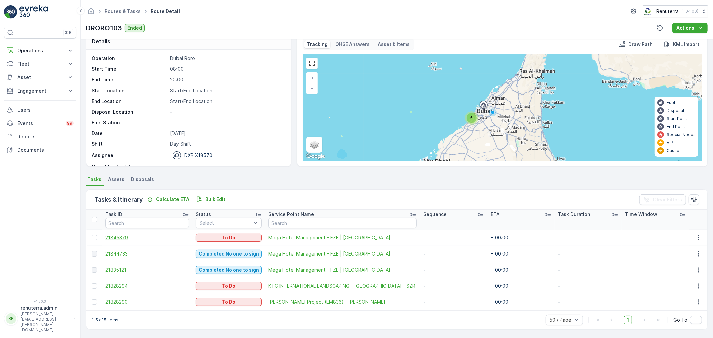
click at [121, 235] on span "21845379" at bounding box center [147, 238] width 84 height 7
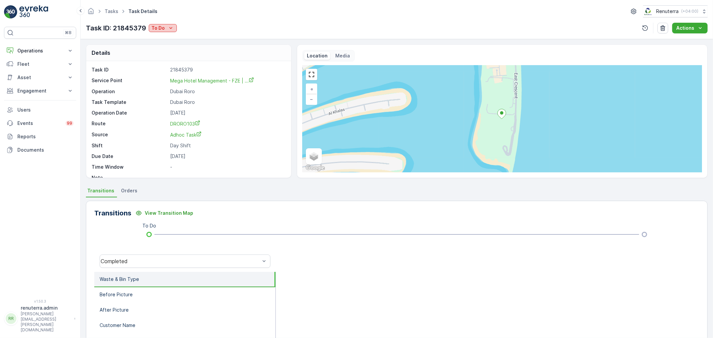
click at [166, 25] on div "To Do" at bounding box center [162, 28] width 23 height 7
click at [186, 56] on span "Completed No one to sign" at bounding box center [183, 57] width 60 height 7
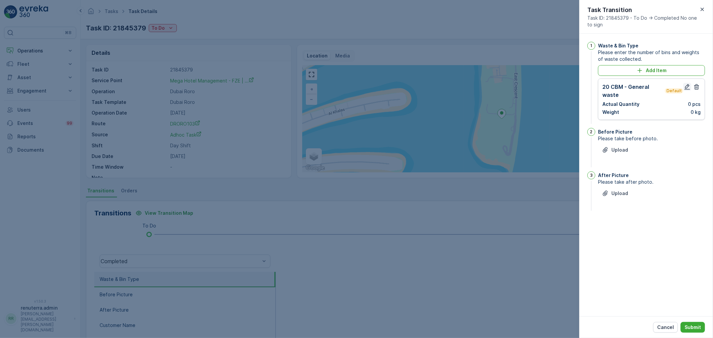
click at [685, 86] on icon "button" at bounding box center [687, 87] width 7 height 7
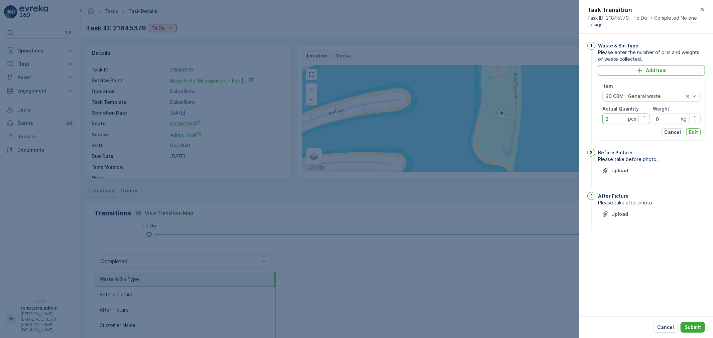
drag, startPoint x: 616, startPoint y: 115, endPoint x: 582, endPoint y: 116, distance: 34.1
click at [582, 116] on div "1 Waste & Bin Type Please enter the number of bins and weights of waste collect…" at bounding box center [646, 175] width 134 height 283
type Quantity "1"
click at [692, 131] on p "Edit" at bounding box center [693, 132] width 9 height 7
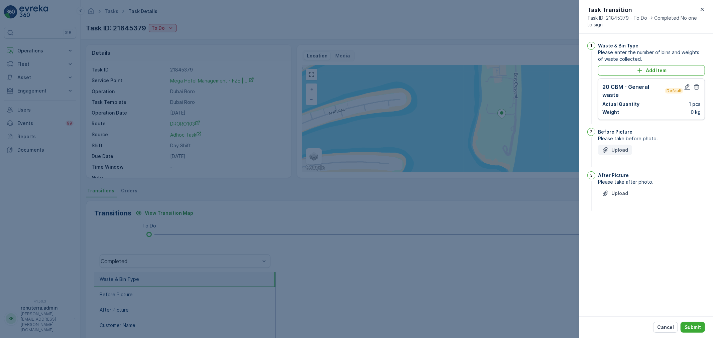
click at [616, 148] on p "Upload" at bounding box center [620, 150] width 17 height 7
click at [621, 226] on p "Upload" at bounding box center [620, 227] width 17 height 7
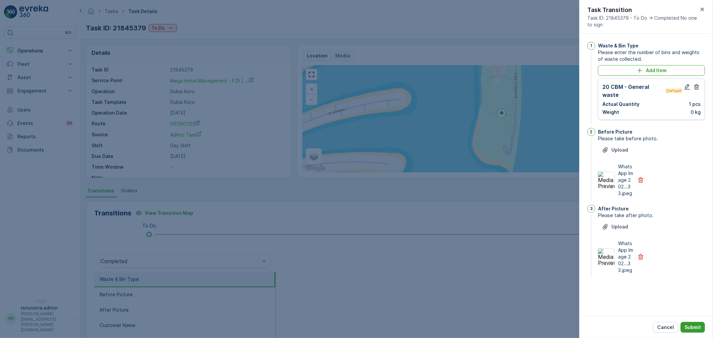
click at [688, 327] on p "Submit" at bounding box center [693, 327] width 16 height 7
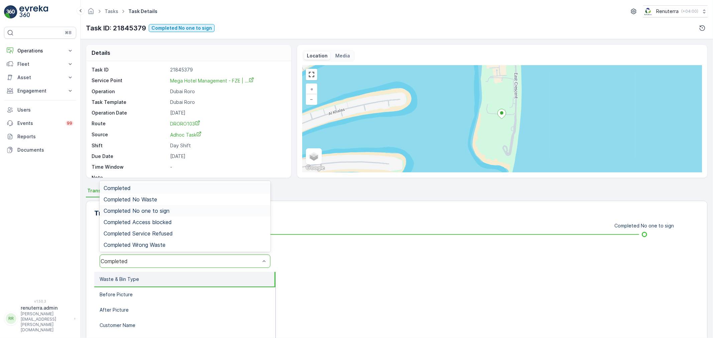
click at [154, 209] on span "Completed No one to sign" at bounding box center [137, 211] width 66 height 6
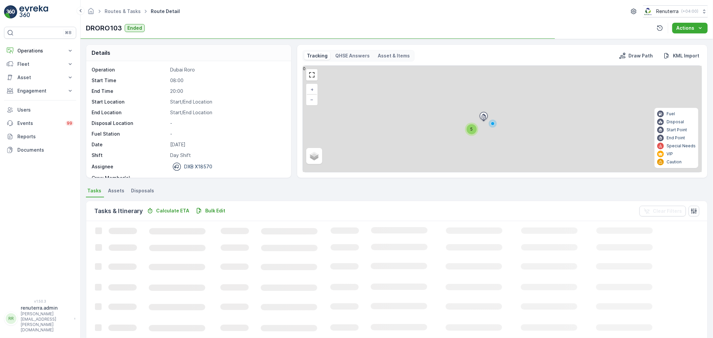
click at [125, 7] on ul "Routes & Tasks" at bounding box center [126, 12] width 46 height 10
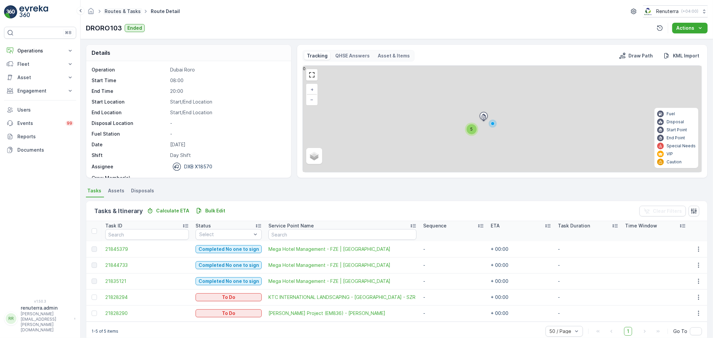
click at [125, 9] on link "Routes & Tasks" at bounding box center [123, 11] width 36 height 6
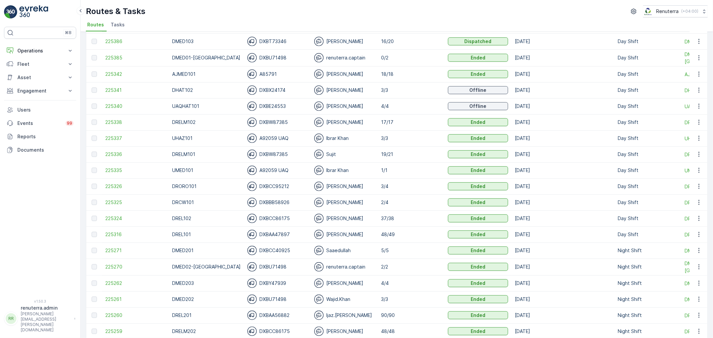
scroll to position [334, 0]
click at [123, 153] on span "225336" at bounding box center [135, 153] width 60 height 7
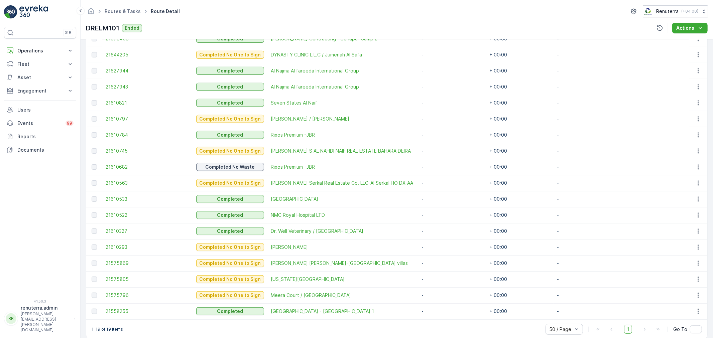
scroll to position [236, 0]
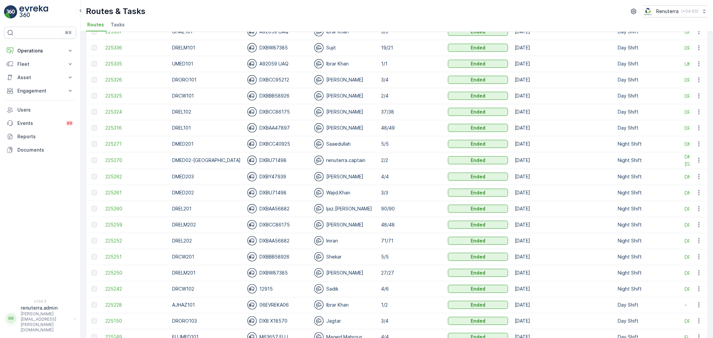
scroll to position [446, 0]
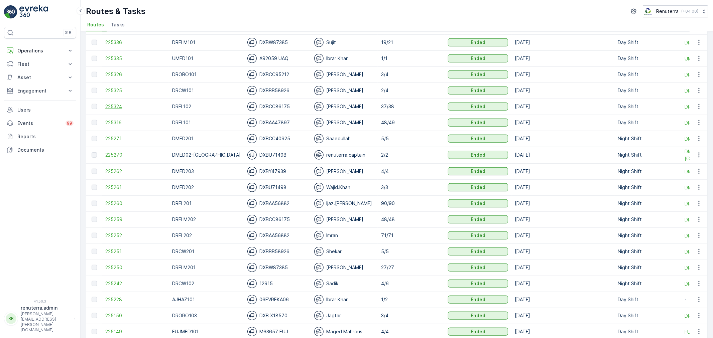
click at [130, 104] on span "225324" at bounding box center [135, 106] width 60 height 7
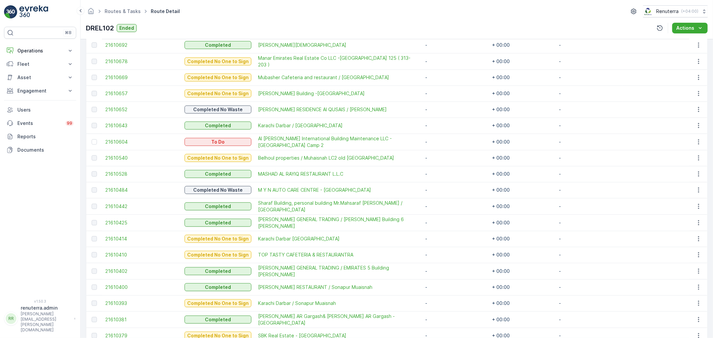
scroll to position [409, 0]
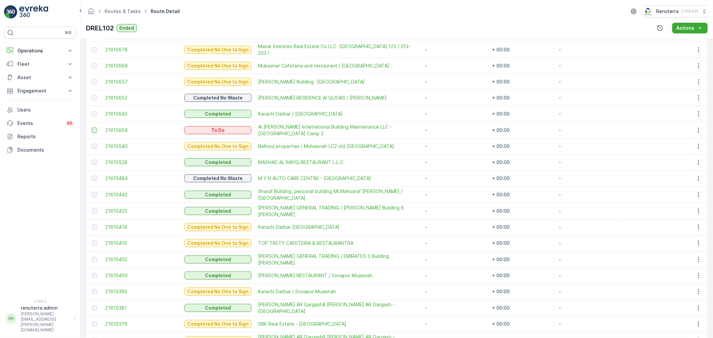
click at [96, 129] on div at bounding box center [94, 130] width 5 height 5
click at [92, 128] on input "checkbox" at bounding box center [92, 128] width 0 height 0
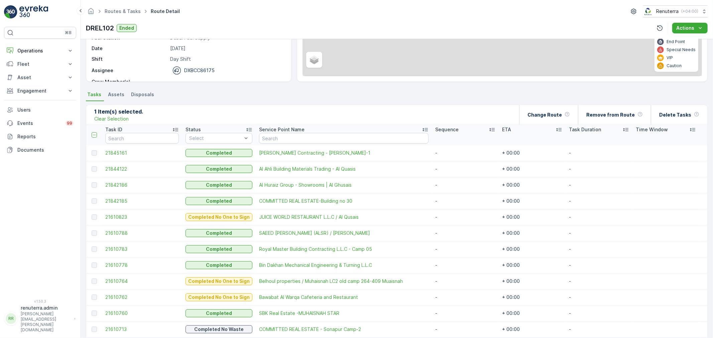
scroll to position [96, 0]
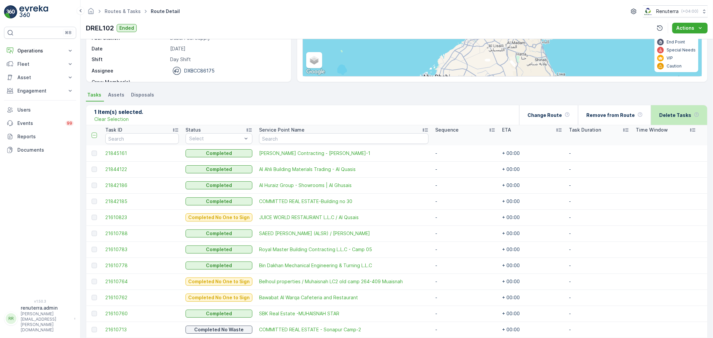
click at [671, 116] on p "Delete Tasks" at bounding box center [675, 115] width 32 height 7
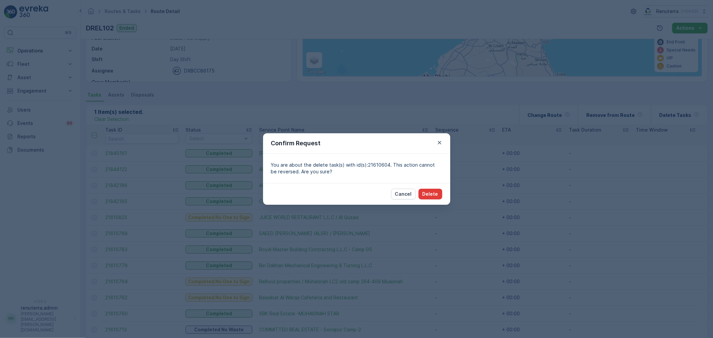
click at [437, 192] on p "Delete" at bounding box center [431, 194] width 16 height 7
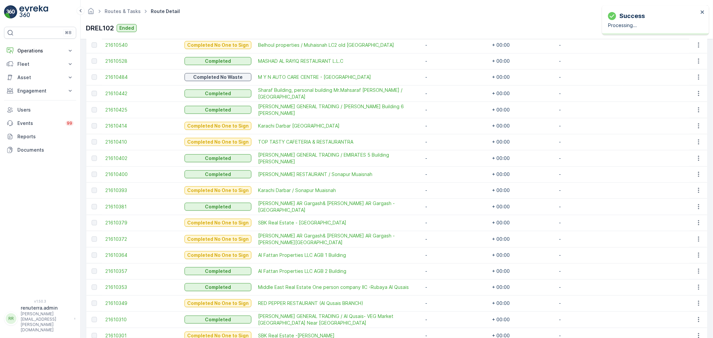
scroll to position [526, 0]
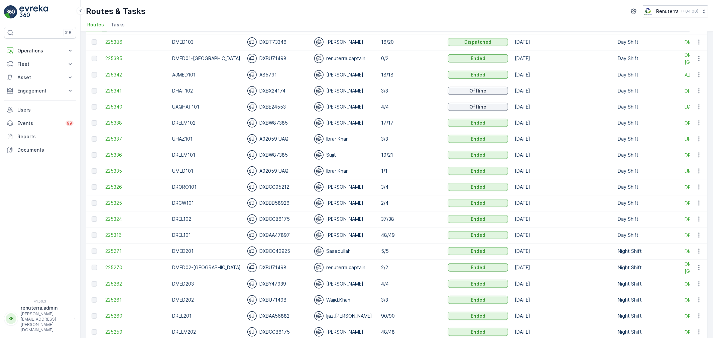
scroll to position [334, 0]
click at [125, 187] on span "225326" at bounding box center [135, 186] width 60 height 7
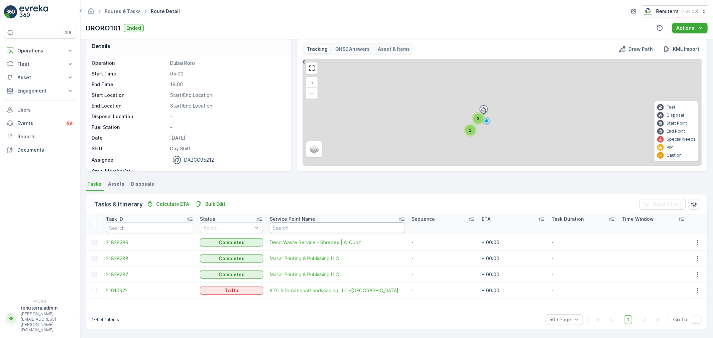
scroll to position [6, 0]
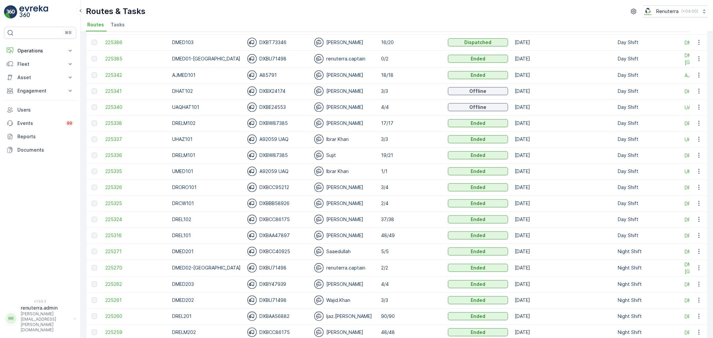
scroll to position [334, 0]
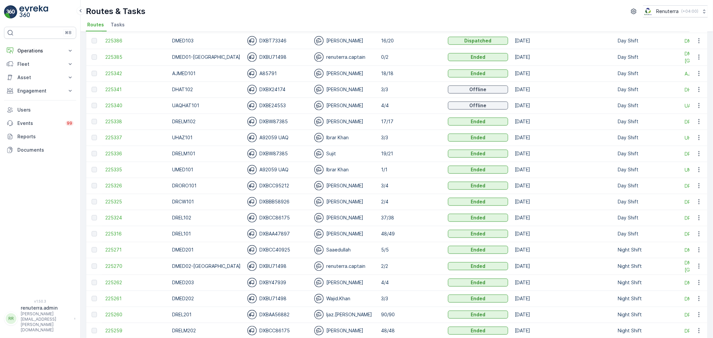
click at [119, 33] on td "225386" at bounding box center [135, 41] width 67 height 16
click at [120, 40] on span "225386" at bounding box center [135, 40] width 60 height 7
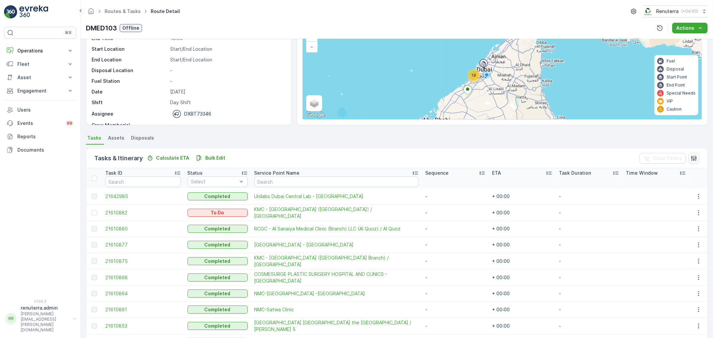
scroll to position [29, 0]
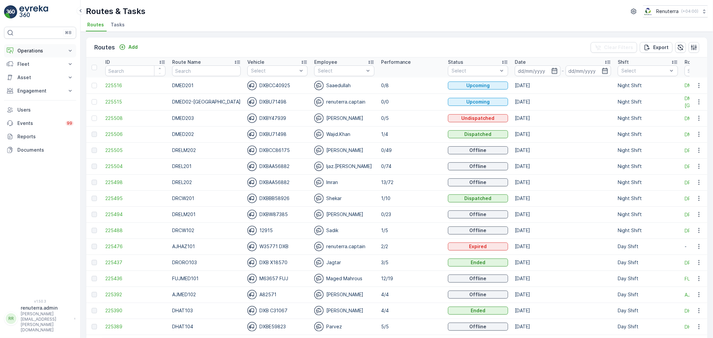
click at [27, 50] on p "Operations" at bounding box center [39, 50] width 45 height 7
click at [28, 72] on p "Planning" at bounding box center [26, 71] width 19 height 7
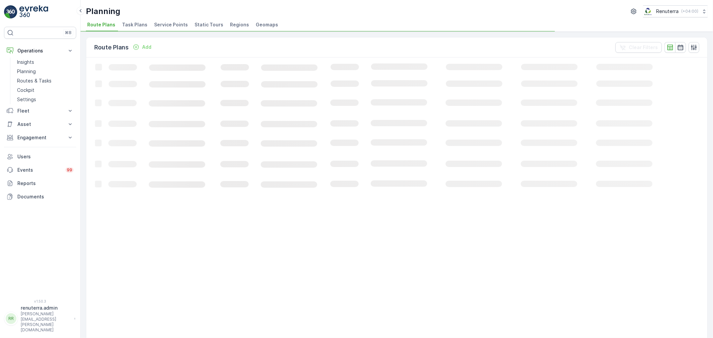
click at [172, 21] on span "Service Points" at bounding box center [171, 24] width 34 height 7
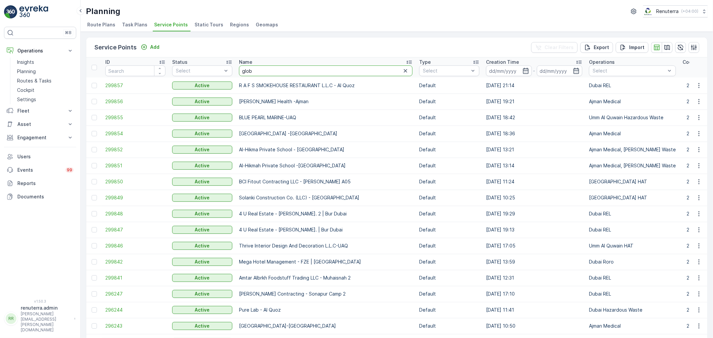
type input "globe"
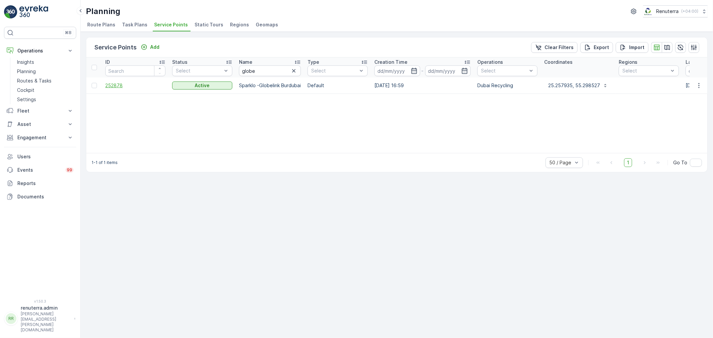
click at [118, 86] on span "252878" at bounding box center [135, 85] width 60 height 7
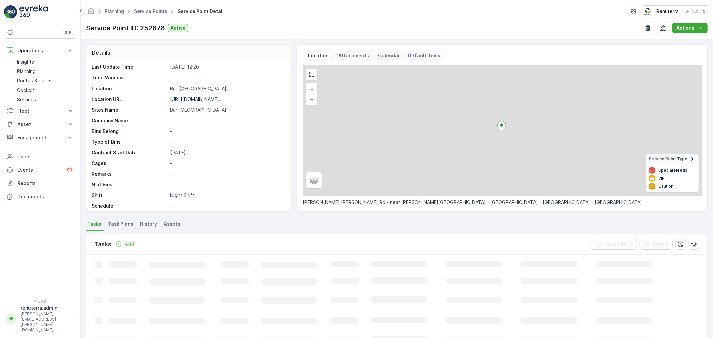
scroll to position [92, 0]
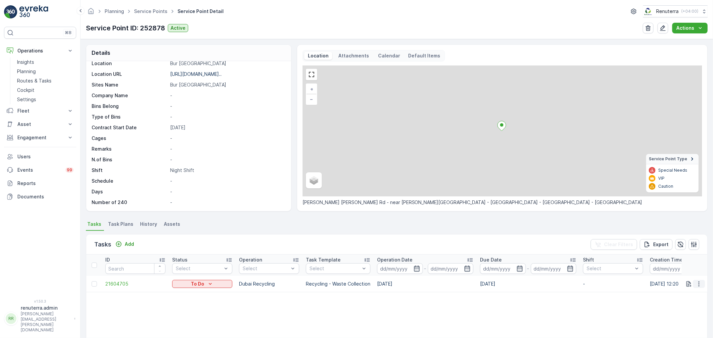
click at [698, 286] on icon "button" at bounding box center [699, 284] width 7 height 7
click at [681, 251] on span "Change Route" at bounding box center [682, 252] width 32 height 7
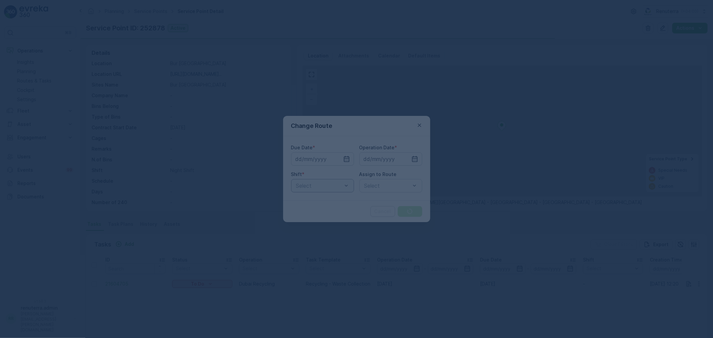
type input "[DATE]"
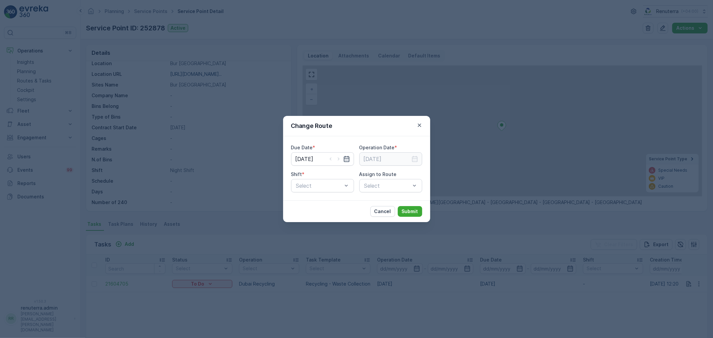
click at [345, 159] on icon "button" at bounding box center [346, 159] width 7 height 7
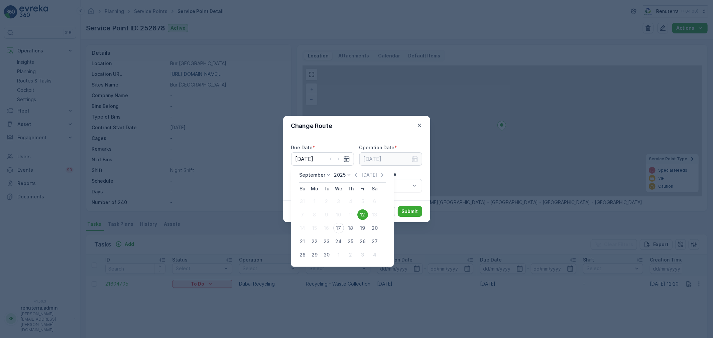
click at [336, 229] on div "17" at bounding box center [338, 228] width 11 height 11
type input "[DATE]"
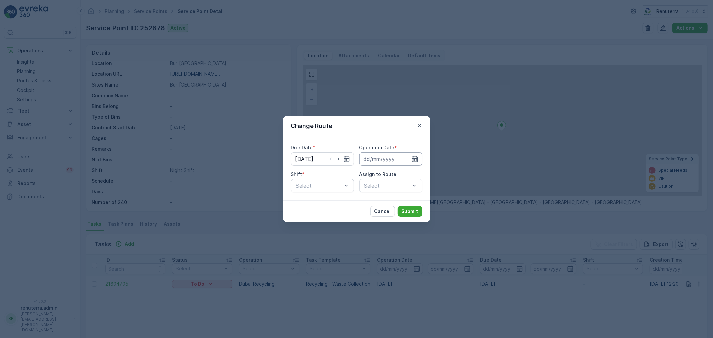
click at [380, 160] on input at bounding box center [390, 158] width 63 height 13
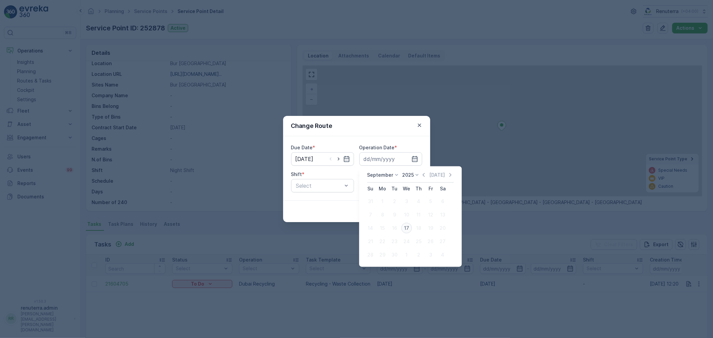
click at [409, 229] on div "17" at bounding box center [406, 228] width 11 height 11
type input "[DATE]"
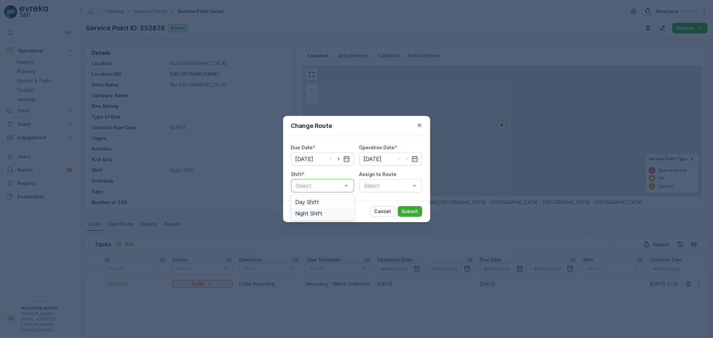
click at [313, 214] on span "Night Shift" at bounding box center [308, 214] width 27 height 6
click at [372, 186] on div "Select" at bounding box center [390, 185] width 63 height 13
click at [336, 205] on div "Cancel Submit" at bounding box center [356, 212] width 147 height 22
click at [336, 158] on icon "button" at bounding box center [338, 159] width 7 height 7
type input "[DATE]"
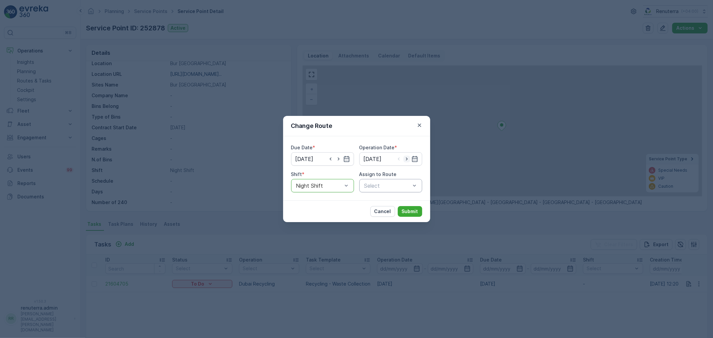
click at [409, 160] on icon "button" at bounding box center [407, 159] width 7 height 7
type input "[DATE]"
click at [306, 203] on span "Day Shift" at bounding box center [307, 202] width 24 height 6
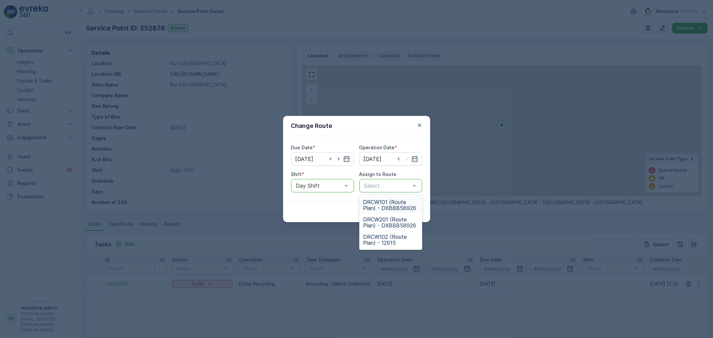
click at [396, 204] on span "DRCW101 (Route Plan) - DXBBB58926" at bounding box center [390, 205] width 55 height 12
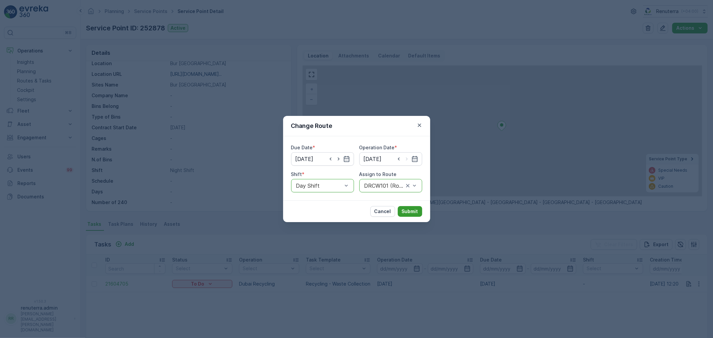
click at [407, 210] on p "Submit" at bounding box center [410, 211] width 16 height 7
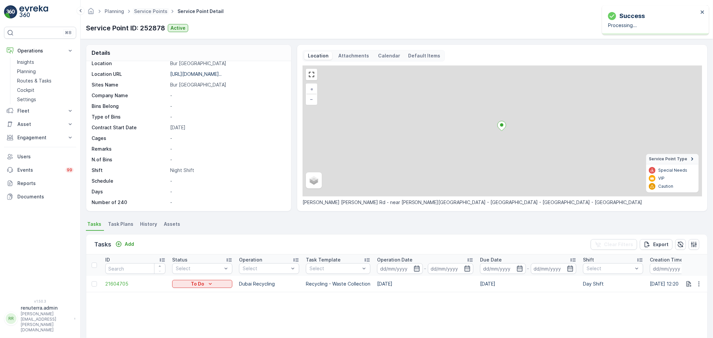
click at [146, 8] on span "Service Points" at bounding box center [151, 11] width 36 height 7
click at [147, 9] on link "Service Points" at bounding box center [150, 11] width 33 height 6
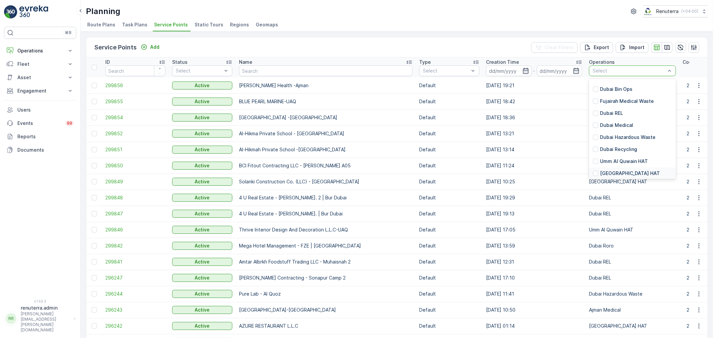
scroll to position [27, 0]
click at [593, 111] on div at bounding box center [595, 113] width 5 height 5
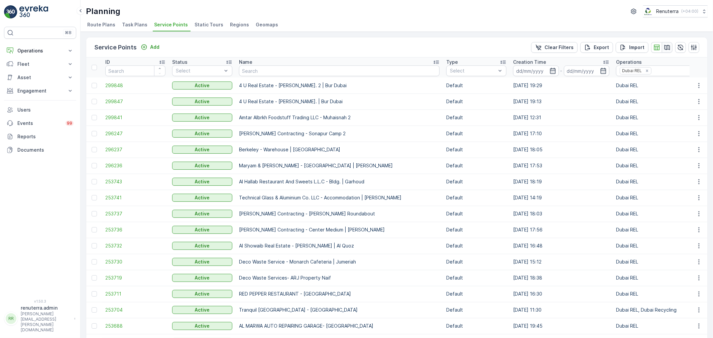
click at [666, 46] on icon "button" at bounding box center [667, 47] width 7 height 7
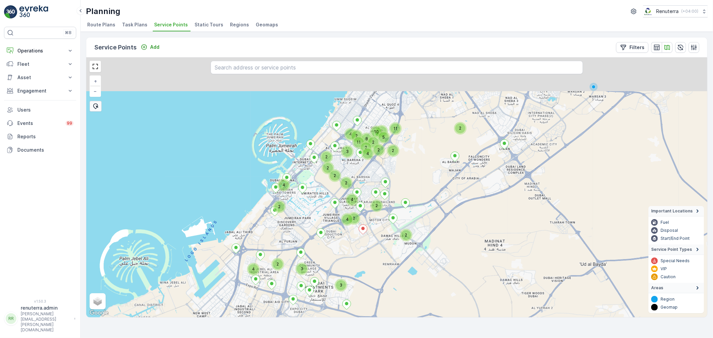
drag, startPoint x: 406, startPoint y: 130, endPoint x: 406, endPoint y: 229, distance: 99.3
click at [406, 229] on div "2 3 2 2 11 2 2 2 2 4 2 2 4 2 2 4 3 4 2 10 2 5 4 8 2 11 2 2 3 [GEOGRAPHIC_DATA] …" at bounding box center [396, 188] width 621 height 260
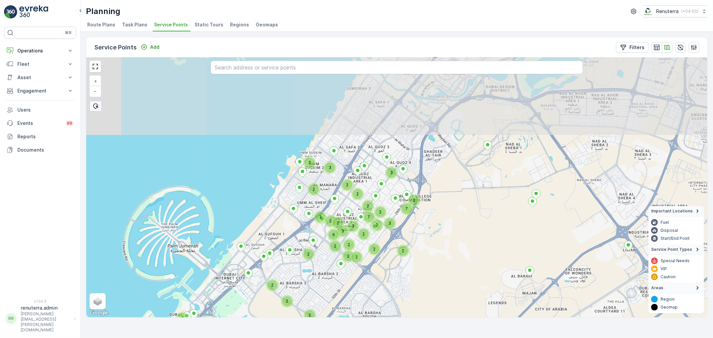
drag, startPoint x: 423, startPoint y: 148, endPoint x: 429, endPoint y: 218, distance: 70.5
click at [429, 240] on div "2 2 2 2 2 2 2 2 2 2 2 2 2 3 3 2 3 2 2 2 6 3 3 7 2 3 2 3 3 2 7 2 2 [GEOGRAPHIC_D…" at bounding box center [396, 188] width 621 height 260
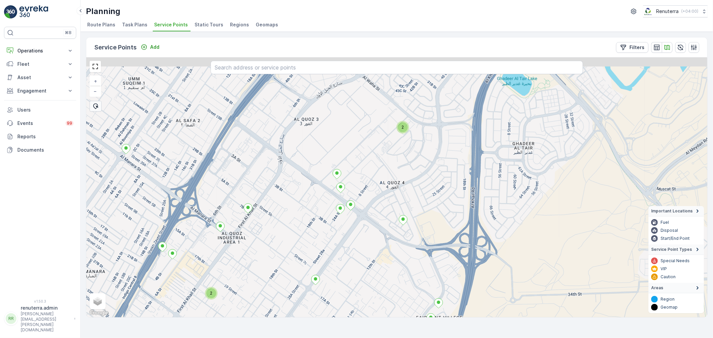
drag, startPoint x: 378, startPoint y: 181, endPoint x: 410, endPoint y: 241, distance: 68.2
click at [410, 241] on div "2 2 2 2 + − Satellite Roadmap Terrain Hybrid Leaflet Keyboard shortcuts Map Dat…" at bounding box center [396, 188] width 621 height 260
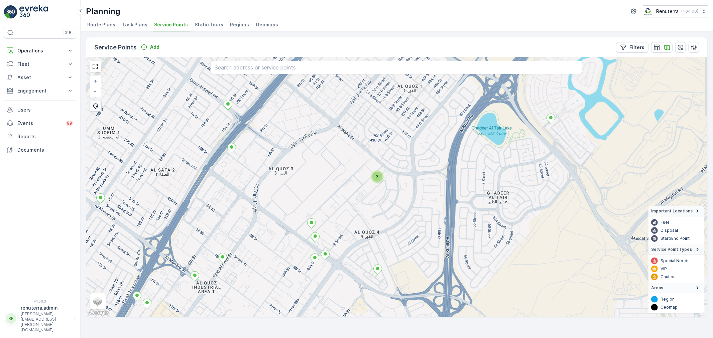
drag, startPoint x: 444, startPoint y: 151, endPoint x: 417, endPoint y: 199, distance: 54.2
click at [417, 199] on div "2 2 + − Satellite Roadmap Terrain Hybrid Leaflet Keyboard shortcuts Map Data Ma…" at bounding box center [396, 188] width 621 height 260
click at [377, 175] on div "2" at bounding box center [378, 177] width 10 height 10
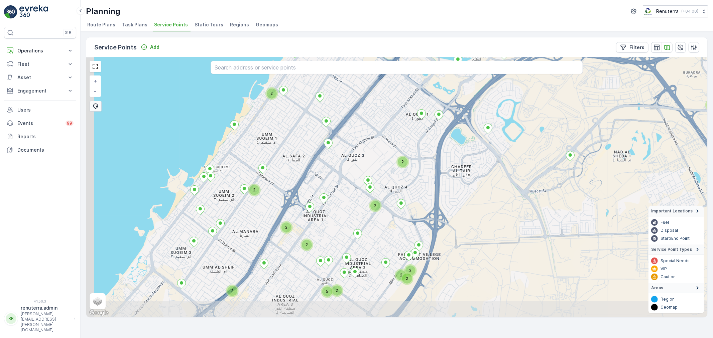
drag, startPoint x: 413, startPoint y: 175, endPoint x: 433, endPoint y: 148, distance: 34.0
click at [433, 148] on div "3 4 3 5 2 2 2 2 2 2 3 2 2 2 + − Satellite Roadmap Terrain Hybrid Leaflet Keyboa…" at bounding box center [396, 188] width 621 height 260
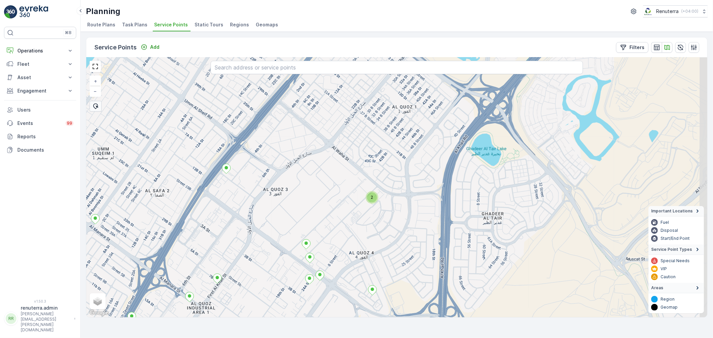
drag, startPoint x: 407, startPoint y: 152, endPoint x: 375, endPoint y: 223, distance: 77.9
click at [386, 243] on div "2 2 + − Satellite Roadmap Terrain Hybrid Leaflet Keyboard shortcuts Map Data Ma…" at bounding box center [396, 188] width 621 height 260
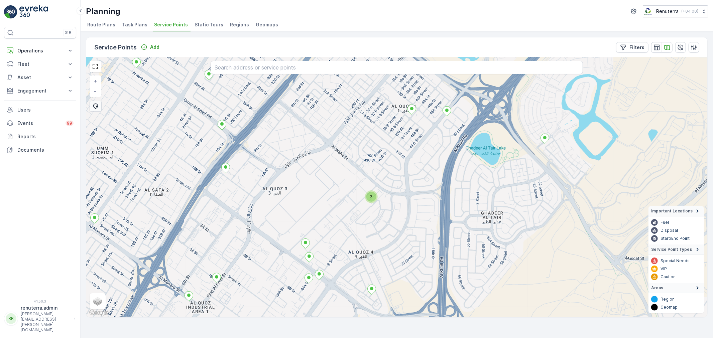
click at [373, 193] on div "2" at bounding box center [371, 197] width 10 height 10
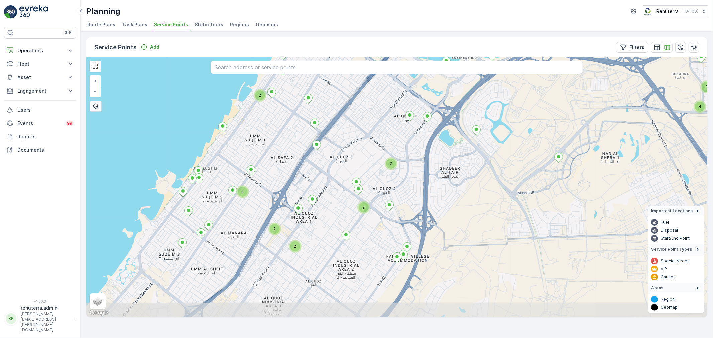
drag, startPoint x: 411, startPoint y: 244, endPoint x: 408, endPoint y: 191, distance: 53.6
click at [408, 191] on div "2 3 4 2 2 2 2 2 + − Satellite Roadmap Terrain Hybrid Leaflet Keyboard shortcuts…" at bounding box center [396, 188] width 621 height 260
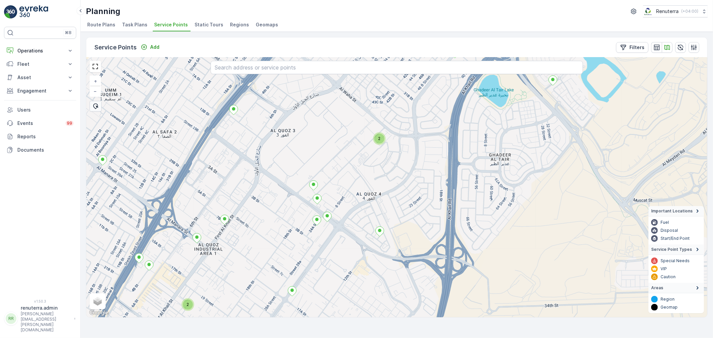
click at [377, 140] on div "2" at bounding box center [380, 139] width 10 height 10
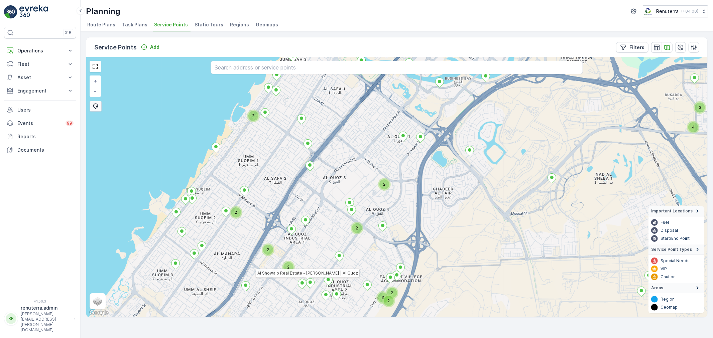
drag, startPoint x: 298, startPoint y: 290, endPoint x: 360, endPoint y: 218, distance: 95.8
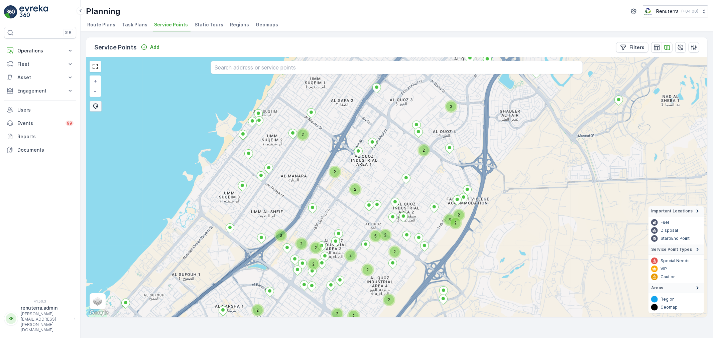
drag, startPoint x: 332, startPoint y: 251, endPoint x: 358, endPoint y: 213, distance: 46.2
click at [359, 213] on div "2 2 2 2 3 2 2 2 3 2 2 2 2 2 2 2 2 2 5 2 2 Al Showaib Real Estate - [PERSON_NAME…" at bounding box center [396, 188] width 621 height 260
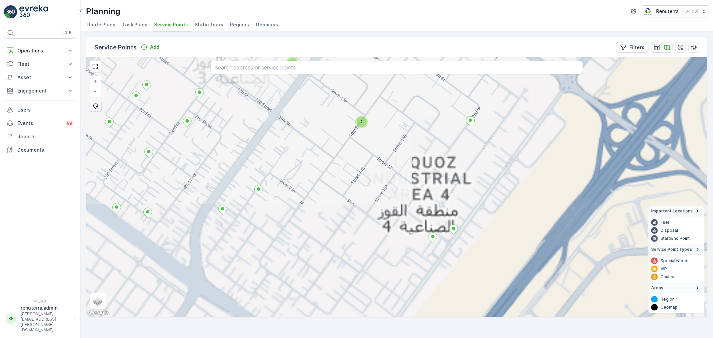
drag, startPoint x: 425, startPoint y: 223, endPoint x: 430, endPoint y: 229, distance: 7.3
click at [429, 215] on div "2 2 2 ALUTAL ALUMINIUM & GLASS LLC + − Satellite Roadmap Terrain Hybrid Leaflet…" at bounding box center [396, 188] width 621 height 260
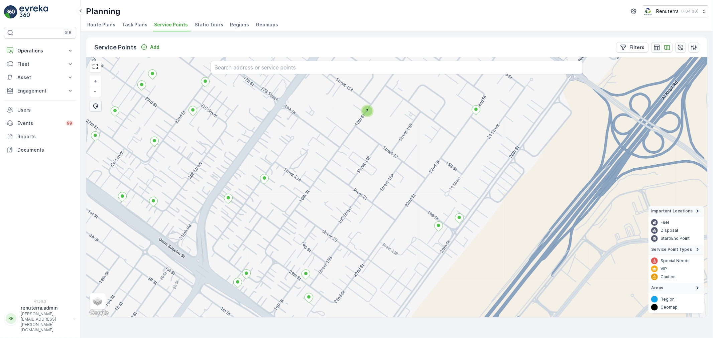
click at [367, 112] on div "2" at bounding box center [367, 111] width 10 height 10
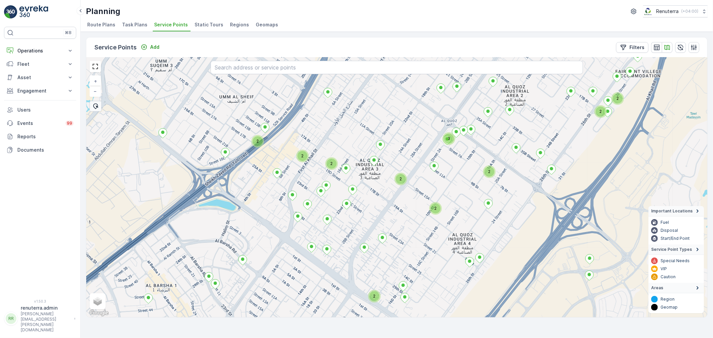
click at [493, 175] on div "2 2 2 2 2 3 2 2 2 2 + − Satellite Roadmap Terrain Hybrid Leaflet Keyboard short…" at bounding box center [396, 188] width 621 height 260
click at [492, 173] on div "2" at bounding box center [490, 172] width 10 height 10
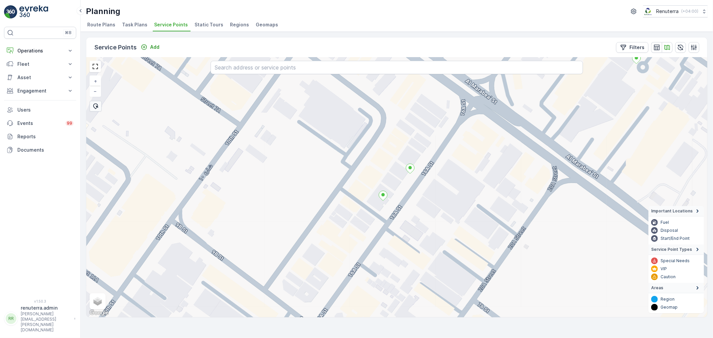
drag, startPoint x: 349, startPoint y: 215, endPoint x: 493, endPoint y: 218, distance: 143.8
click at [493, 218] on div "Arenco Real Estate -Accommodation 1 + − Satellite Roadmap Terrain Hybrid Leafle…" at bounding box center [396, 188] width 621 height 260
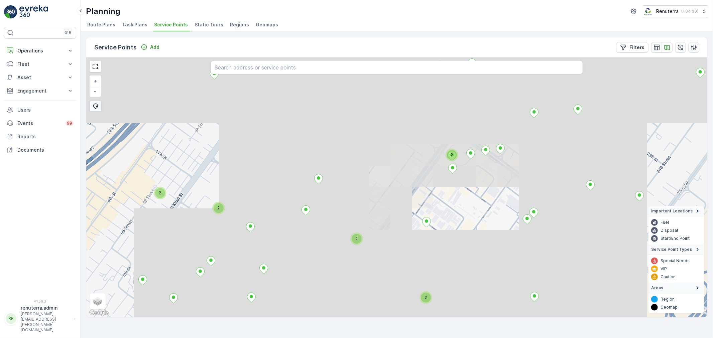
drag, startPoint x: 409, startPoint y: 209, endPoint x: 447, endPoint y: 220, distance: 39.2
click at [447, 220] on div "2 2 2 2 2 + − Satellite Roadmap Terrain Hybrid Leaflet Keyboard shortcuts Map D…" at bounding box center [396, 188] width 621 height 260
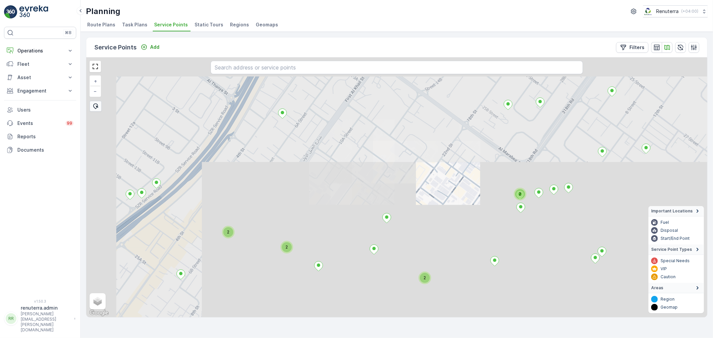
drag, startPoint x: 567, startPoint y: 250, endPoint x: 554, endPoint y: 169, distance: 82.2
click at [562, 168] on div "2 2 2 2 + − Satellite Roadmap Terrain Hybrid Leaflet Keyboard shortcuts Map Dat…" at bounding box center [396, 188] width 621 height 260
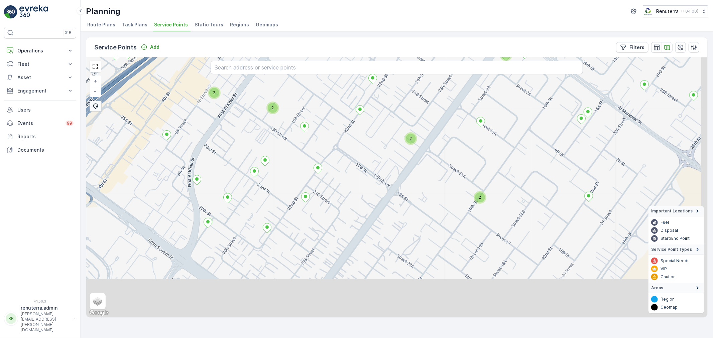
drag, startPoint x: 519, startPoint y: 217, endPoint x: 509, endPoint y: 150, distance: 67.0
click at [509, 150] on div "2 2 2 2 2 + − Satellite Roadmap Terrain Hybrid Leaflet Keyboard shortcuts Map D…" at bounding box center [396, 188] width 621 height 260
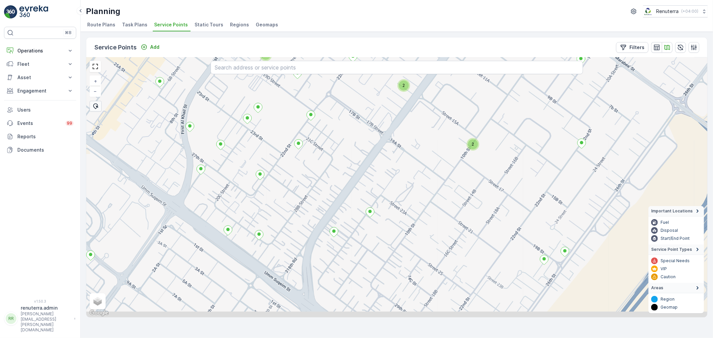
drag, startPoint x: 517, startPoint y: 258, endPoint x: 511, endPoint y: 125, distance: 132.5
click at [510, 122] on div "2 2 2 2 + − Satellite Roadmap Terrain Hybrid Leaflet Keyboard shortcuts Map Dat…" at bounding box center [396, 188] width 621 height 260
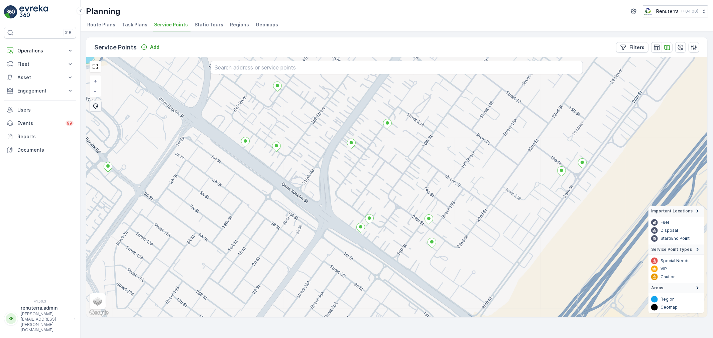
drag, startPoint x: 402, startPoint y: 170, endPoint x: 427, endPoint y: 186, distance: 29.2
click at [433, 198] on div "+ − Satellite Roadmap Terrain Hybrid Leaflet Keyboard shortcuts Map Data Map da…" at bounding box center [396, 188] width 621 height 260
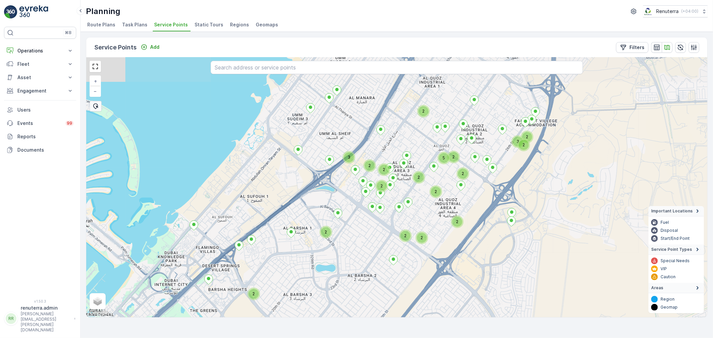
drag, startPoint x: 452, startPoint y: 194, endPoint x: 440, endPoint y: 230, distance: 37.4
click at [440, 230] on div "2 3 2 2 2 2 2 2 2 2 5 2 2 2 2 2 3 2 2 + − Satellite Roadmap Terrain Hybrid Leaf…" at bounding box center [396, 188] width 621 height 260
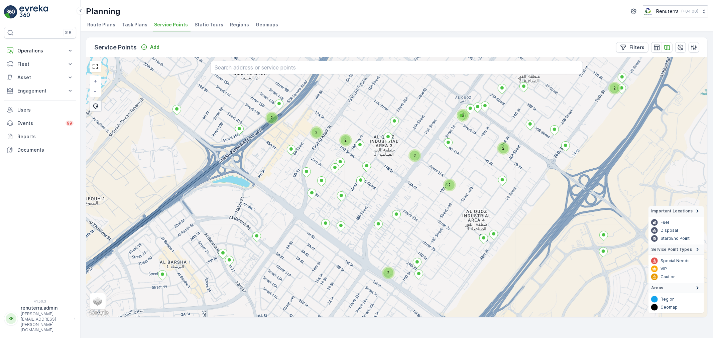
drag, startPoint x: 421, startPoint y: 154, endPoint x: 421, endPoint y: 179, distance: 24.1
click at [421, 179] on div "2 2 2 2 2 2 3 2 2 + − Satellite Roadmap Terrain Hybrid Leaflet Keyboard shortcu…" at bounding box center [396, 188] width 621 height 260
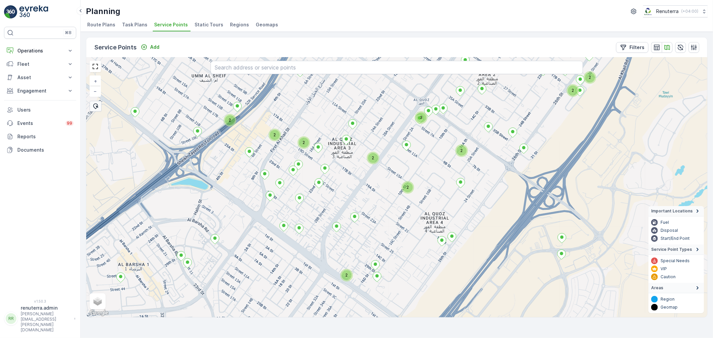
drag, startPoint x: 483, startPoint y: 175, endPoint x: 428, endPoint y: 176, distance: 54.2
click at [433, 176] on div "2 2 2 2 2 2 3 2 2 2 + − Satellite Roadmap Terrain Hybrid Leaflet Keyboard short…" at bounding box center [396, 188] width 621 height 260
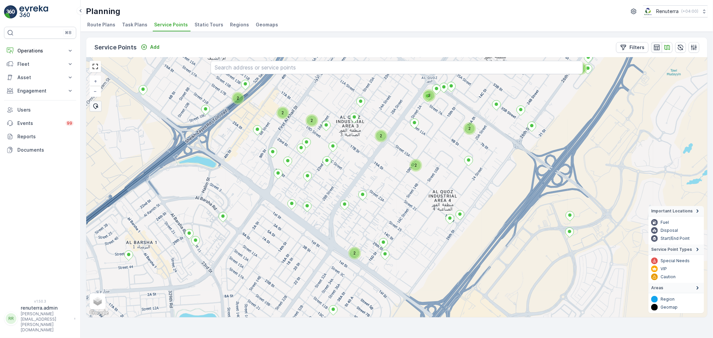
click at [660, 44] on icon "button" at bounding box center [657, 47] width 7 height 7
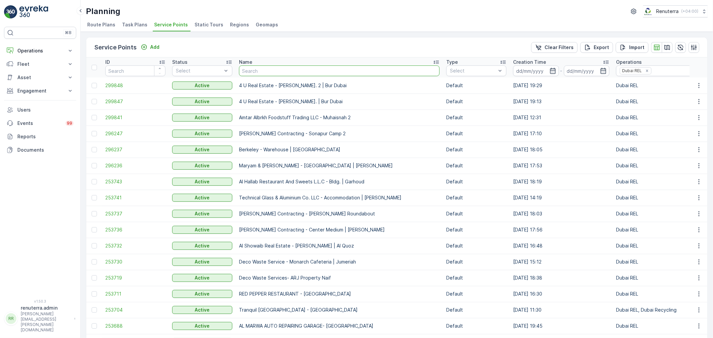
click at [282, 68] on input "text" at bounding box center [339, 71] width 201 height 11
type input "Ra A F S"
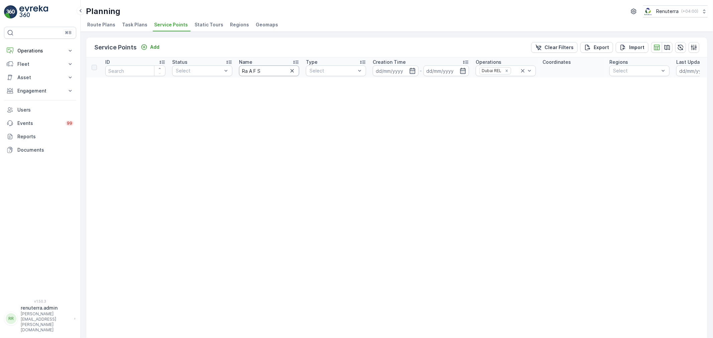
click at [248, 72] on input "Ra A F S" at bounding box center [269, 71] width 60 height 11
type input "R A F S"
click at [524, 69] on icon at bounding box center [523, 71] width 7 height 7
click at [153, 48] on p "Add" at bounding box center [154, 47] width 9 height 7
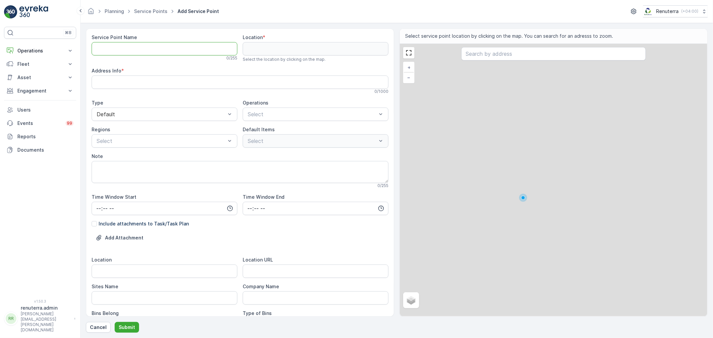
click at [137, 45] on Name "Service Point Name" at bounding box center [165, 48] width 146 height 13
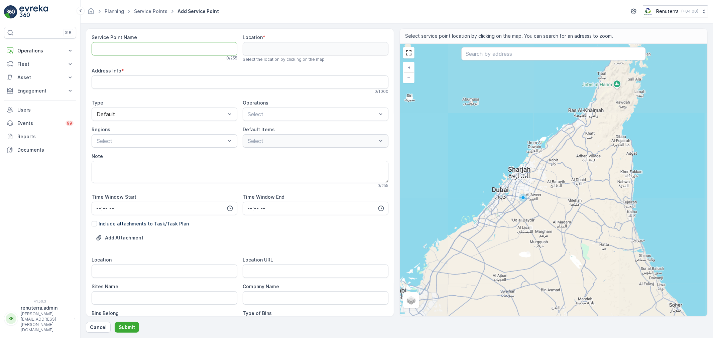
paste Name "R A F S SMOKEHOUSE RESTAURANT L.L.C - Al Quoz"
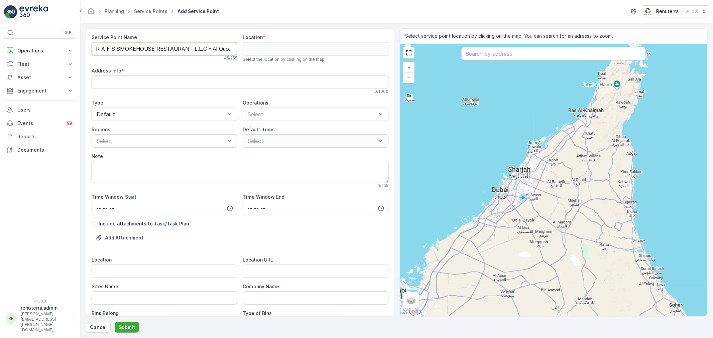
type Name "R A F S SMOKEHOUSE RESTAURANT L.L.C - Al Quoz"
click at [117, 273] on input "Location" at bounding box center [165, 271] width 146 height 13
paste input "Al Quoz"
type input "Al Quoz"
click at [114, 298] on Name "Sites Name" at bounding box center [165, 298] width 146 height 13
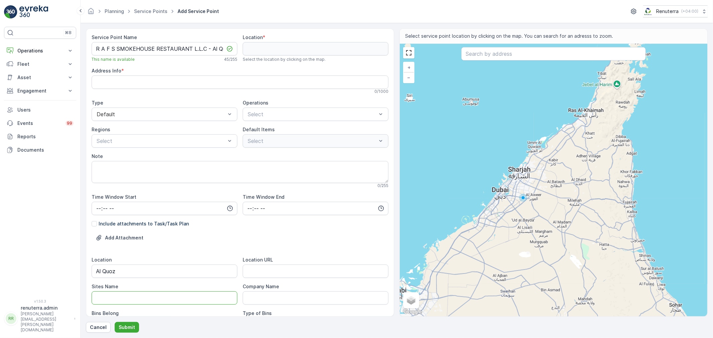
paste Name "Al Quoz"
type Name "Al Quoz"
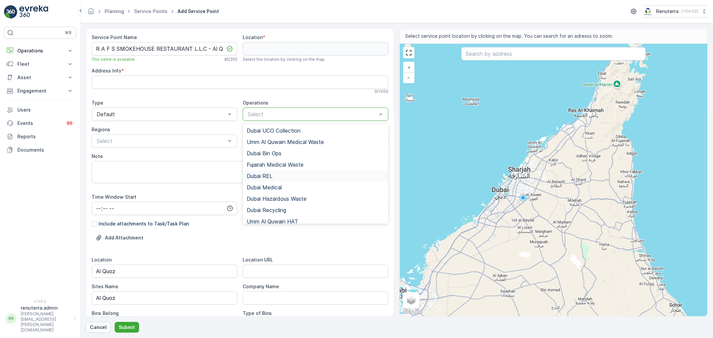
click at [266, 178] on span "Dubai REL" at bounding box center [260, 176] width 26 height 6
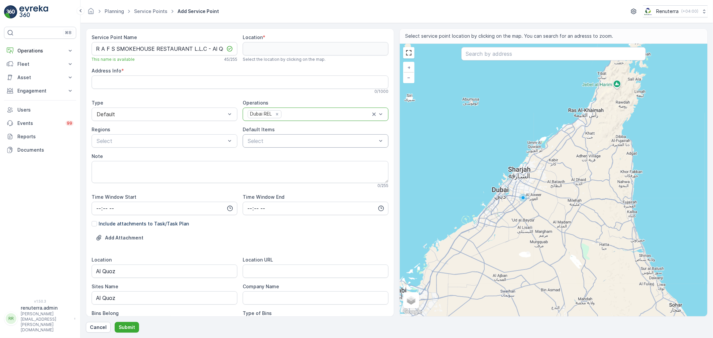
click at [268, 136] on div "Select" at bounding box center [316, 140] width 146 height 13
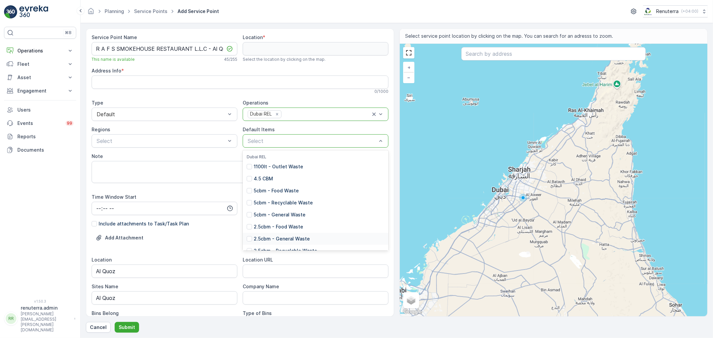
click at [280, 239] on p "2.5cbm - General Waste" at bounding box center [282, 239] width 56 height 7
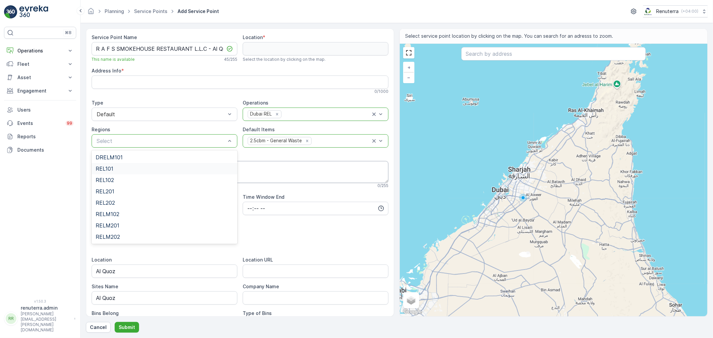
drag, startPoint x: 117, startPoint y: 172, endPoint x: 135, endPoint y: 179, distance: 18.8
click at [117, 172] on div "REL101" at bounding box center [165, 168] width 146 height 11
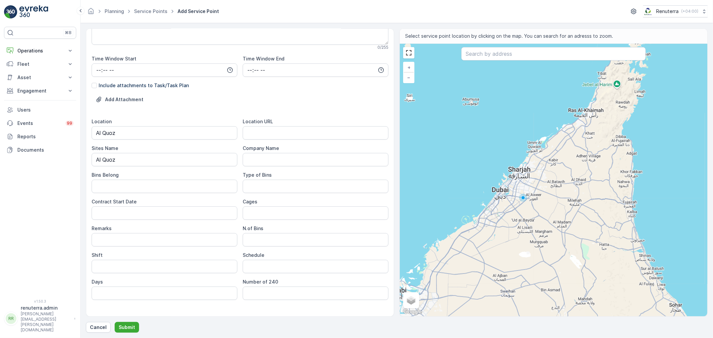
scroll to position [148, 0]
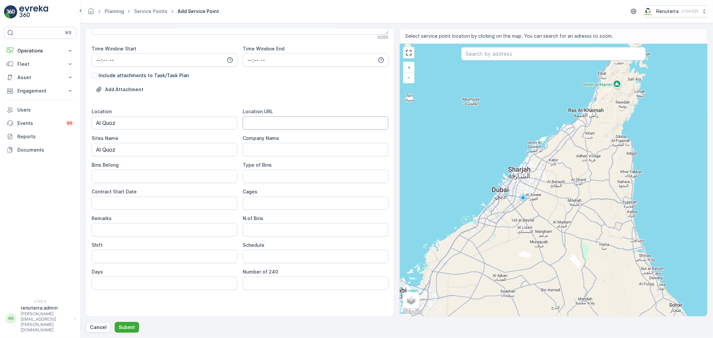
click at [274, 123] on URL "Location URL" at bounding box center [316, 122] width 146 height 13
paste URL "[URL][DOMAIN_NAME]"
type URL "[URL][DOMAIN_NAME]"
click at [144, 179] on Belong "Bins Belong" at bounding box center [165, 176] width 146 height 13
type Belong "Service Provider"
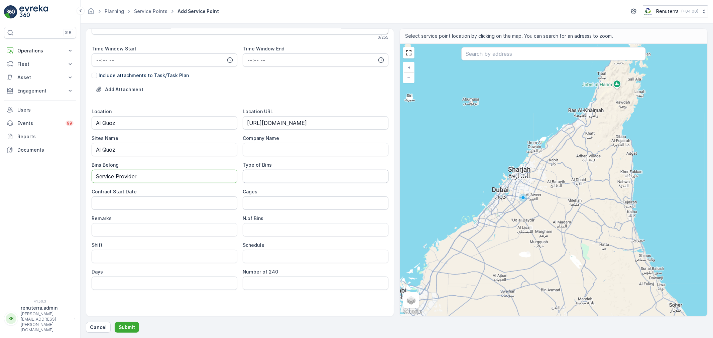
click at [276, 171] on Bins "Type of Bins" at bounding box center [316, 176] width 146 height 13
type Bins "2.5 CBM"
click at [168, 204] on Date "Contract Start Date" at bounding box center [165, 203] width 146 height 13
type Date "[DATE]"
click at [249, 231] on Bins "N.of Bins" at bounding box center [316, 229] width 146 height 13
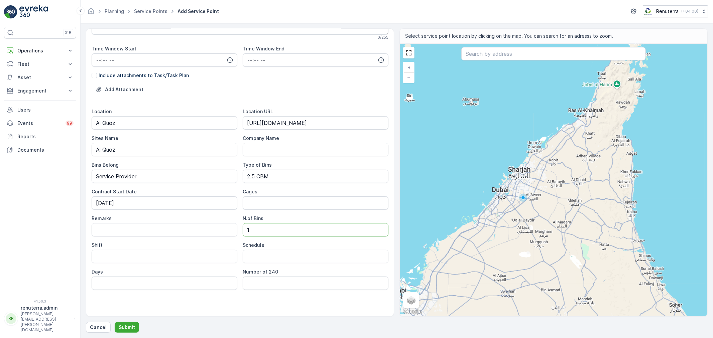
type Bins "1"
click at [163, 254] on input "Shift" at bounding box center [165, 256] width 146 height 13
type input "Day Shift"
click at [513, 49] on input "text" at bounding box center [553, 53] width 185 height 13
paste input "Smokn7"
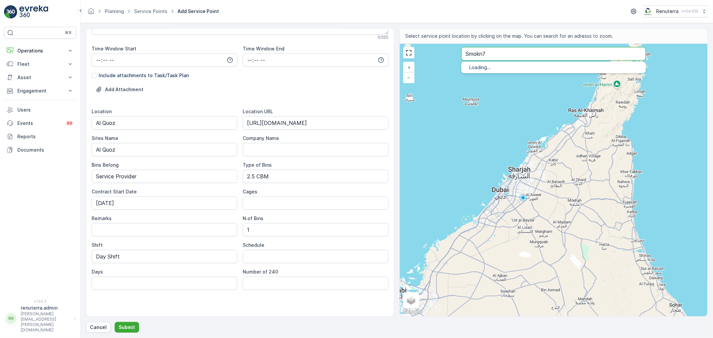
type input "Smokn7"
drag, startPoint x: 519, startPoint y: 51, endPoint x: 441, endPoint y: 55, distance: 77.6
click at [442, 55] on div "+ − Satellite Roadmap Terrain Hybrid Leaflet Keyboard shortcuts Map Data Map da…" at bounding box center [554, 180] width 308 height 273
type input "26.230554253929405,54.788096679471614"
paste input "J&T EXPRESS AL [GEOGRAPHIC_DATA]"
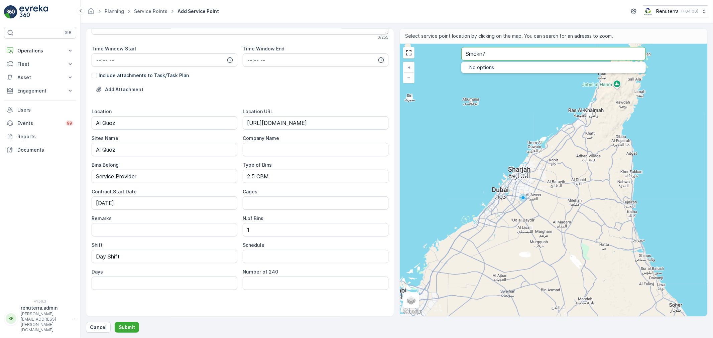
type input "J&T EXPRESS AL [GEOGRAPHIC_DATA]"
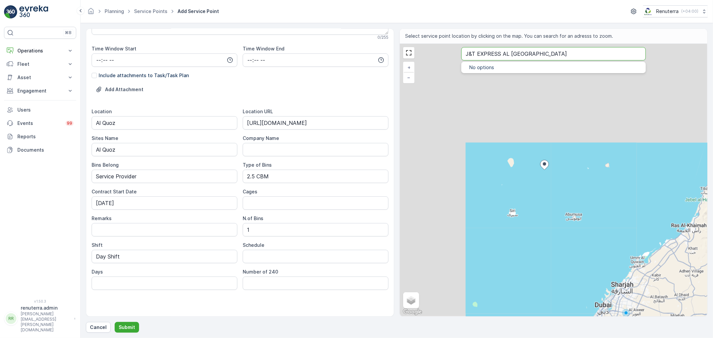
type Info "7HRP6QJQ+66"
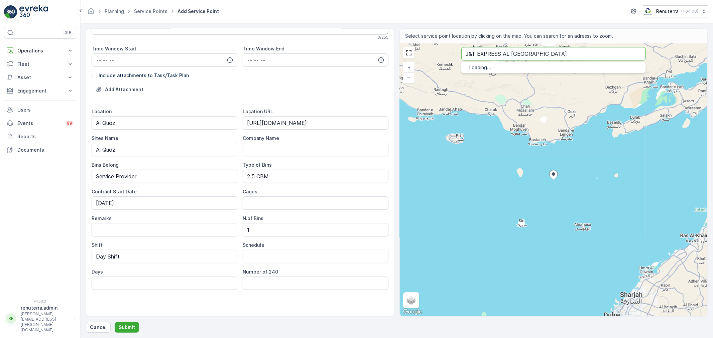
type input "J&T EXPRESS AL [GEOGRAPHIC_DATA]"
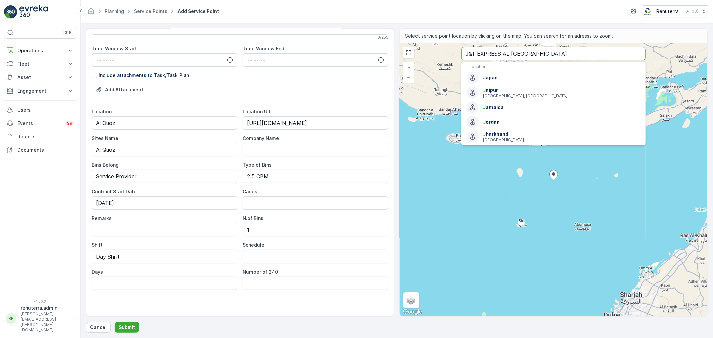
drag, startPoint x: 559, startPoint y: 54, endPoint x: 433, endPoint y: 60, distance: 126.5
click at [433, 60] on div "+ − Satellite Roadmap Terrain Hybrid Leaflet Keyboard shortcuts Map Data Map da…" at bounding box center [554, 180] width 308 height 273
type input "27.111632074909984,53.793831189600205"
paste input "New century Exhibition organizing LLC"
type input "New century Exhibition organizing LLC"
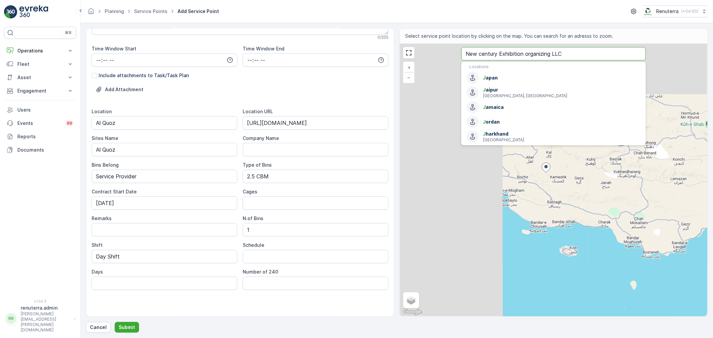
type Info "4Q6V+MG Pasband, [GEOGRAPHIC_DATA], [GEOGRAPHIC_DATA]"
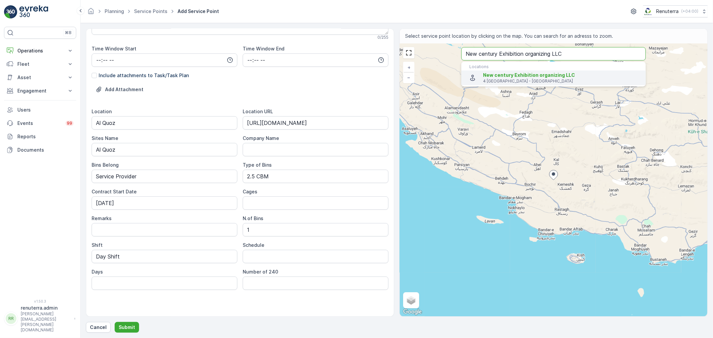
type input "New century Exhibition organizing LLC"
click at [529, 75] on span "New century Exhibition organizing LLC" at bounding box center [529, 75] width 92 height 6
type input "25.1163531,55.2240996"
type Info "15 4 St - Al Quoz - Al Quoz Industrial Area 4 - [GEOGRAPHIC_DATA] - [GEOGRAPHIC…"
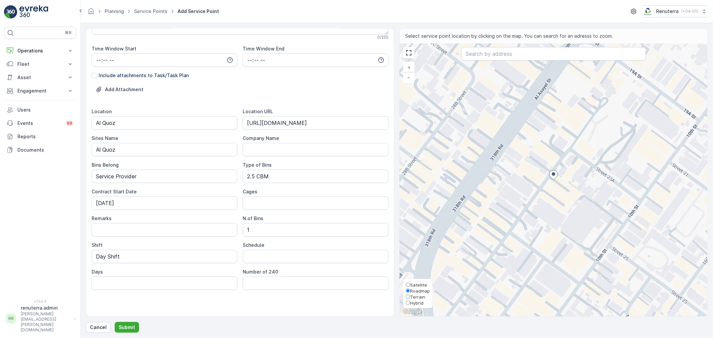
click at [414, 283] on span "Satellite" at bounding box center [418, 285] width 17 height 5
click at [410, 283] on input "Satellite" at bounding box center [408, 285] width 4 height 4
radio input "true"
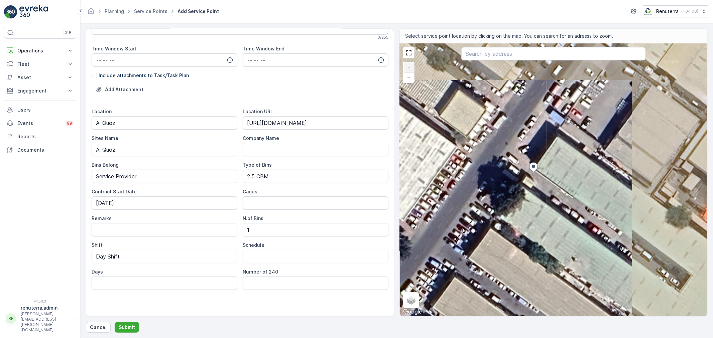
click at [540, 130] on div "+ − Satellite Roadmap Terrain Hybrid Leaflet Keyboard shortcuts Map Data Imager…" at bounding box center [554, 180] width 308 height 273
type input "25.116509589269942,55.224125792868485"
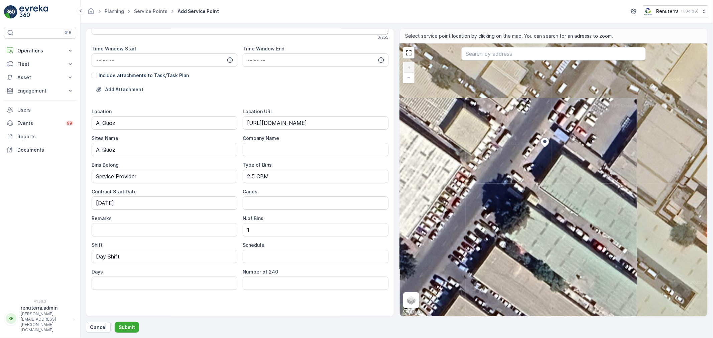
type Info "468F+JPM - Al Quoz - Al Quoz Industrial Area 4 - [GEOGRAPHIC_DATA] - [GEOGRAPHI…"
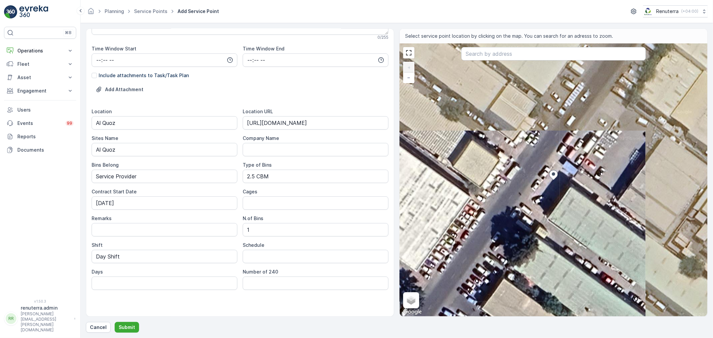
click at [557, 193] on div "+ − Satellite Roadmap Terrain Hybrid Leaflet Keyboard shortcuts Map Data Imager…" at bounding box center [554, 180] width 308 height 273
type input "25.116462130468307,55.224140547595525"
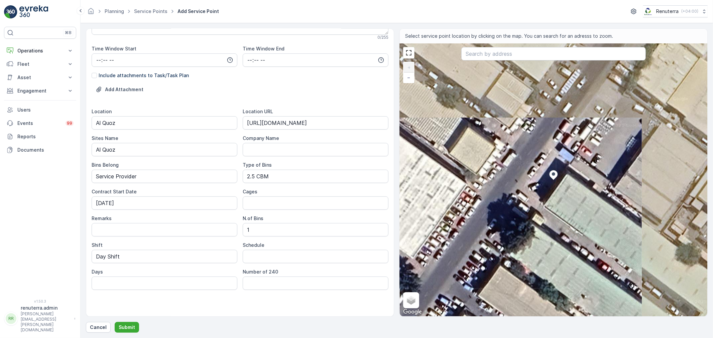
type Info "14 4 St - Al Quoz - Al Quoz Industrial Area 4 - [GEOGRAPHIC_DATA] - [GEOGRAPHIC…"
click at [125, 328] on p "Submit" at bounding box center [127, 327] width 16 height 7
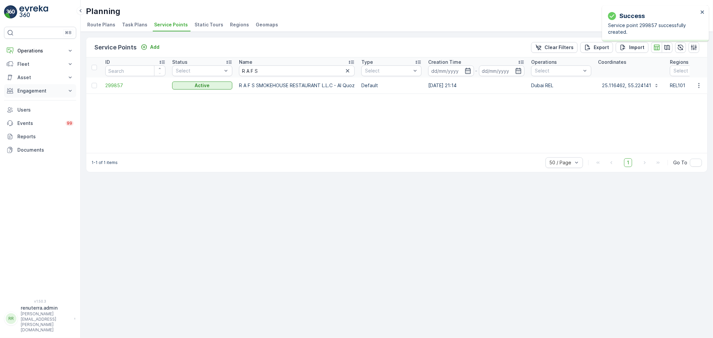
click at [29, 92] on p "Engagement" at bounding box center [39, 91] width 45 height 7
click at [28, 111] on p "Entities" at bounding box center [25, 111] width 17 height 7
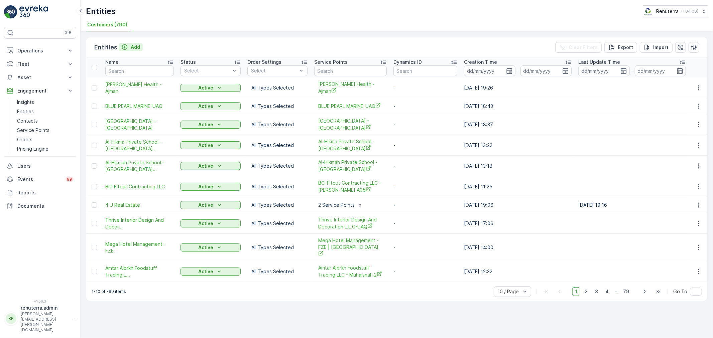
click at [134, 48] on p "Add" at bounding box center [135, 47] width 9 height 7
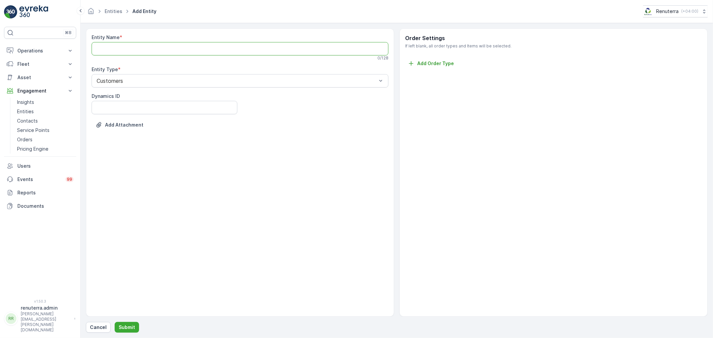
click at [137, 49] on Name "Entity Name" at bounding box center [240, 48] width 297 height 13
paste Name "R A F S SMOKEHOUSE RESTAURANT L.L.C - Al Quoz"
drag, startPoint x: 204, startPoint y: 48, endPoint x: 290, endPoint y: 54, distance: 86.4
click at [290, 54] on Name "R A F S SMOKEHOUSE RESTAURANT L.L.C - Al Quoz" at bounding box center [240, 48] width 297 height 13
type Name "R A F S SMOKEHOUSE RESTAURANT L.L.C"
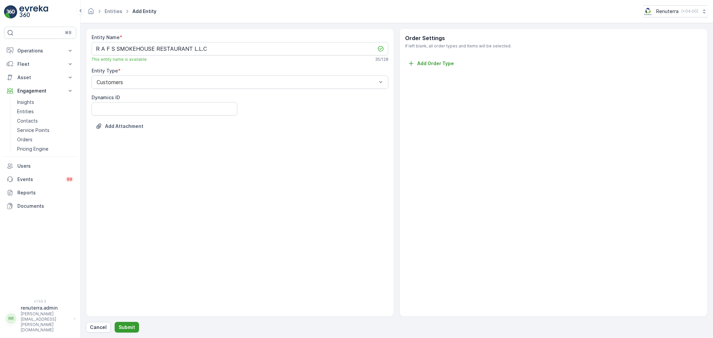
click at [130, 325] on p "Submit" at bounding box center [127, 327] width 16 height 7
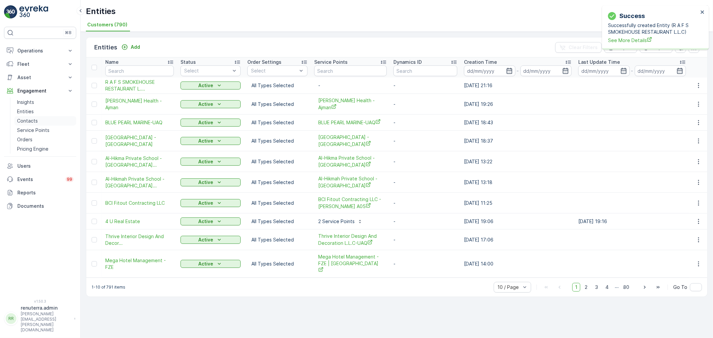
click at [31, 125] on div "Insights Entities Contacts Service Points Orders Pricing Engine" at bounding box center [45, 126] width 62 height 56
click at [32, 129] on p "Service Points" at bounding box center [33, 130] width 32 height 7
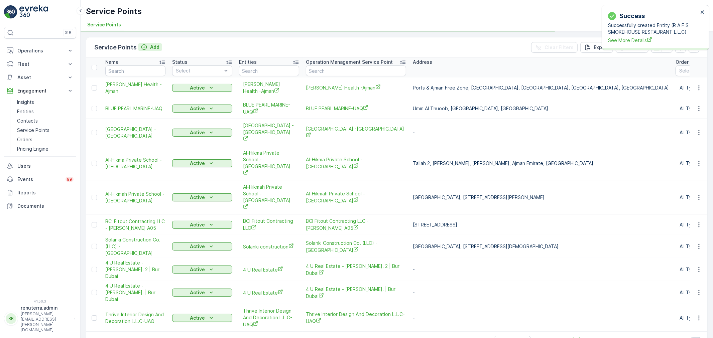
click at [146, 46] on icon "Add" at bounding box center [144, 47] width 7 height 7
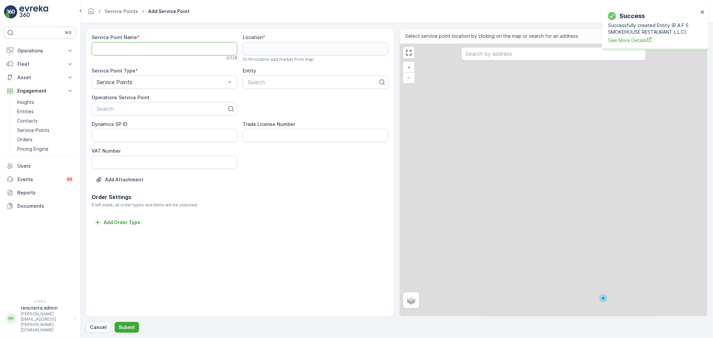
click at [141, 48] on Name "Service Point Name" at bounding box center [165, 48] width 146 height 13
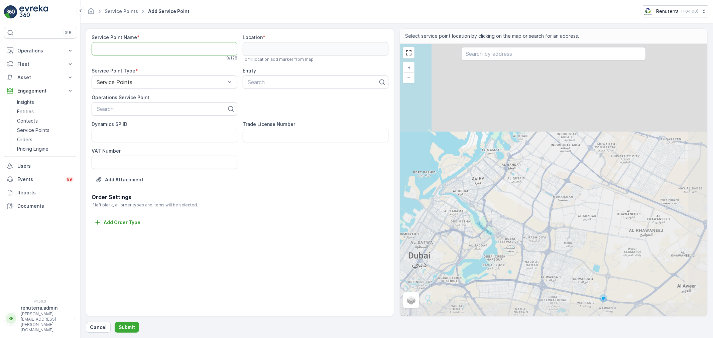
paste Name "R A F S SMOKEHOUSE RESTAURANT L.L.C - Al Quoz"
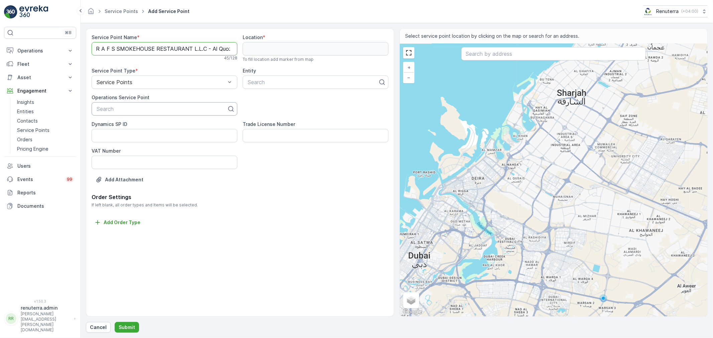
type Name "R A F S SMOKEHOUSE RESTAURANT L.L.C - Al Quoz"
click at [142, 107] on div at bounding box center [162, 109] width 132 height 6
paste input "R A F S SMOKEHOUSE RESTAURANT L.L.C - Al Quoz"
type input "R A F S SMOKEHOUSE RESTAURANT L.L.C - Al Quoz"
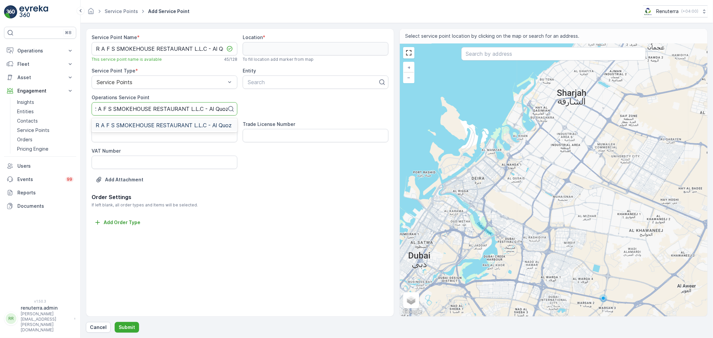
click at [147, 126] on span "R A F S SMOKEHOUSE RESTAURANT L.L.C - Al Quoz" at bounding box center [164, 125] width 136 height 6
type input "R A F"
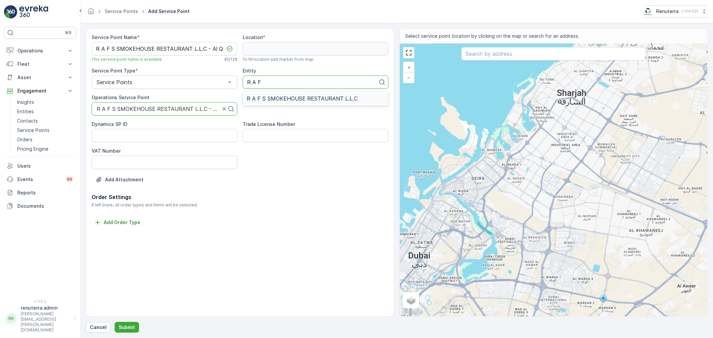
click at [279, 101] on span "R A F S SMOKEHOUSE RESTAURANT L.L.C" at bounding box center [302, 99] width 111 height 6
click at [477, 59] on input "text" at bounding box center [553, 53] width 185 height 13
paste input "New century Exhibition organizing LLC"
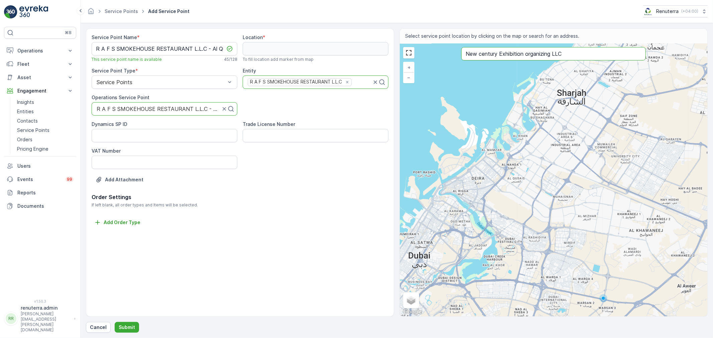
type input "New century Exhibition organizing LLC"
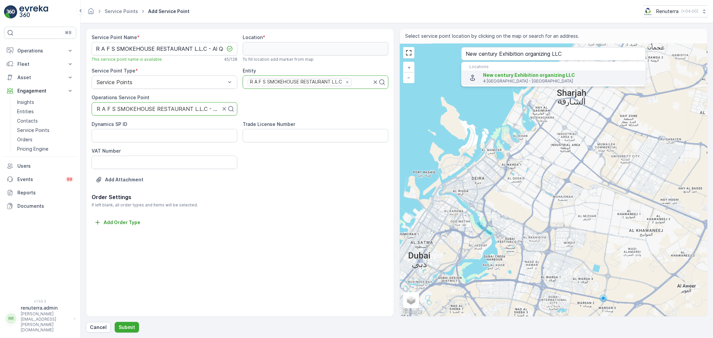
click at [488, 76] on span "New century Exhibition organizing LLC" at bounding box center [529, 75] width 92 height 6
type input "25.1163531,55.2240996"
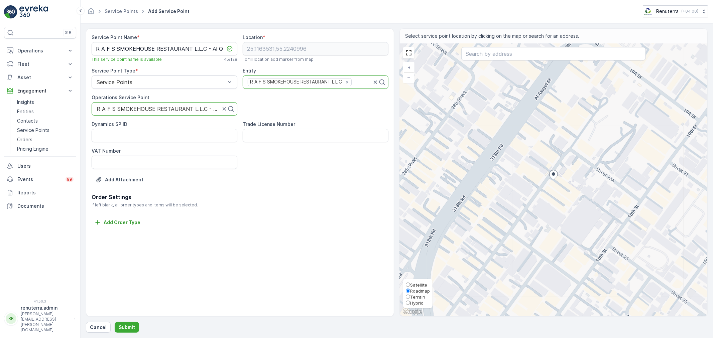
click at [415, 284] on span "Satellite" at bounding box center [418, 285] width 17 height 5
click at [410, 284] on input "Satellite" at bounding box center [408, 285] width 4 height 4
radio input "true"
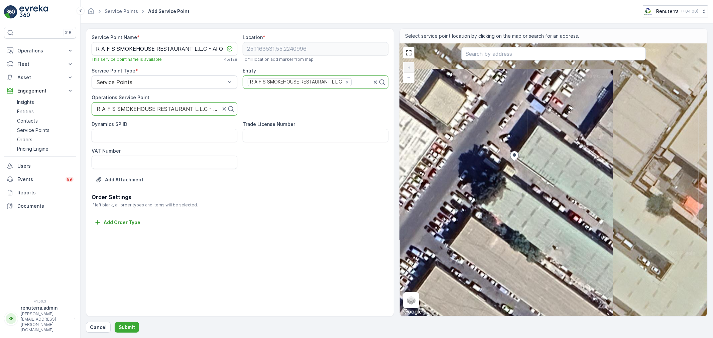
click at [526, 133] on div "+ − Satellite Roadmap Terrain Hybrid Leaflet Keyboard shortcuts Map Data Imager…" at bounding box center [554, 180] width 308 height 273
type input "25.116457369635135,55.224144566158444"
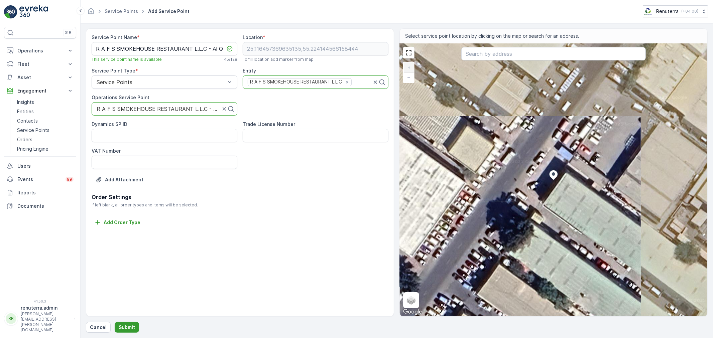
click at [129, 327] on p "Submit" at bounding box center [127, 327] width 16 height 7
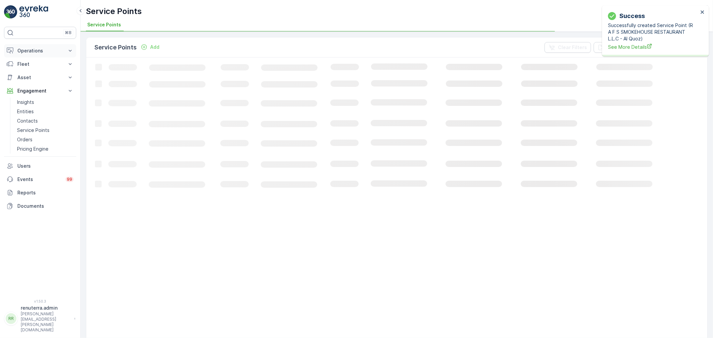
click at [30, 50] on p "Operations" at bounding box center [39, 50] width 45 height 7
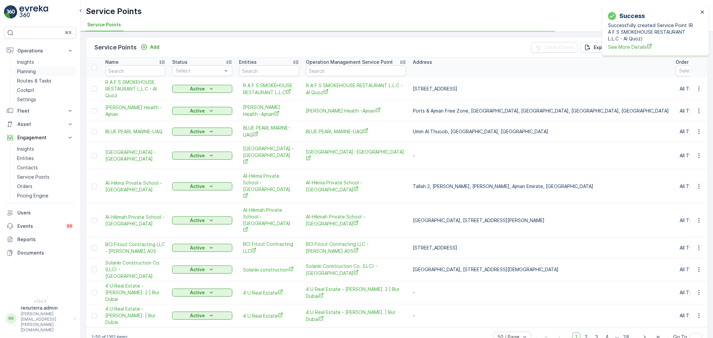
click at [27, 72] on p "Planning" at bounding box center [26, 71] width 19 height 7
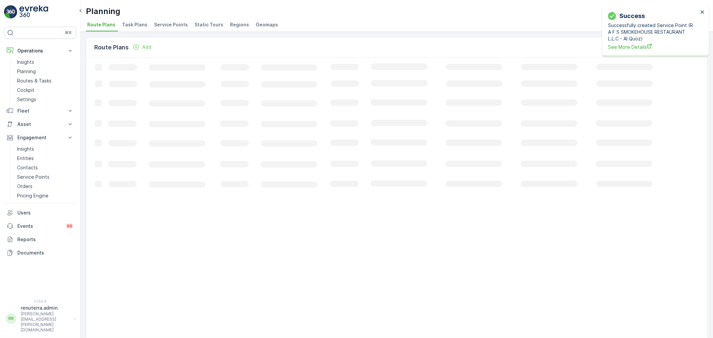
click at [169, 25] on span "Service Points" at bounding box center [171, 24] width 34 height 7
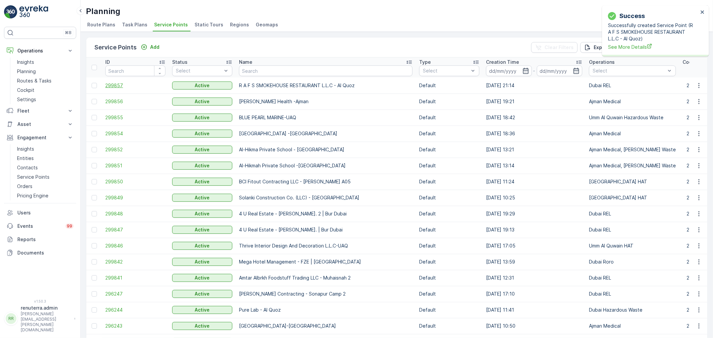
click at [114, 83] on span "299857" at bounding box center [135, 85] width 60 height 7
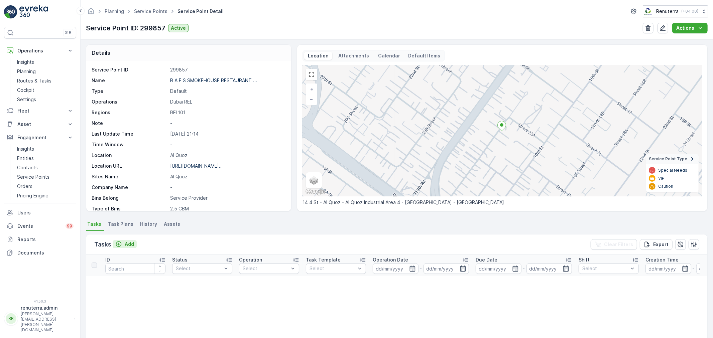
click at [125, 243] on p "Add" at bounding box center [129, 244] width 9 height 7
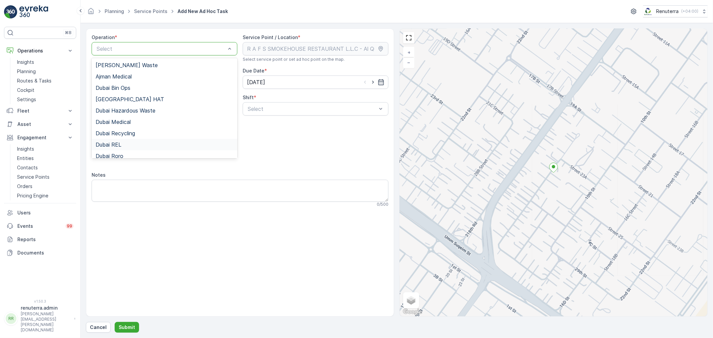
click at [116, 142] on span "Dubai REL" at bounding box center [109, 145] width 26 height 6
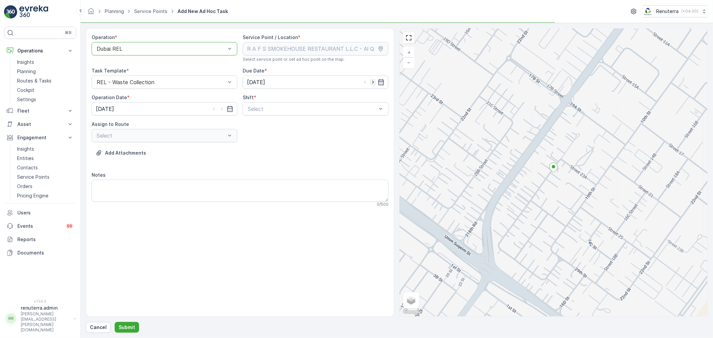
click at [375, 79] on icon "button" at bounding box center [373, 82] width 7 height 7
type input "[DATE]"
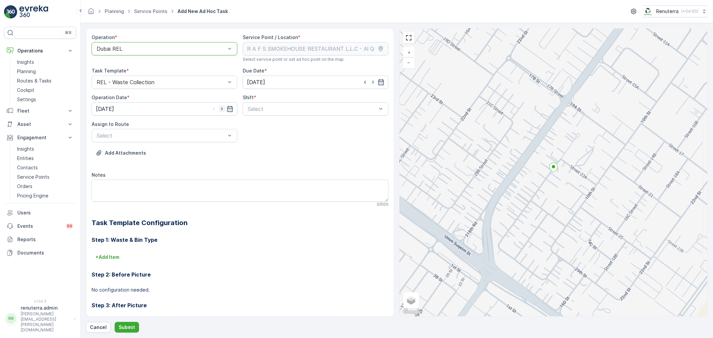
click at [223, 106] on icon "button" at bounding box center [222, 109] width 7 height 7
type input "[DATE]"
click at [213, 128] on div "Assign to Route Select" at bounding box center [165, 131] width 146 height 21
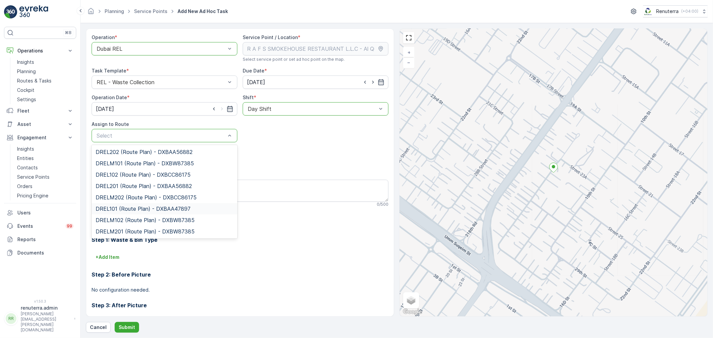
click at [125, 206] on span "DREL101 (Route Plan) - DXBAA47897" at bounding box center [143, 209] width 95 height 6
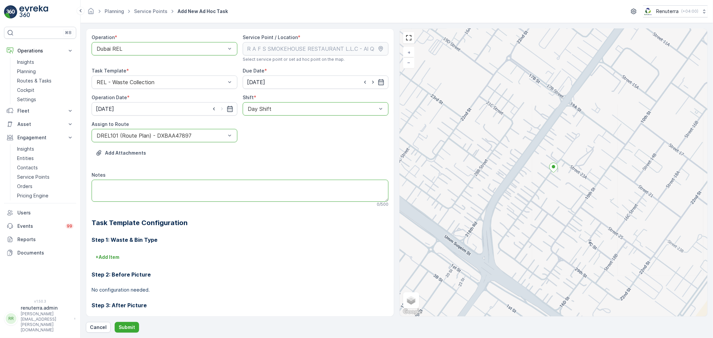
click at [141, 195] on textarea "Notes" at bounding box center [240, 191] width 297 height 22
type textarea "POC: 0548880545"
click at [130, 327] on p "Submit" at bounding box center [127, 327] width 16 height 7
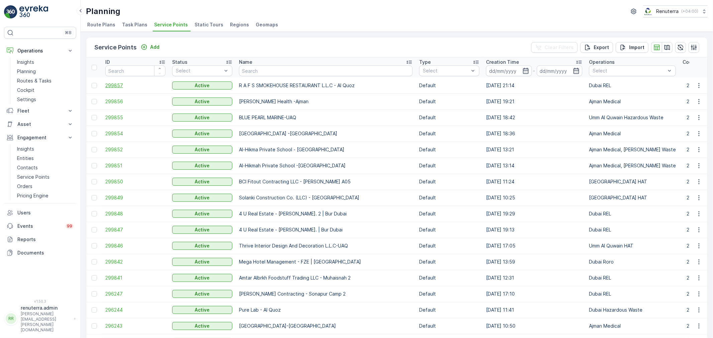
click at [122, 84] on span "299857" at bounding box center [135, 85] width 60 height 7
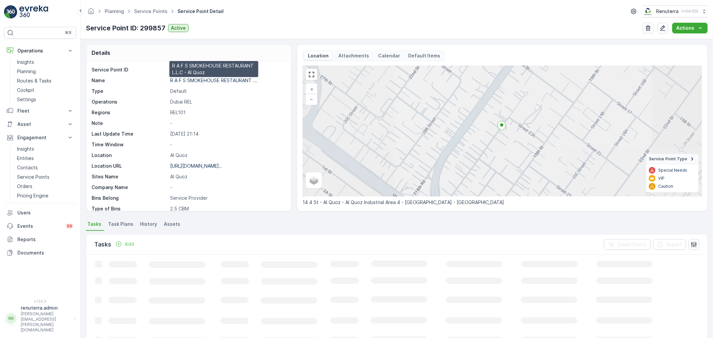
click at [202, 81] on p "R A F S SMOKEHOUSE RESTAURANT ..." at bounding box center [213, 81] width 87 height 6
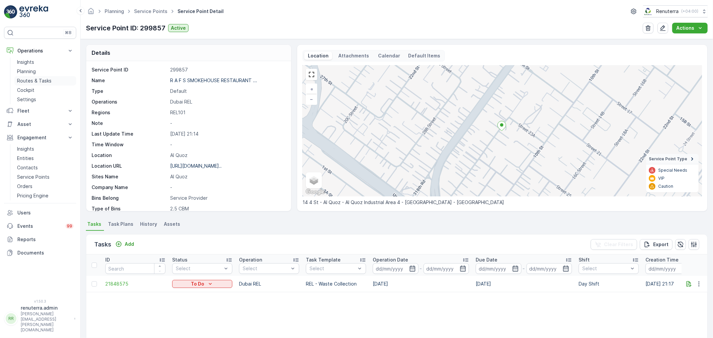
drag, startPoint x: 28, startPoint y: 79, endPoint x: 34, endPoint y: 79, distance: 6.0
click at [28, 79] on p "Routes & Tasks" at bounding box center [34, 81] width 34 height 7
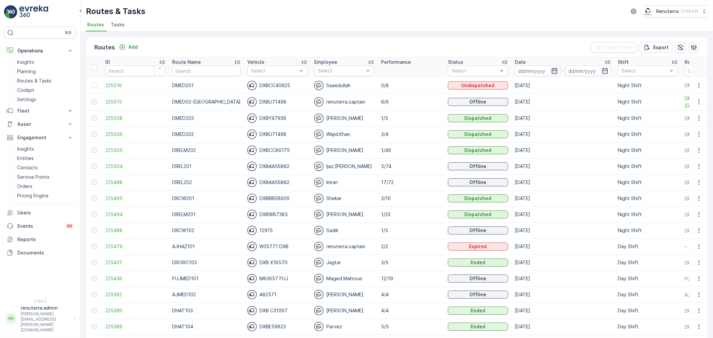
click at [551, 71] on icon "button" at bounding box center [554, 71] width 7 height 7
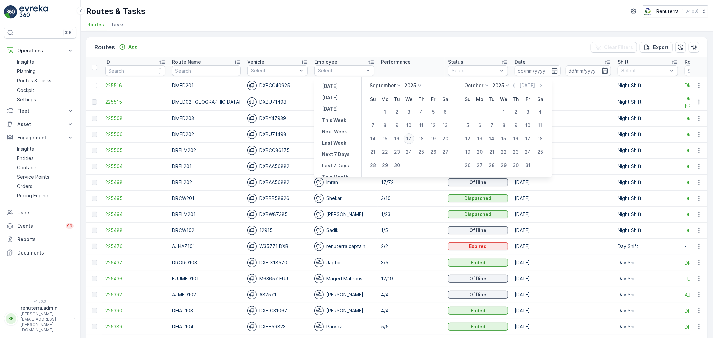
click at [407, 138] on div "17" at bounding box center [409, 138] width 11 height 11
type input "[DATE]"
click at [407, 138] on div "17" at bounding box center [409, 138] width 11 height 11
type input "[DATE]"
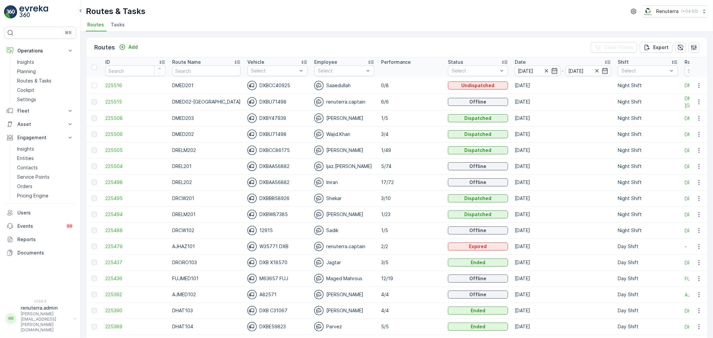
click at [378, 0] on div "Routes & Tasks Renuterra ( +04:00 ) Routes Tasks" at bounding box center [397, 16] width 633 height 32
click at [195, 69] on input "text" at bounding box center [206, 71] width 69 height 11
type input "hatr"
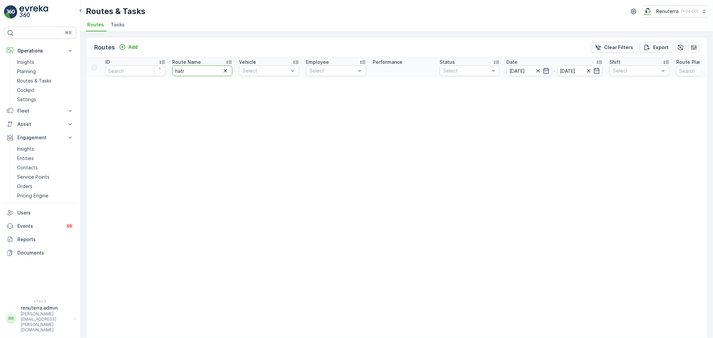
click at [195, 69] on input "hatr" at bounding box center [202, 71] width 60 height 11
type input "hat"
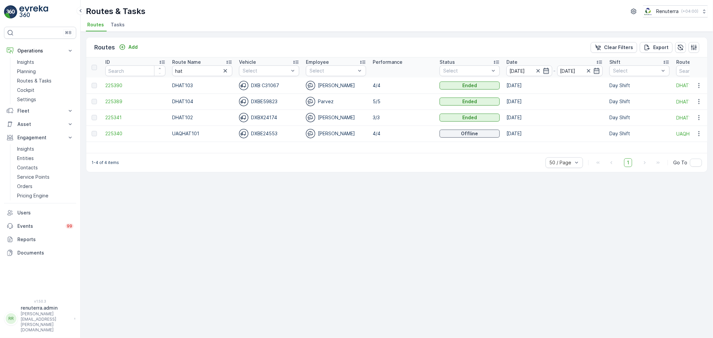
click at [115, 98] on td "225389" at bounding box center [135, 102] width 67 height 16
click at [116, 100] on span "225389" at bounding box center [135, 101] width 60 height 7
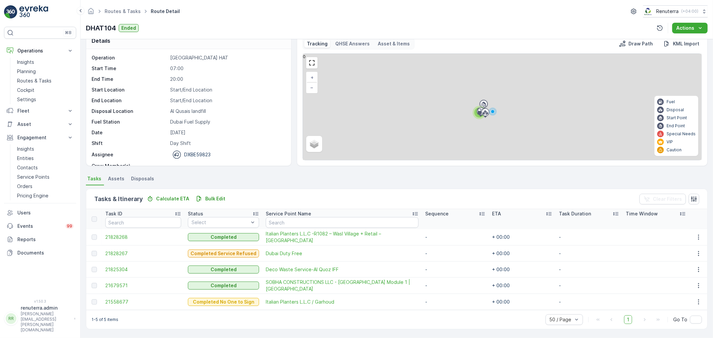
scroll to position [12, 0]
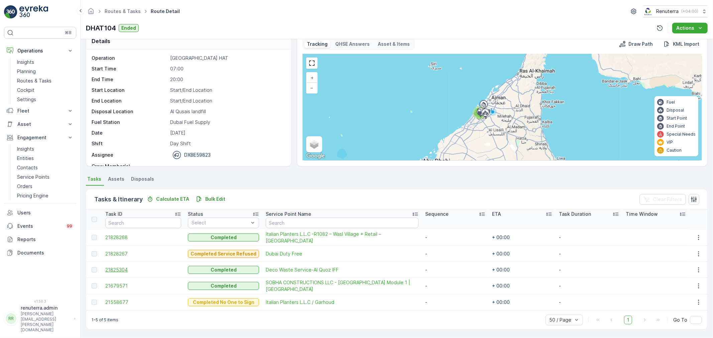
click at [106, 268] on span "21825304" at bounding box center [143, 270] width 76 height 7
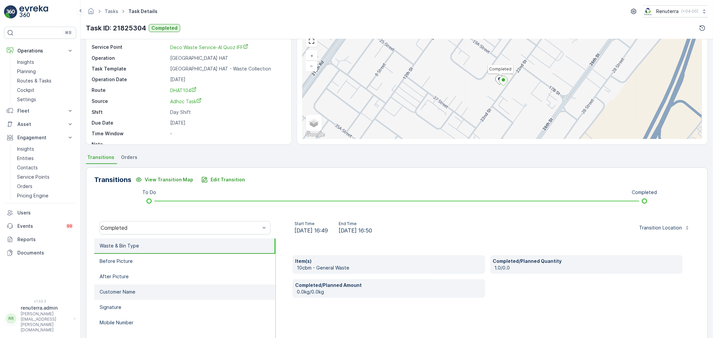
scroll to position [37, 0]
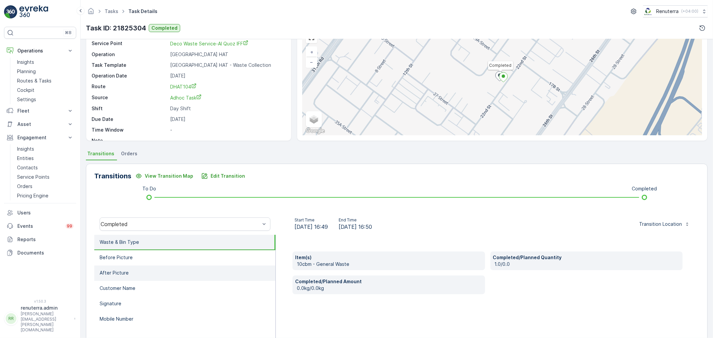
click at [135, 278] on li "After Picture" at bounding box center [184, 273] width 181 height 15
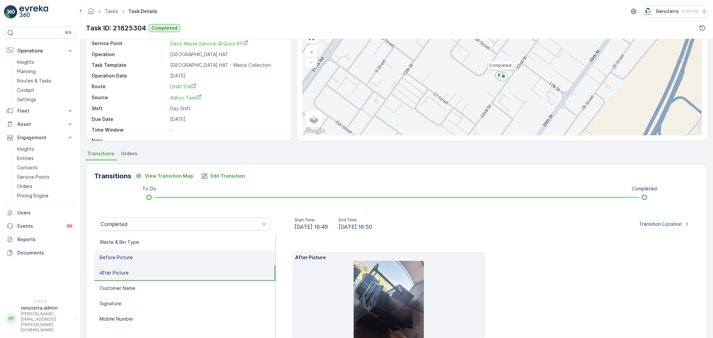
click at [132, 253] on li "Before Picture" at bounding box center [184, 257] width 181 height 15
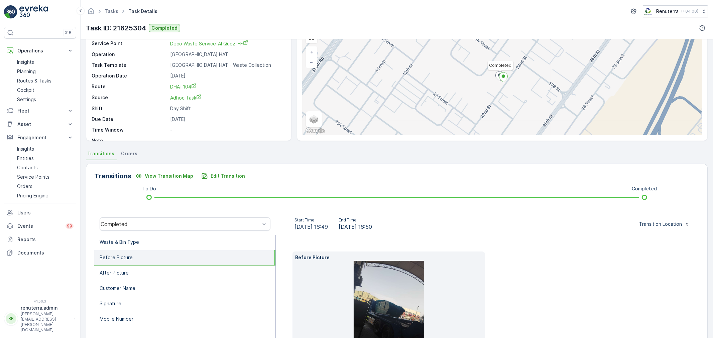
click at [132, 262] on li "Before Picture" at bounding box center [184, 257] width 181 height 15
click at [132, 267] on li "After Picture" at bounding box center [184, 273] width 181 height 15
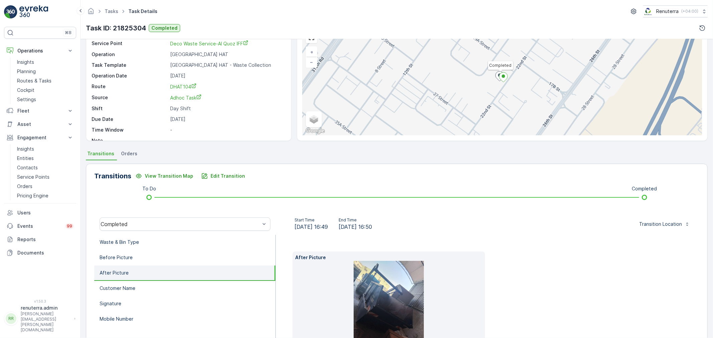
click at [393, 271] on img at bounding box center [389, 308] width 70 height 94
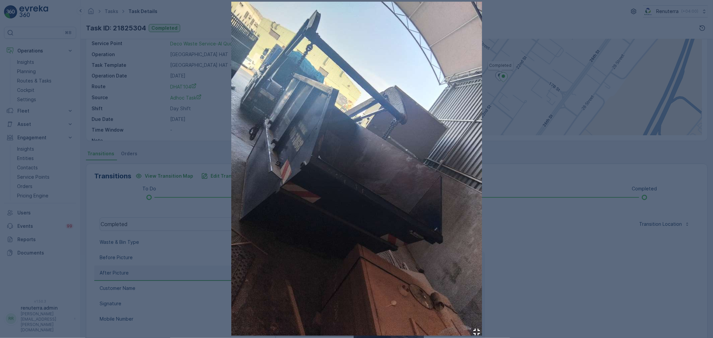
click at [160, 77] on div at bounding box center [356, 169] width 713 height 338
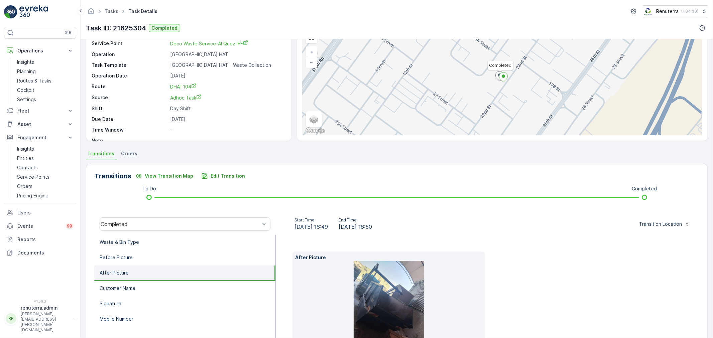
scroll to position [0, 0]
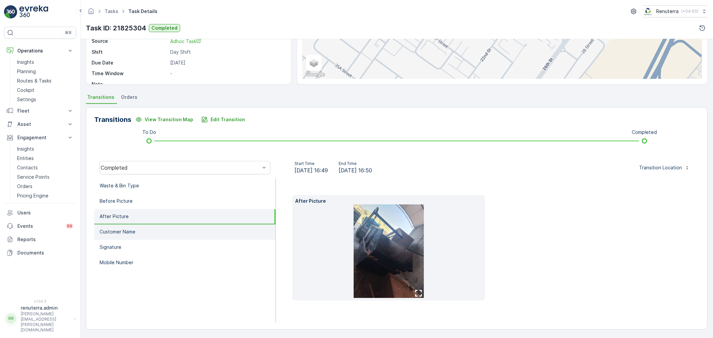
click at [168, 234] on li "Customer Name" at bounding box center [184, 232] width 181 height 15
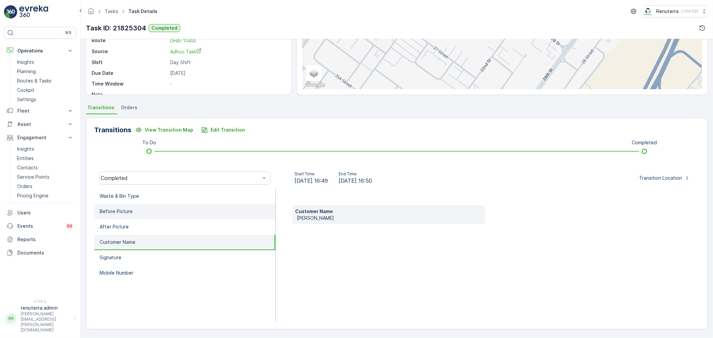
scroll to position [83, 0]
click at [158, 208] on li "Before Picture" at bounding box center [184, 212] width 181 height 15
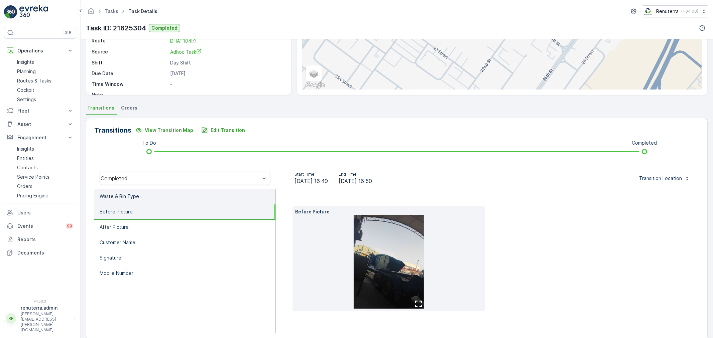
click at [154, 199] on li "Waste & Bin Type" at bounding box center [184, 196] width 181 height 15
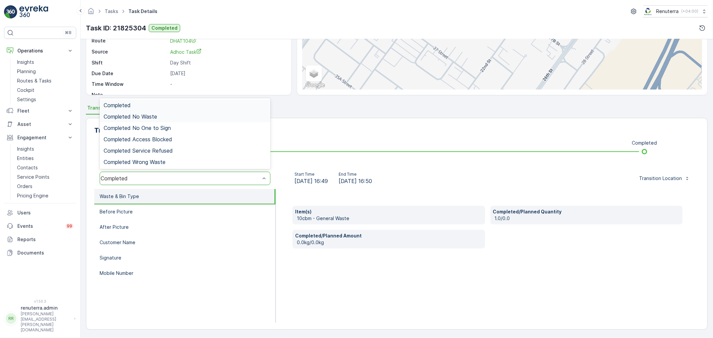
click at [139, 109] on div "Completed" at bounding box center [185, 105] width 171 height 11
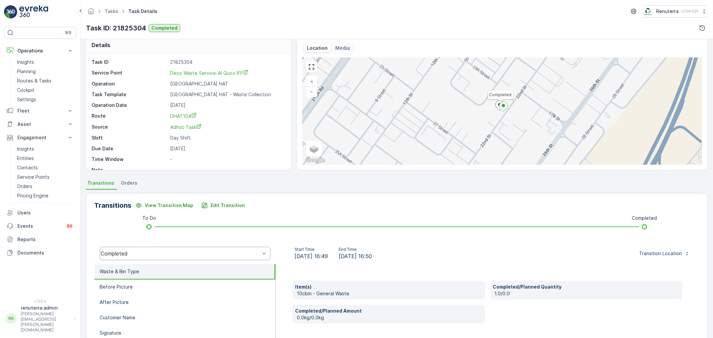
scroll to position [0, 0]
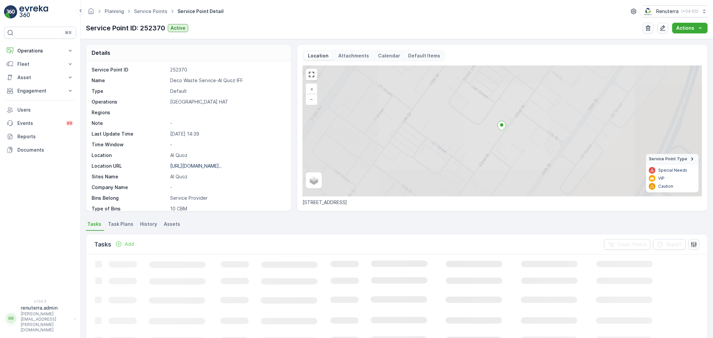
click at [196, 80] on p "Deco Waste Service-Al Quoz IFF" at bounding box center [227, 80] width 114 height 7
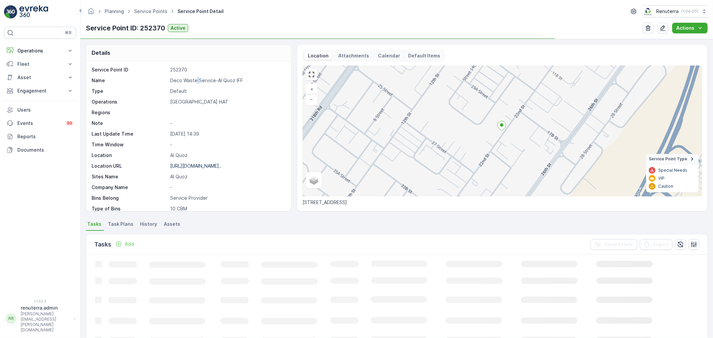
click at [196, 80] on p "Deco Waste Service-Al Quoz IFF" at bounding box center [227, 80] width 114 height 7
copy p "Deco Waste Service-Al Quoz IFF"
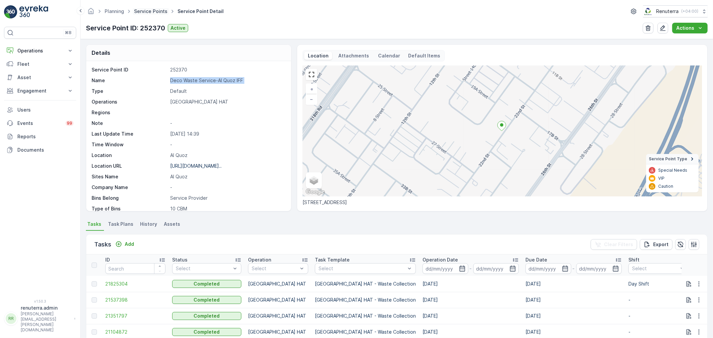
click at [145, 11] on link "Service Points" at bounding box center [150, 11] width 33 height 6
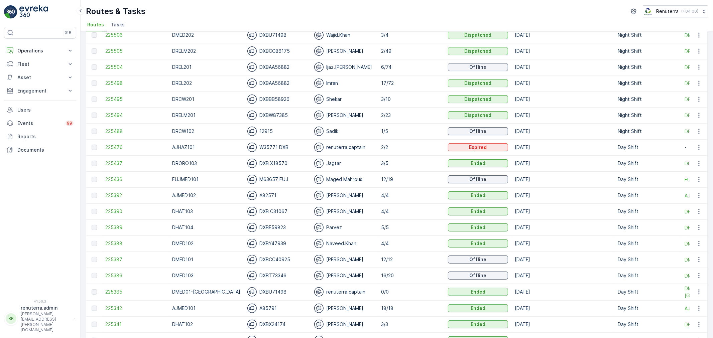
scroll to position [111, 0]
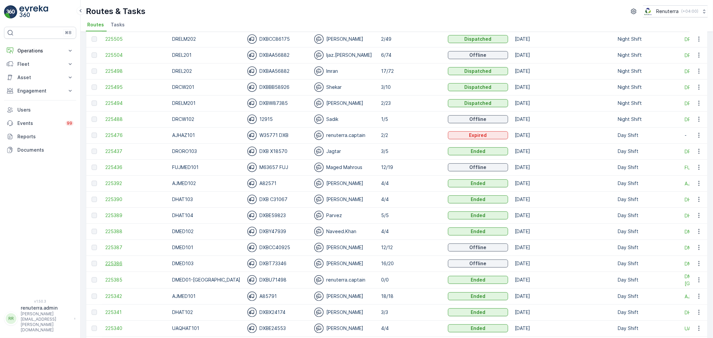
click at [124, 266] on span "225386" at bounding box center [135, 263] width 60 height 7
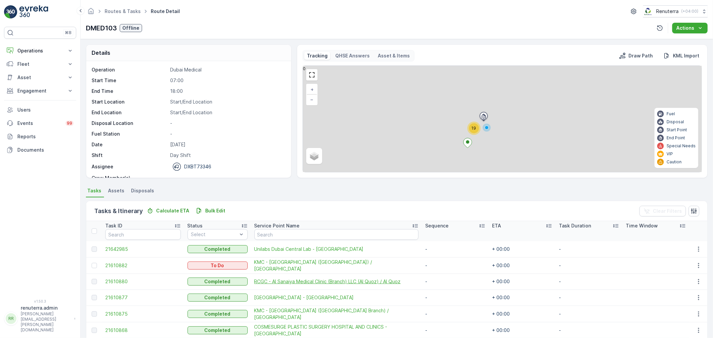
scroll to position [74, 0]
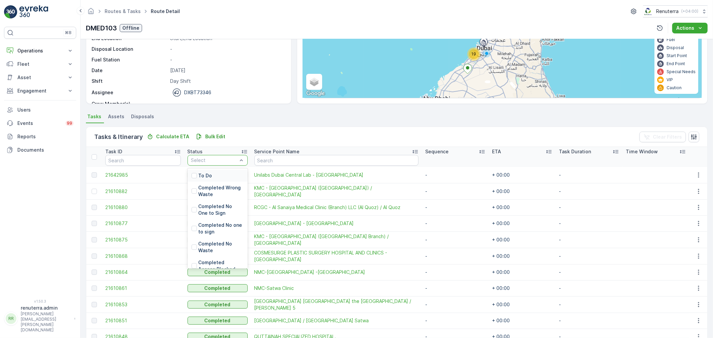
click at [227, 173] on div "To Do" at bounding box center [218, 176] width 60 height 12
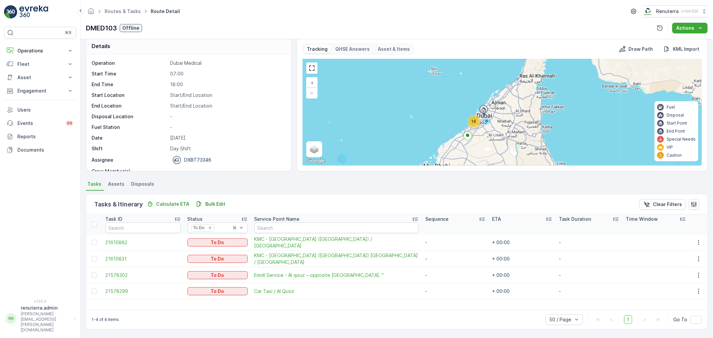
scroll to position [7, 0]
